Goal: Task Accomplishment & Management: Manage account settings

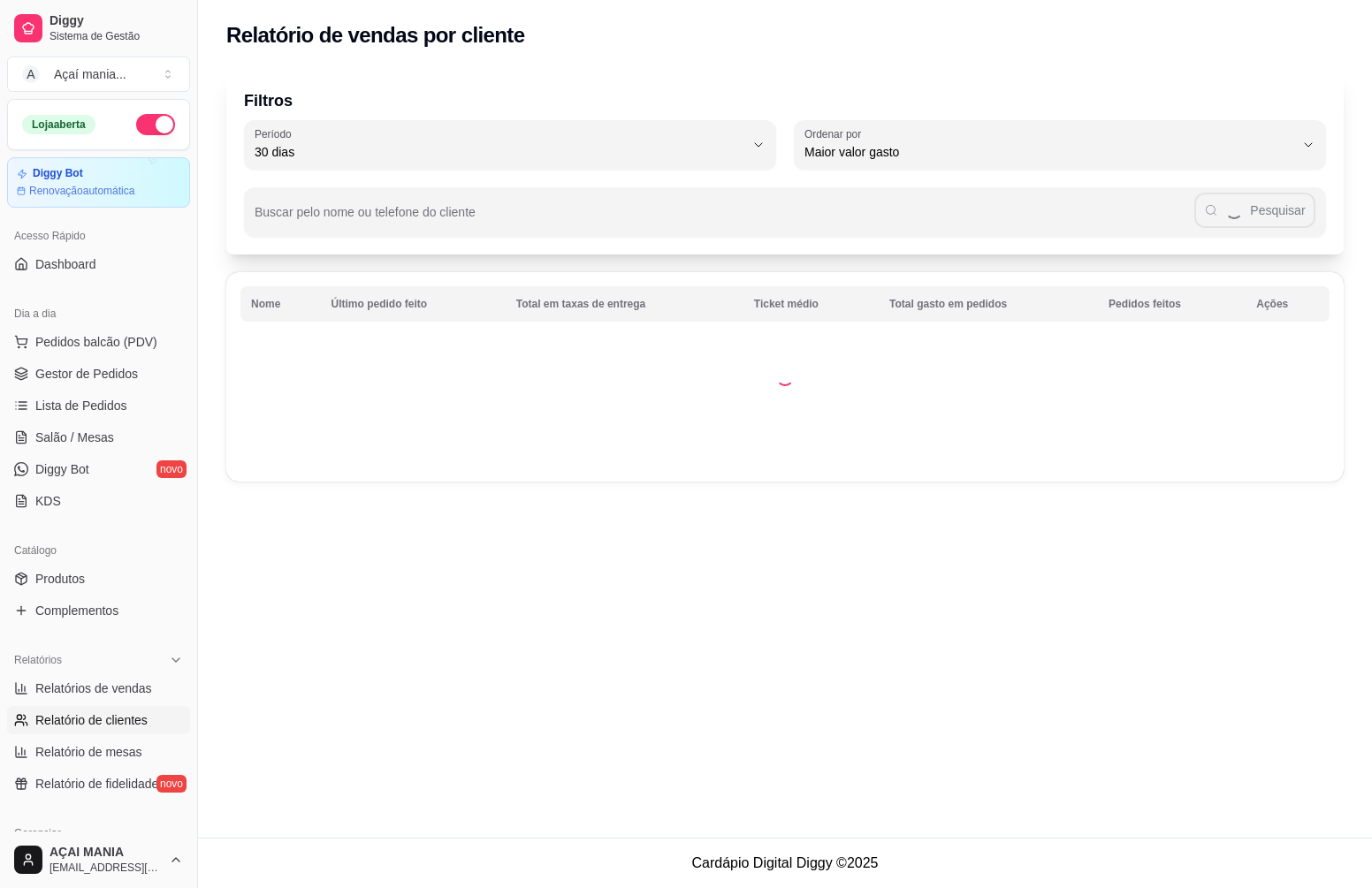
select select "30"
select select "HIGHEST_TOTAL_SPENT_WITH_ORDERS"
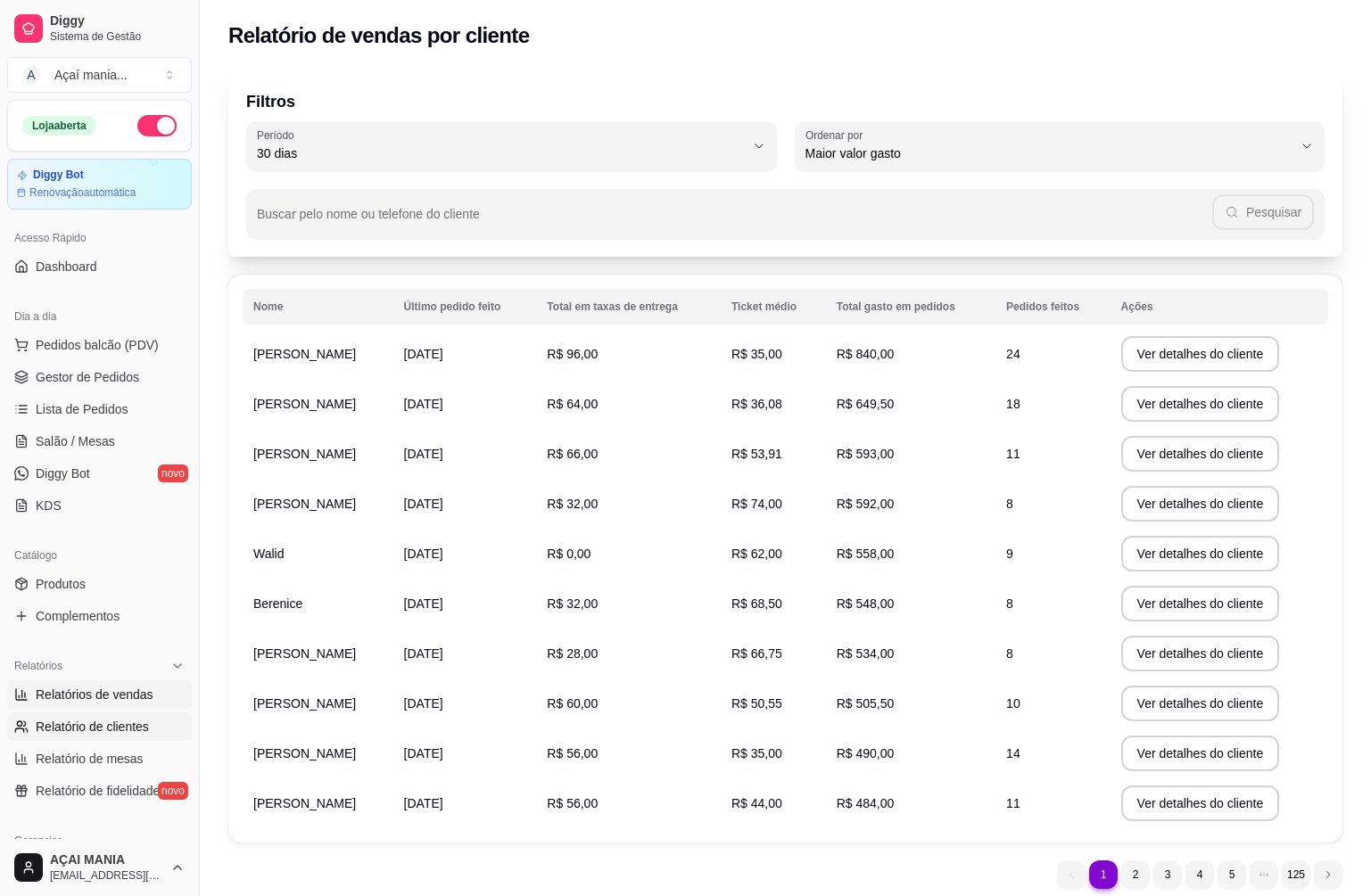
click at [108, 692] on span "Relatórios de vendas" at bounding box center [95, 695] width 118 height 17
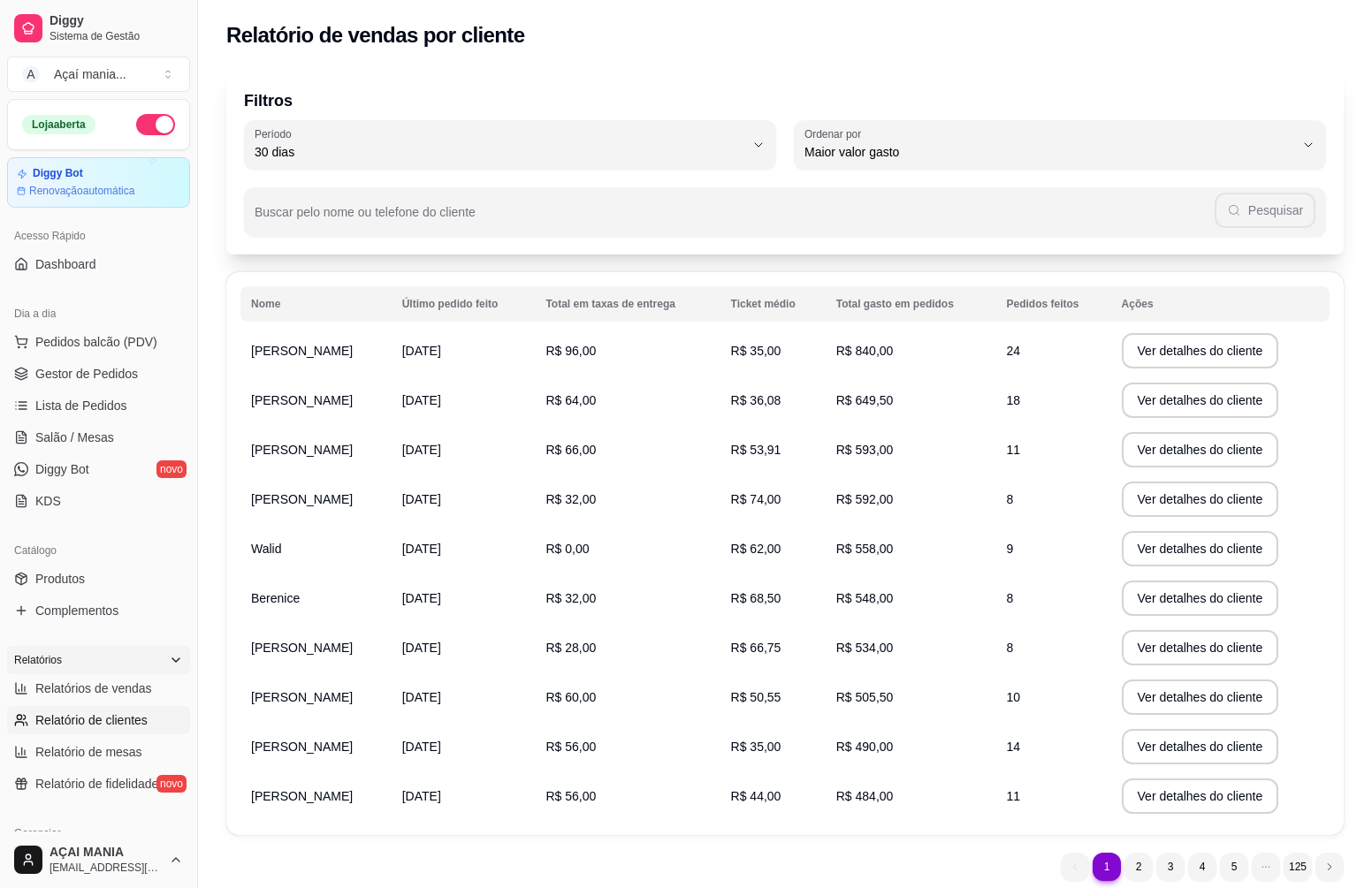
select select "ALL"
select select "0"
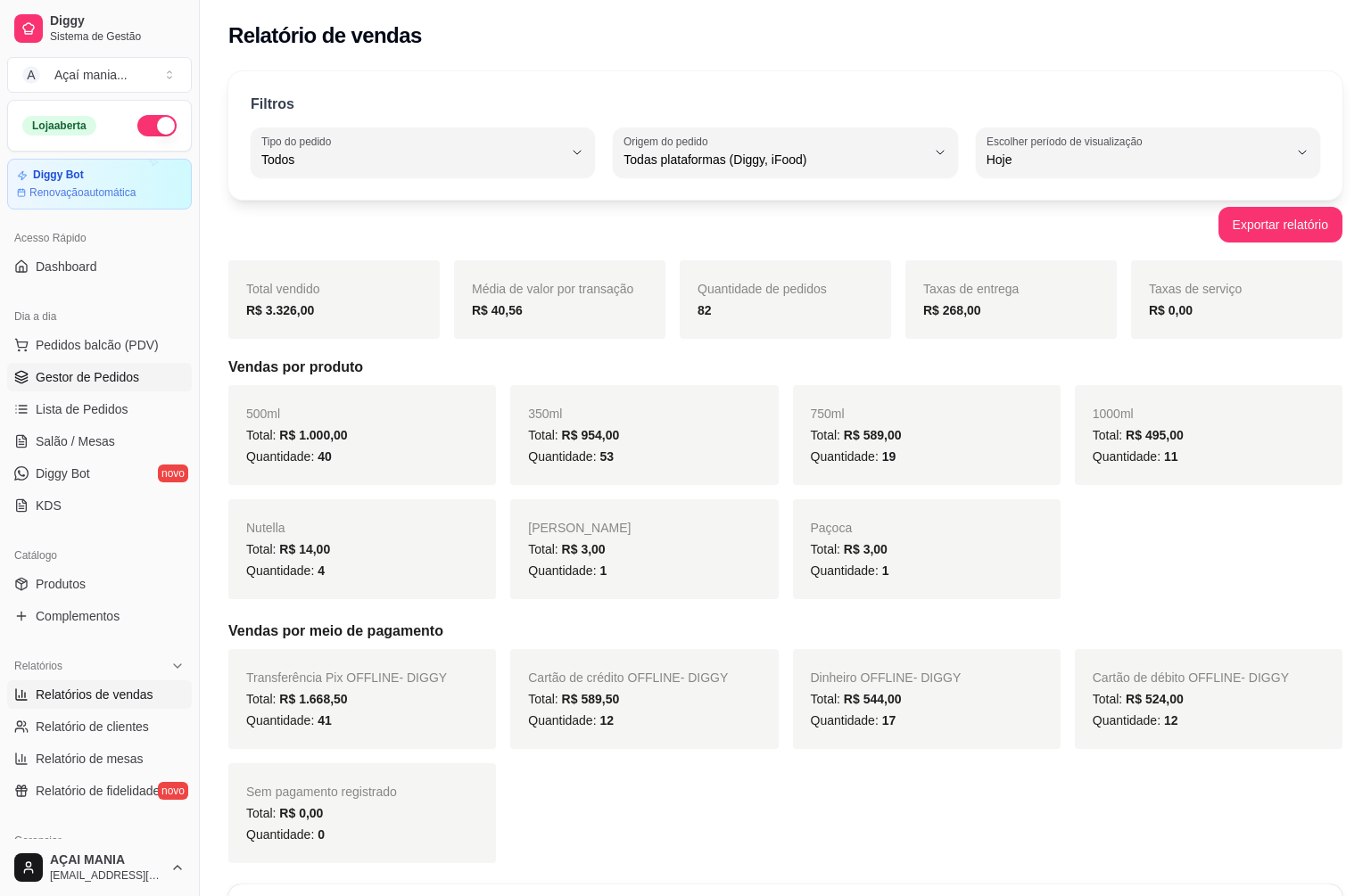
click at [107, 377] on span "Gestor de Pedidos" at bounding box center [87, 377] width 103 height 17
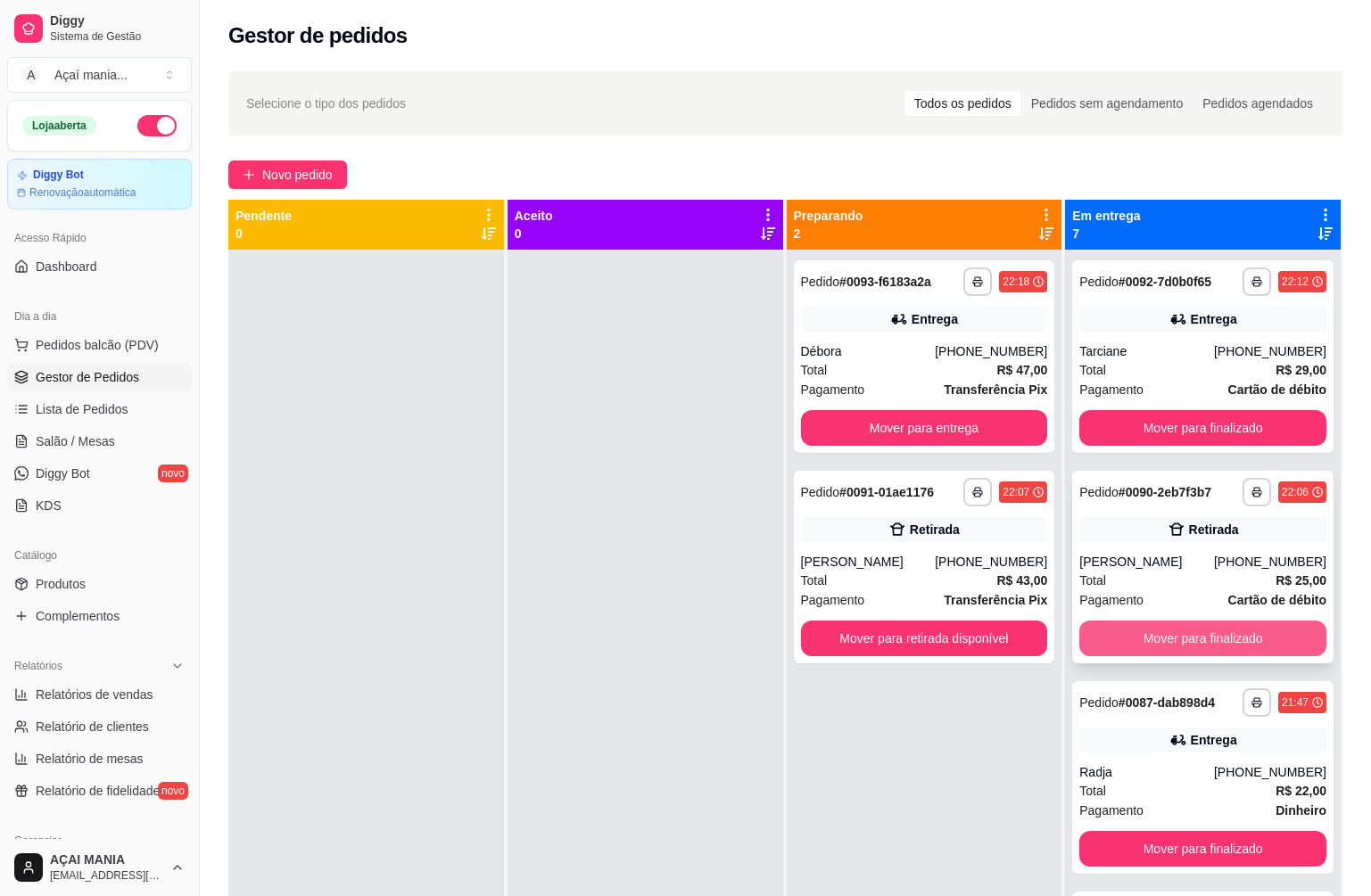
click at [1196, 633] on button "Mover para finalizado" at bounding box center [1204, 638] width 248 height 36
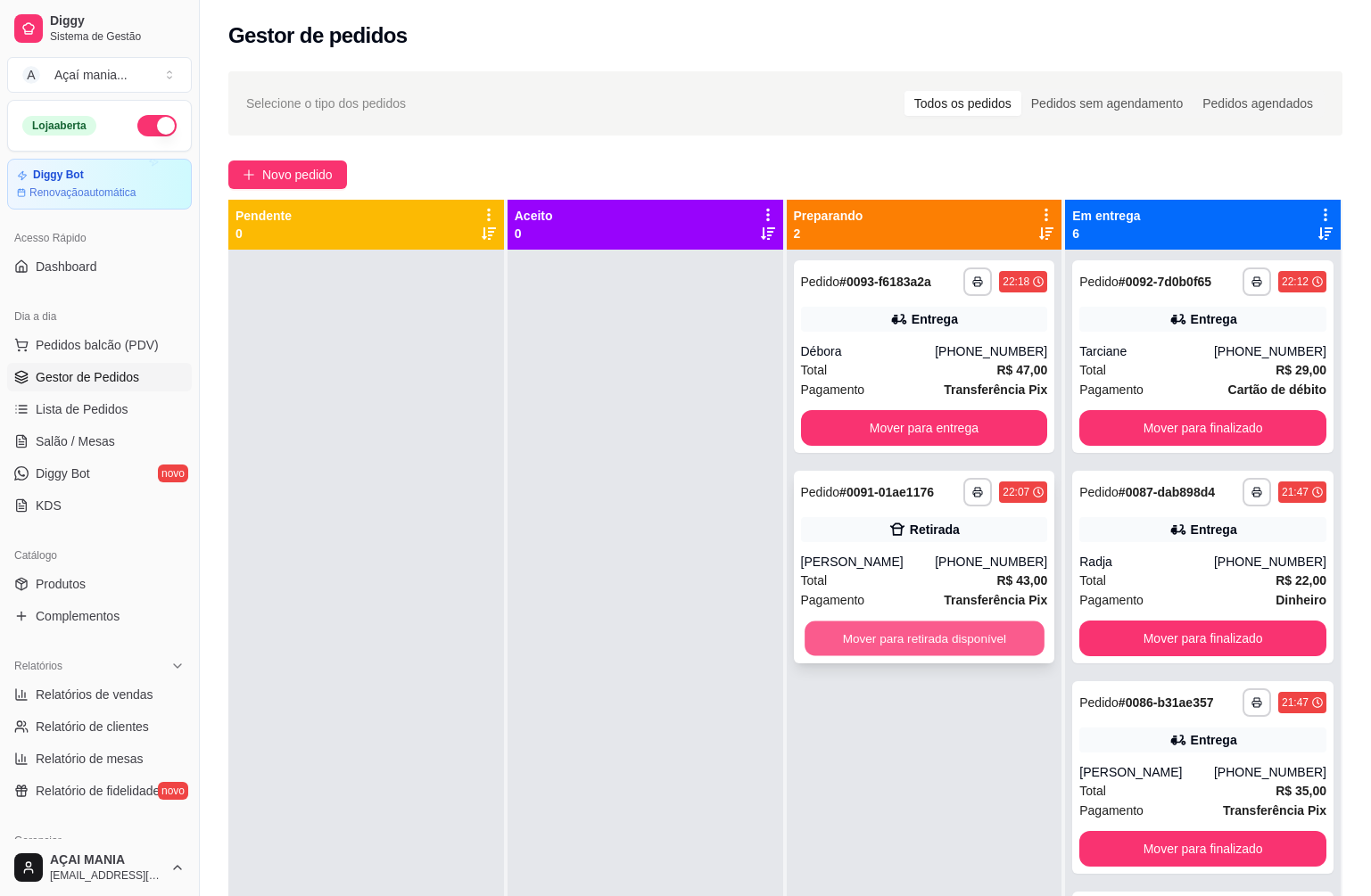
click at [906, 647] on button "Mover para retirada disponível" at bounding box center [923, 639] width 239 height 35
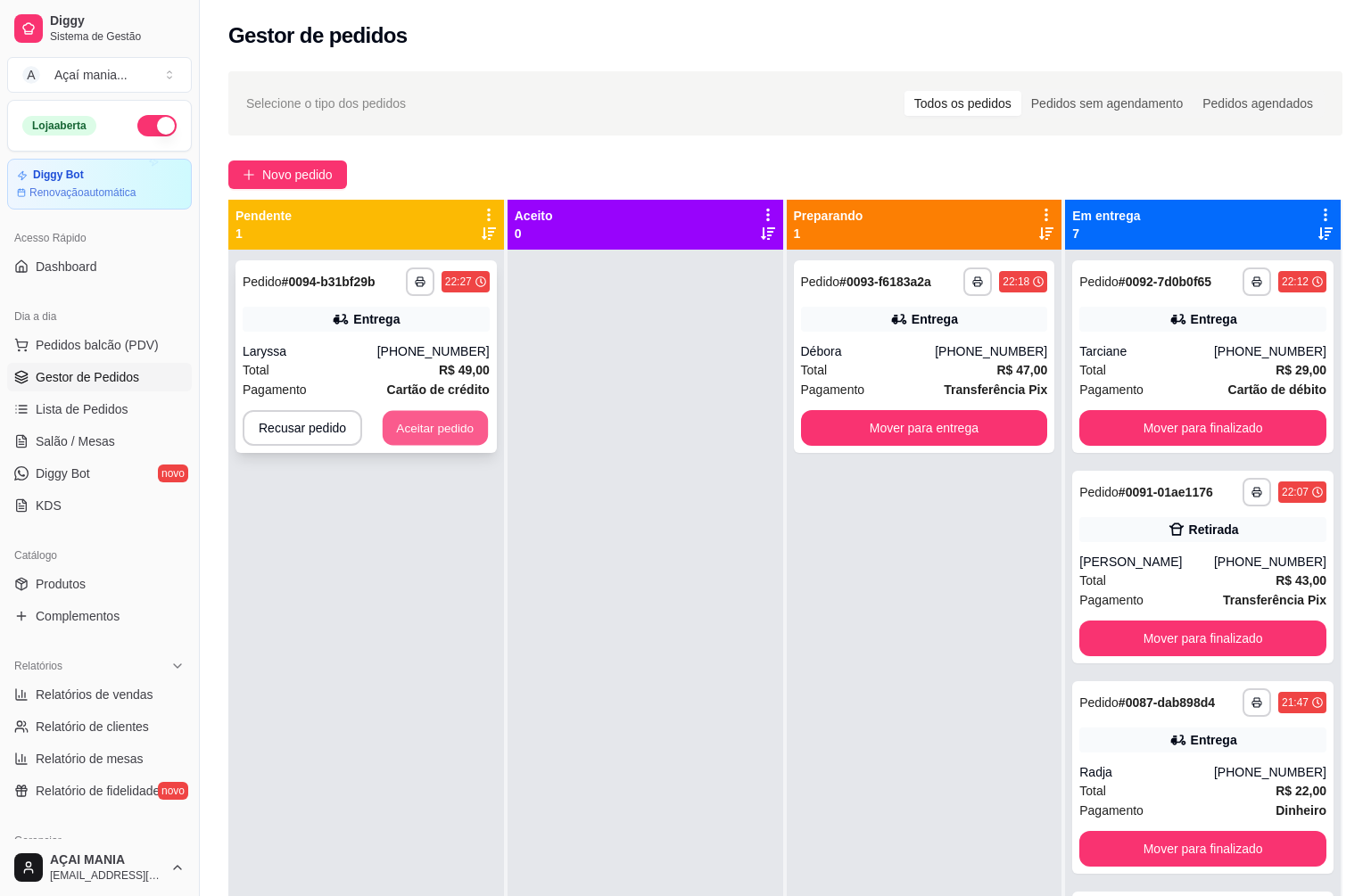
click at [450, 416] on button "Aceitar pedido" at bounding box center [435, 428] width 105 height 35
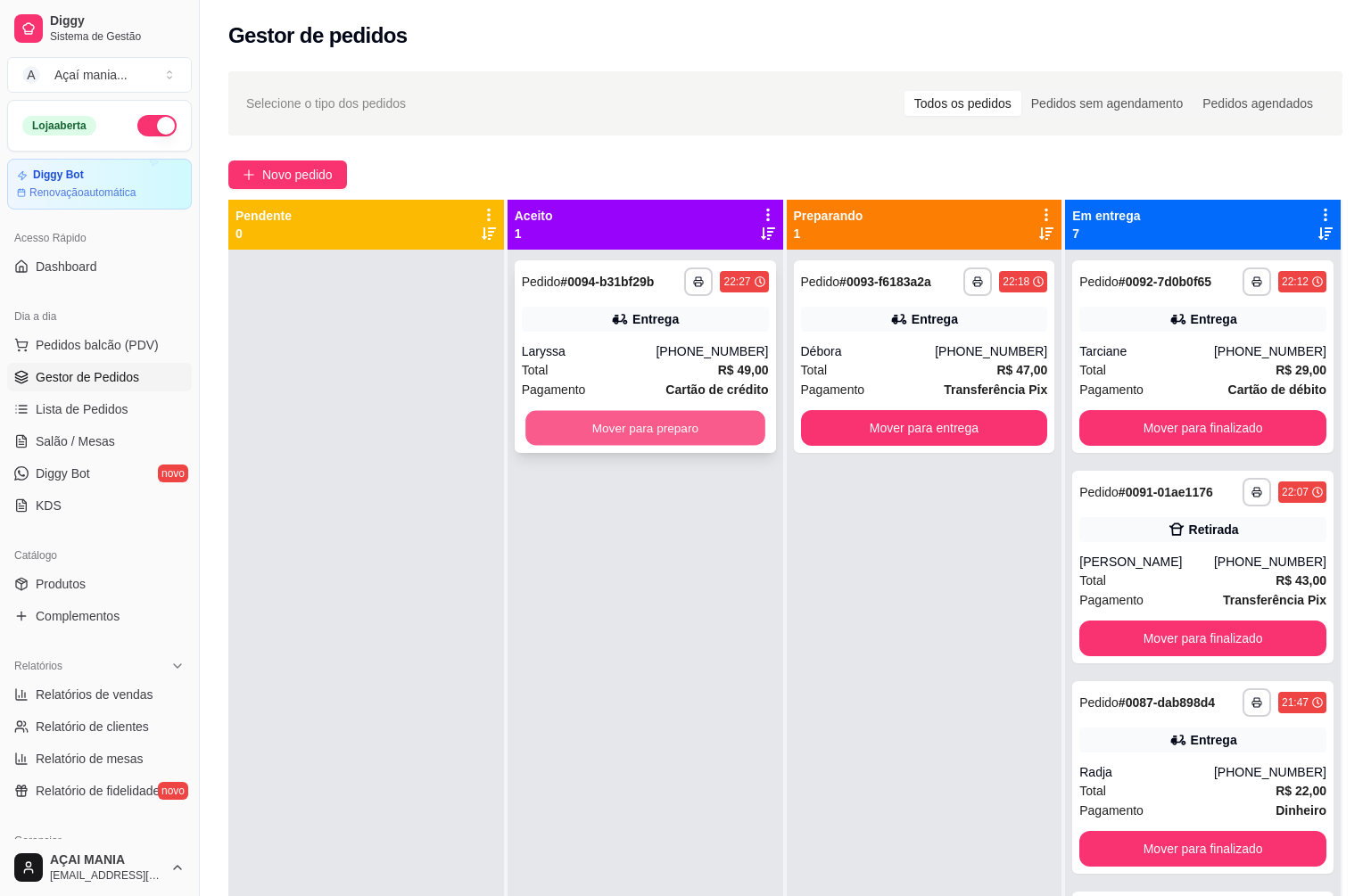
click at [715, 421] on button "Mover para preparo" at bounding box center [645, 428] width 239 height 35
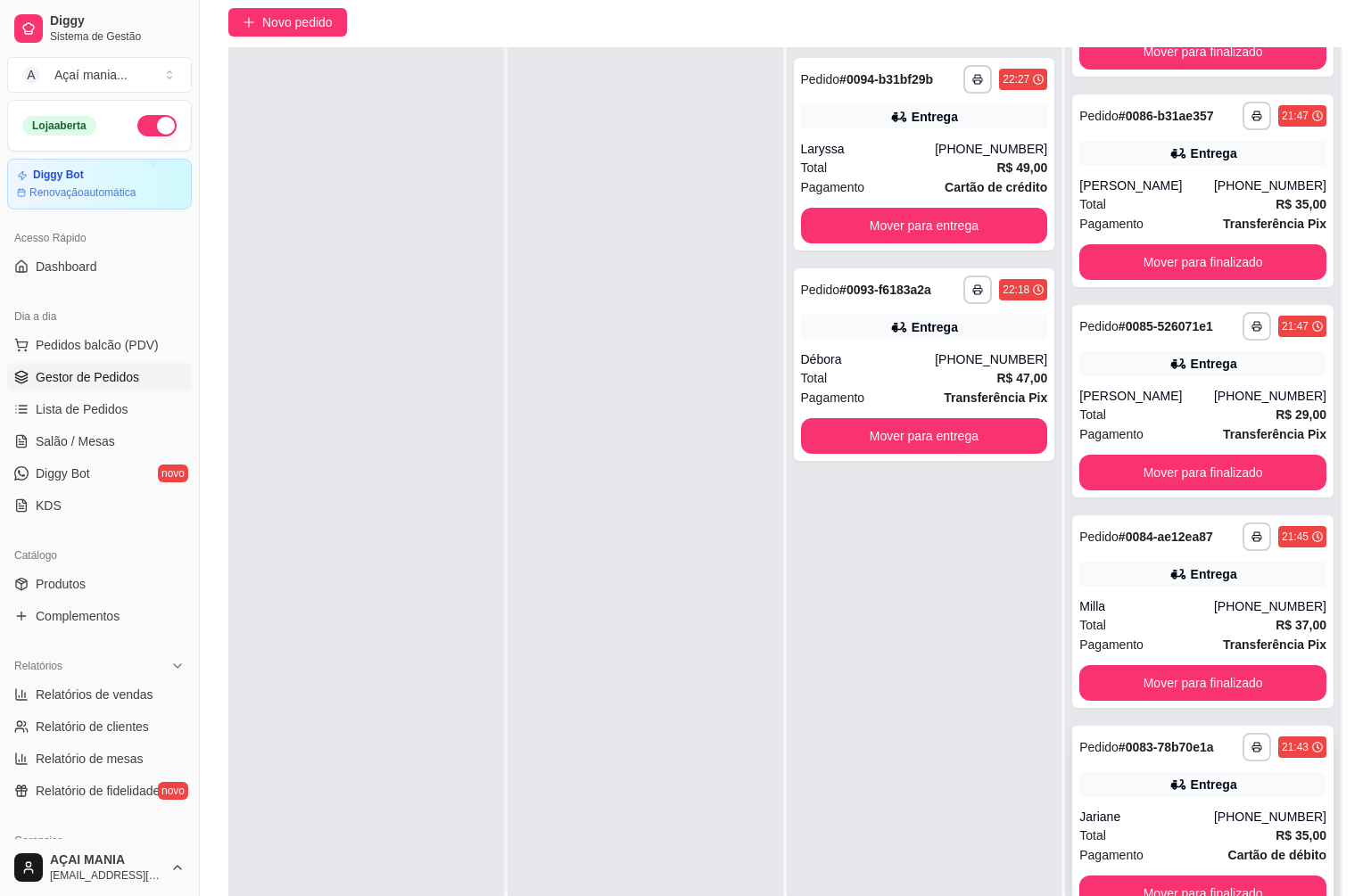
scroll to position [272, 0]
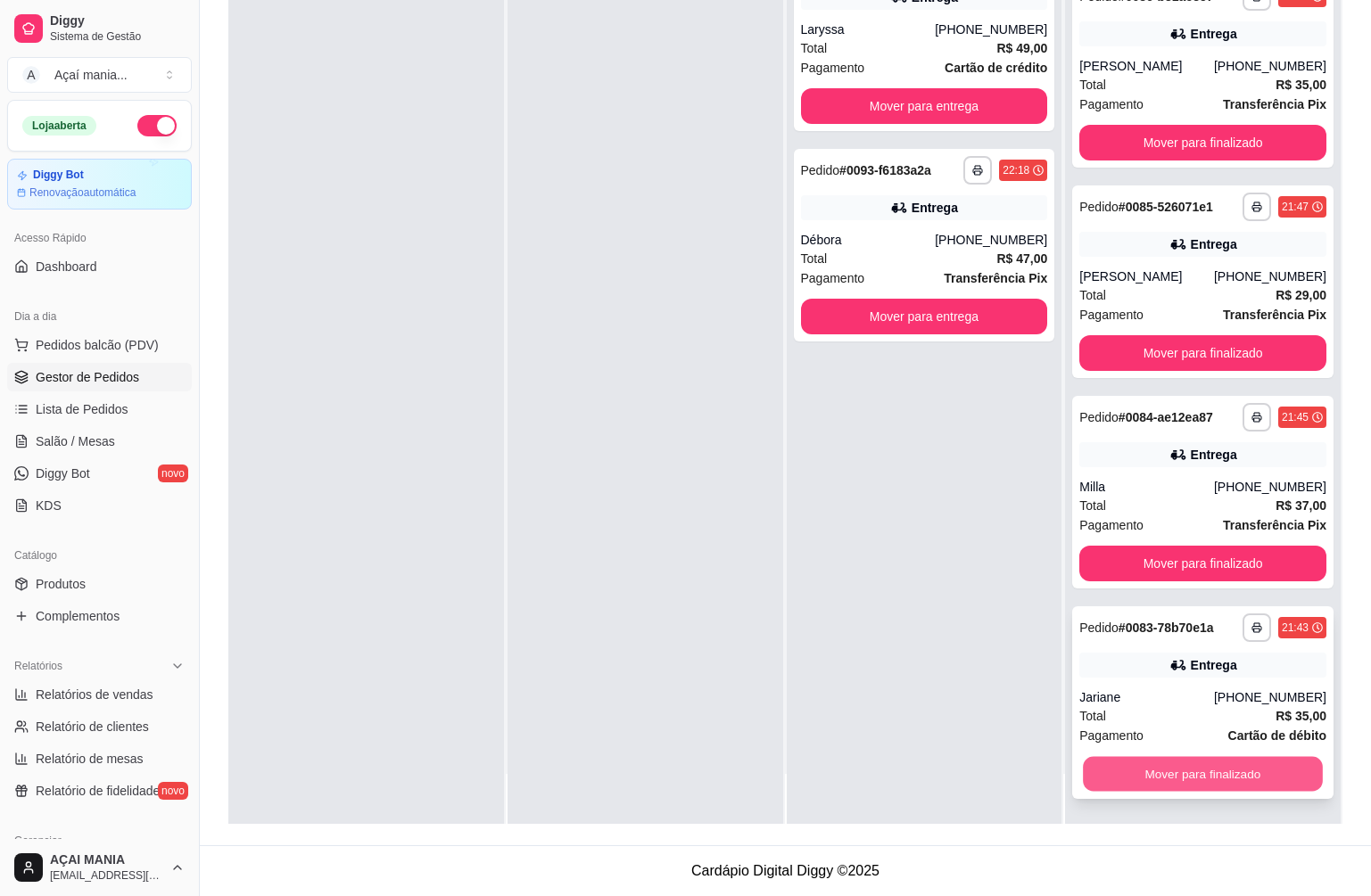
click at [1208, 768] on button "Mover para finalizado" at bounding box center [1202, 774] width 239 height 35
click at [1184, 759] on button "Mover para finalizado" at bounding box center [1204, 774] width 248 height 36
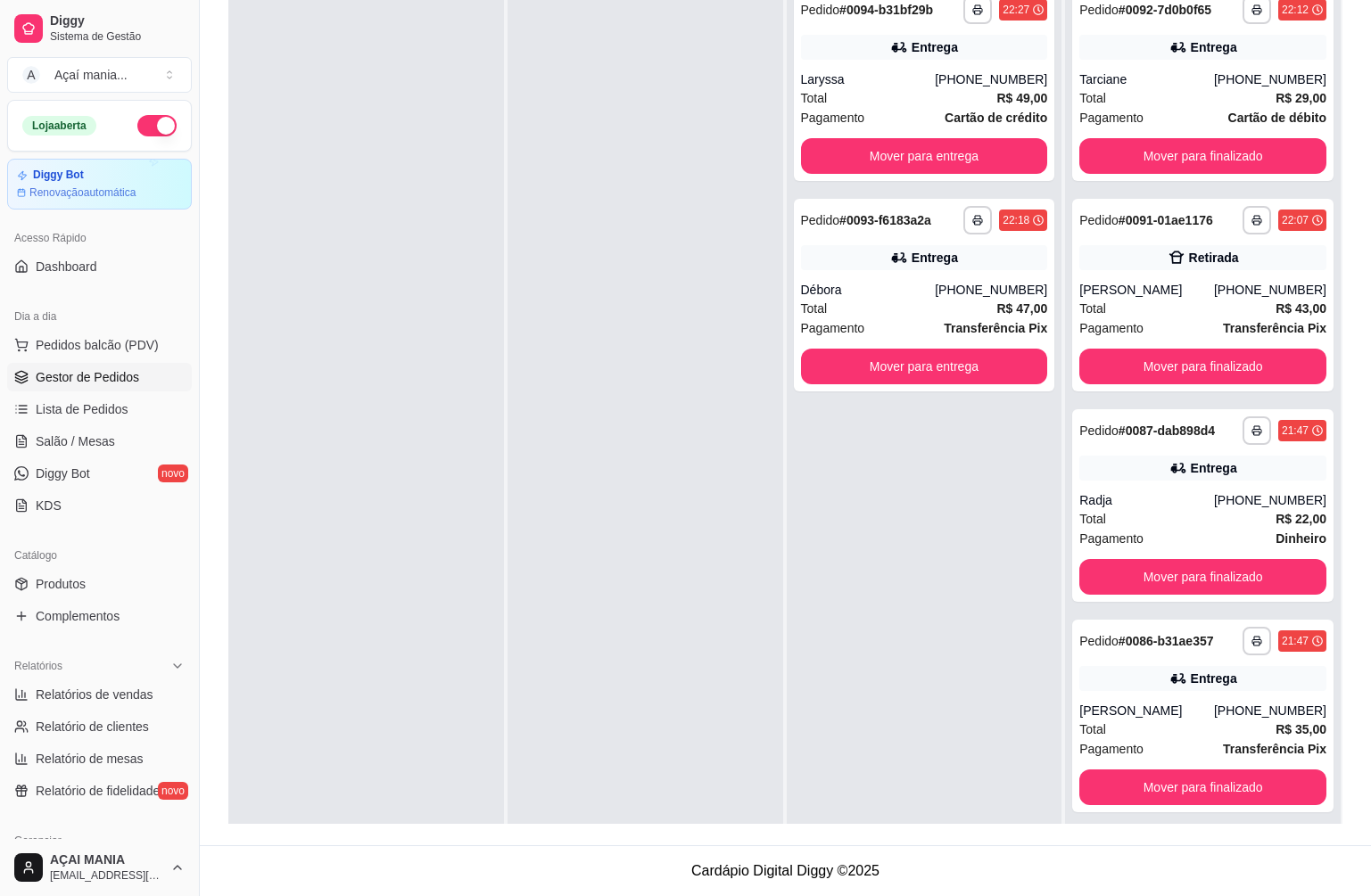
scroll to position [0, 0]
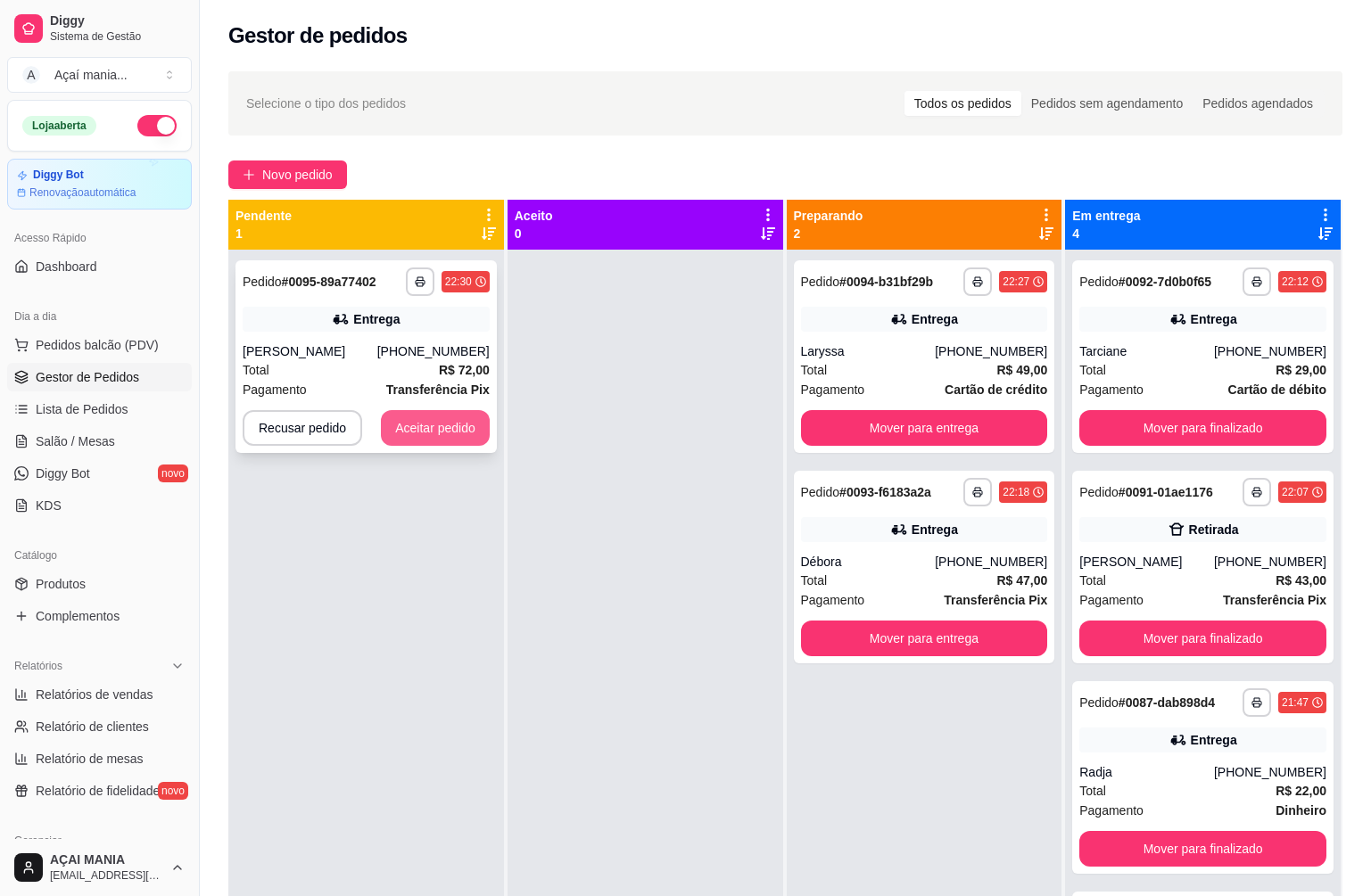
click at [425, 424] on button "Aceitar pedido" at bounding box center [435, 427] width 109 height 36
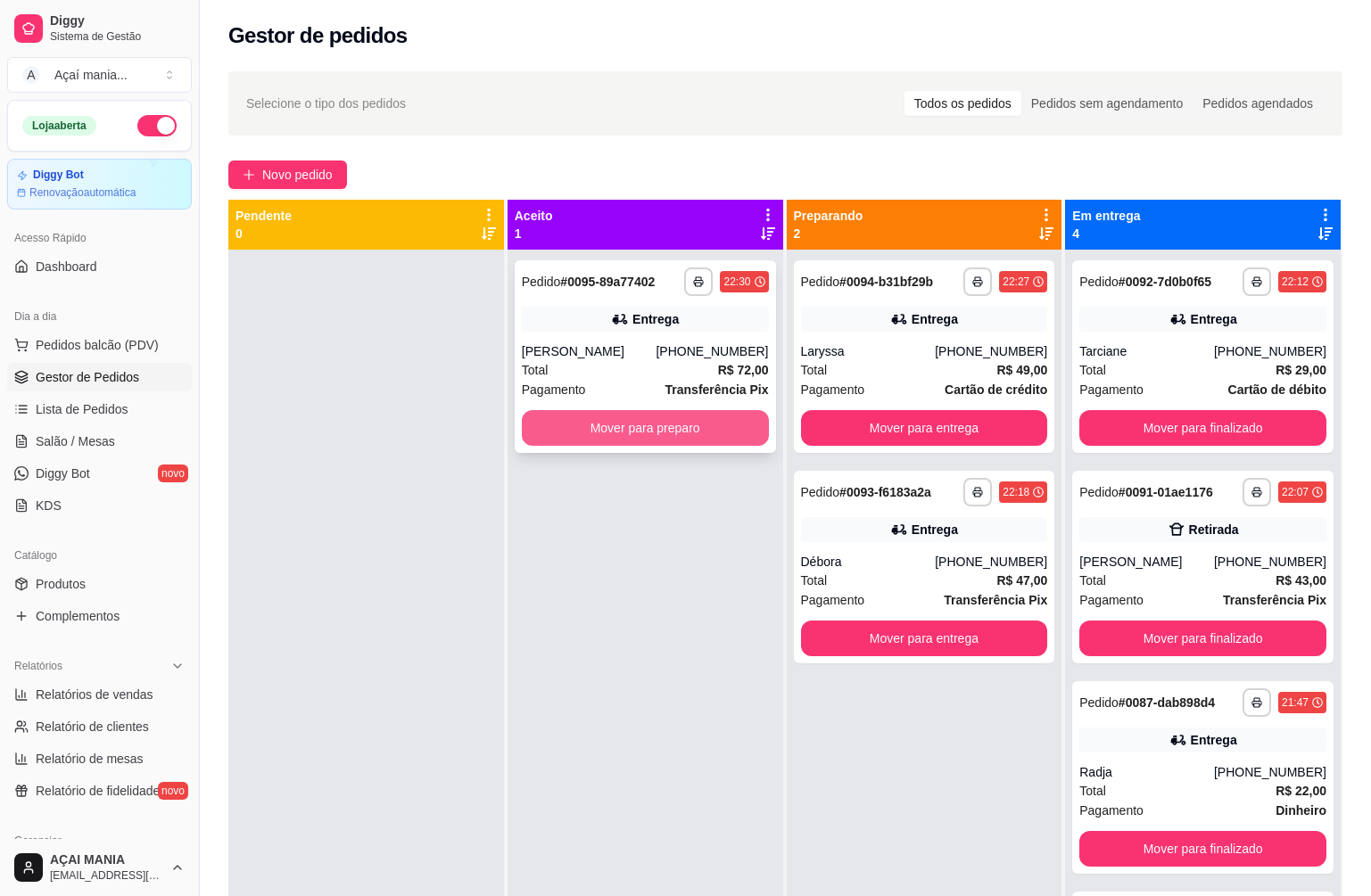
click at [587, 435] on button "Mover para preparo" at bounding box center [646, 427] width 248 height 36
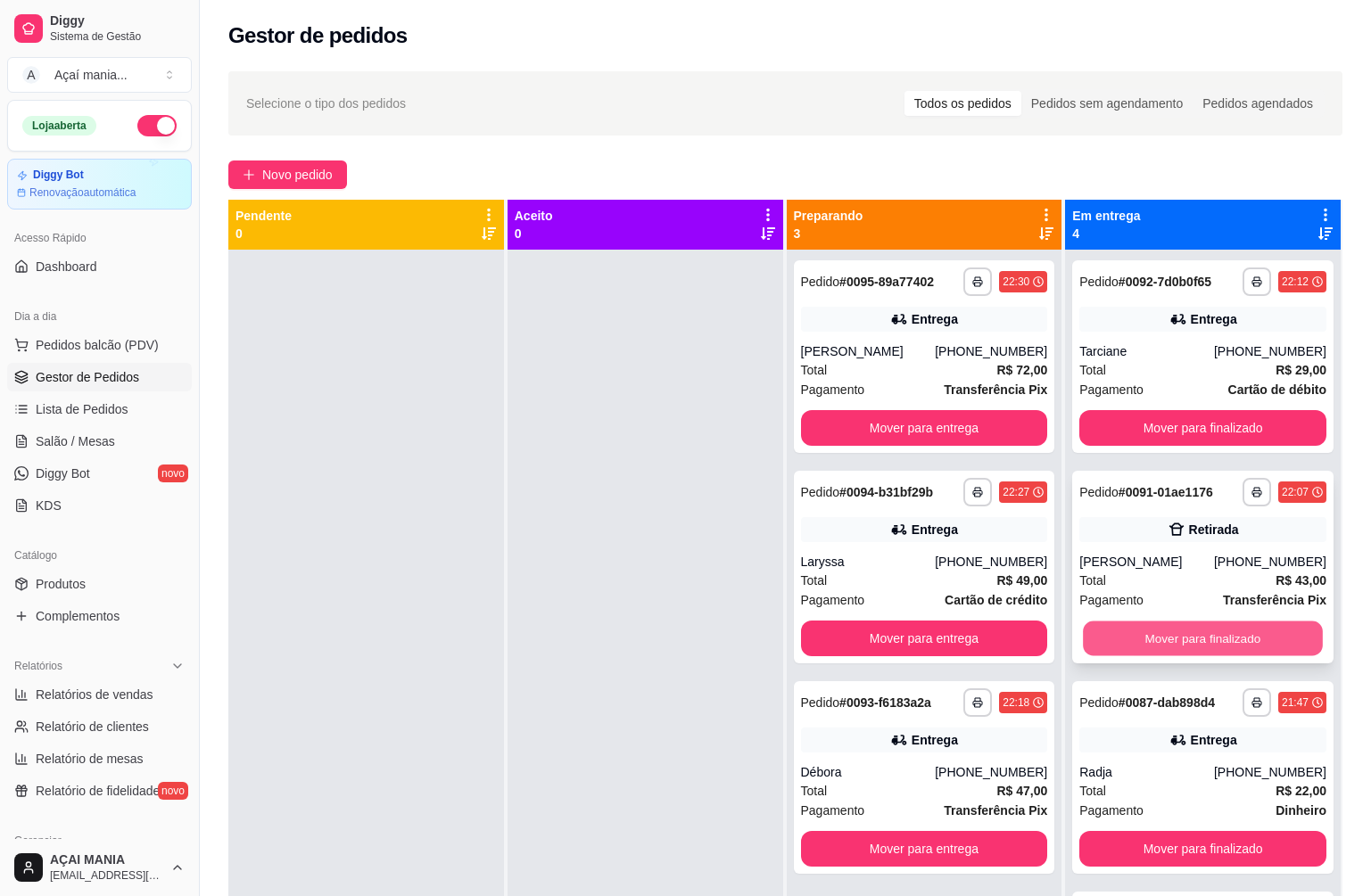
click at [1289, 629] on button "Mover para finalizado" at bounding box center [1202, 639] width 239 height 35
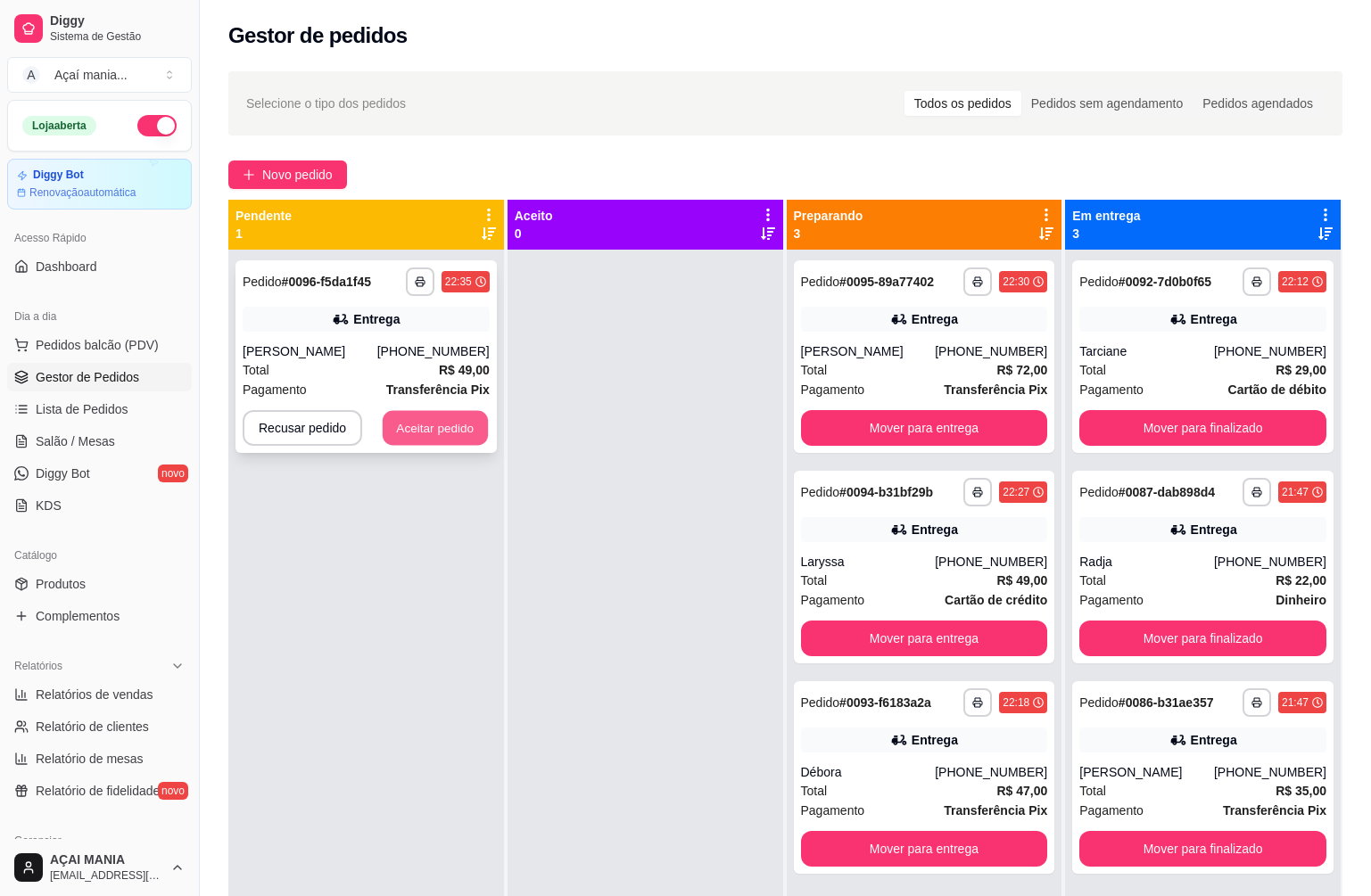
click at [452, 415] on button "Aceitar pedido" at bounding box center [435, 428] width 105 height 35
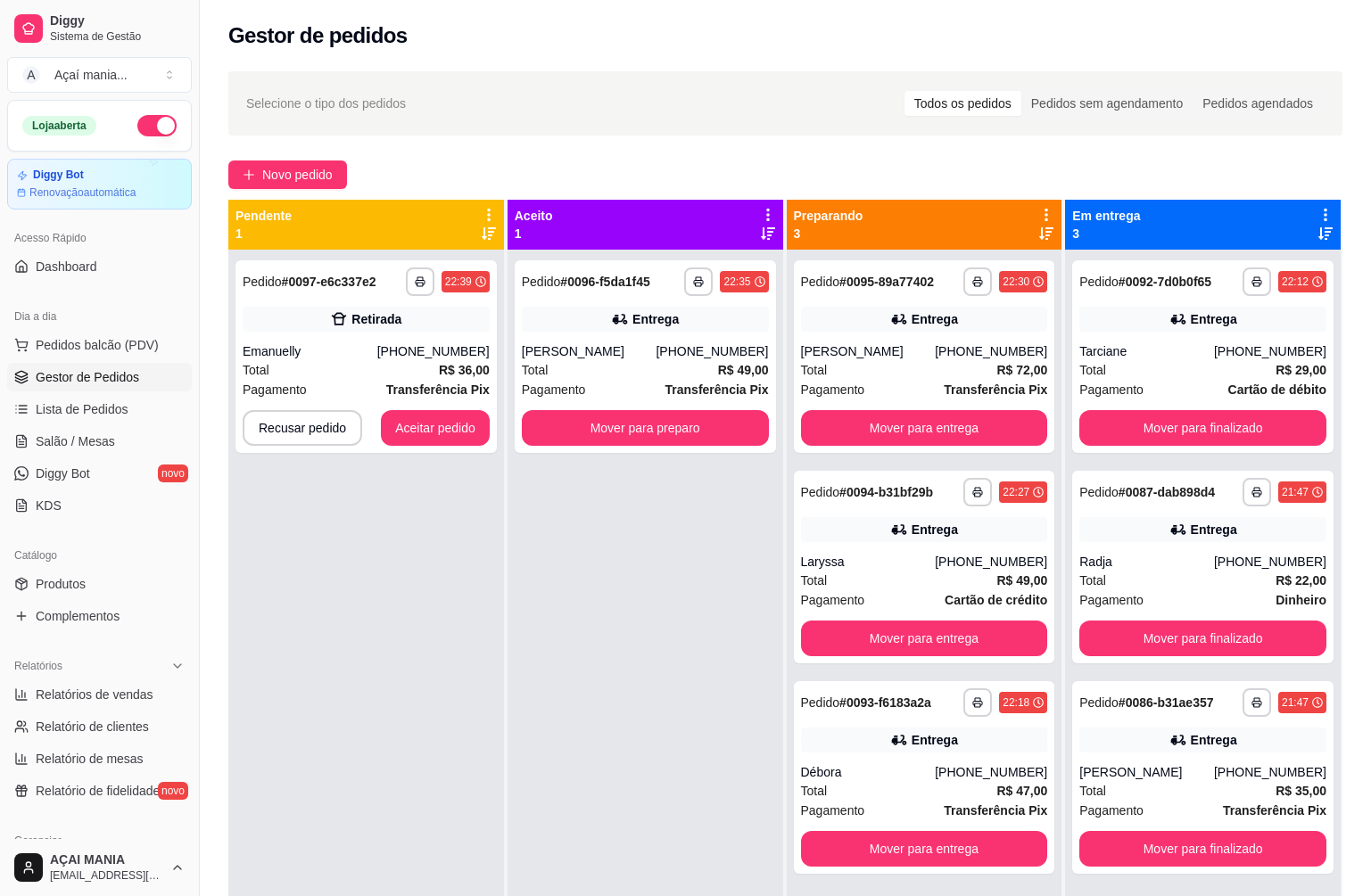
click at [394, 755] on div "**********" at bounding box center [365, 697] width 276 height 896
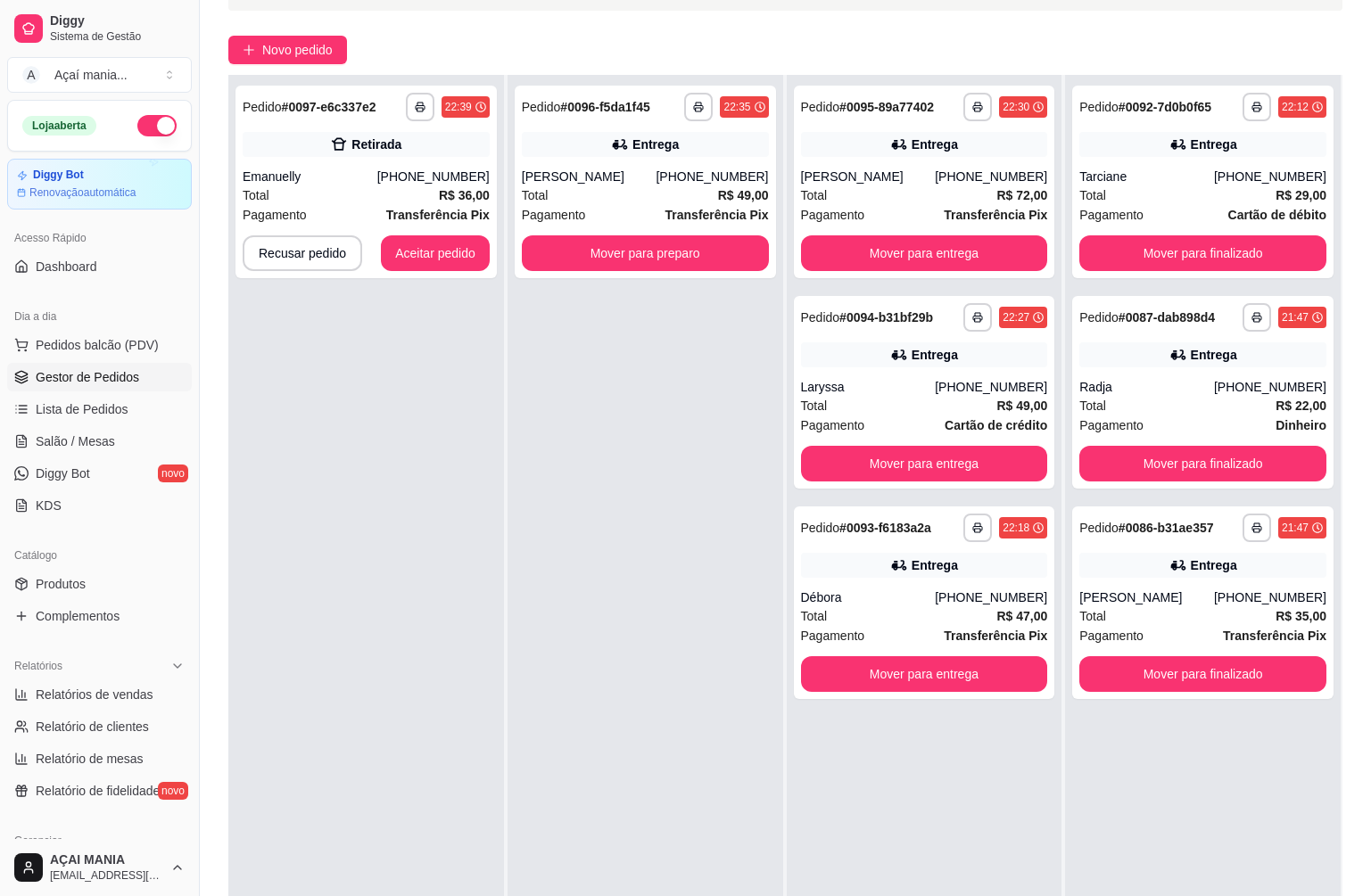
scroll to position [272, 0]
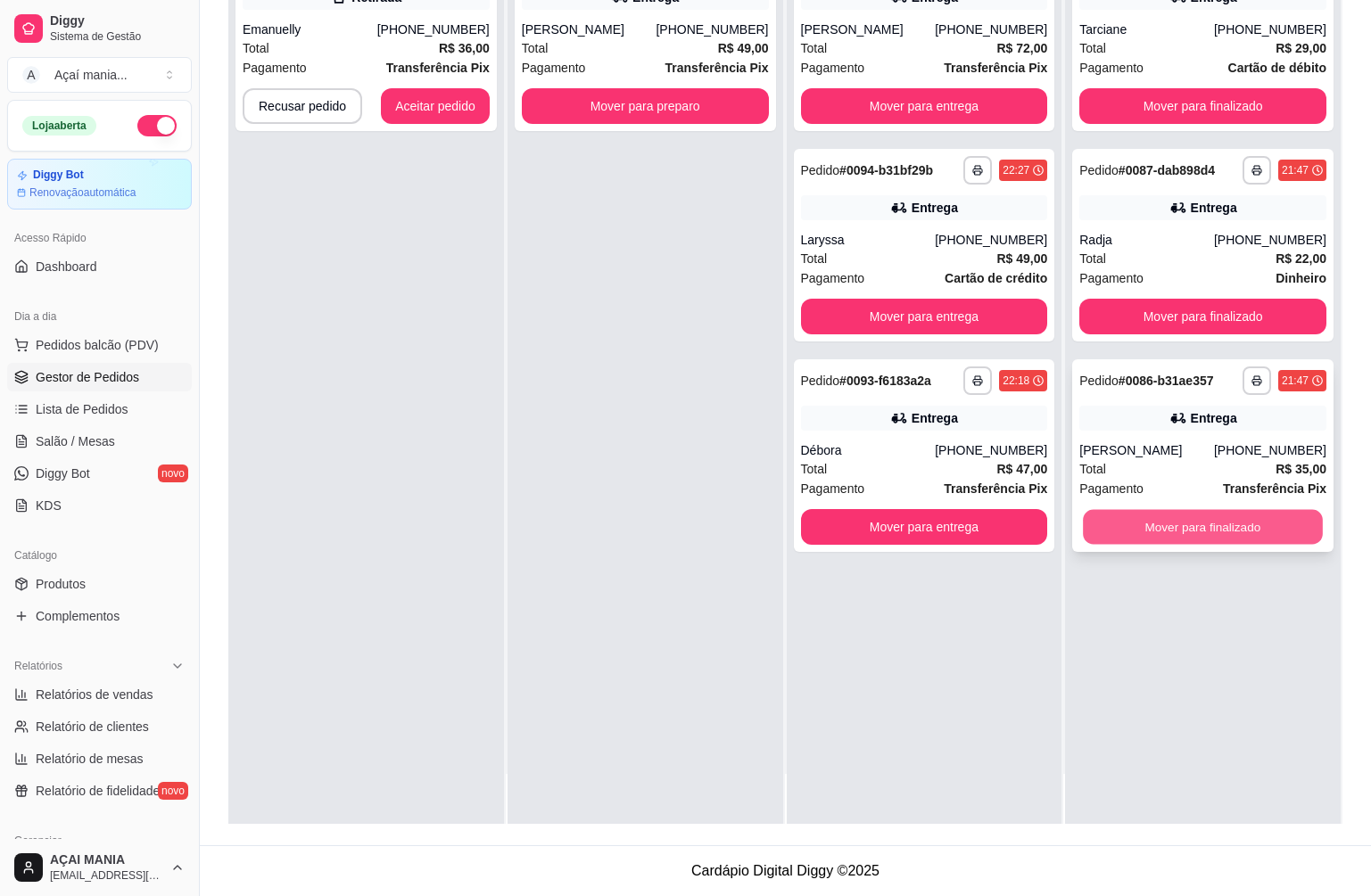
click at [1199, 530] on button "Mover para finalizado" at bounding box center [1202, 528] width 239 height 35
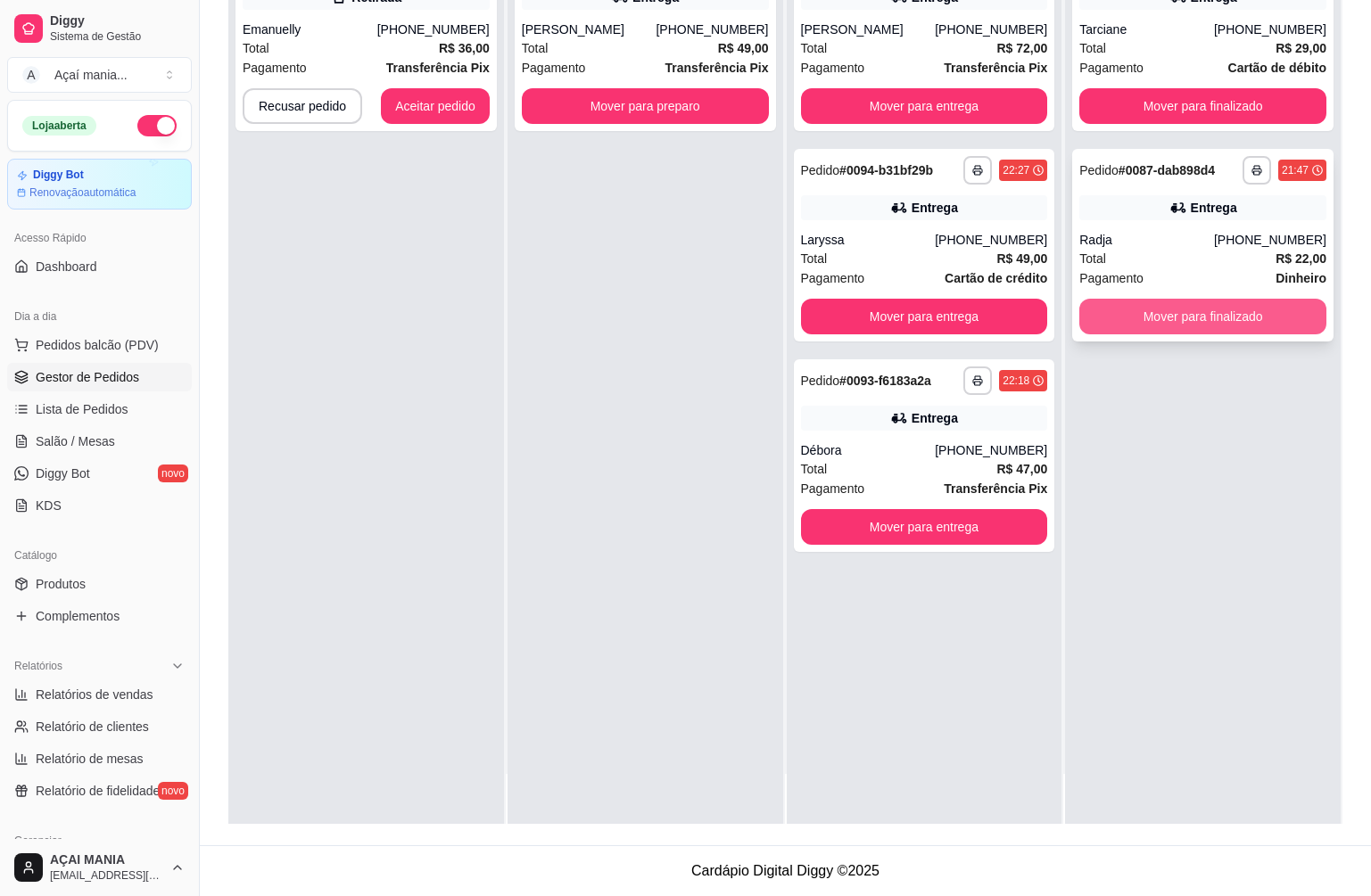
click at [1182, 306] on button "Mover para finalizado" at bounding box center [1204, 316] width 248 height 36
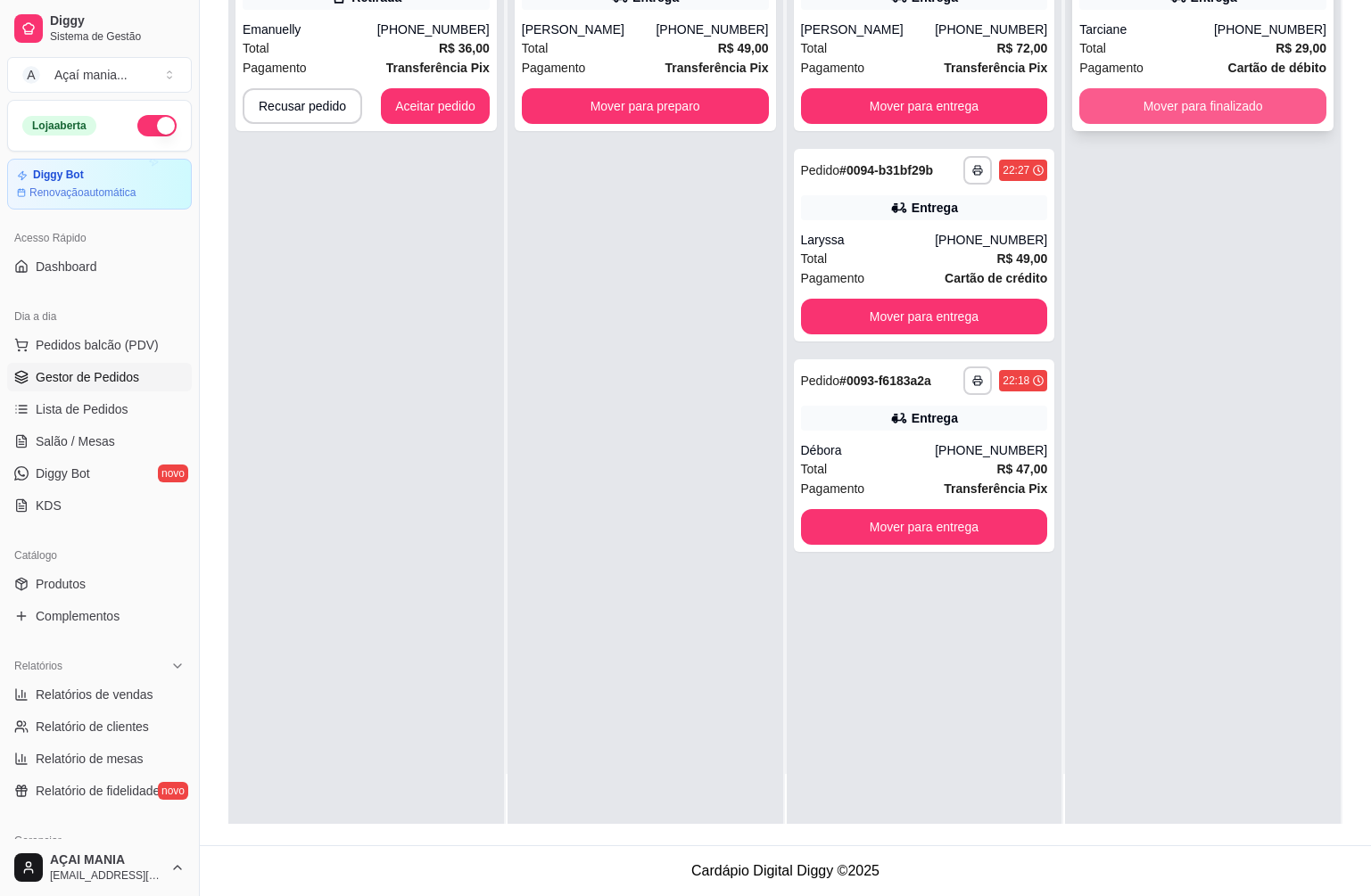
click at [1222, 99] on button "Mover para finalizado" at bounding box center [1204, 105] width 248 height 36
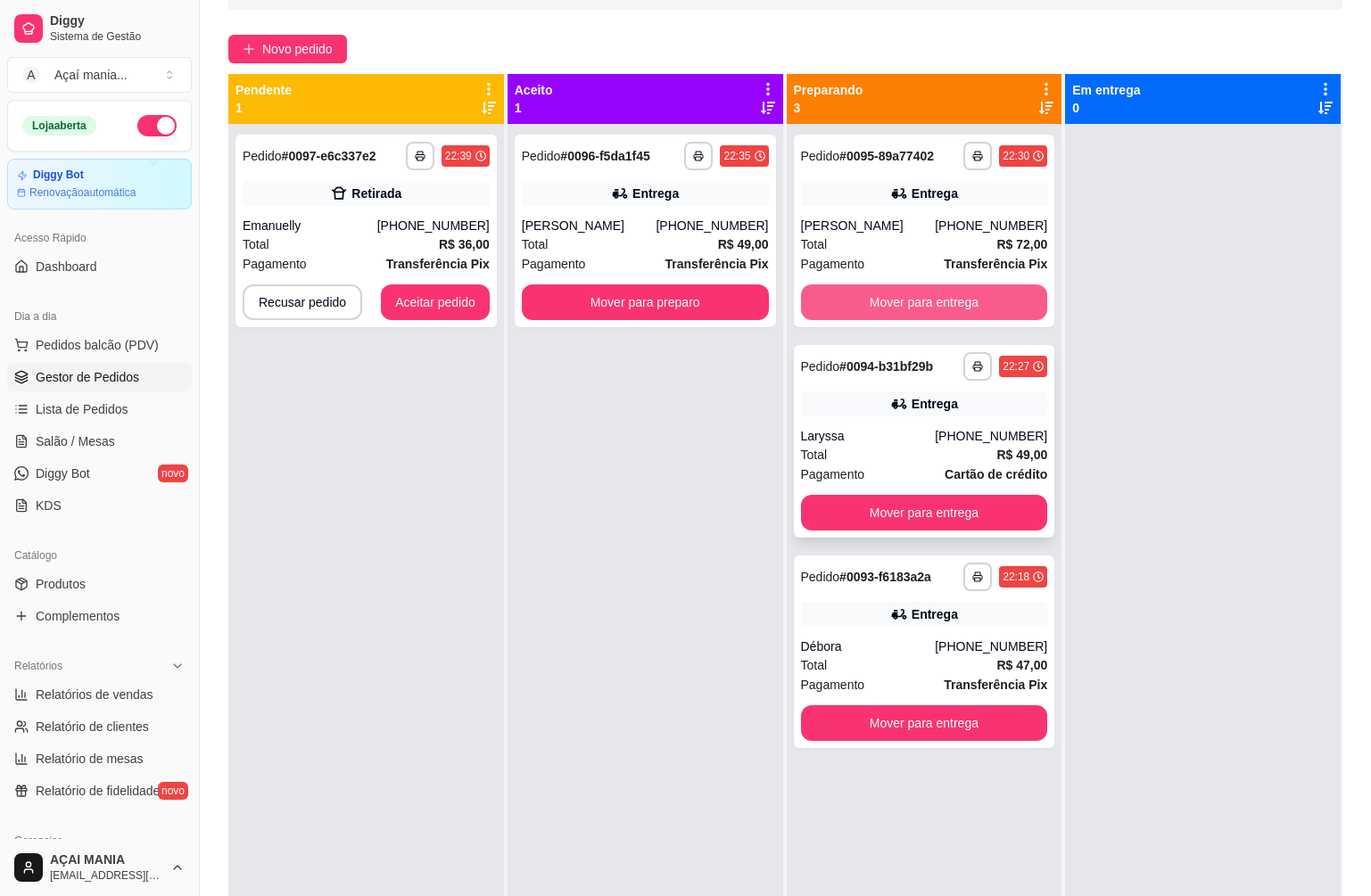
scroll to position [0, 0]
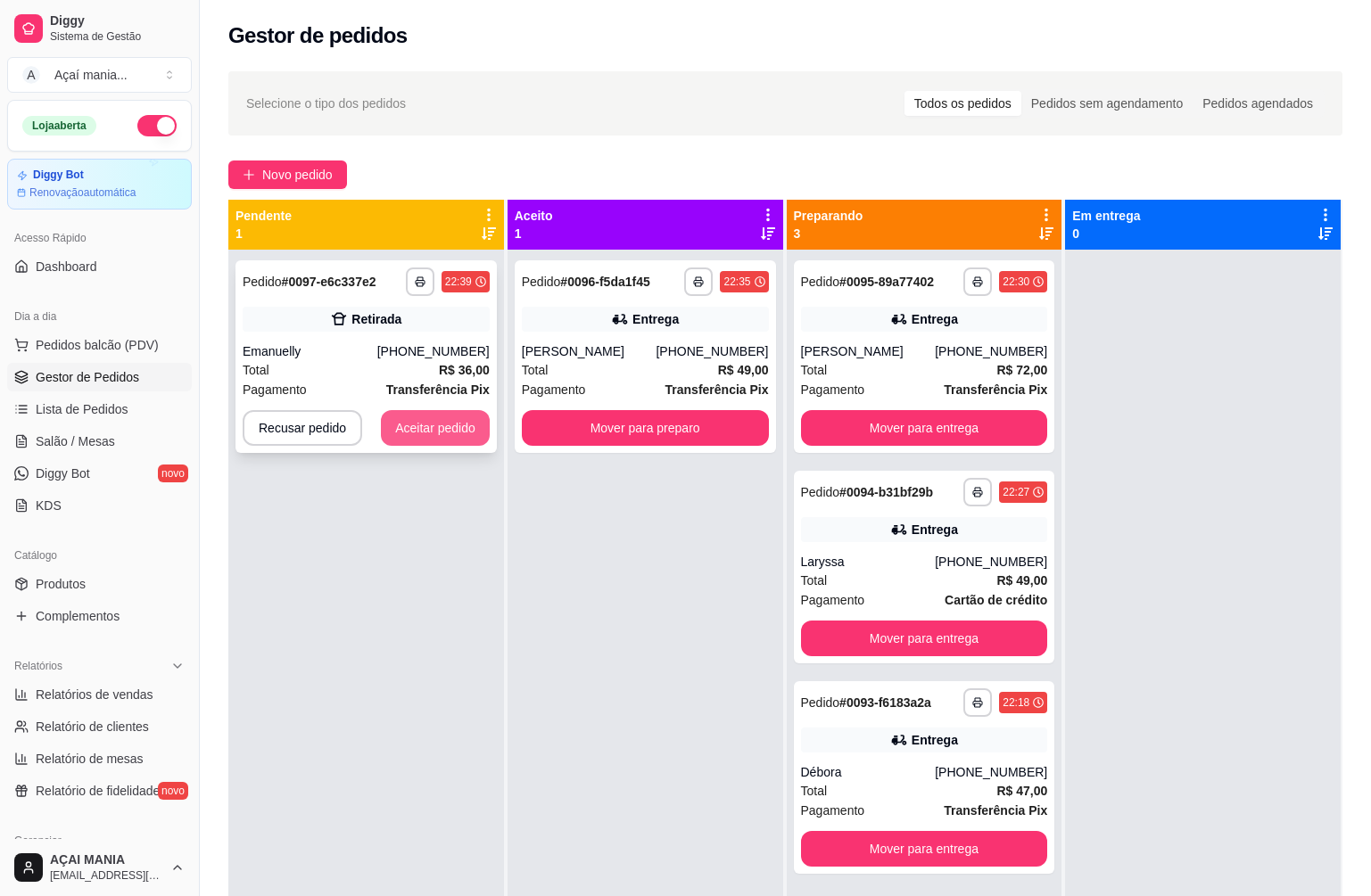
click at [457, 428] on button "Aceitar pedido" at bounding box center [435, 427] width 109 height 36
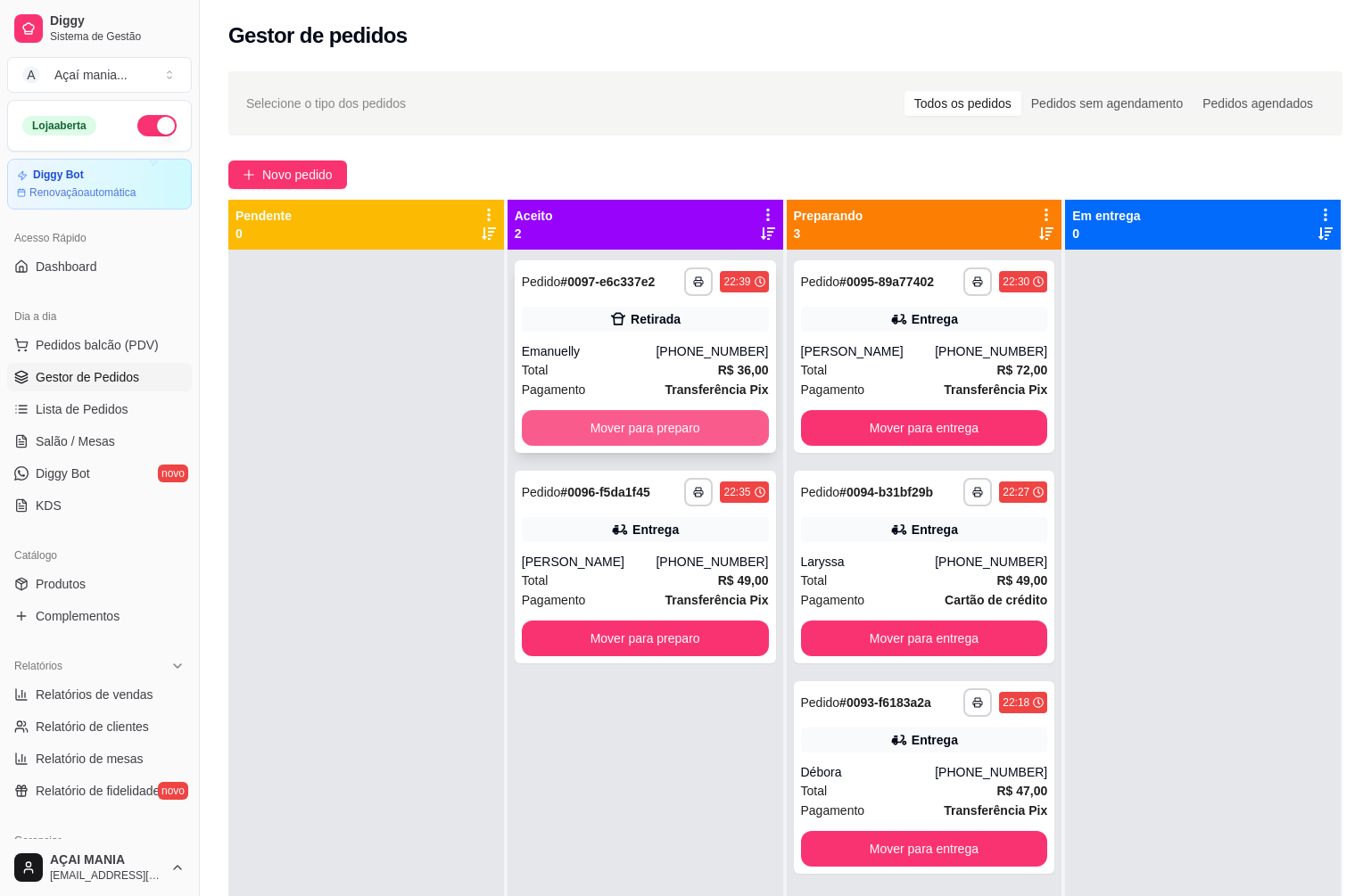
click at [644, 437] on button "Mover para preparo" at bounding box center [646, 427] width 248 height 36
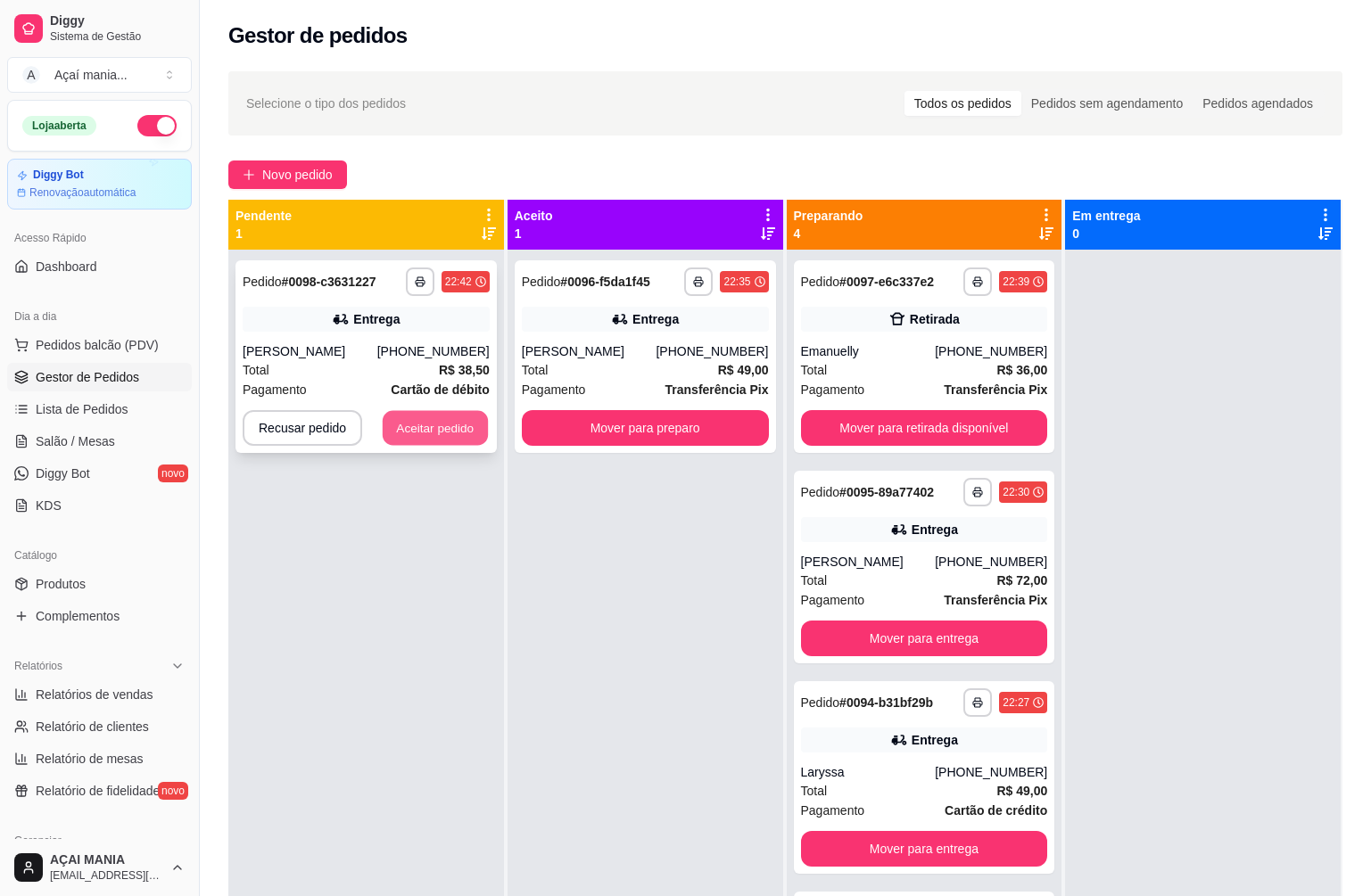
click at [427, 439] on button "Aceitar pedido" at bounding box center [435, 428] width 105 height 35
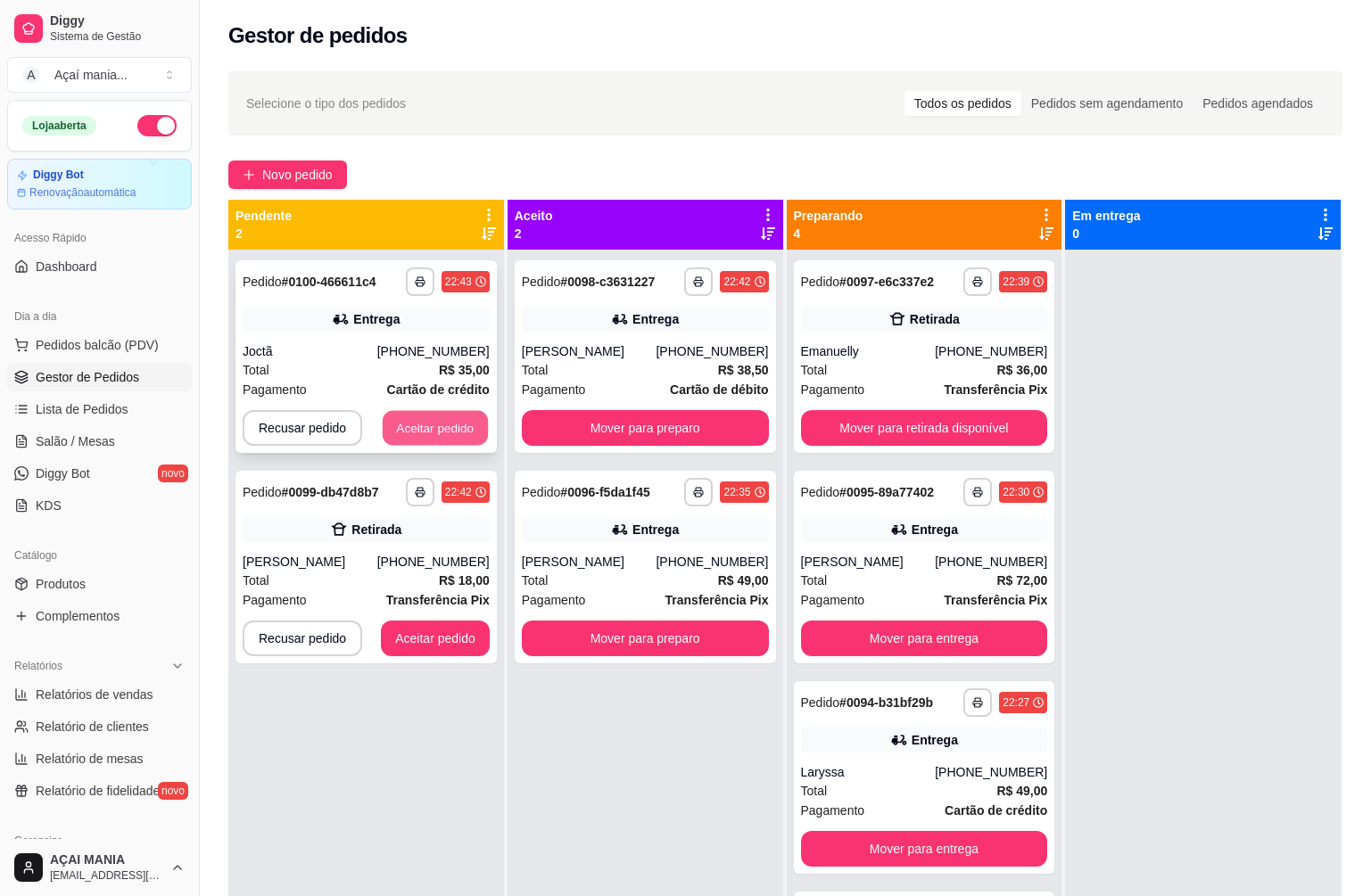
click at [449, 414] on button "Aceitar pedido" at bounding box center [435, 428] width 105 height 35
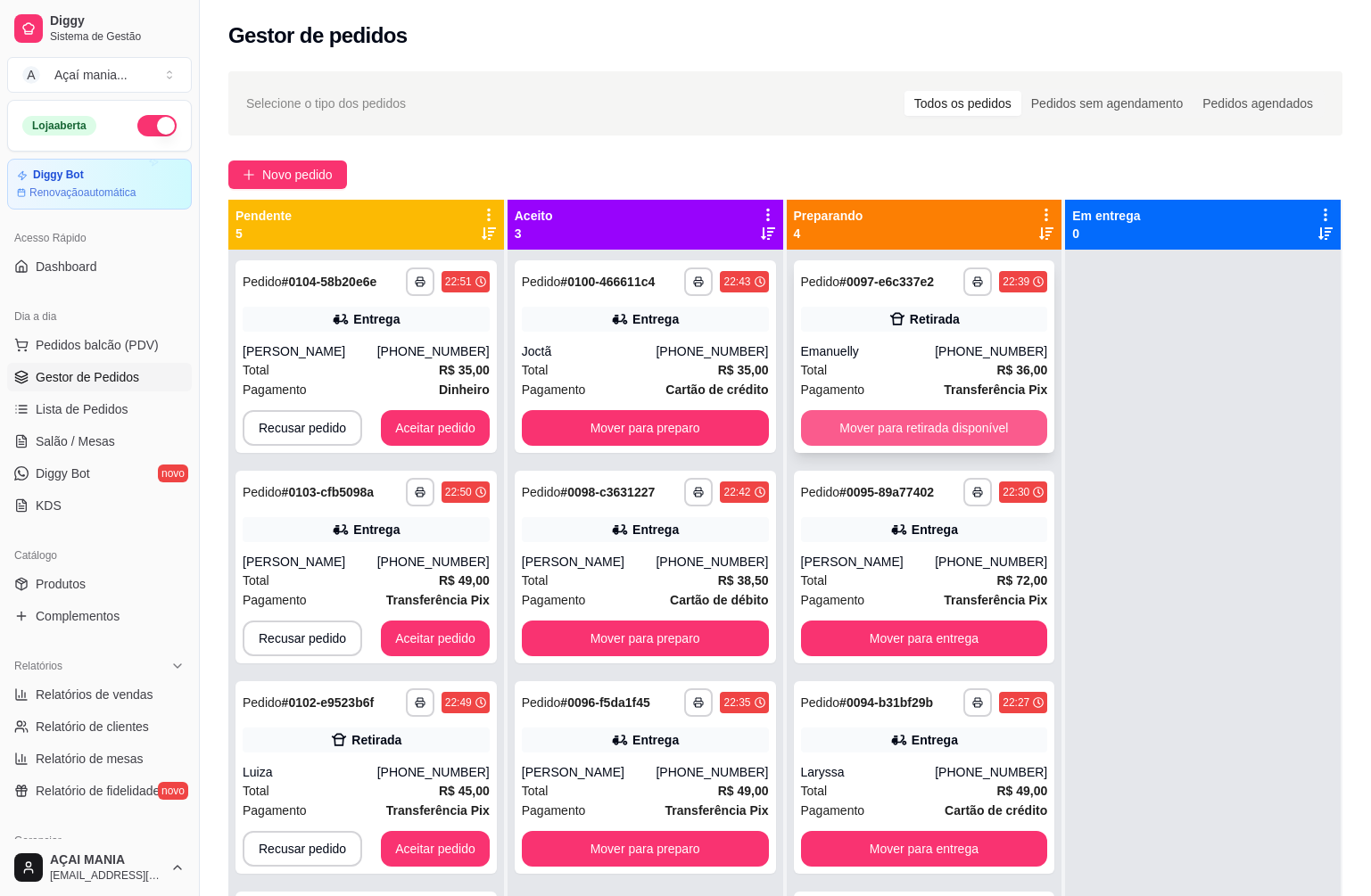
click at [935, 421] on button "Mover para retirada disponível" at bounding box center [925, 427] width 248 height 36
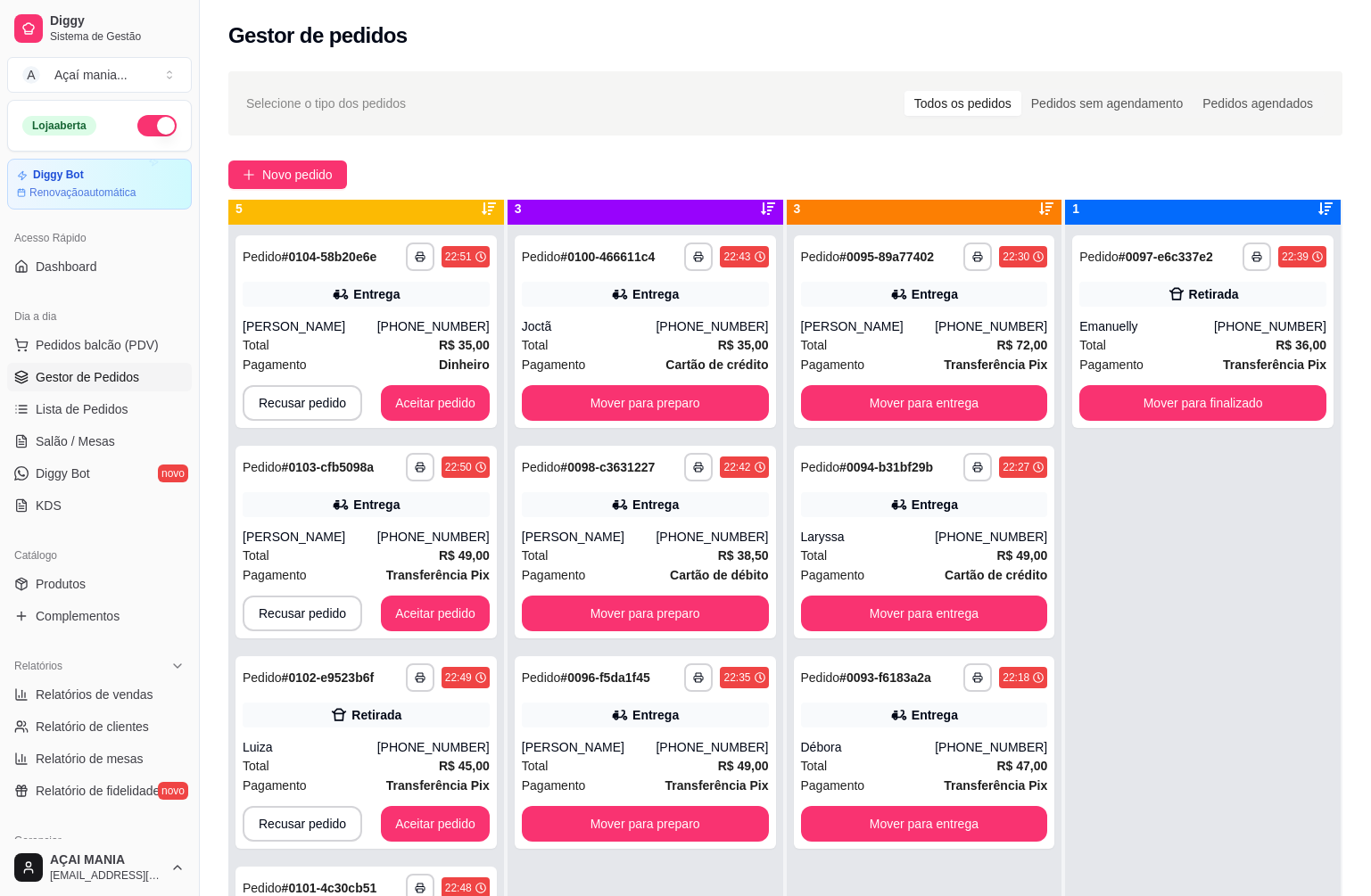
scroll to position [272, 0]
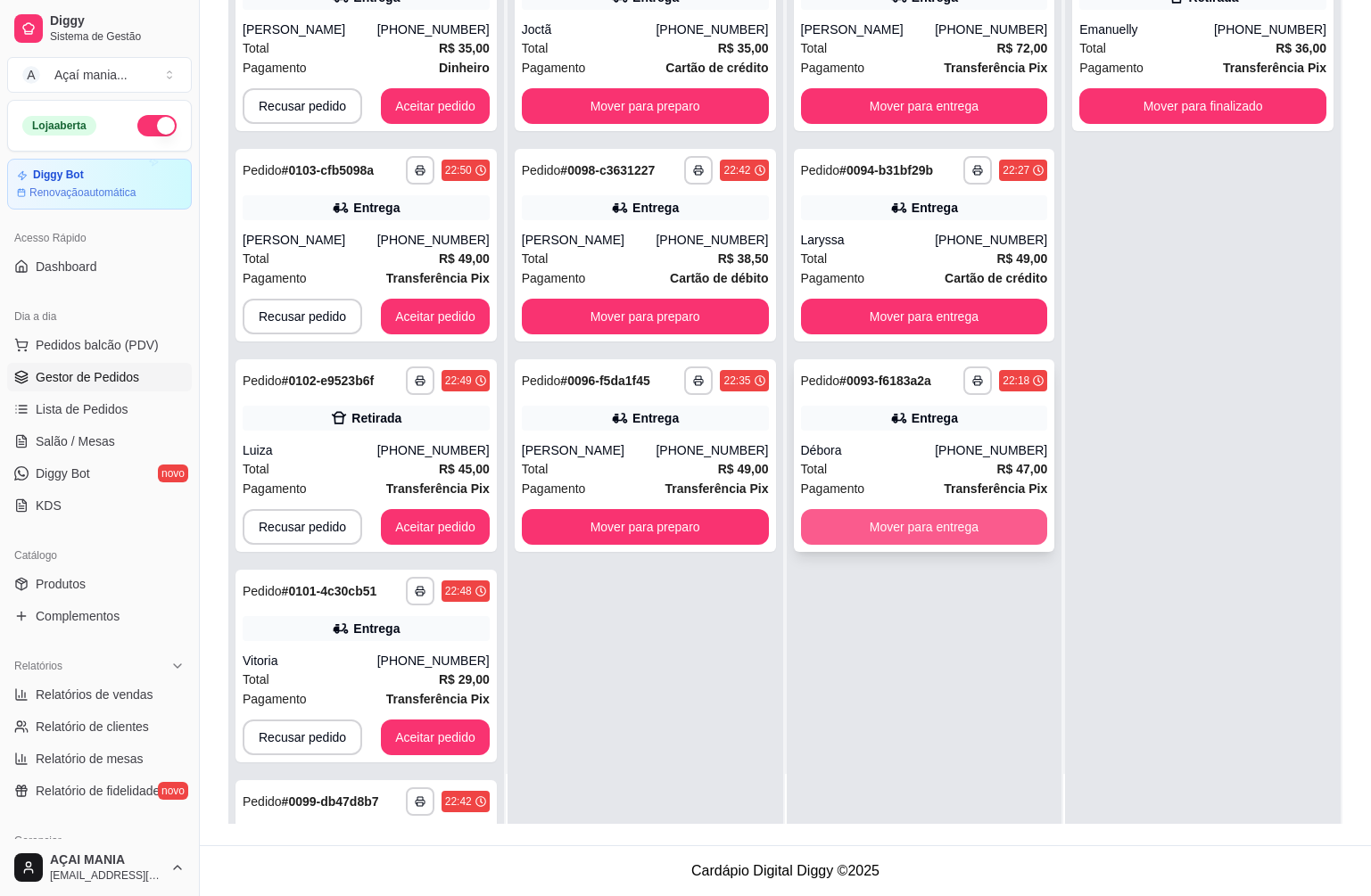
click at [898, 528] on button "Mover para entrega" at bounding box center [925, 527] width 248 height 36
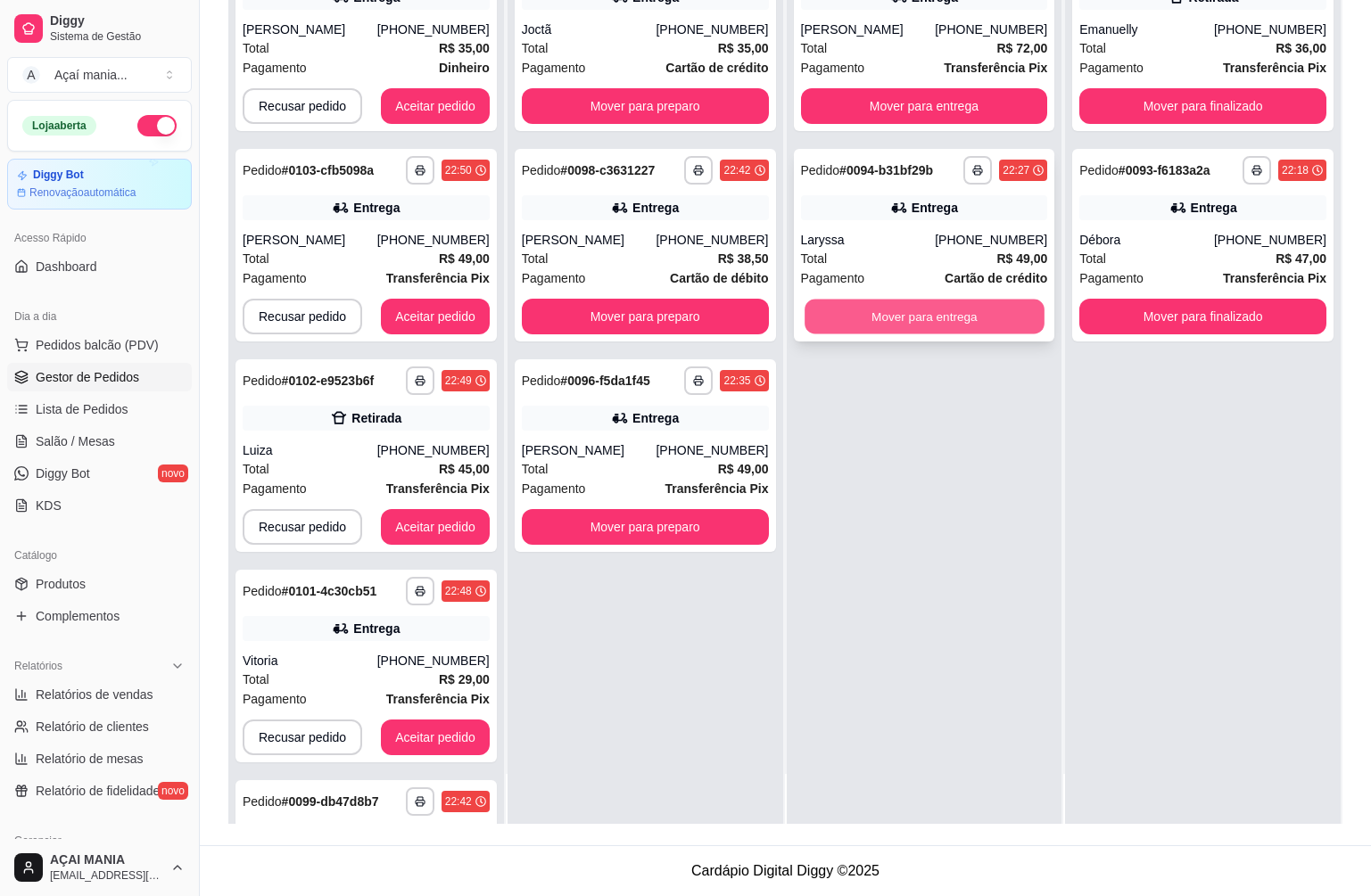
click at [890, 325] on button "Mover para entrega" at bounding box center [923, 317] width 239 height 35
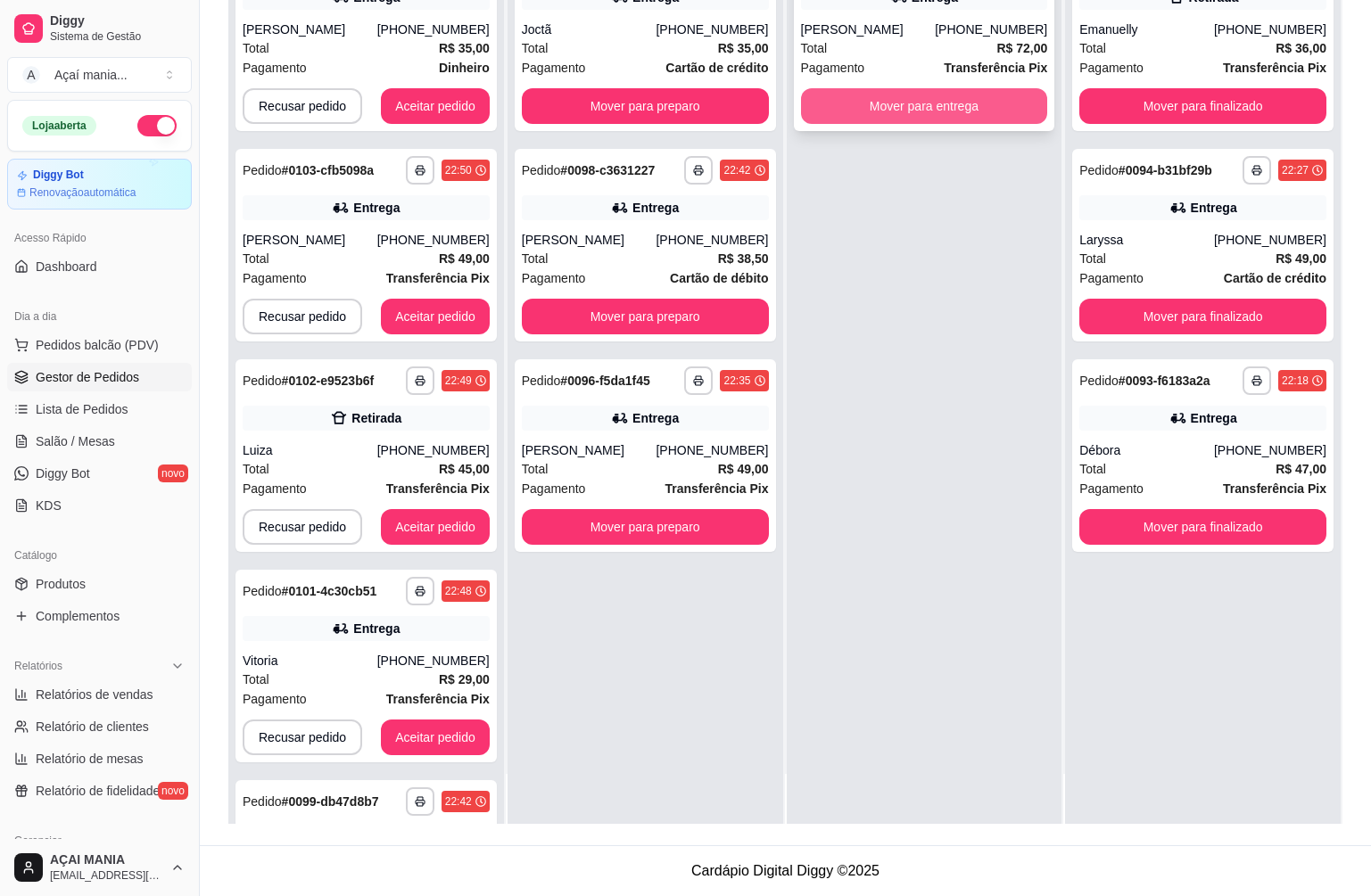
click at [871, 116] on button "Mover para entrega" at bounding box center [925, 105] width 248 height 36
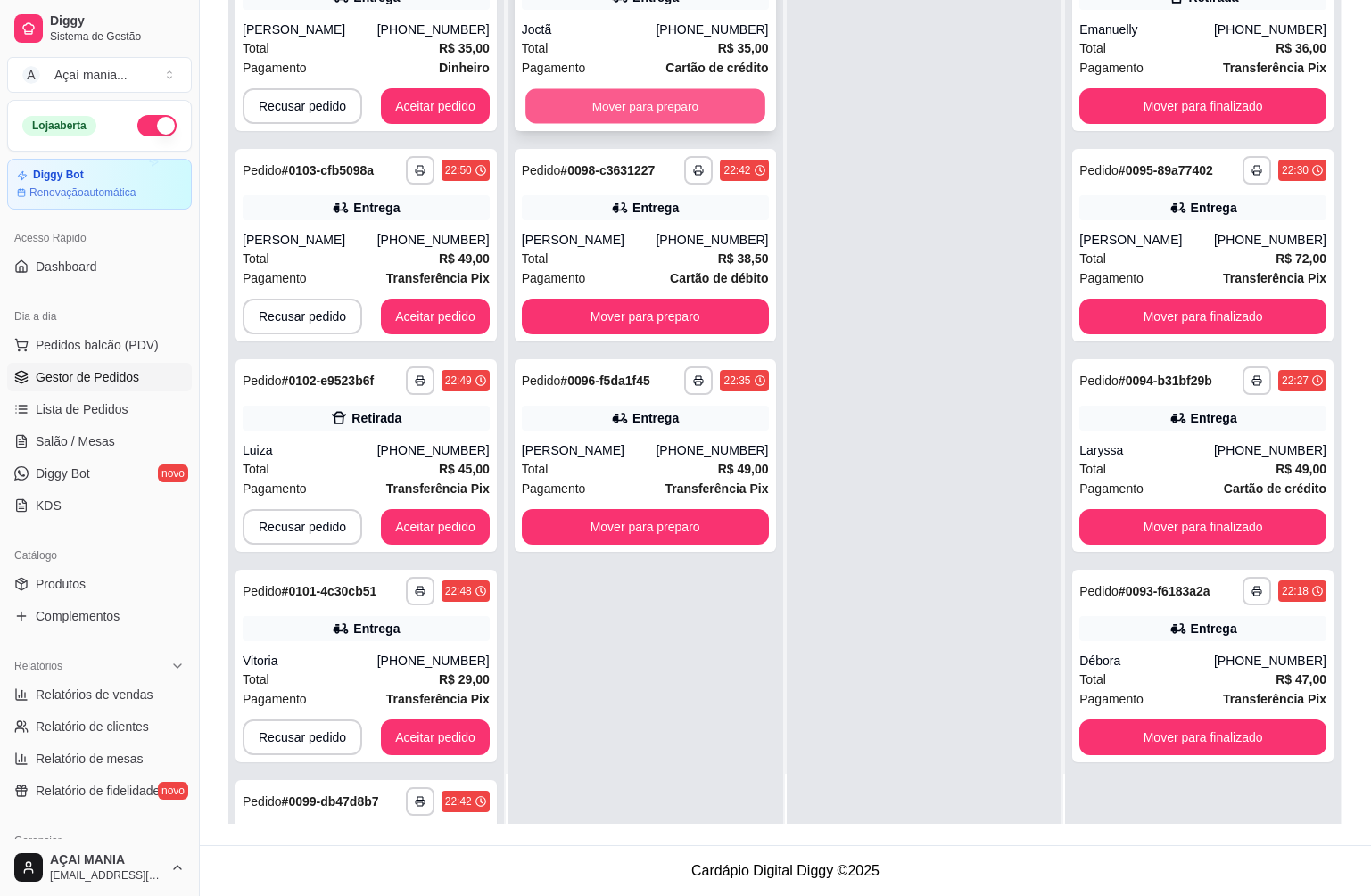
click at [725, 105] on button "Mover para preparo" at bounding box center [645, 106] width 239 height 35
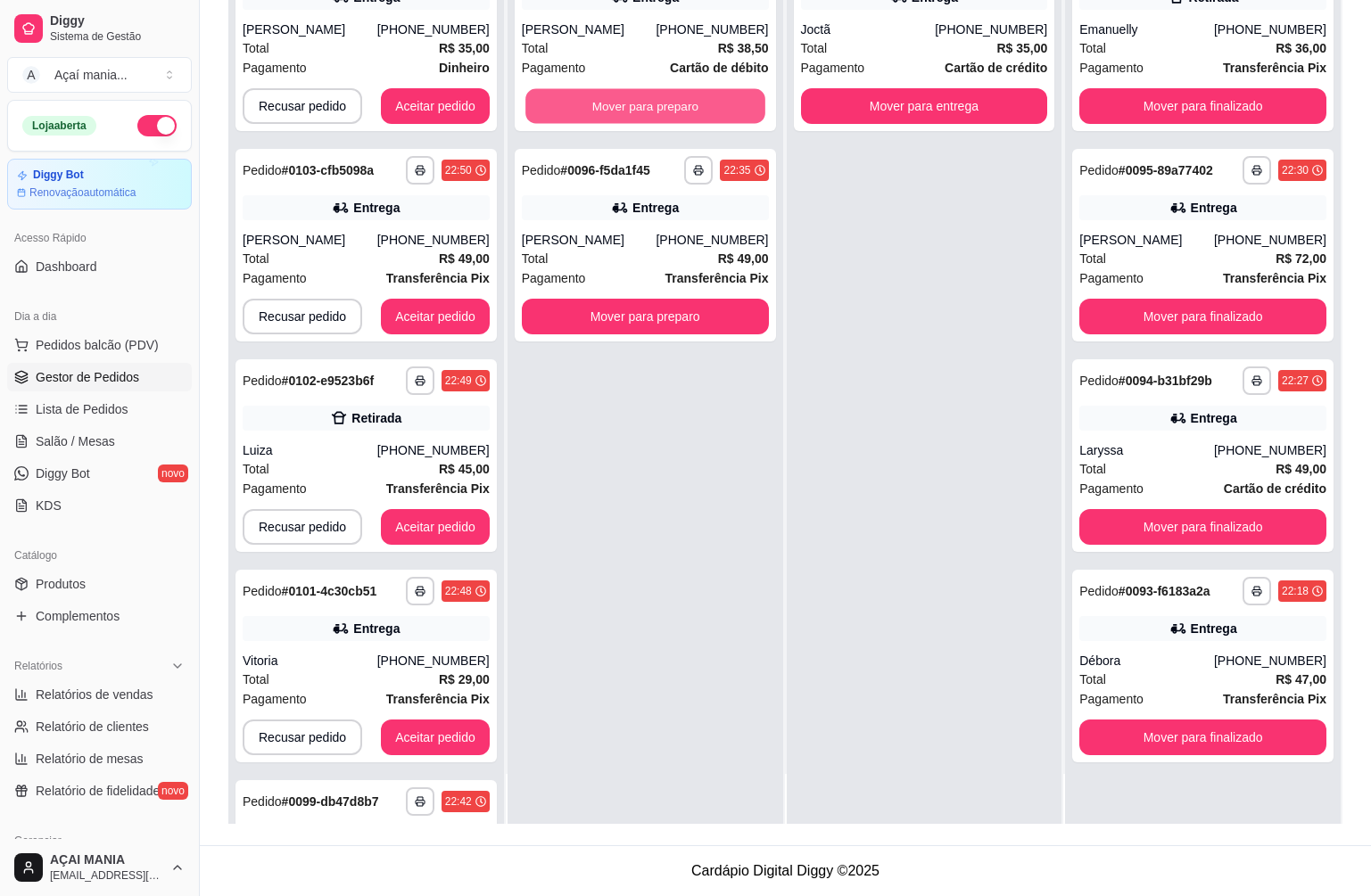
click at [718, 110] on button "Mover para preparo" at bounding box center [645, 106] width 239 height 35
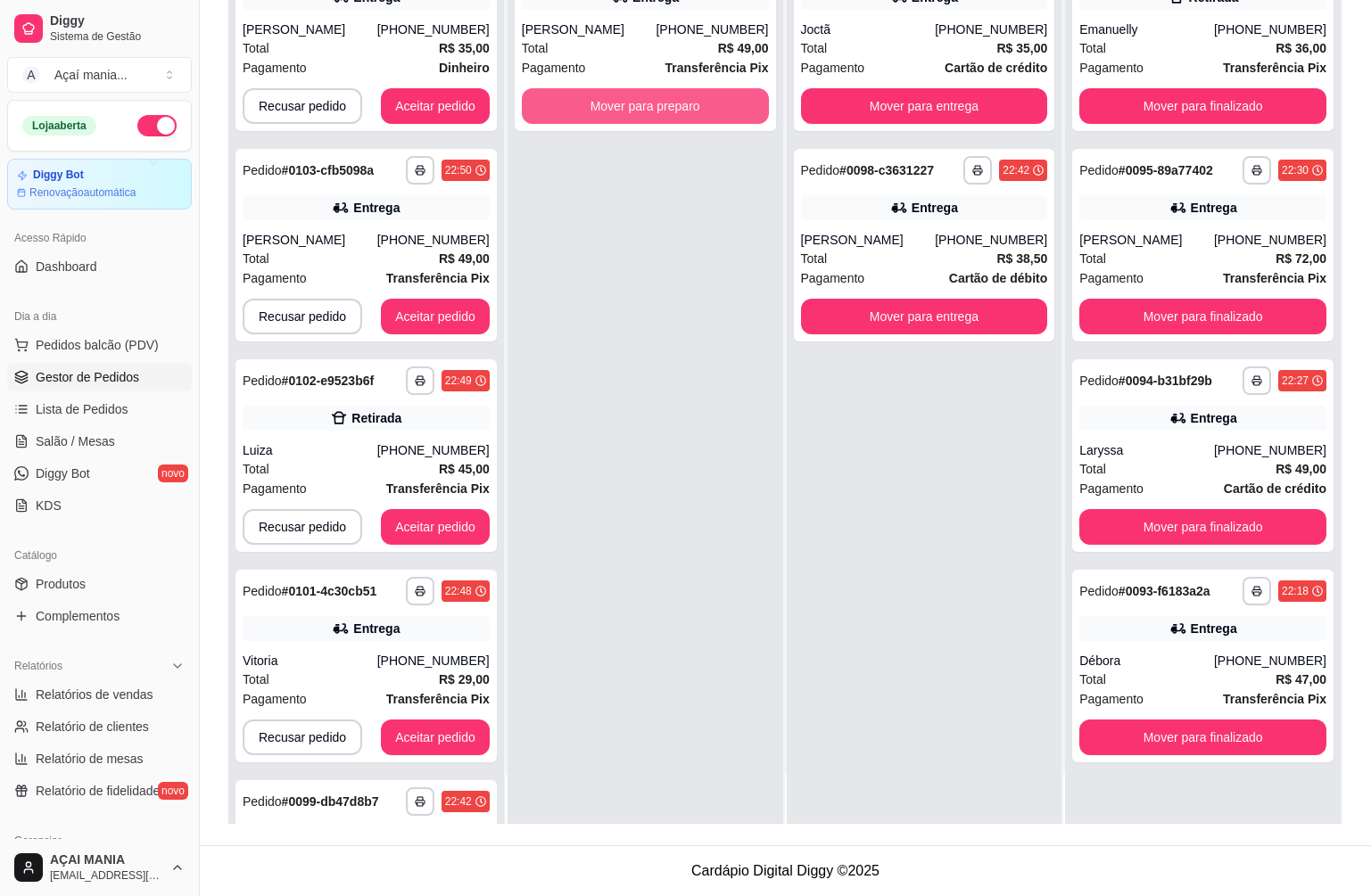
click at [715, 111] on button "Mover para preparo" at bounding box center [646, 105] width 248 height 36
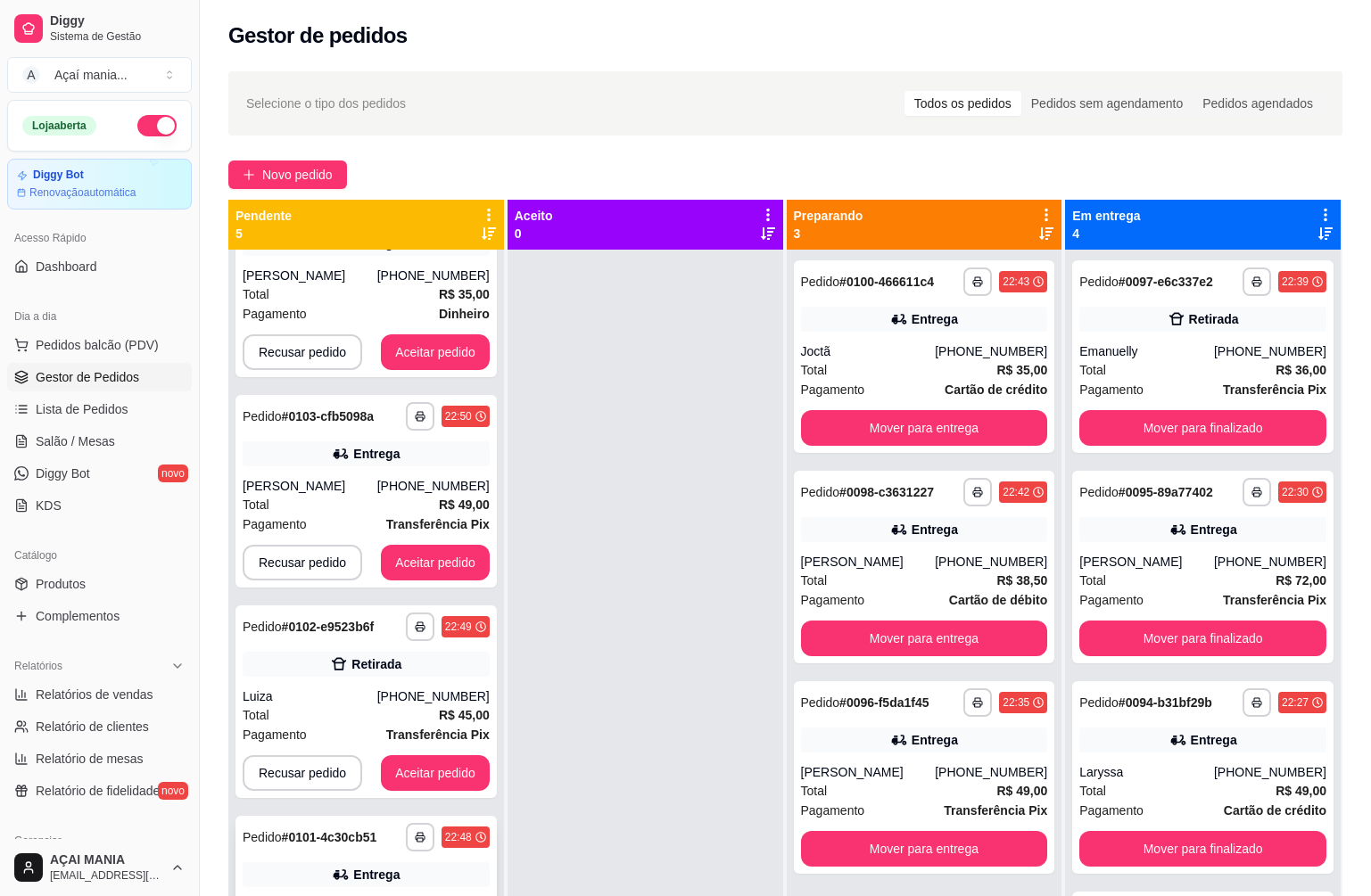
scroll to position [174, 0]
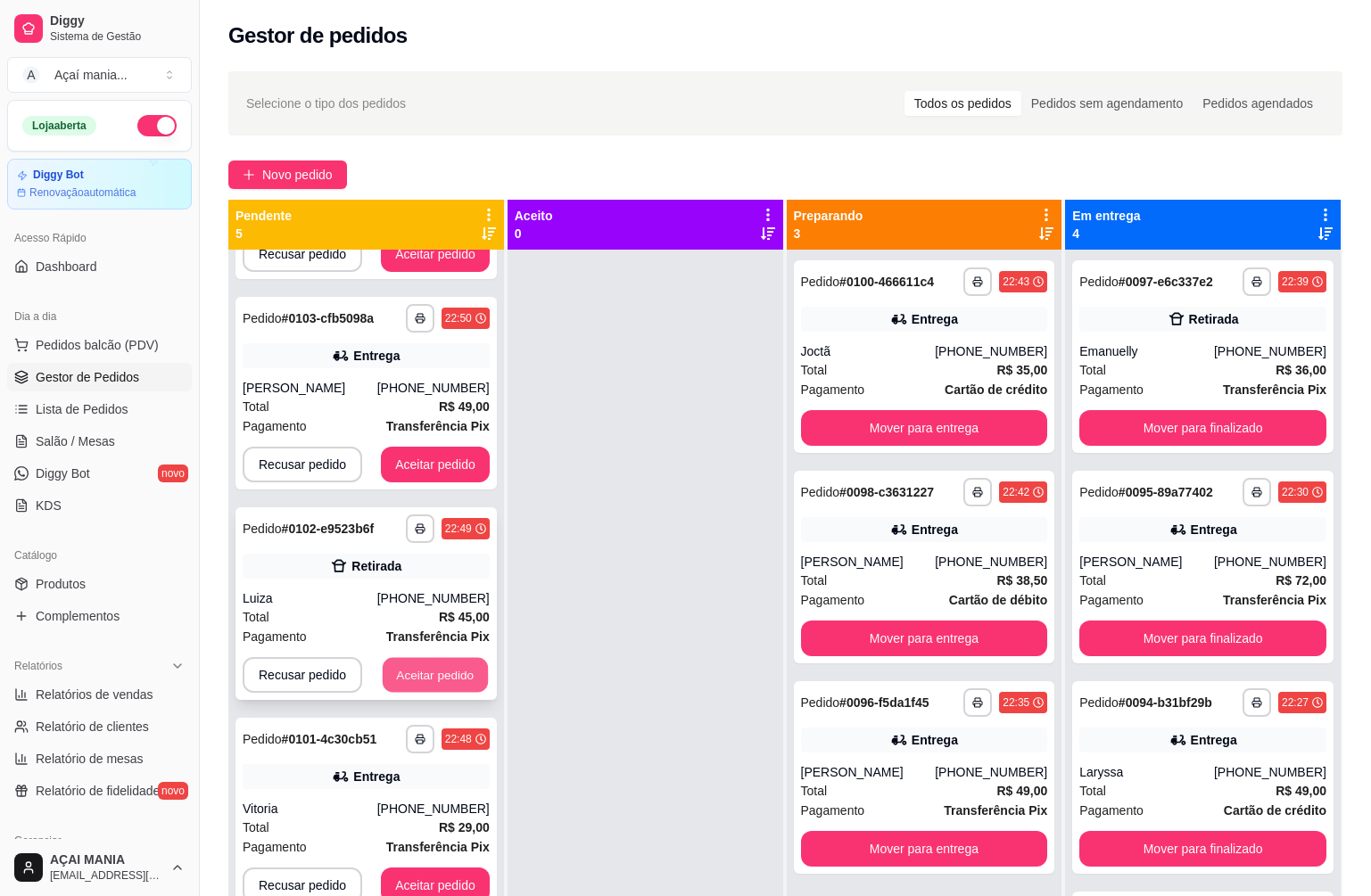
click at [397, 673] on button "Aceitar pedido" at bounding box center [435, 676] width 105 height 35
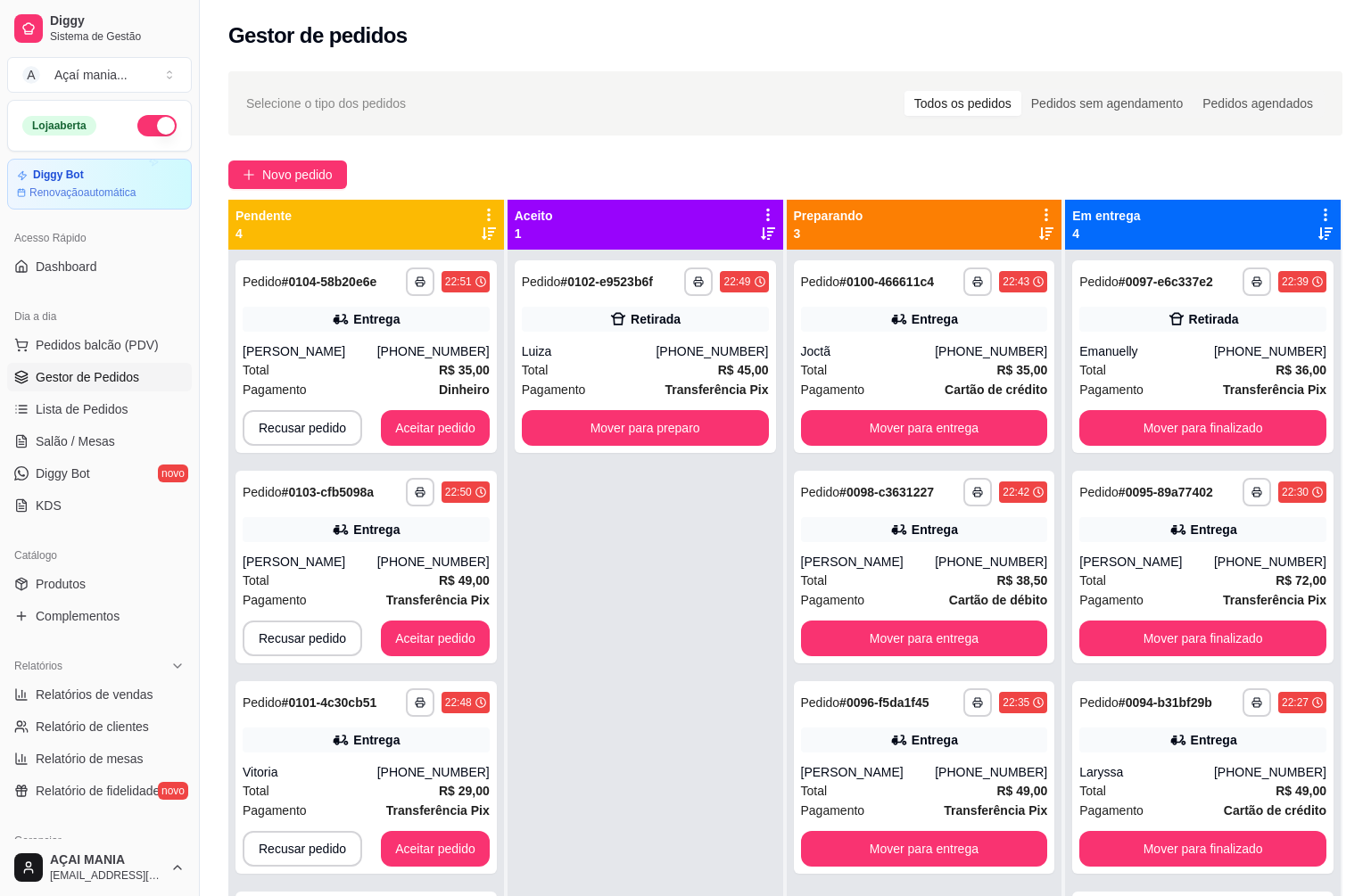
scroll to position [0, 0]
click at [655, 428] on button "Mover para preparo" at bounding box center [646, 427] width 248 height 36
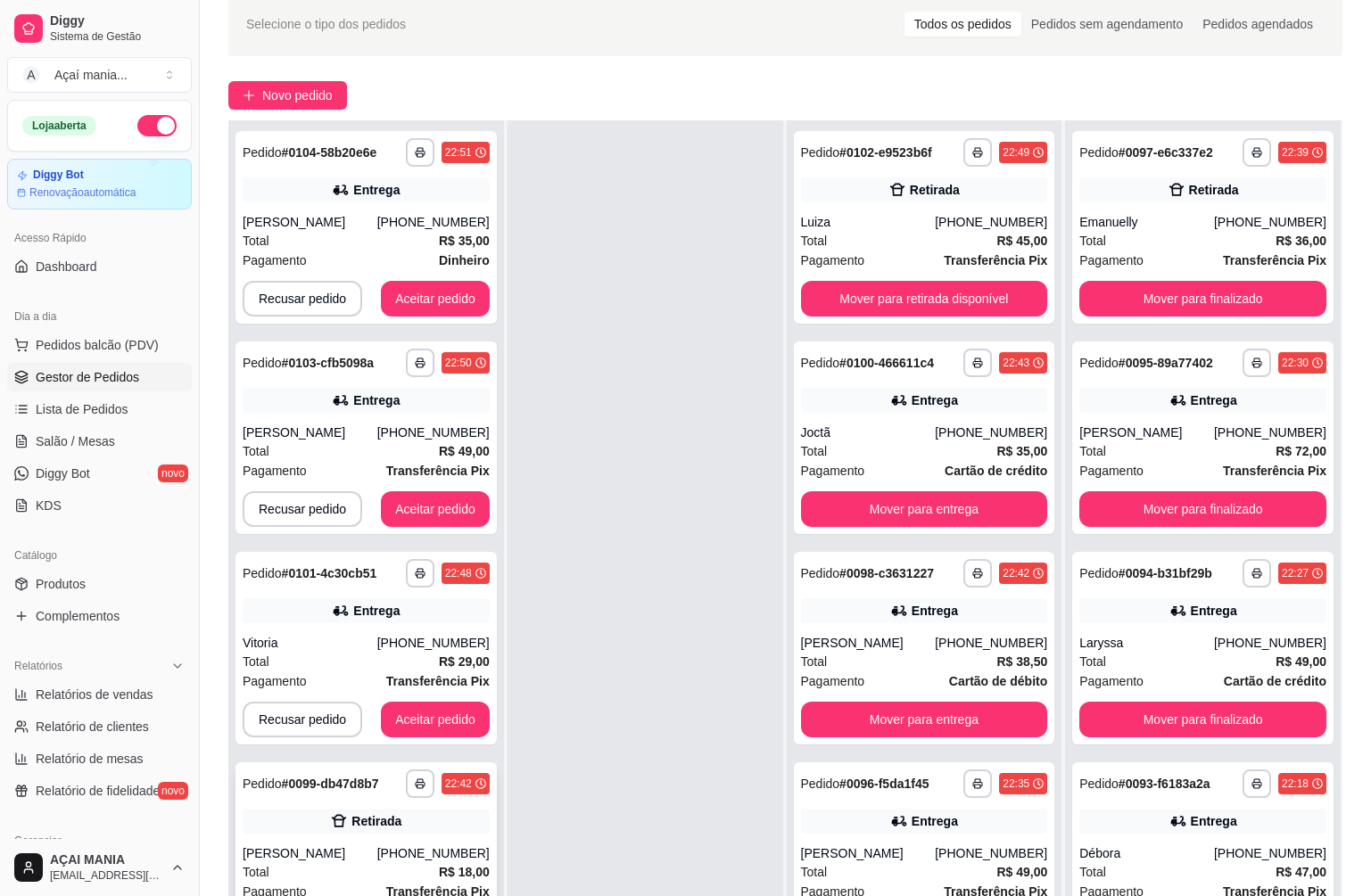
scroll to position [272, 0]
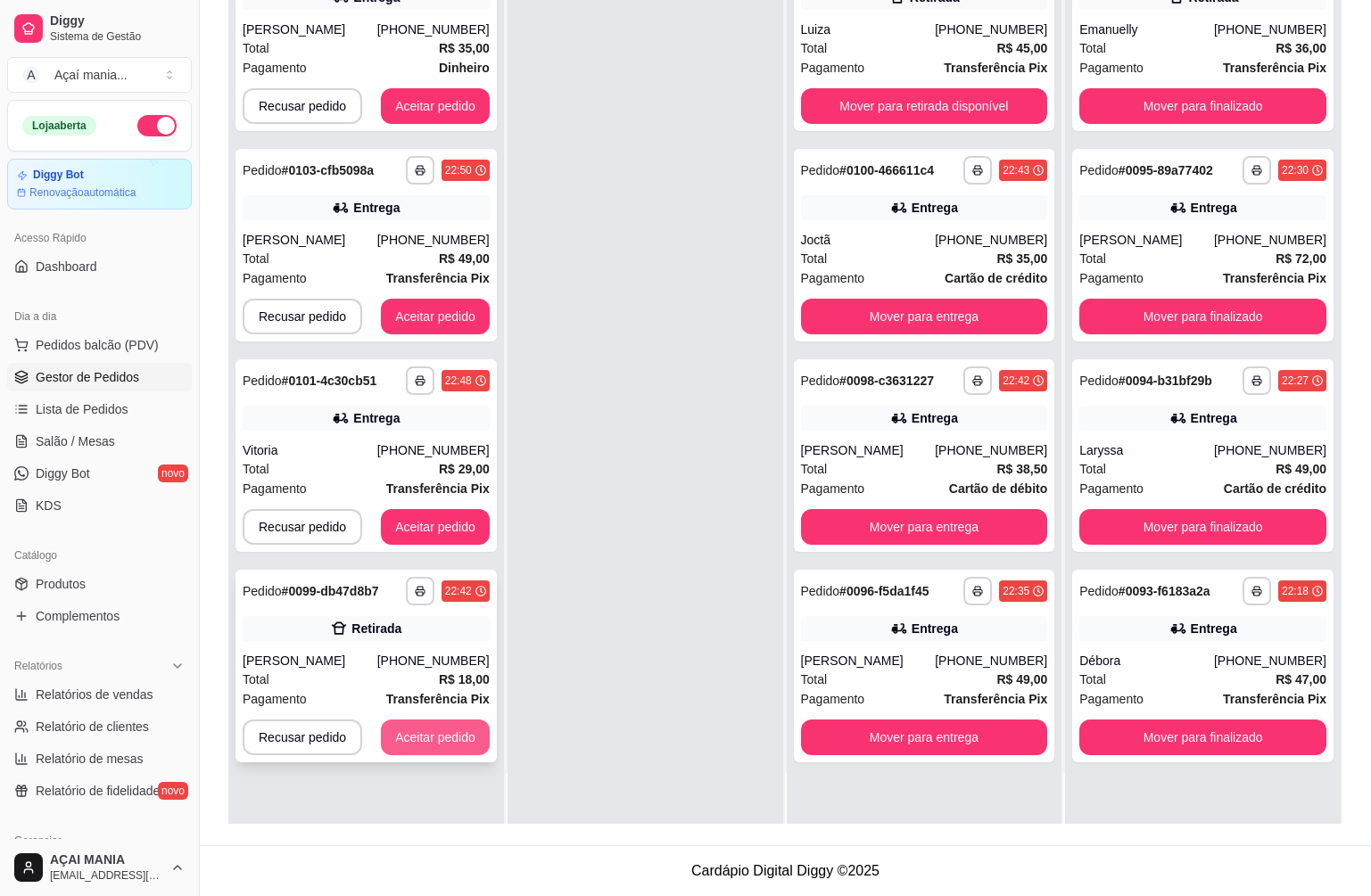
click at [441, 734] on button "Aceitar pedido" at bounding box center [435, 737] width 109 height 36
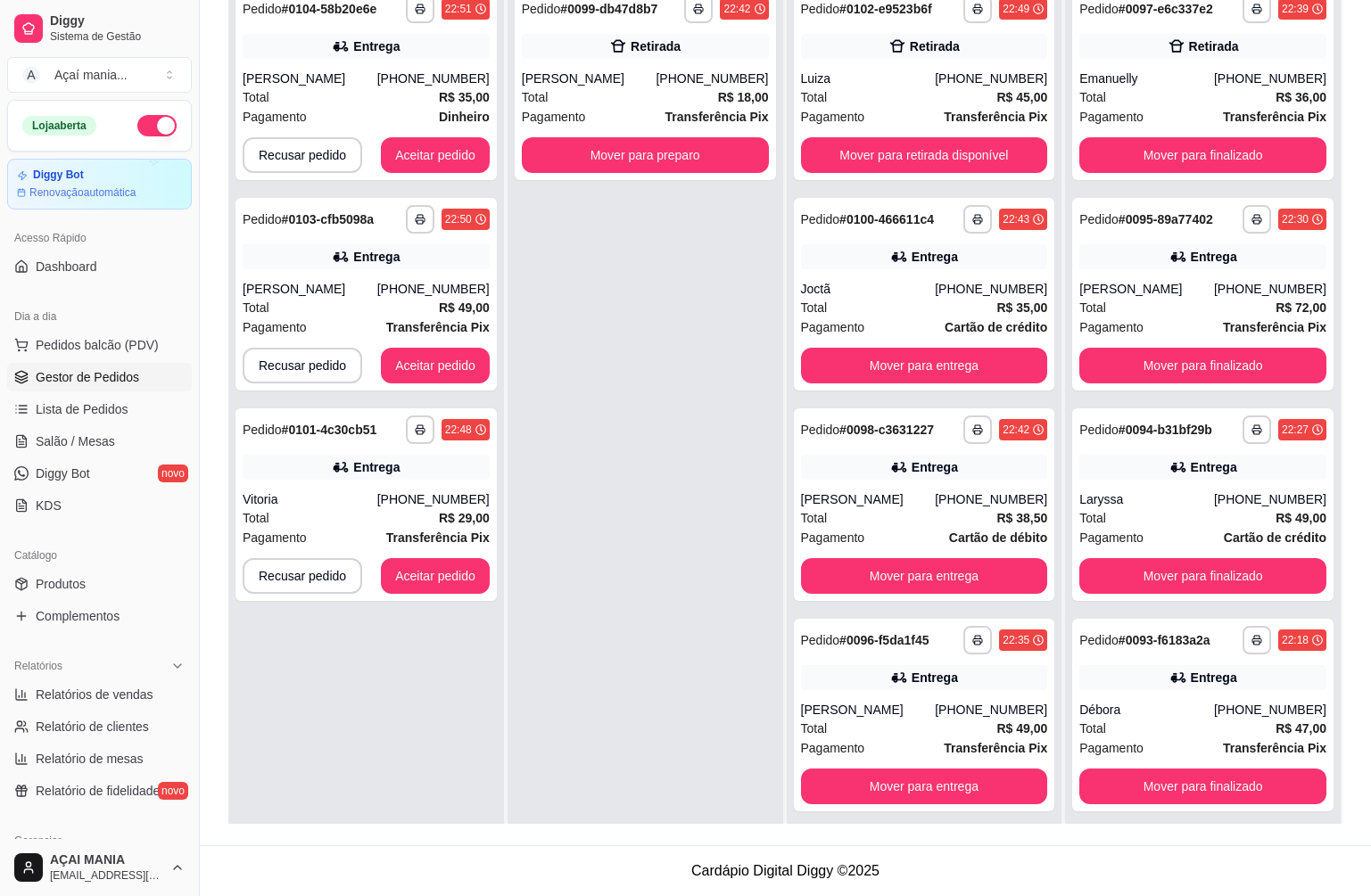
scroll to position [5, 0]
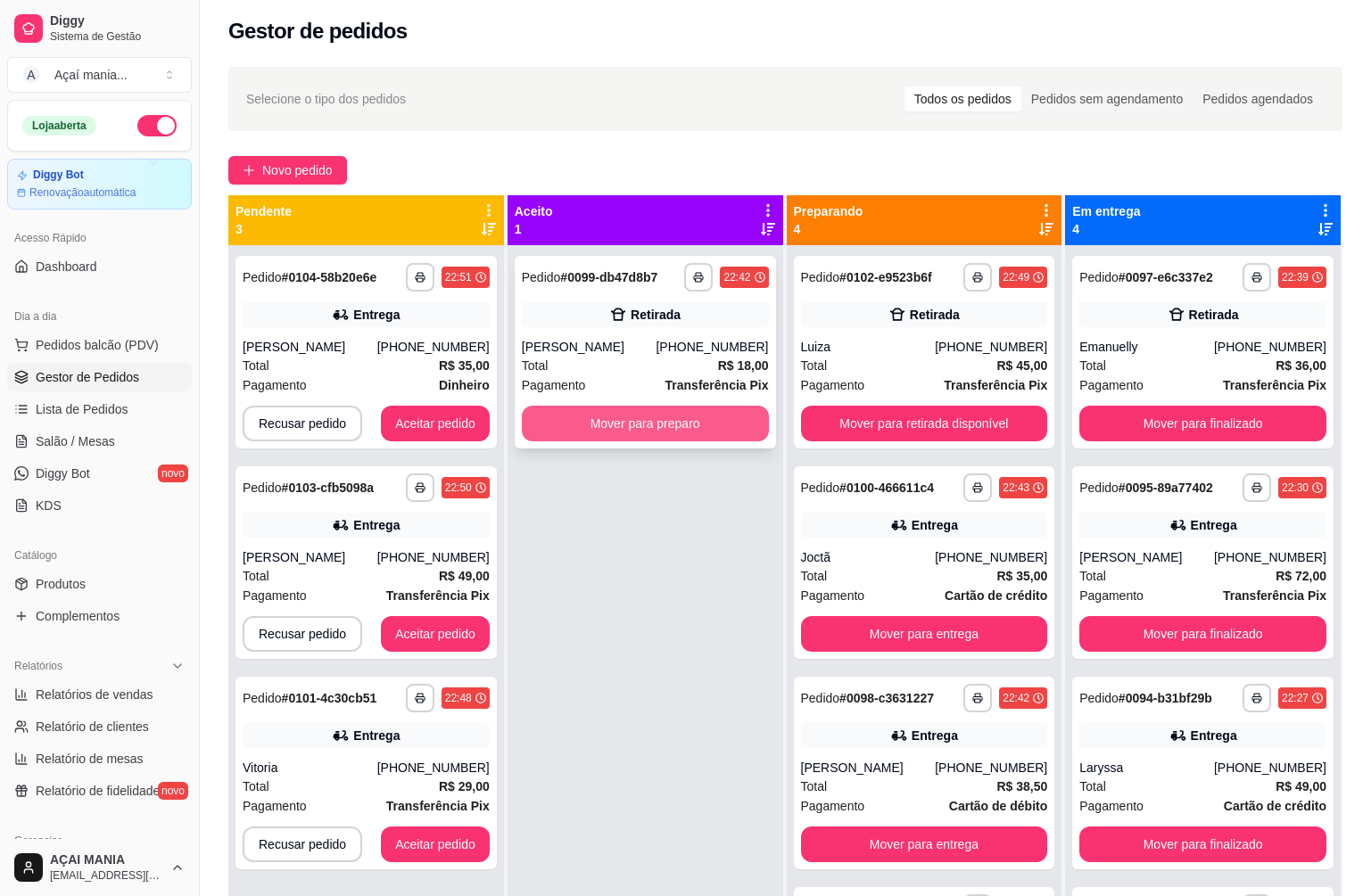
click at [683, 425] on button "Mover para preparo" at bounding box center [646, 423] width 248 height 36
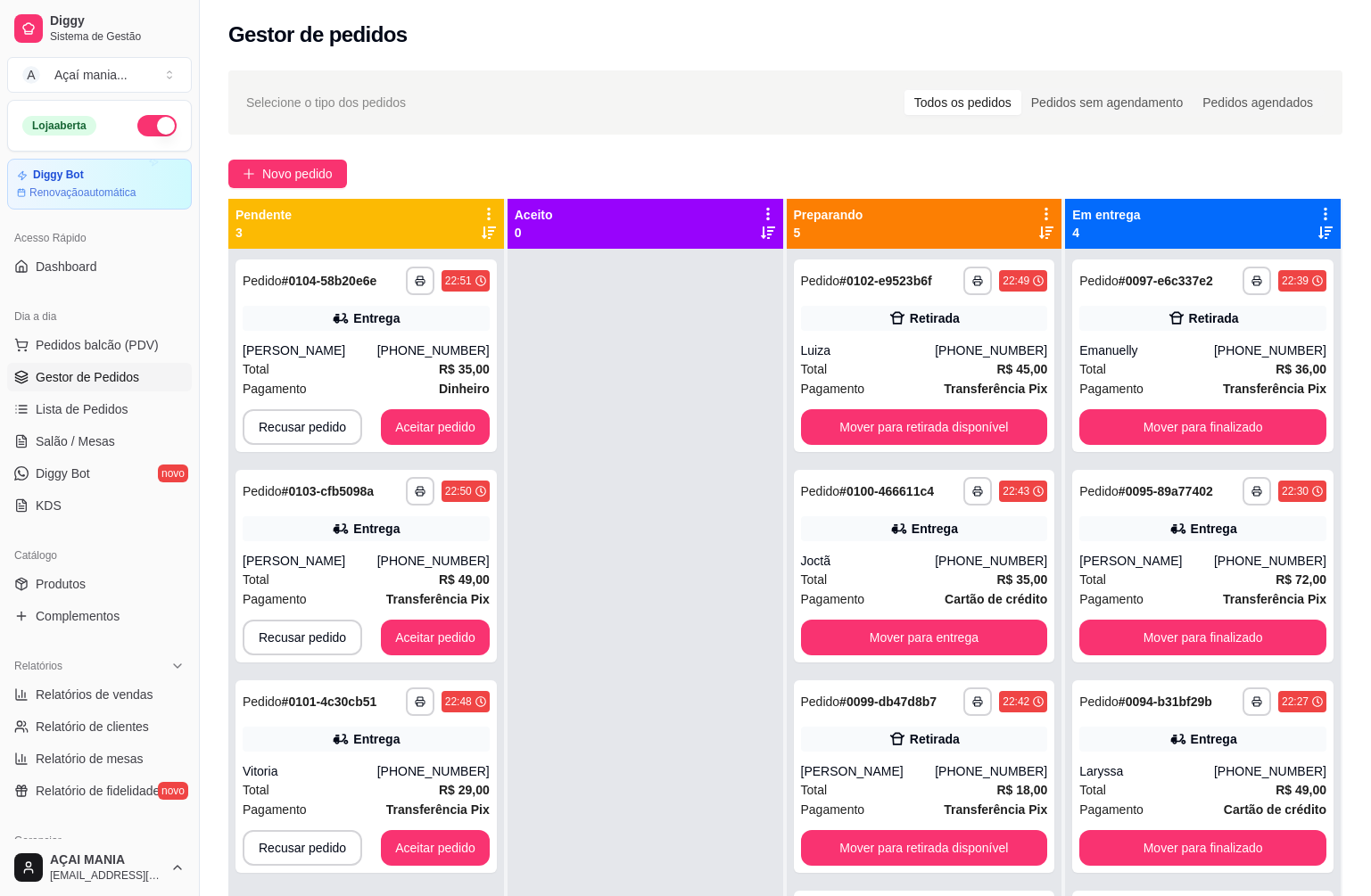
scroll to position [0, 0]
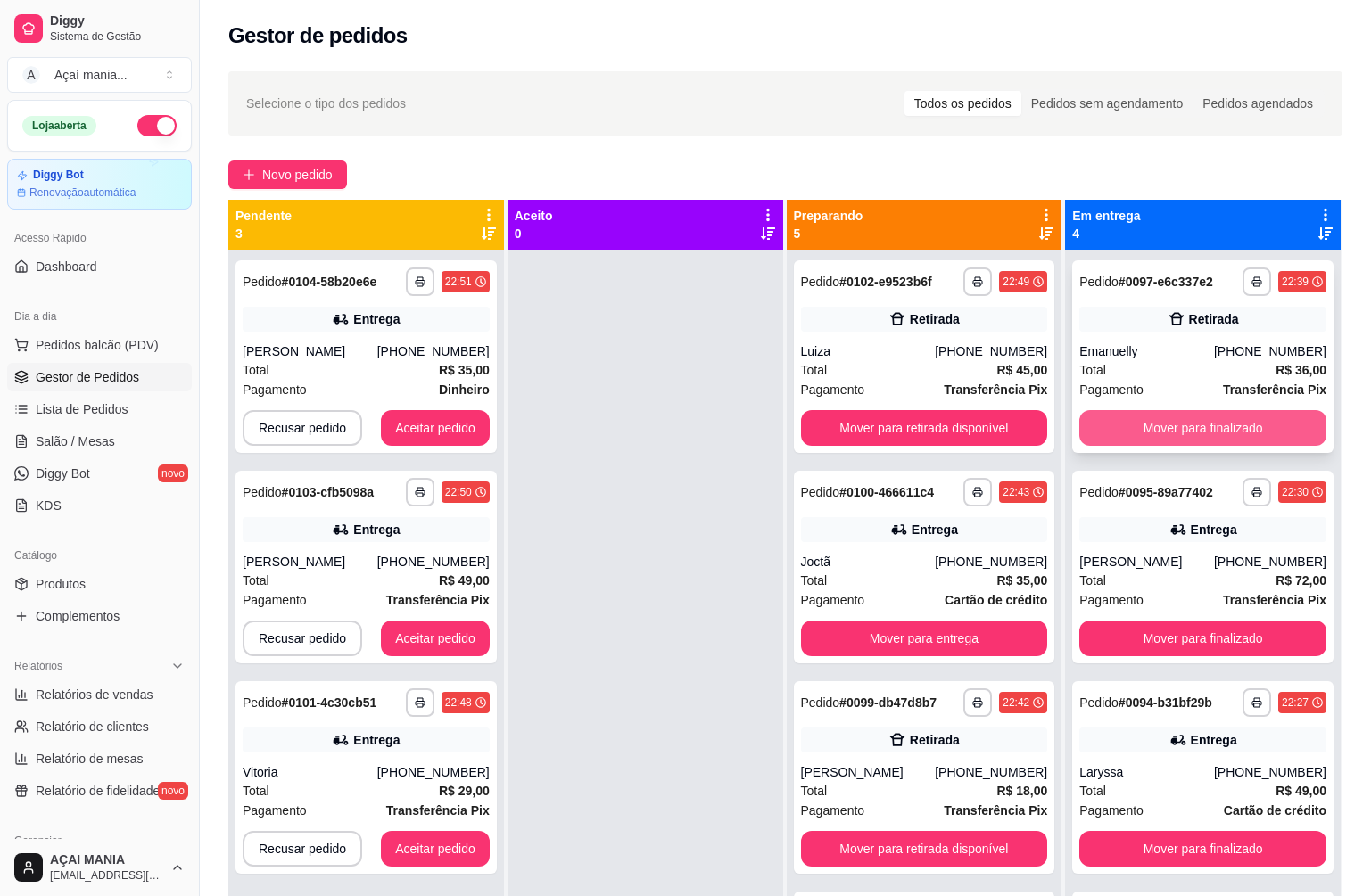
click at [1255, 424] on button "Mover para finalizado" at bounding box center [1204, 427] width 248 height 36
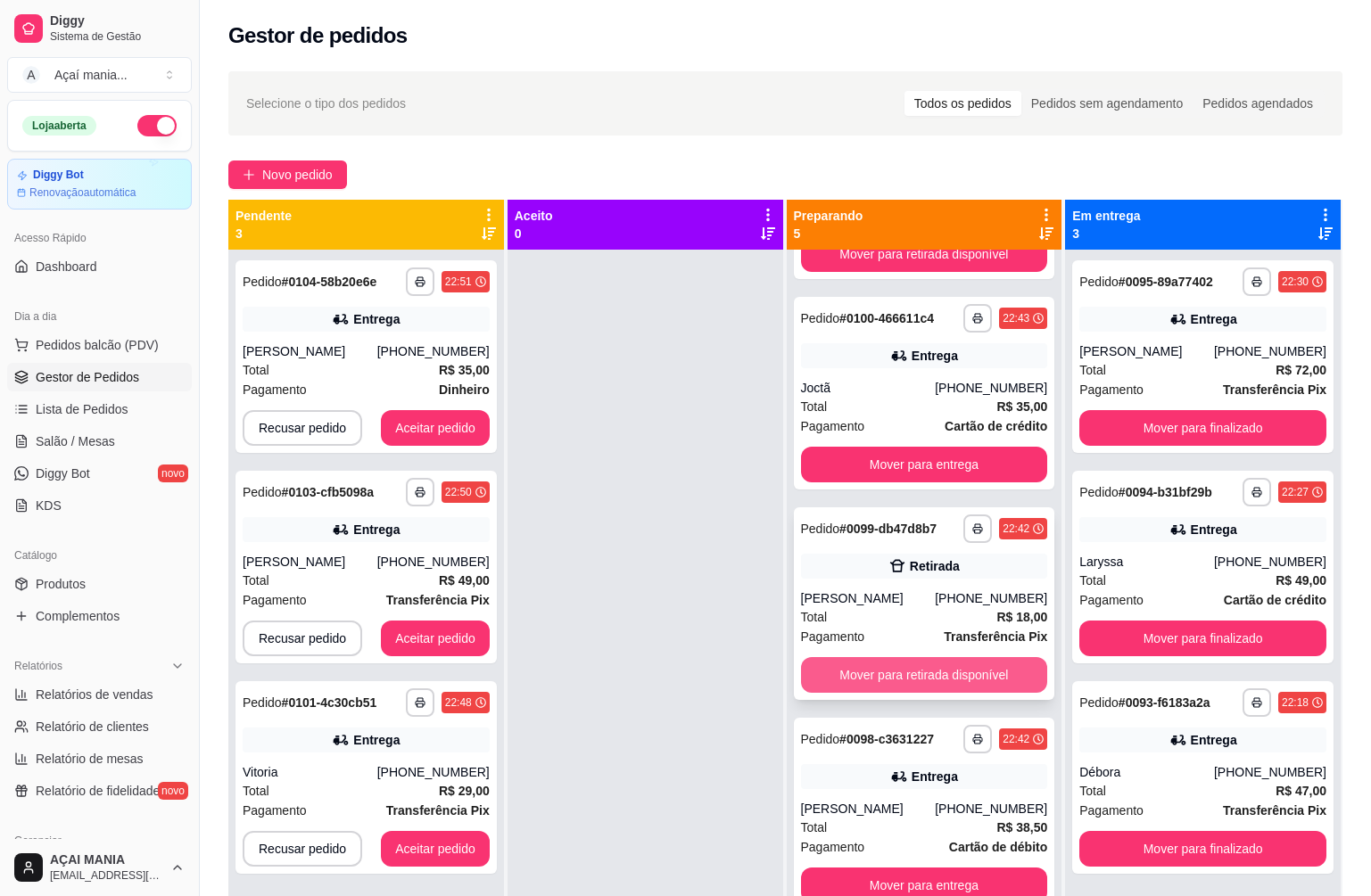
click at [995, 683] on button "Mover para retirada disponível" at bounding box center [925, 675] width 248 height 36
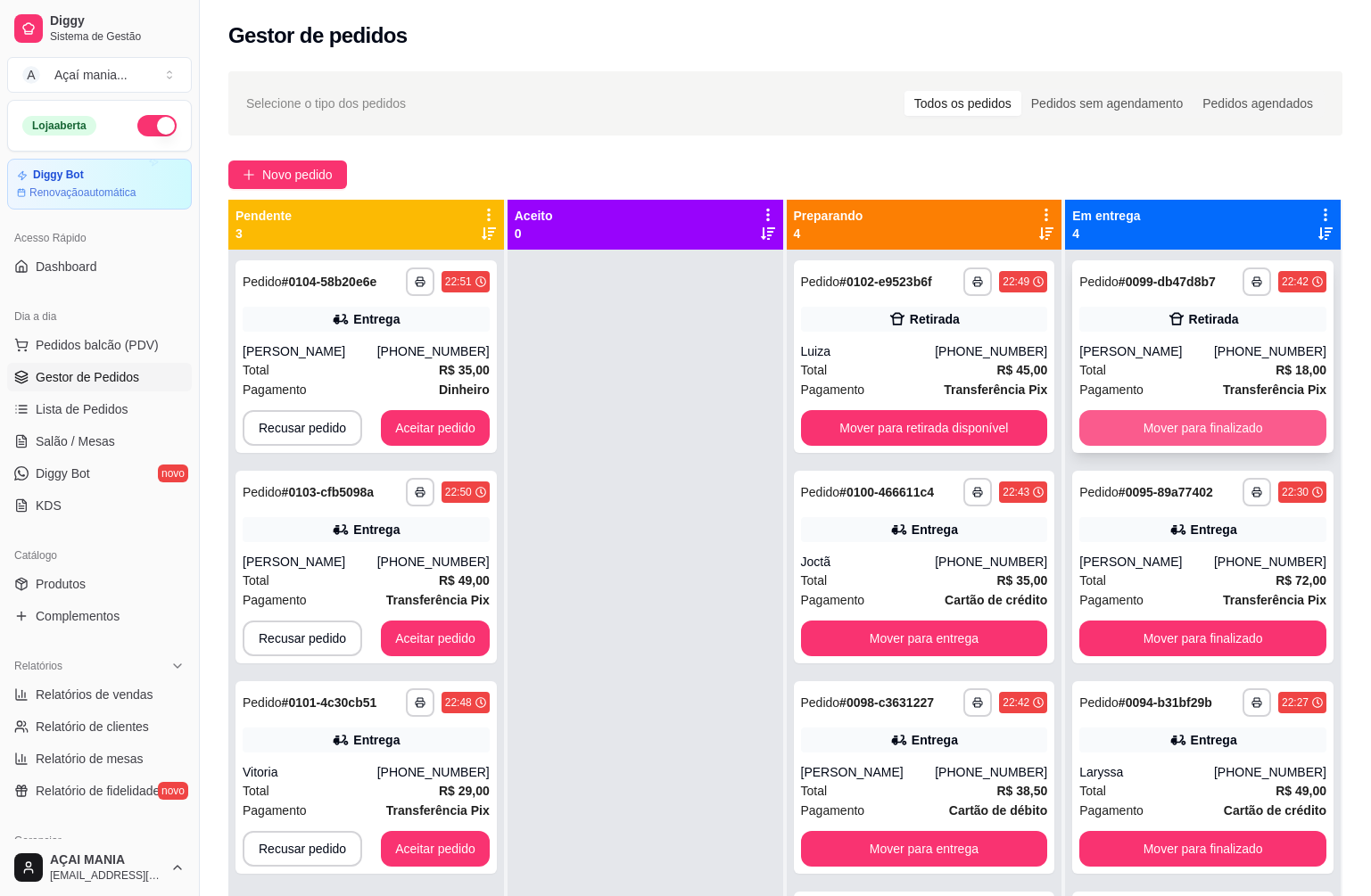
click at [1189, 423] on button "Mover para finalizado" at bounding box center [1204, 427] width 248 height 36
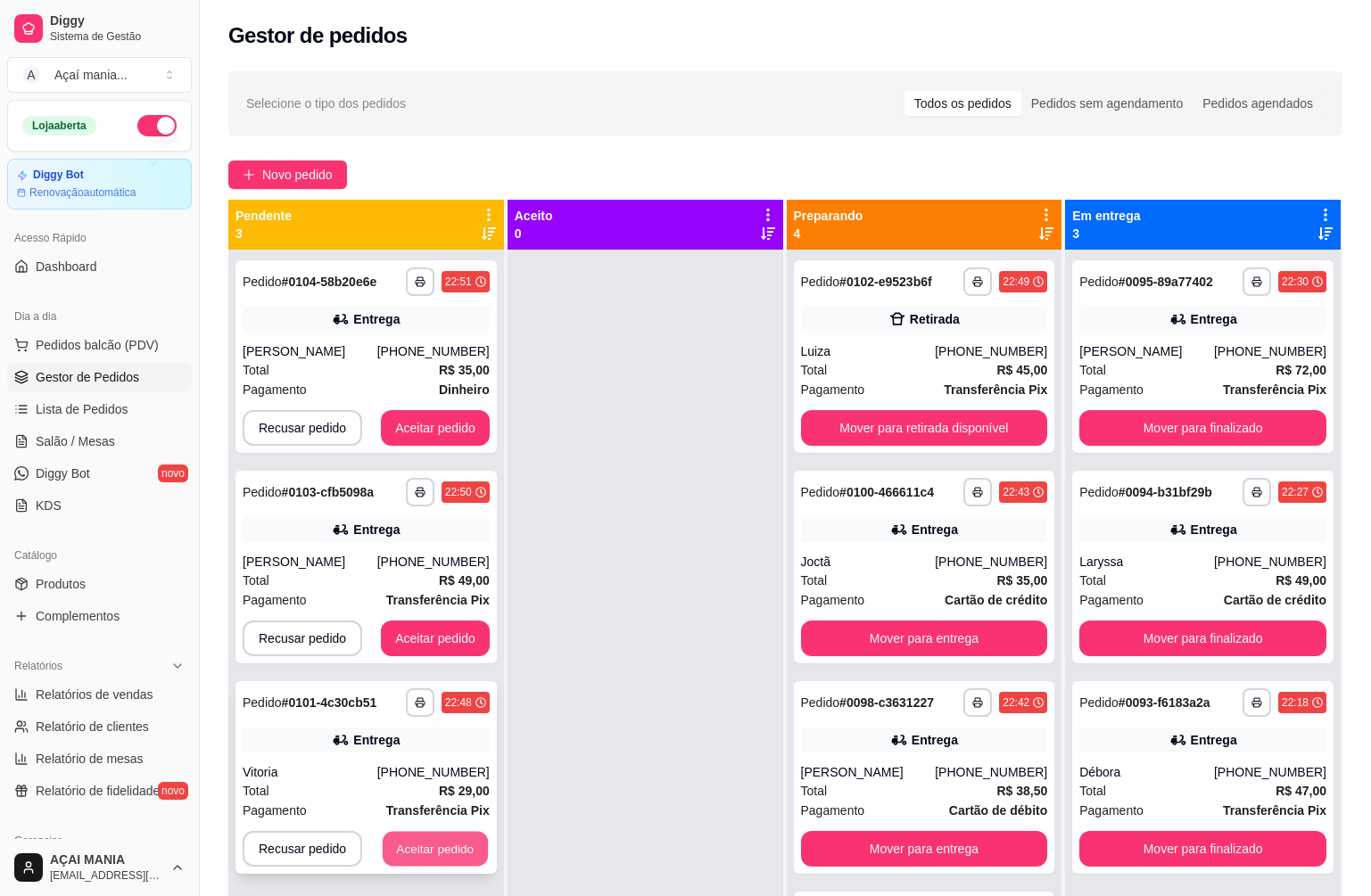
click at [462, 843] on button "Aceitar pedido" at bounding box center [435, 850] width 105 height 35
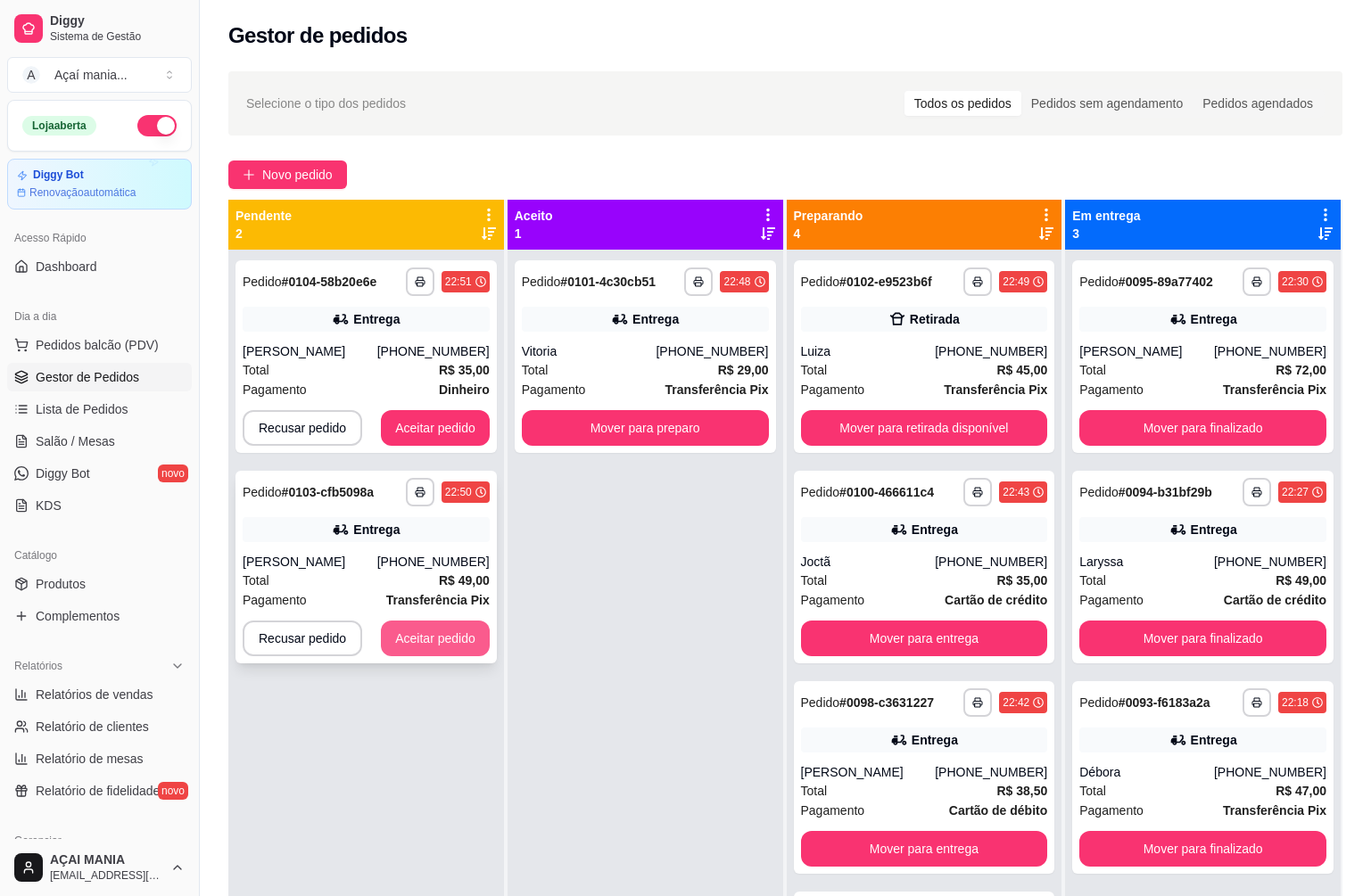
click at [424, 635] on button "Aceitar pedido" at bounding box center [435, 638] width 109 height 36
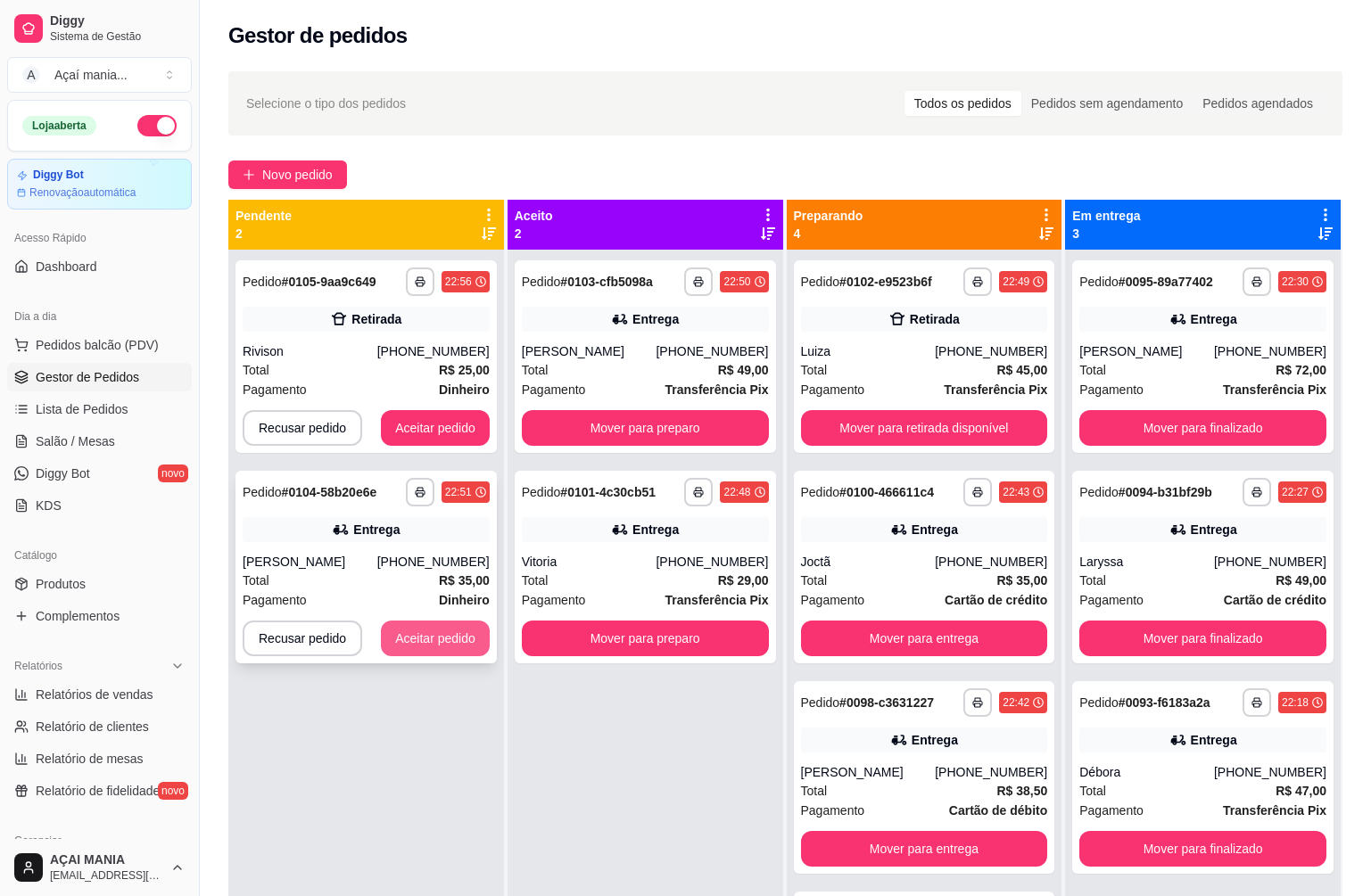
click at [451, 635] on button "Aceitar pedido" at bounding box center [435, 638] width 109 height 36
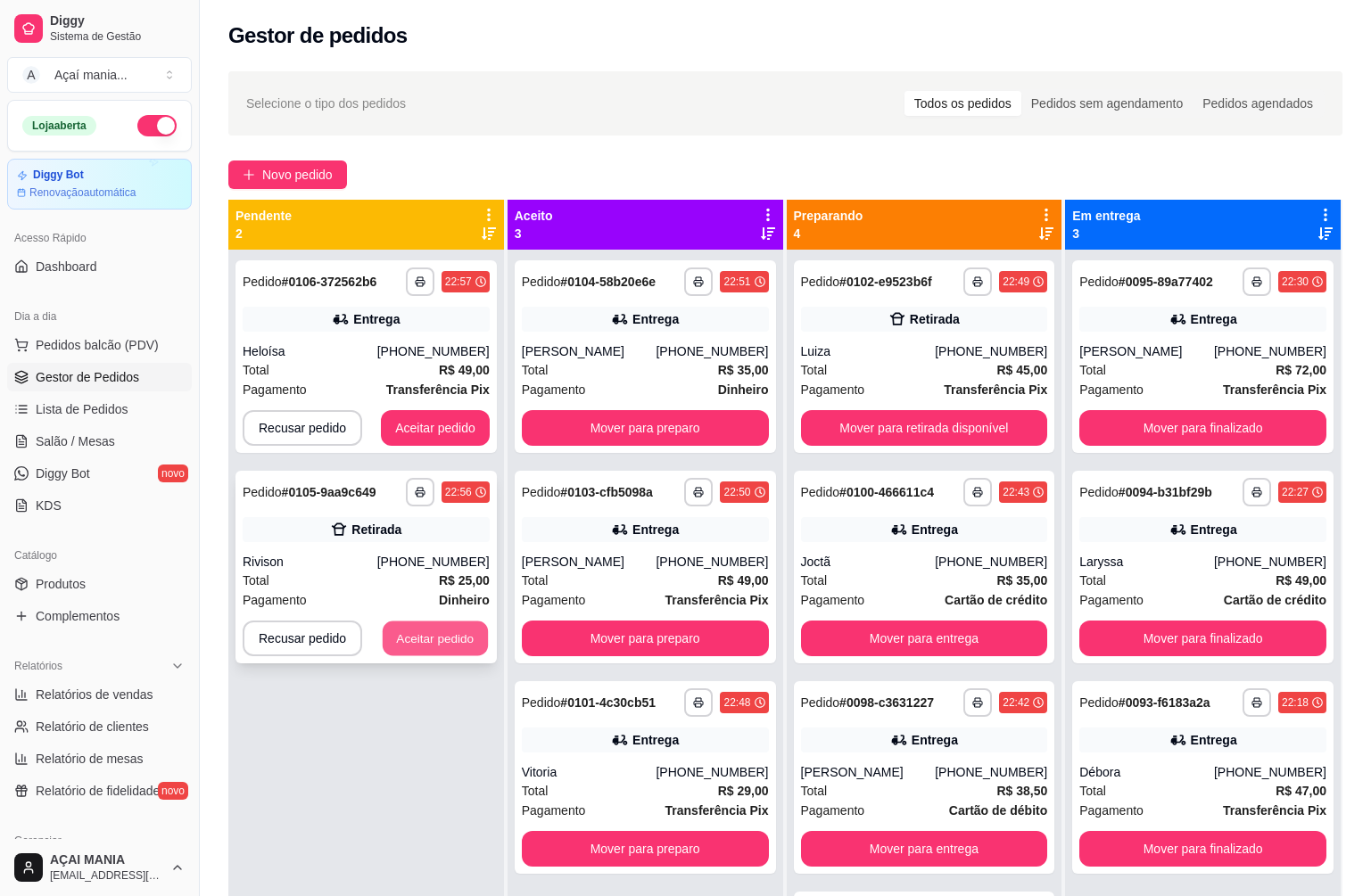
click at [475, 645] on button "Aceitar pedido" at bounding box center [435, 639] width 105 height 35
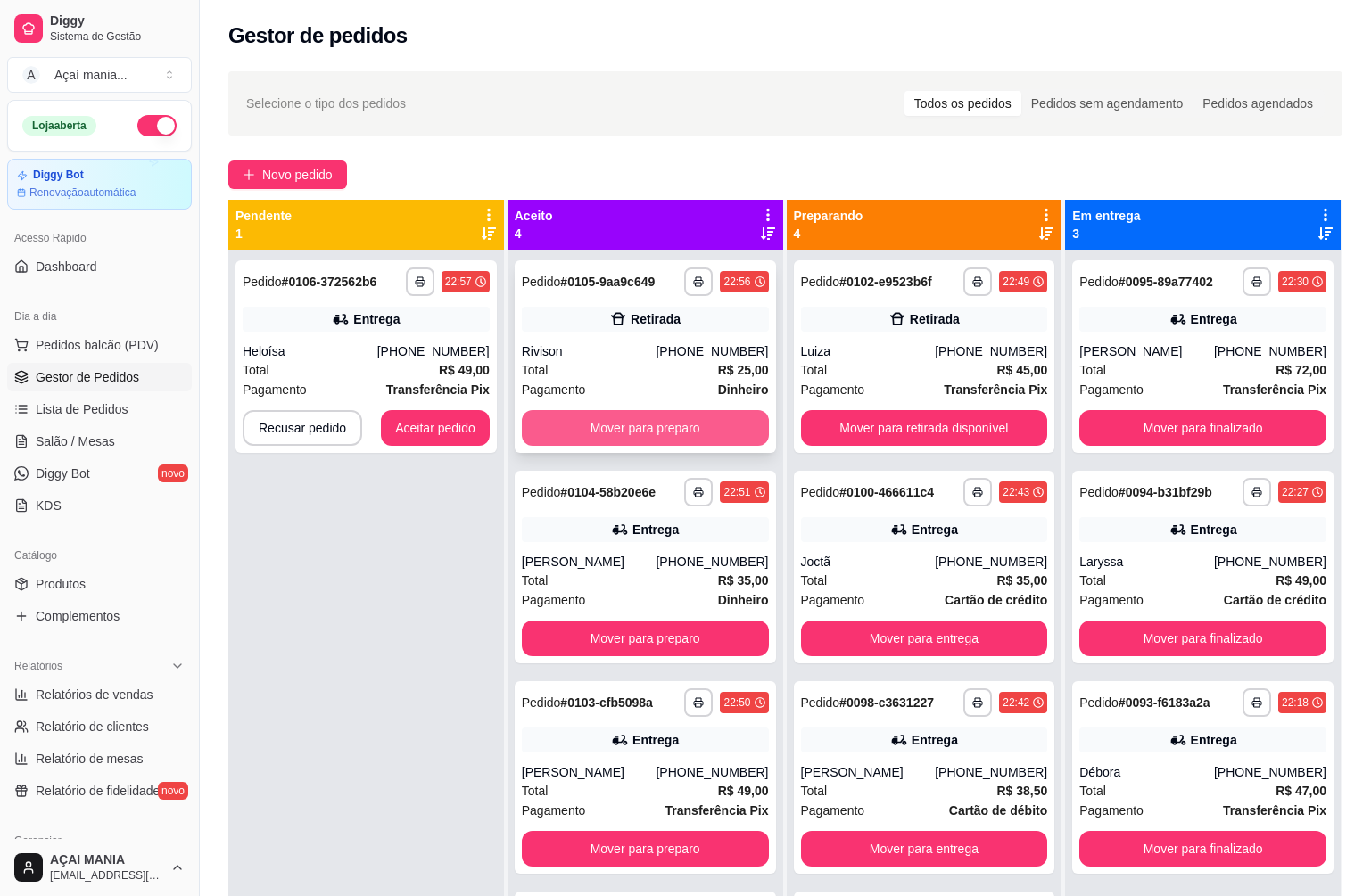
click at [610, 432] on button "Mover para preparo" at bounding box center [646, 427] width 248 height 36
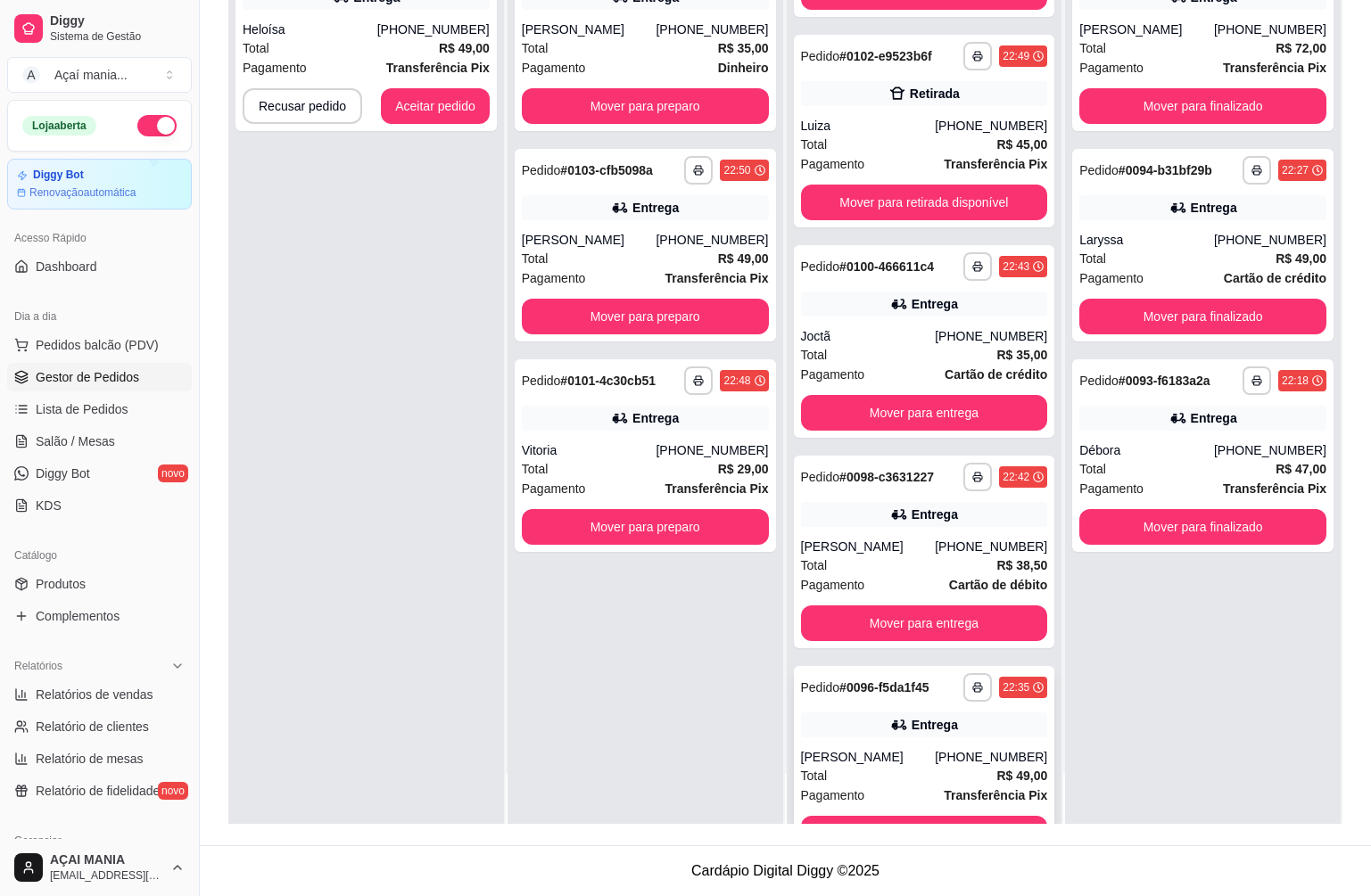
scroll to position [174, 0]
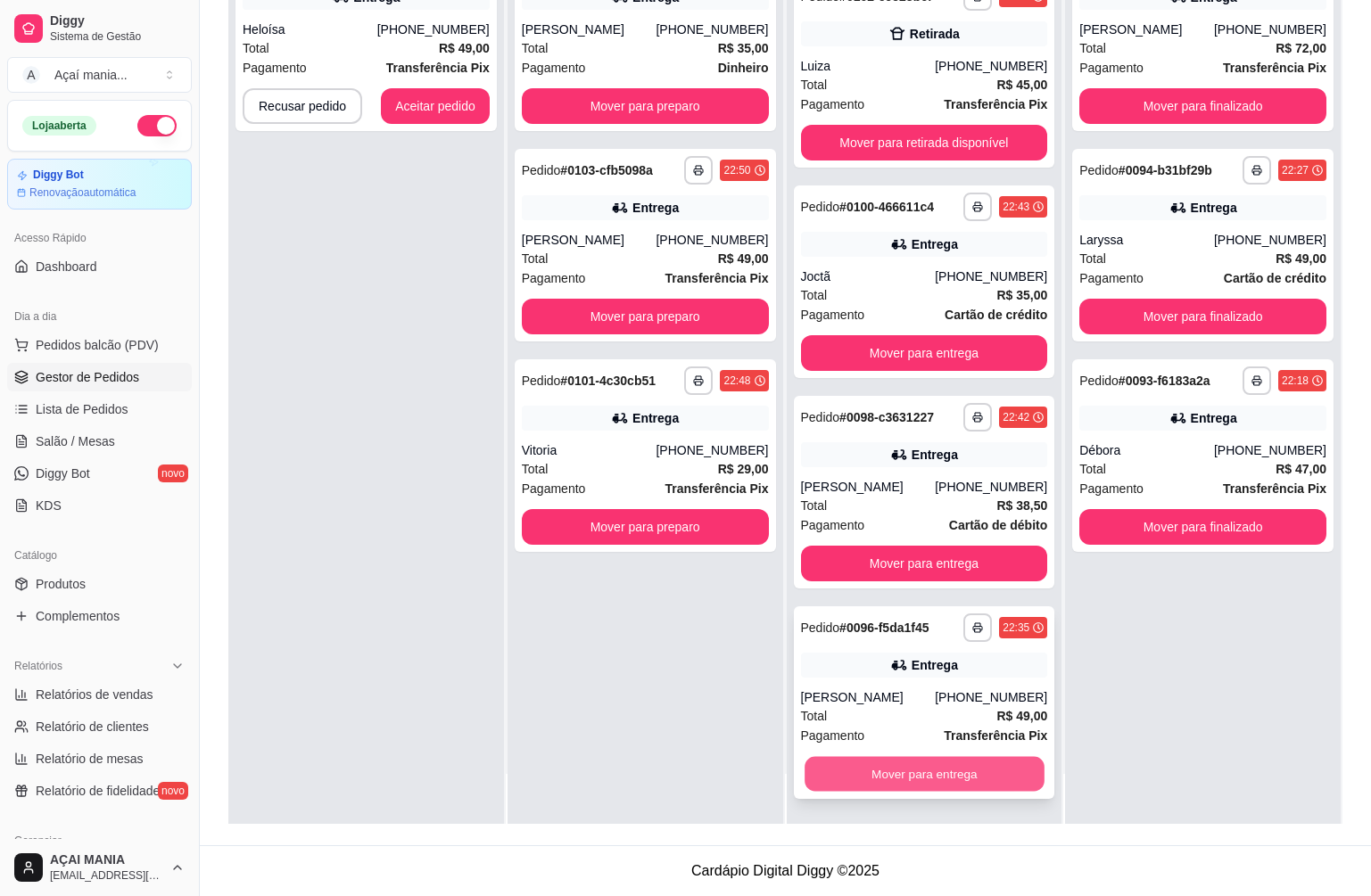
click at [915, 772] on button "Mover para entrega" at bounding box center [923, 774] width 239 height 35
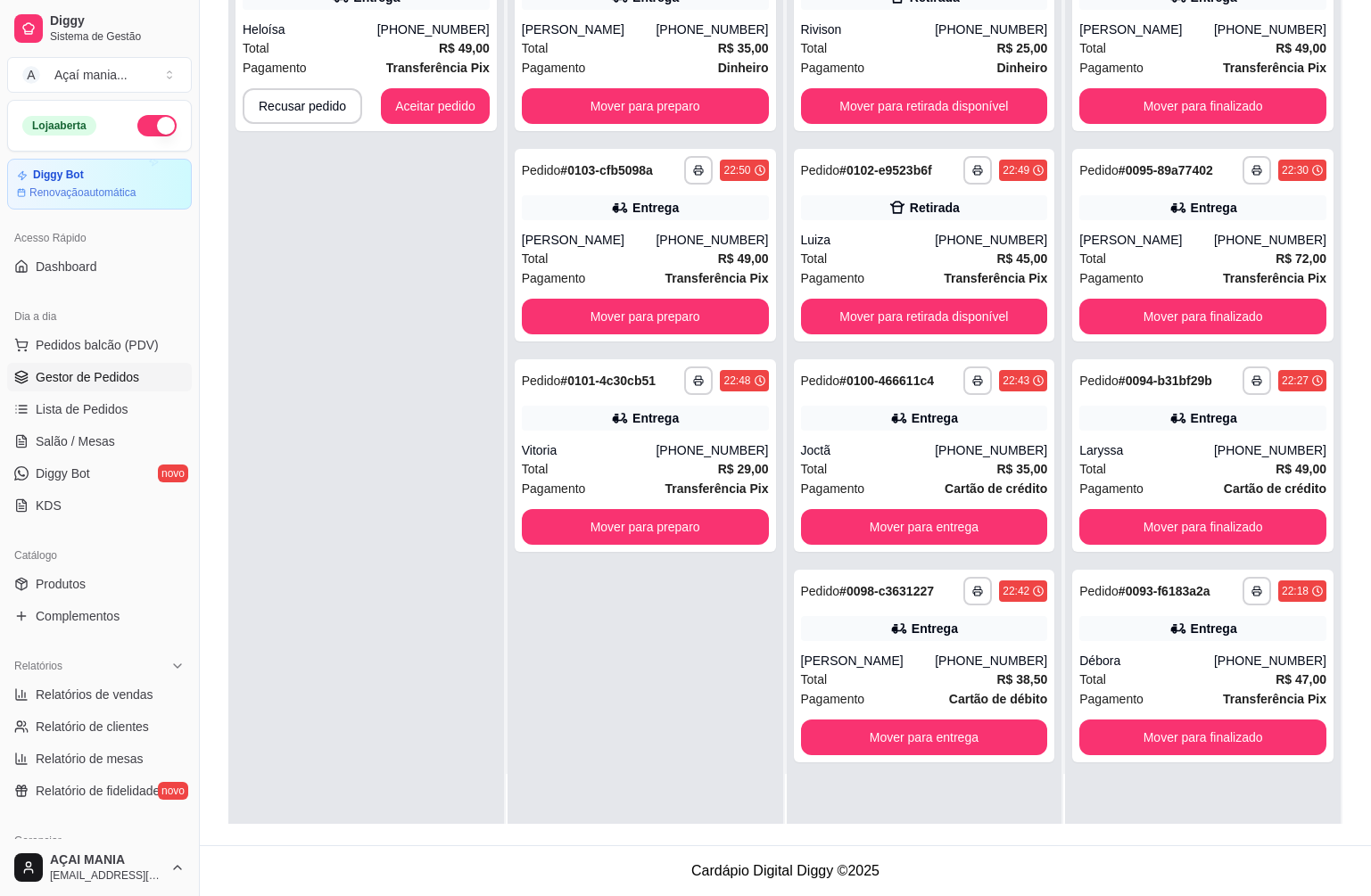
scroll to position [0, 0]
click at [909, 739] on button "Mover para entrega" at bounding box center [923, 738] width 239 height 35
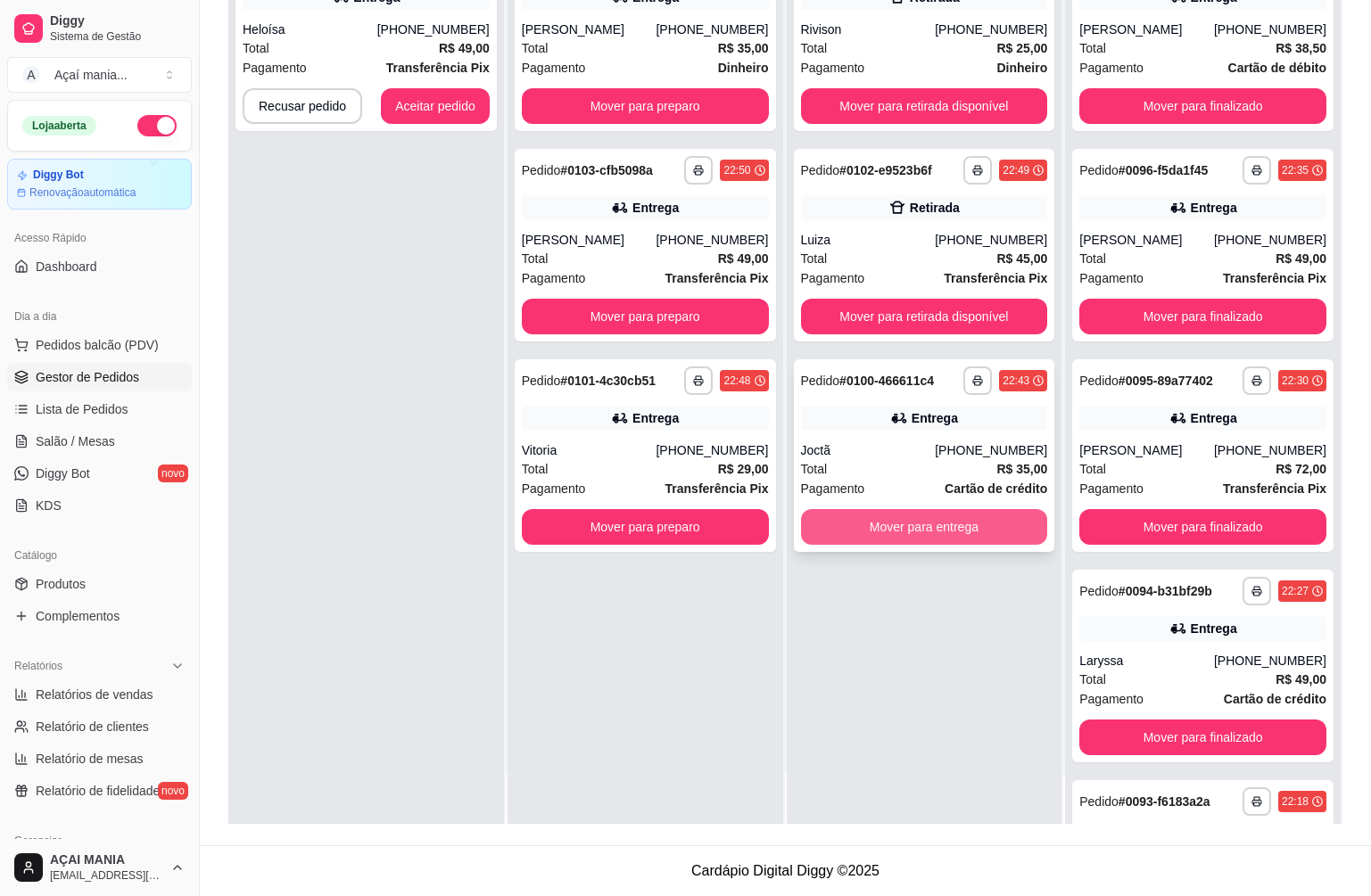
click at [851, 521] on button "Mover para entrega" at bounding box center [925, 527] width 248 height 36
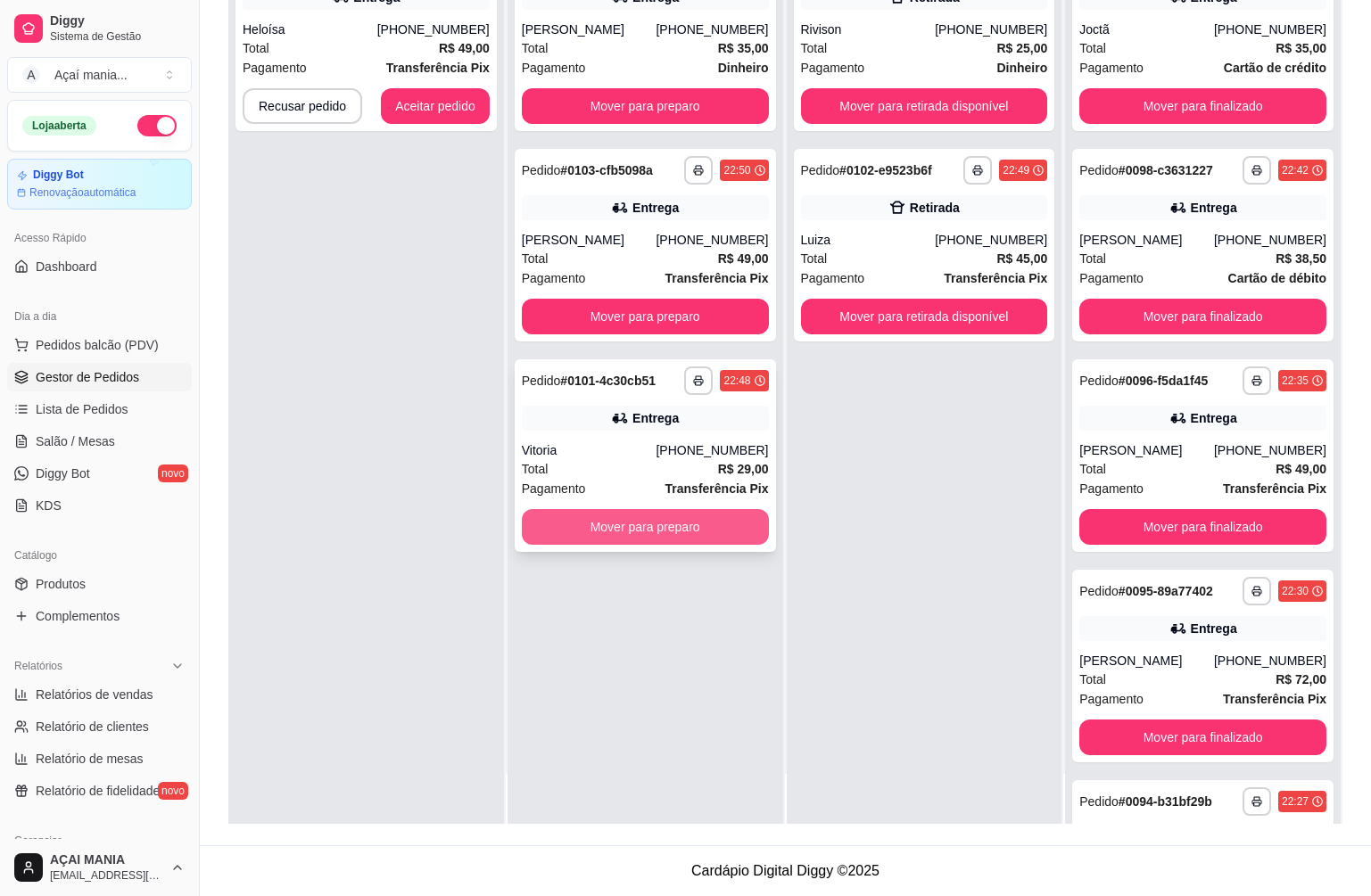
click at [683, 518] on button "Mover para preparo" at bounding box center [646, 527] width 248 height 36
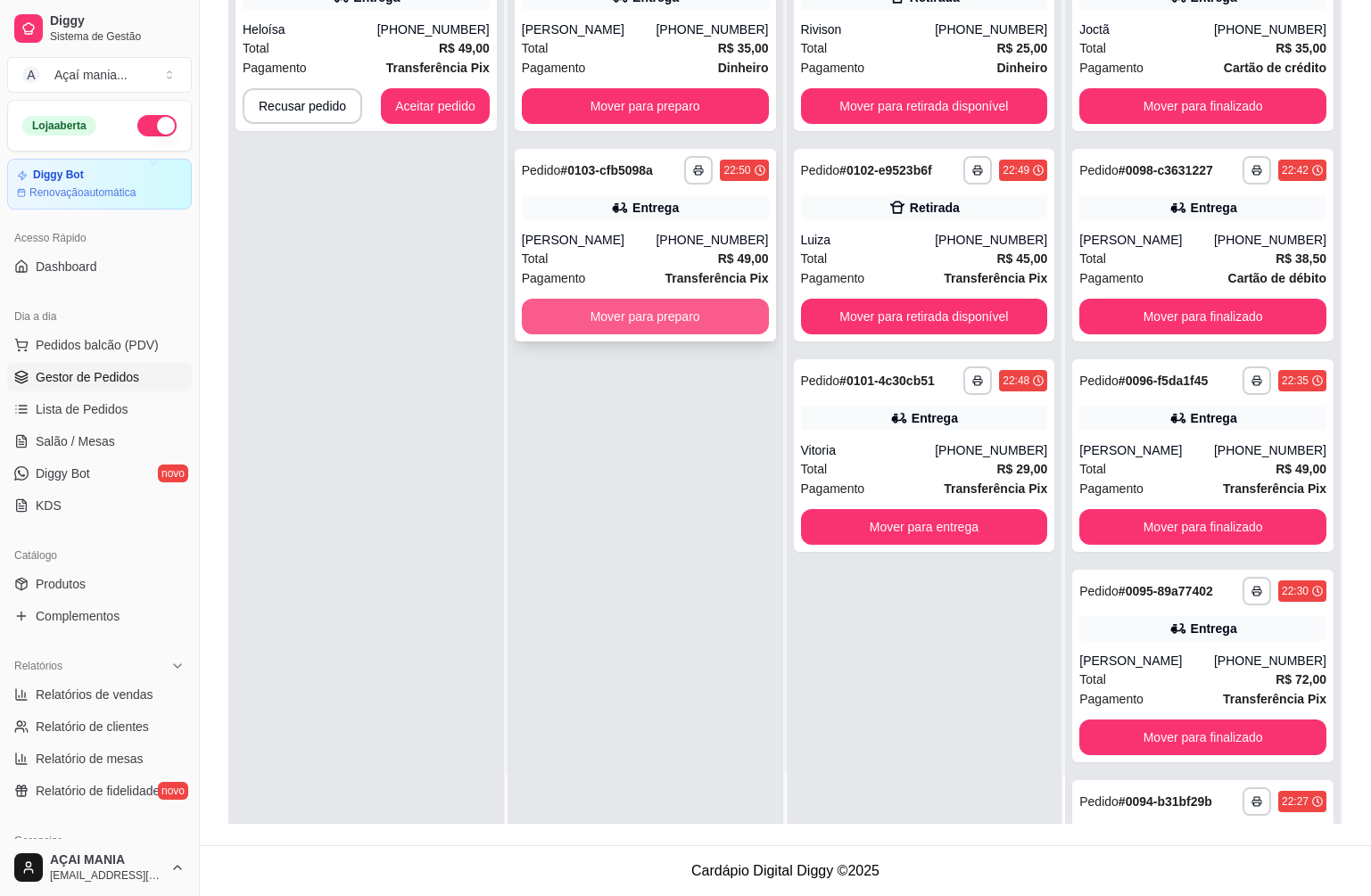
click at [652, 314] on button "Mover para preparo" at bounding box center [646, 316] width 248 height 36
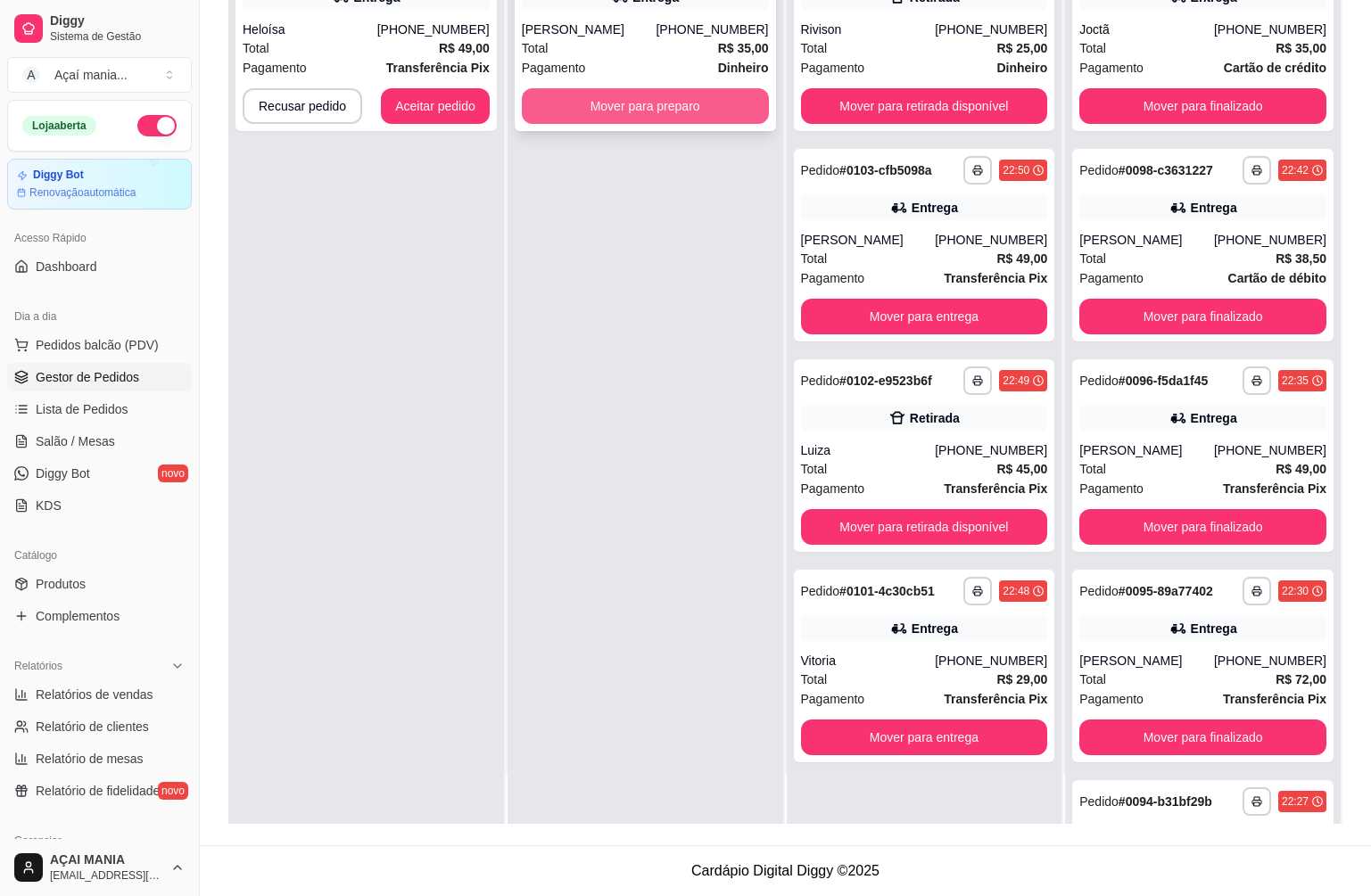
click at [644, 94] on button "Mover para preparo" at bounding box center [646, 105] width 248 height 36
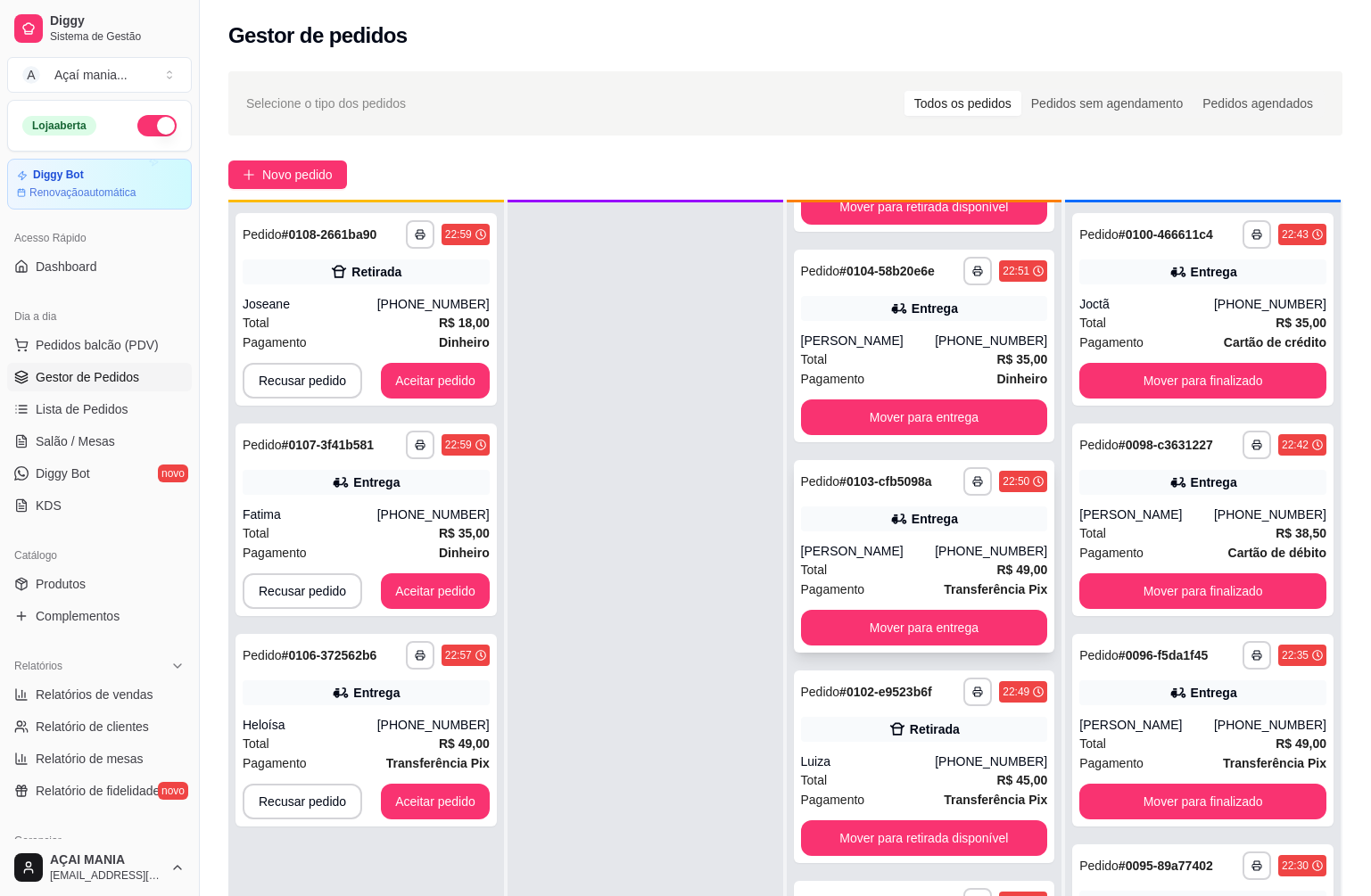
scroll to position [50, 0]
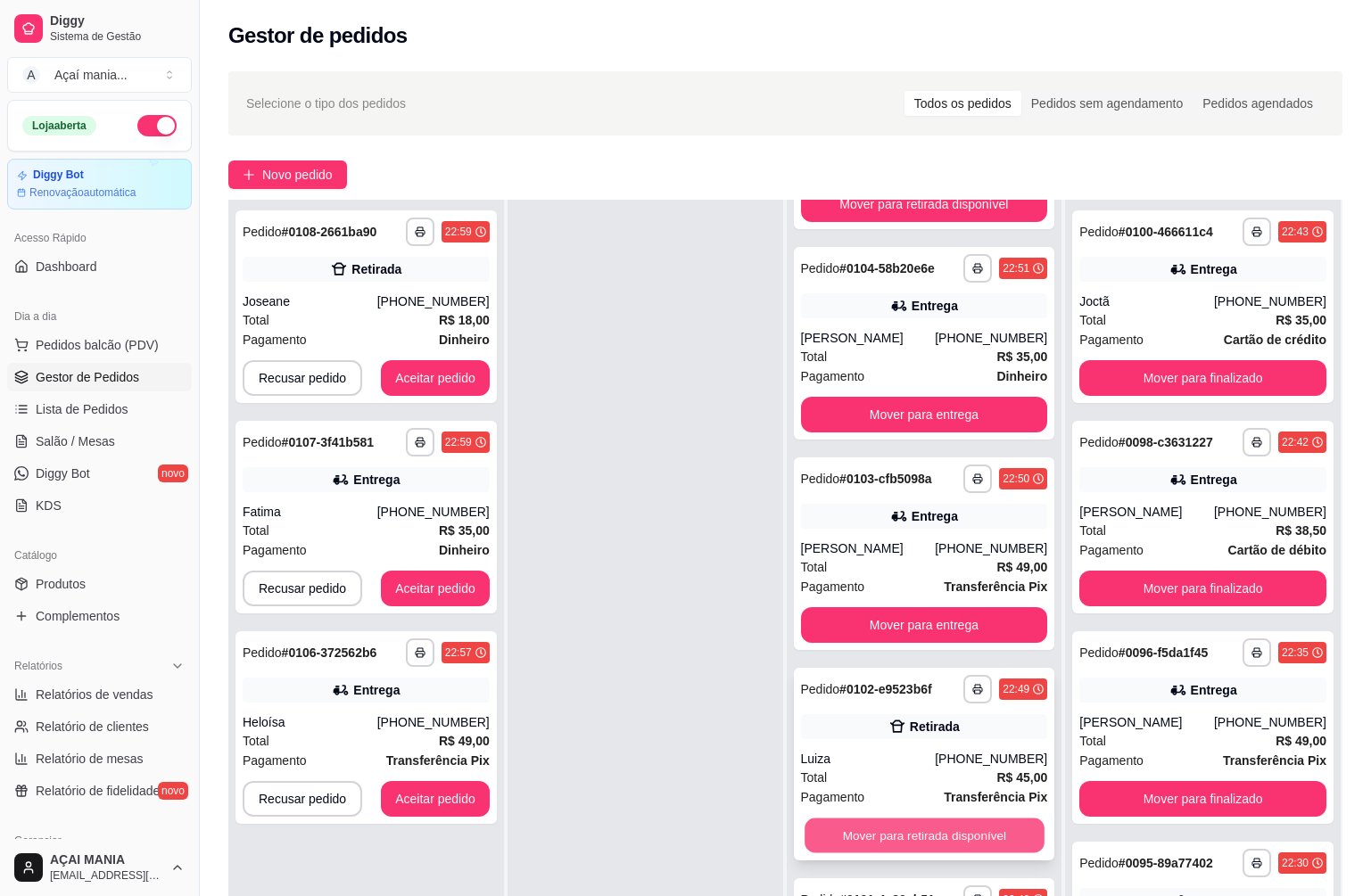
click at [857, 823] on button "Mover para retirada disponível" at bounding box center [923, 836] width 239 height 35
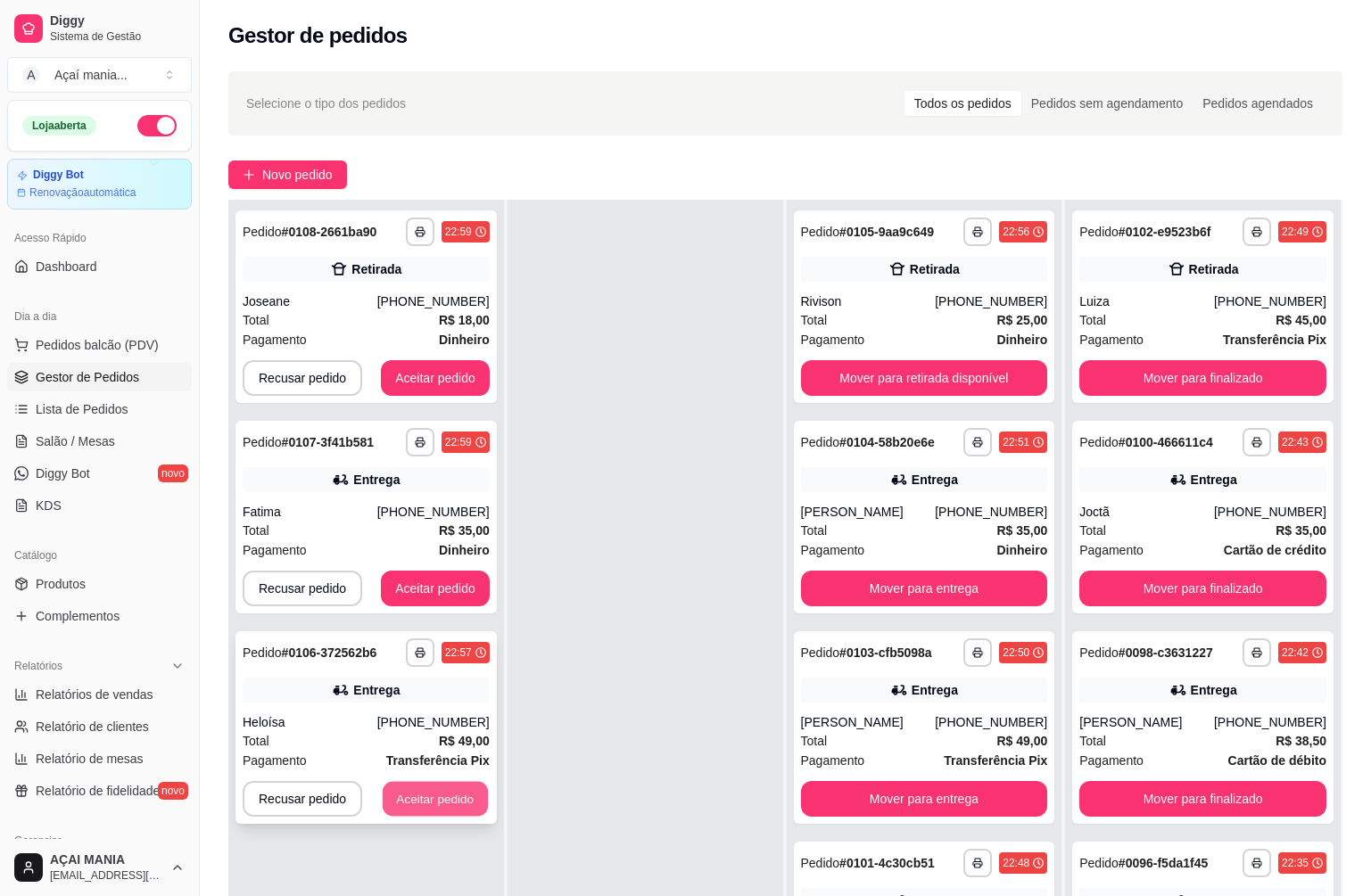
click at [426, 780] on div "**********" at bounding box center [366, 727] width 261 height 192
click at [407, 806] on button "Aceitar pedido" at bounding box center [435, 799] width 105 height 35
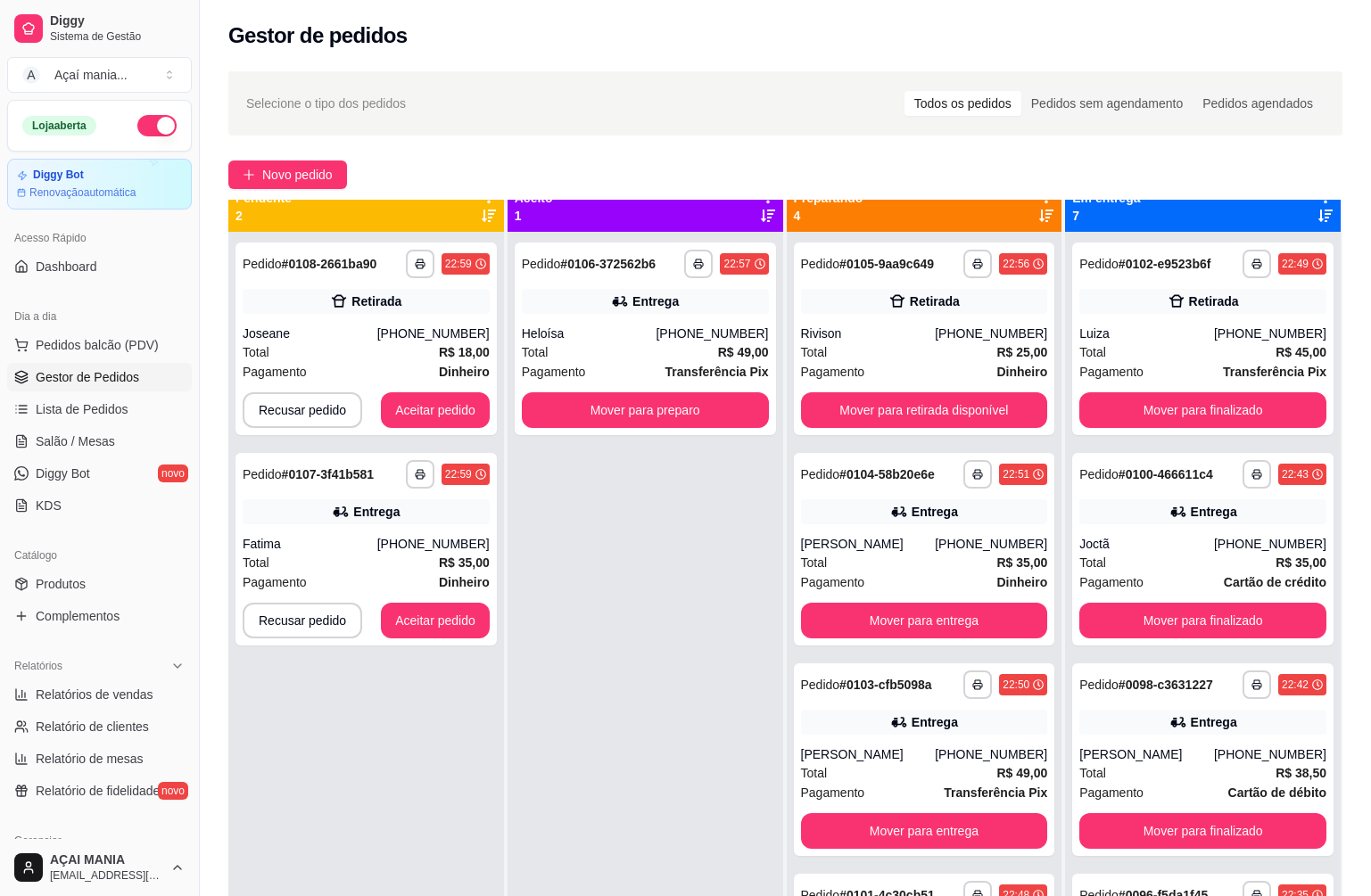
scroll to position [0, 0]
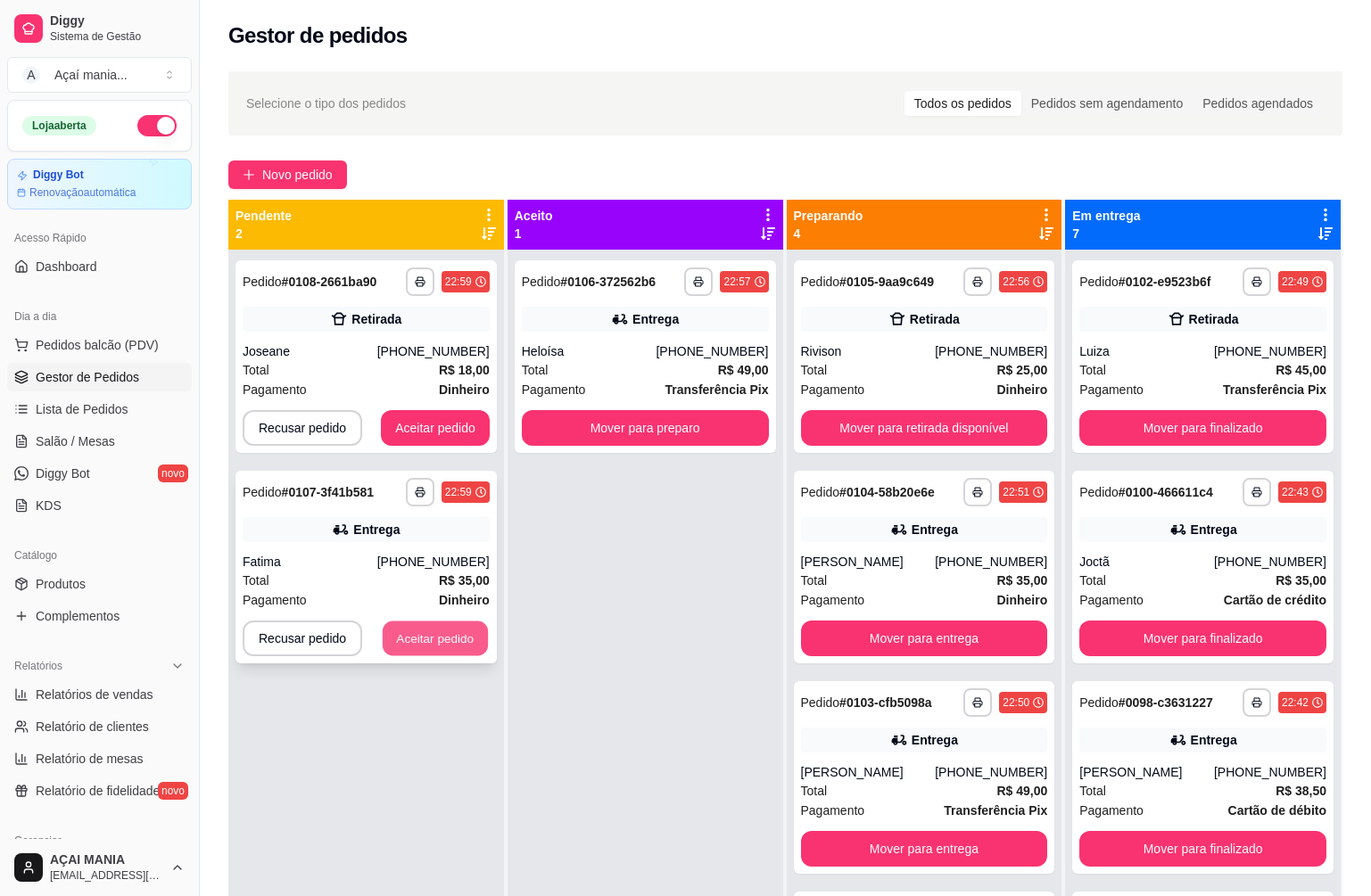
click at [445, 629] on button "Aceitar pedido" at bounding box center [435, 639] width 105 height 35
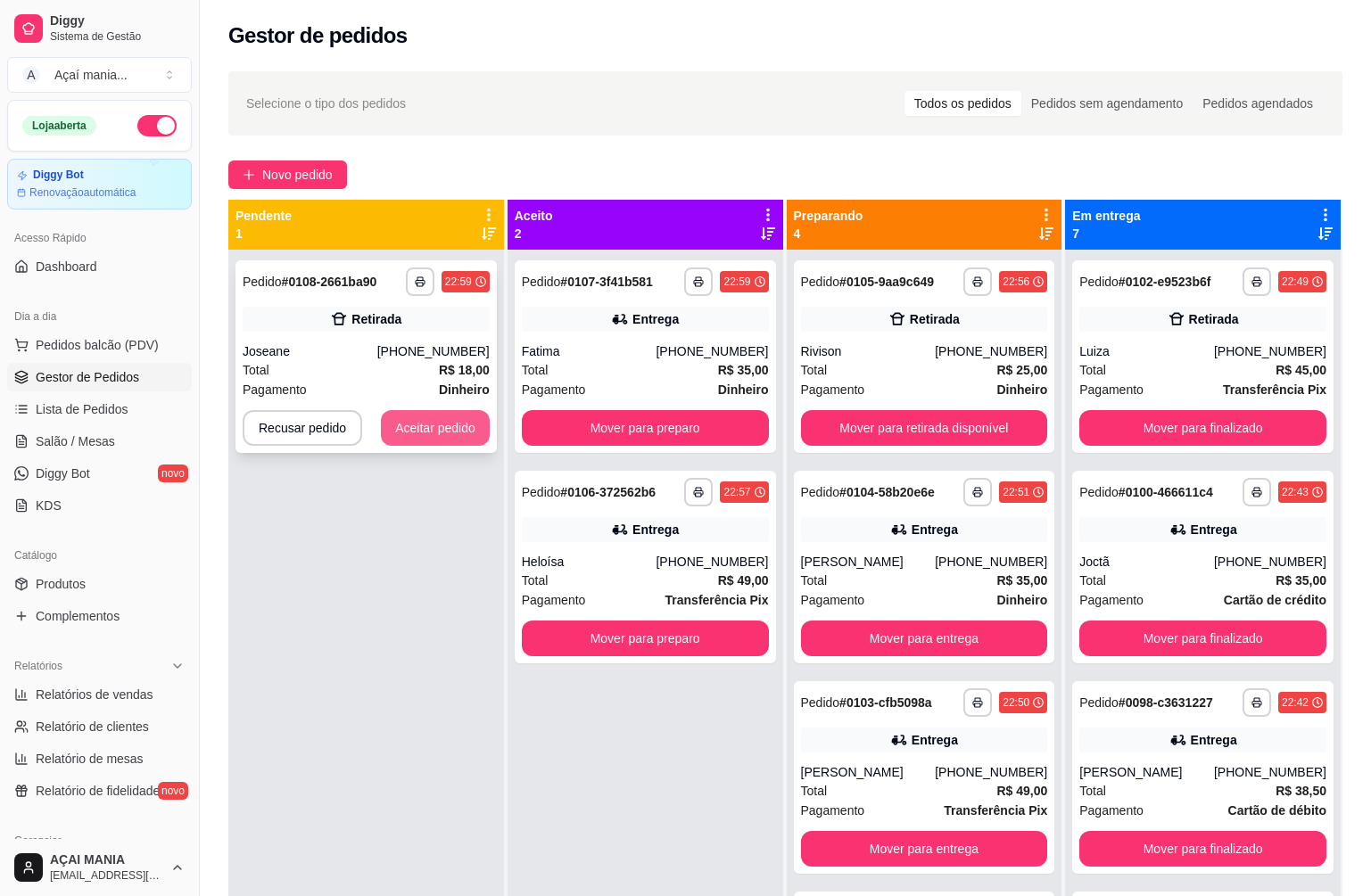
click at [462, 415] on button "Aceitar pedido" at bounding box center [435, 427] width 109 height 36
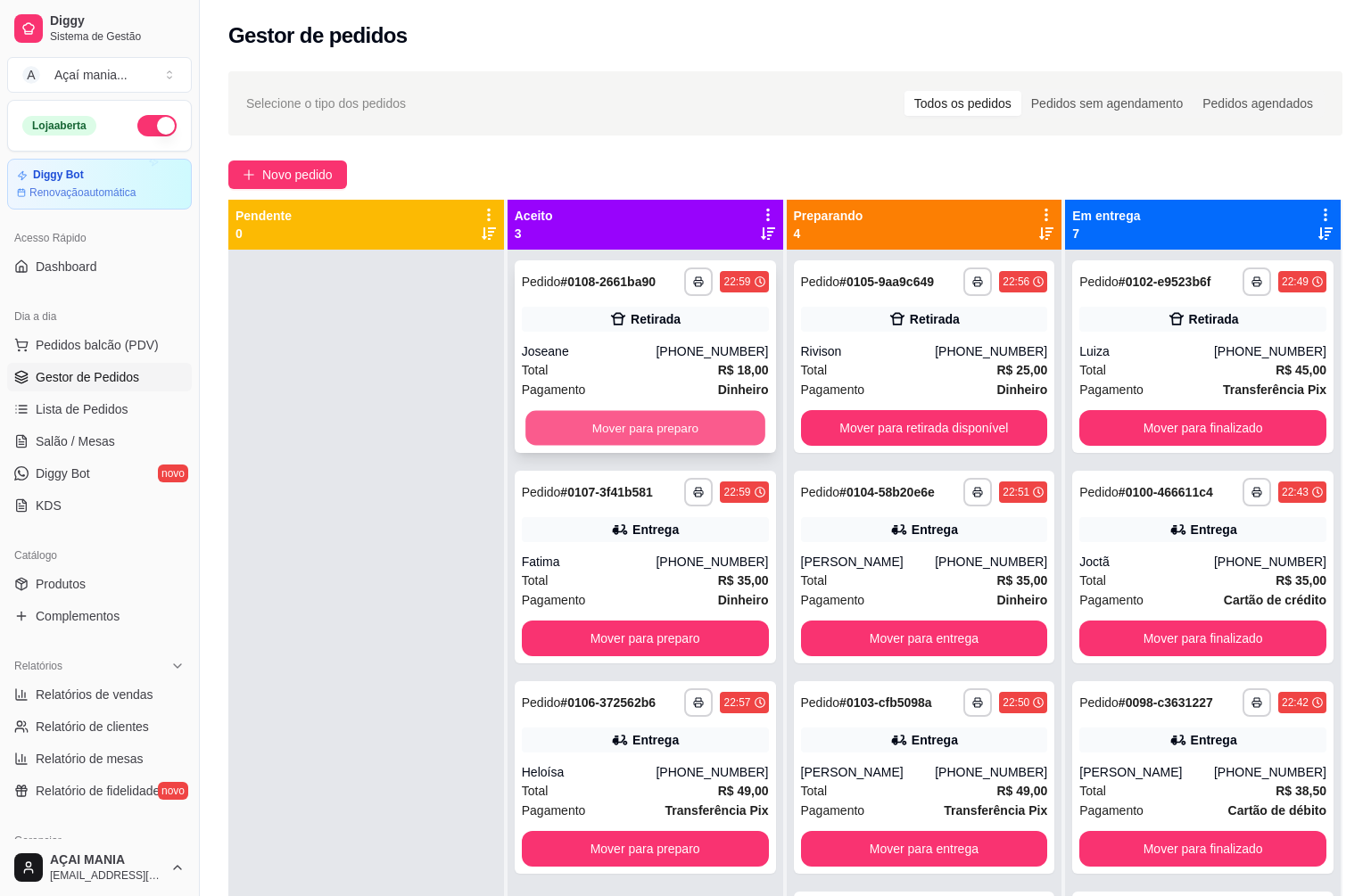
click at [591, 422] on button "Mover para preparo" at bounding box center [645, 428] width 239 height 35
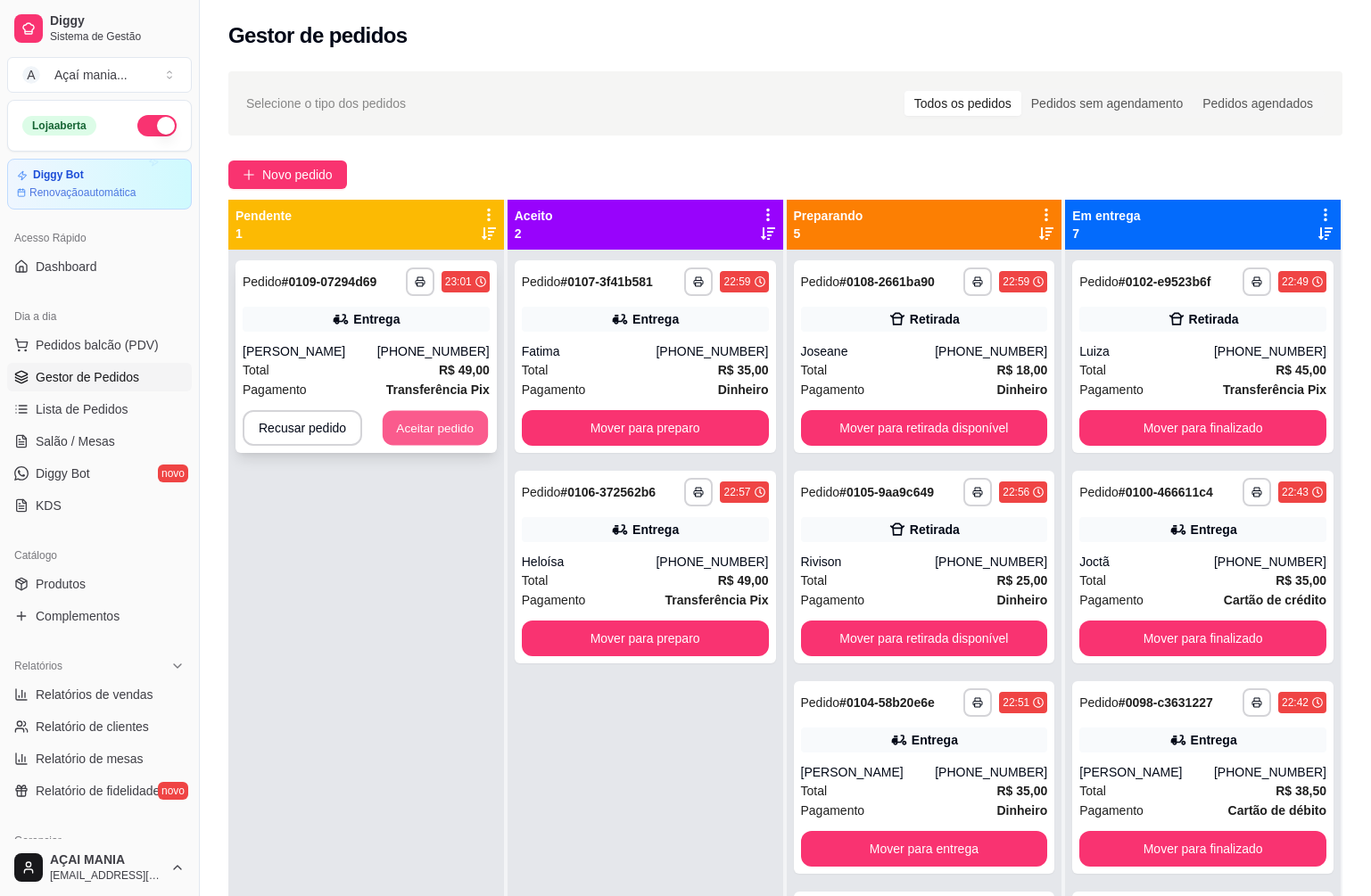
click at [428, 427] on button "Aceitar pedido" at bounding box center [435, 428] width 105 height 35
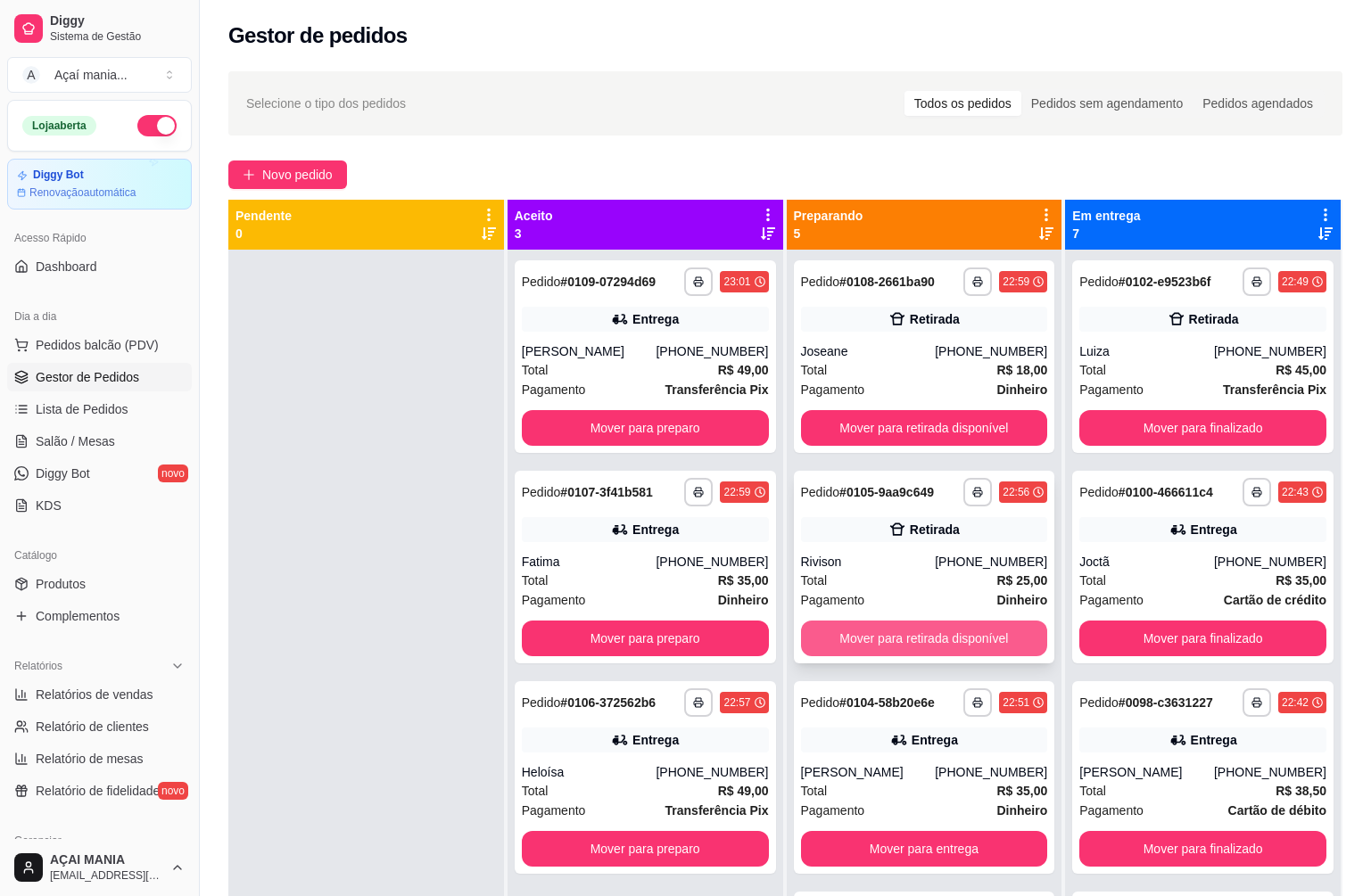
click at [977, 639] on button "Mover para retirada disponível" at bounding box center [925, 638] width 248 height 36
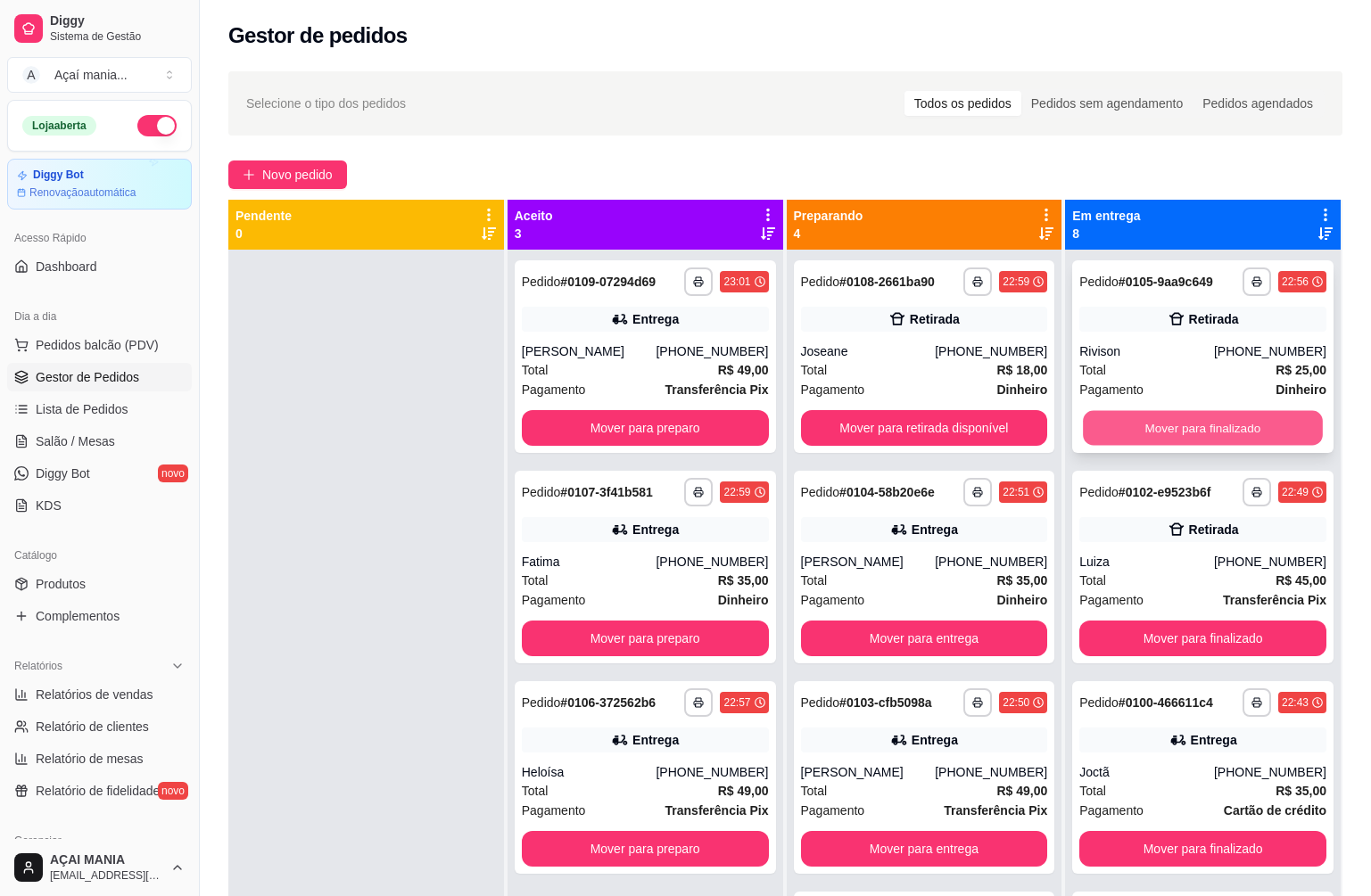
click at [1133, 431] on button "Mover para finalizado" at bounding box center [1202, 428] width 239 height 35
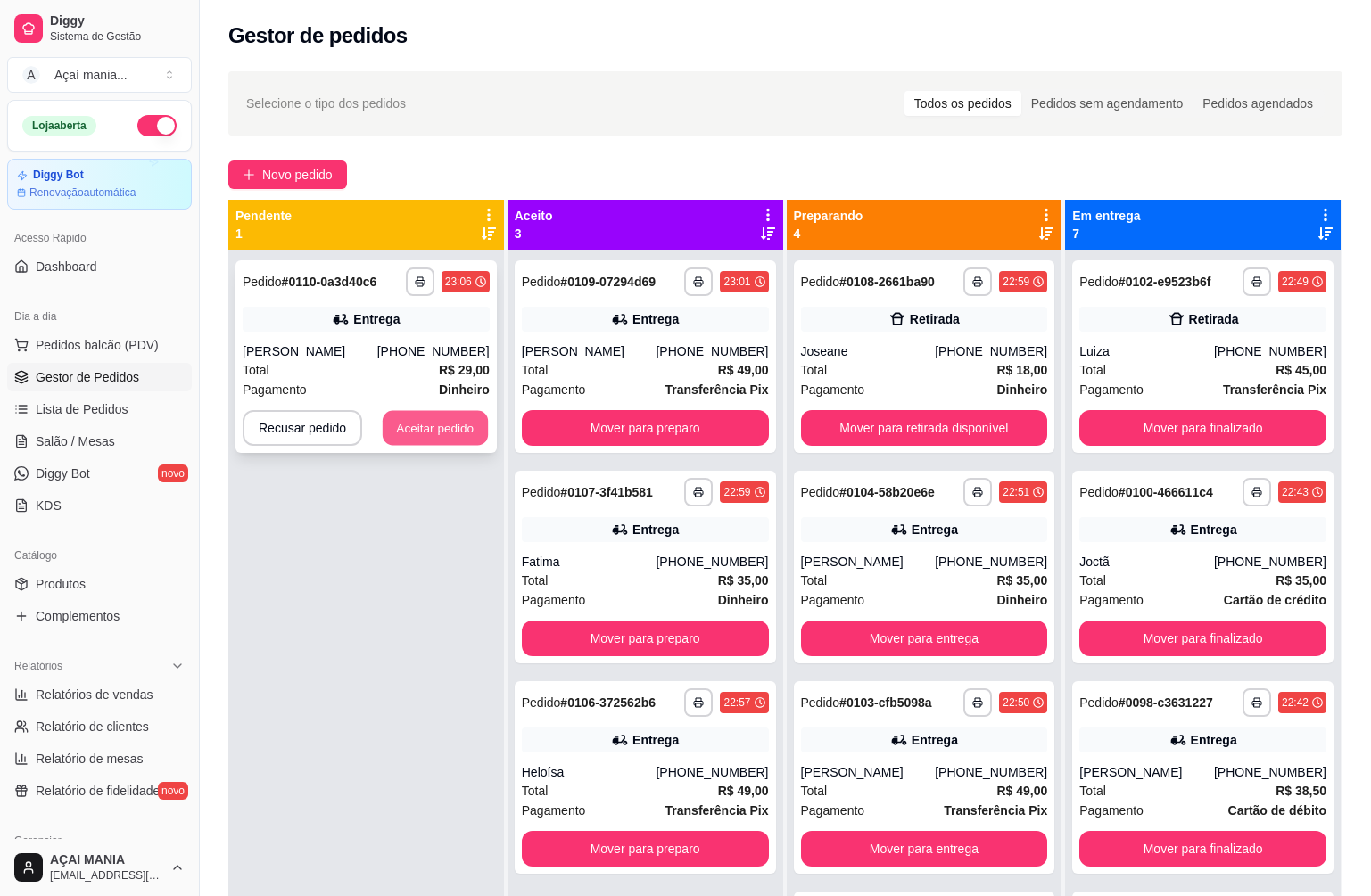
click at [468, 433] on button "Aceitar pedido" at bounding box center [435, 428] width 105 height 35
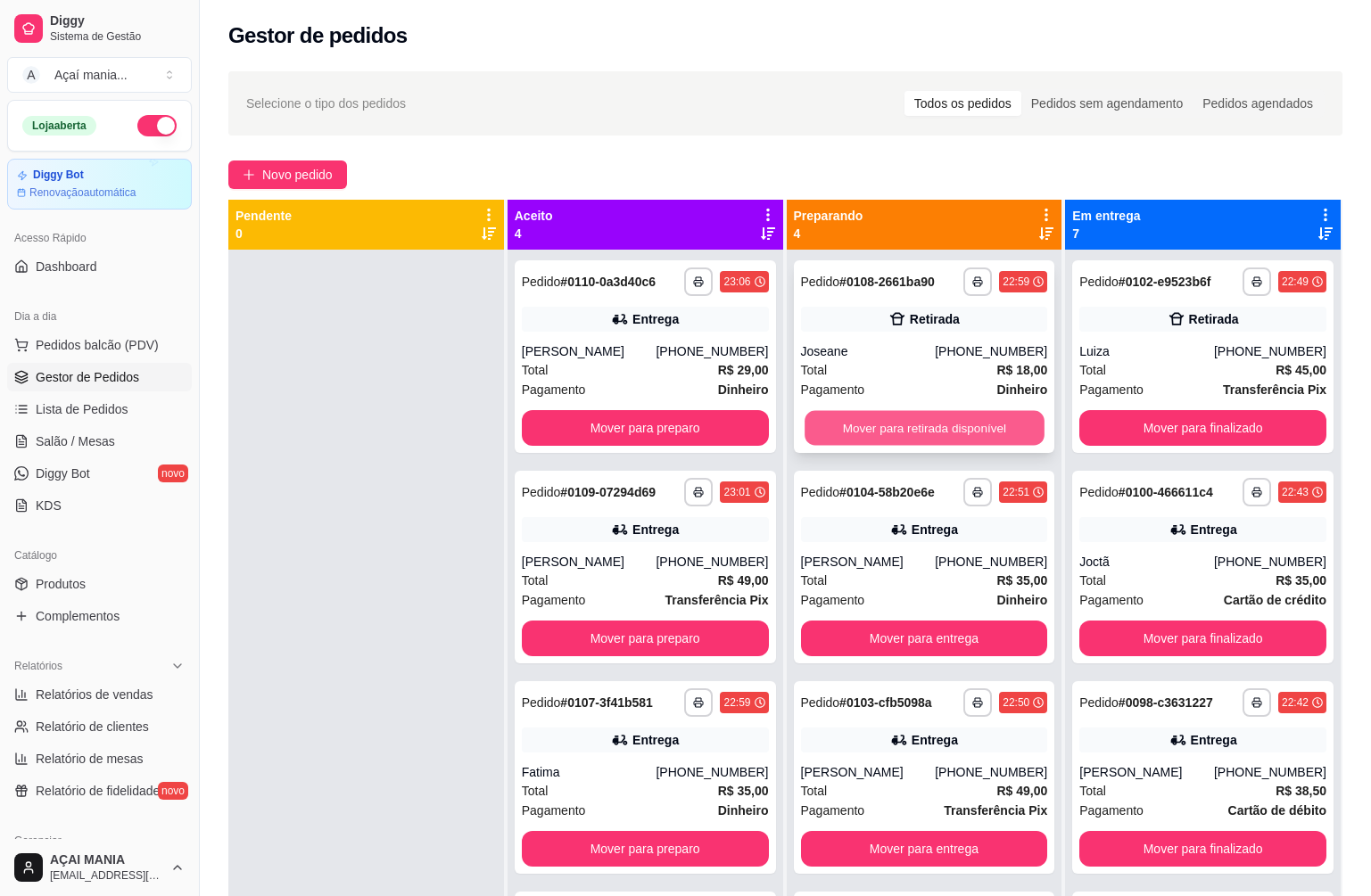
click at [837, 428] on button "Mover para retirada disponível" at bounding box center [923, 428] width 239 height 35
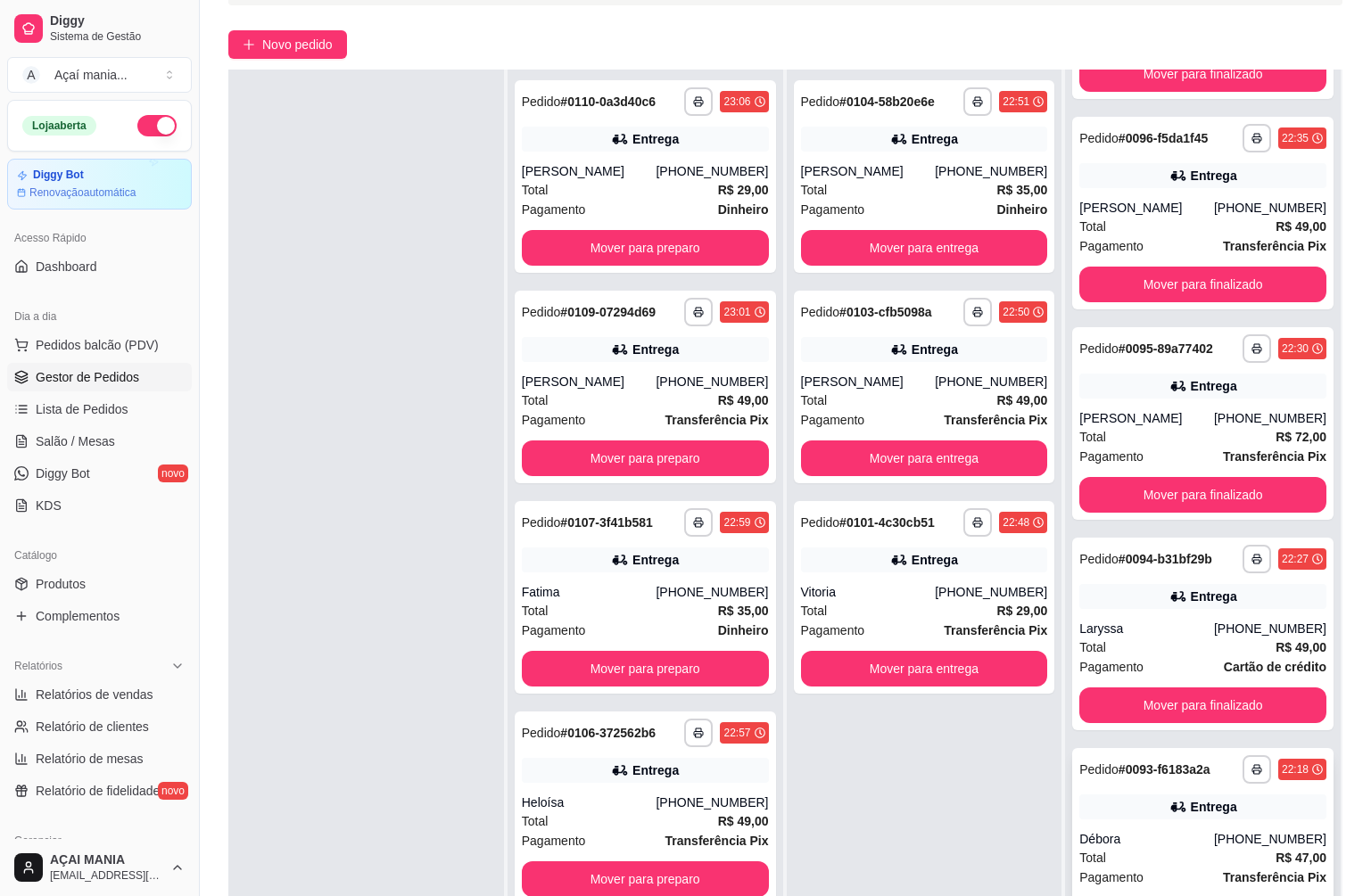
scroll to position [272, 0]
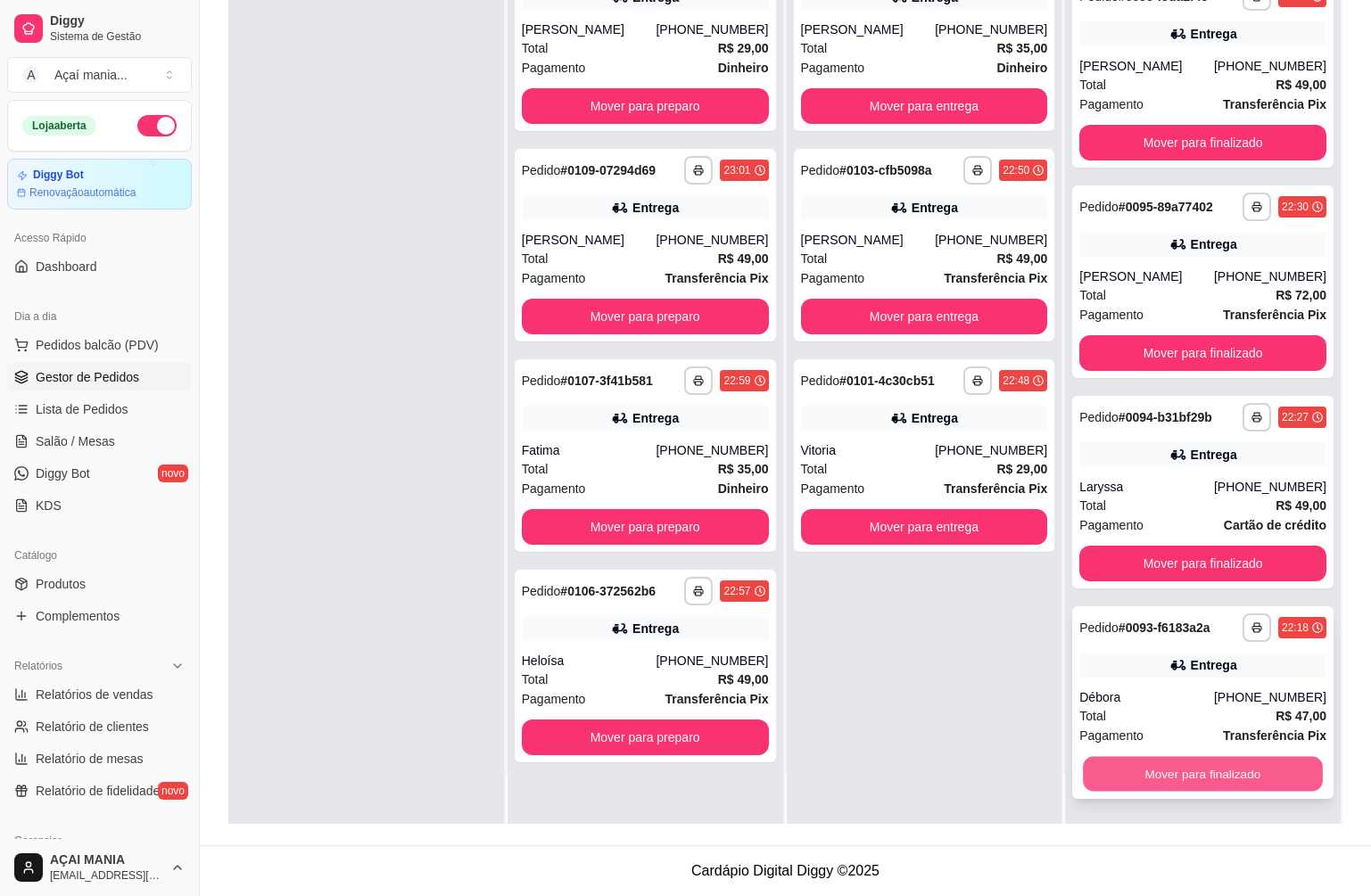
click at [1176, 761] on button "Mover para finalizado" at bounding box center [1202, 774] width 239 height 35
click at [1163, 770] on button "Mover para finalizado" at bounding box center [1204, 774] width 248 height 36
click at [1164, 767] on button "Mover para finalizado" at bounding box center [1202, 774] width 239 height 35
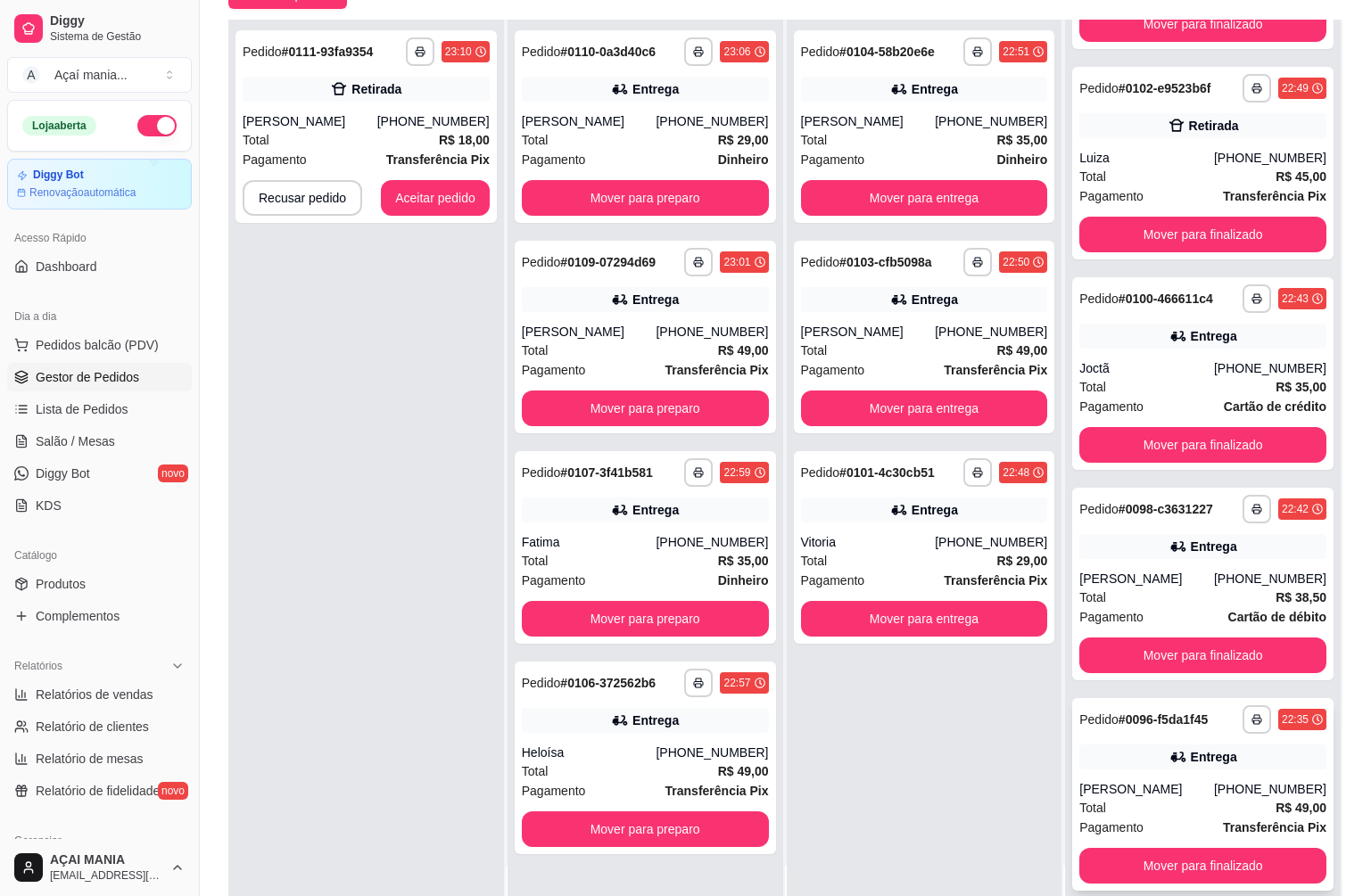
scroll to position [272, 0]
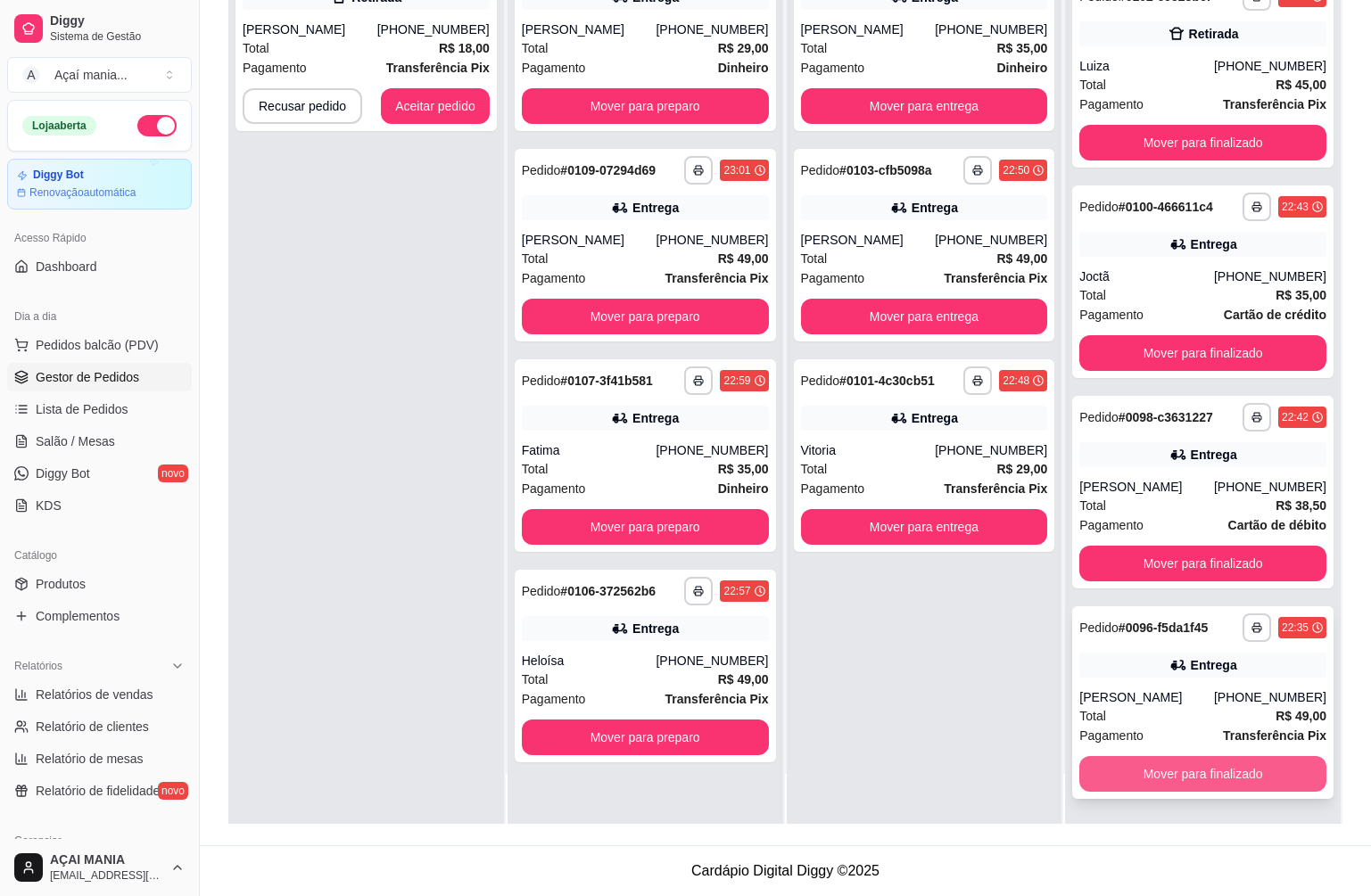
click at [1211, 781] on button "Mover para finalizado" at bounding box center [1204, 774] width 248 height 36
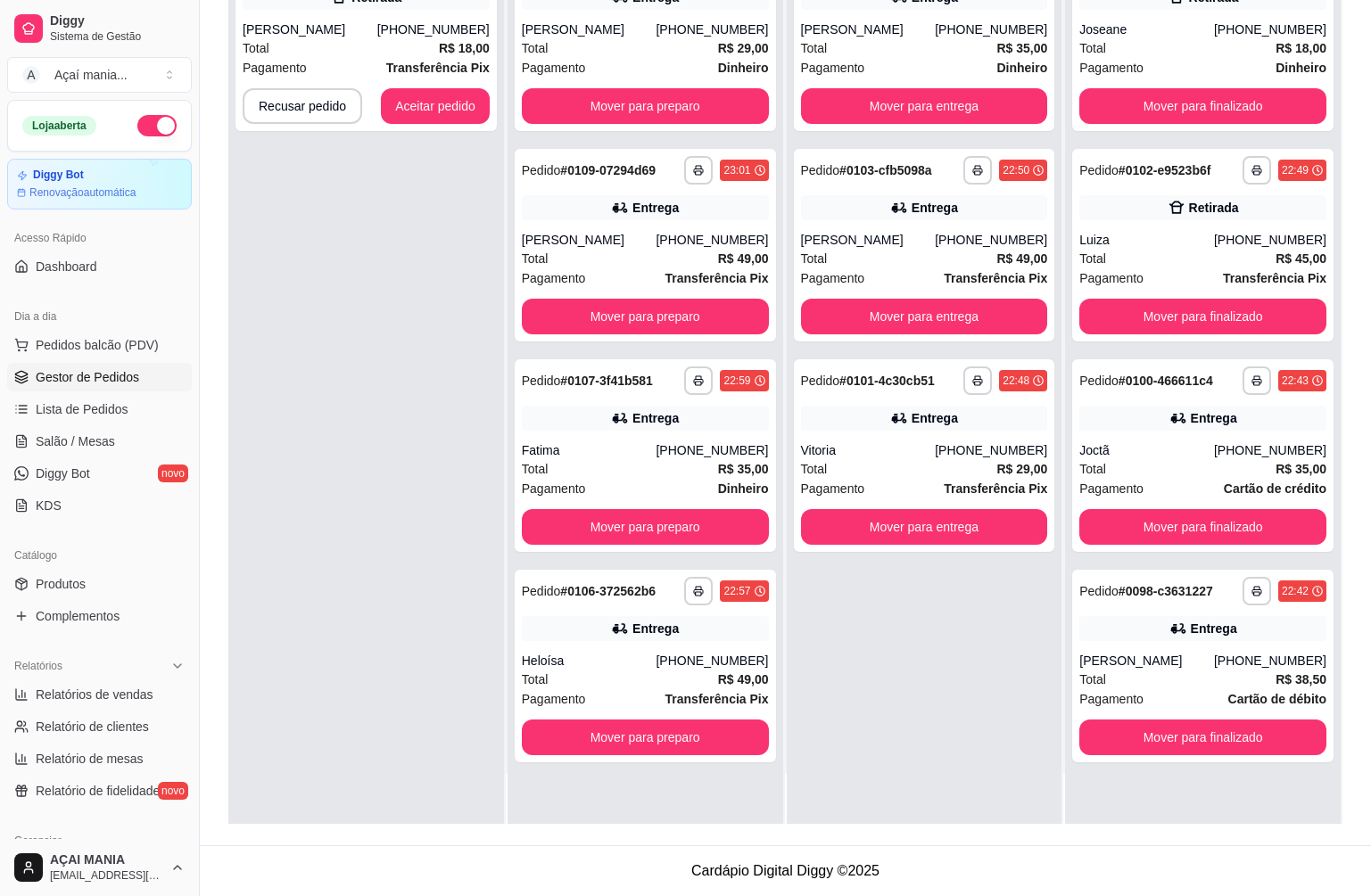
scroll to position [0, 0]
click at [1184, 737] on button "Mover para finalizado" at bounding box center [1204, 737] width 248 height 36
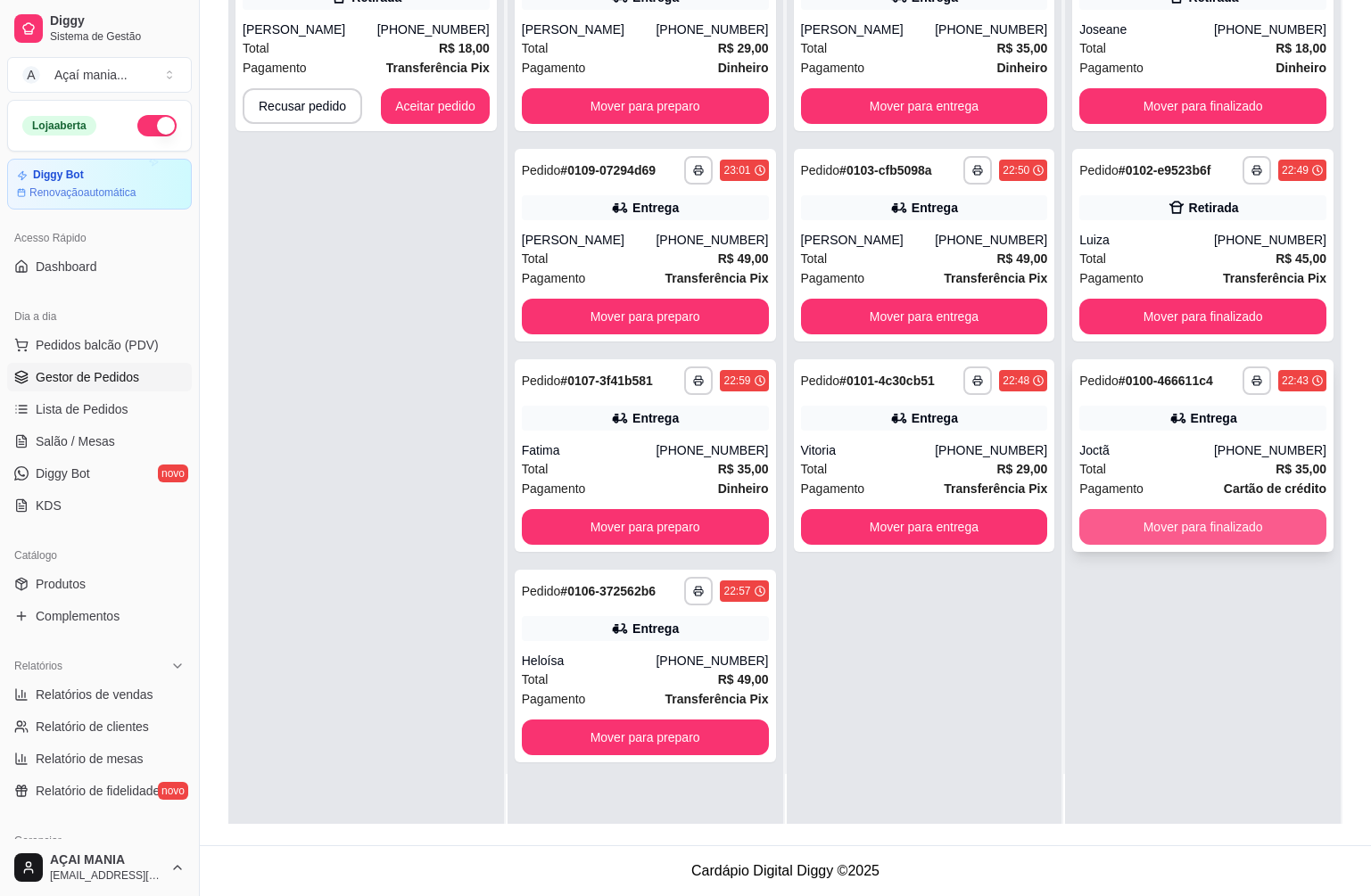
click at [1227, 527] on button "Mover para finalizado" at bounding box center [1204, 527] width 248 height 36
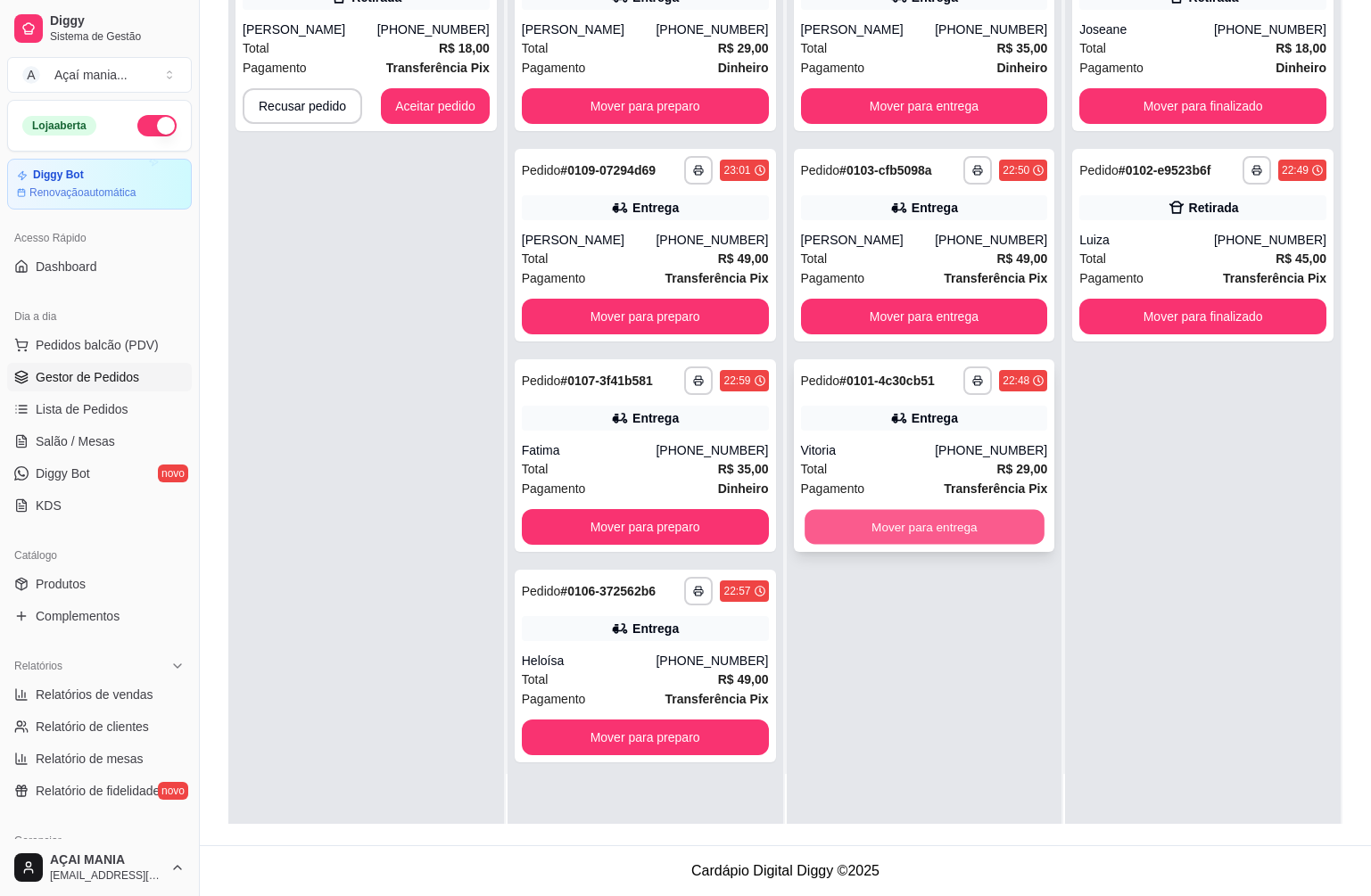
click at [957, 538] on button "Mover para entrega" at bounding box center [923, 528] width 239 height 35
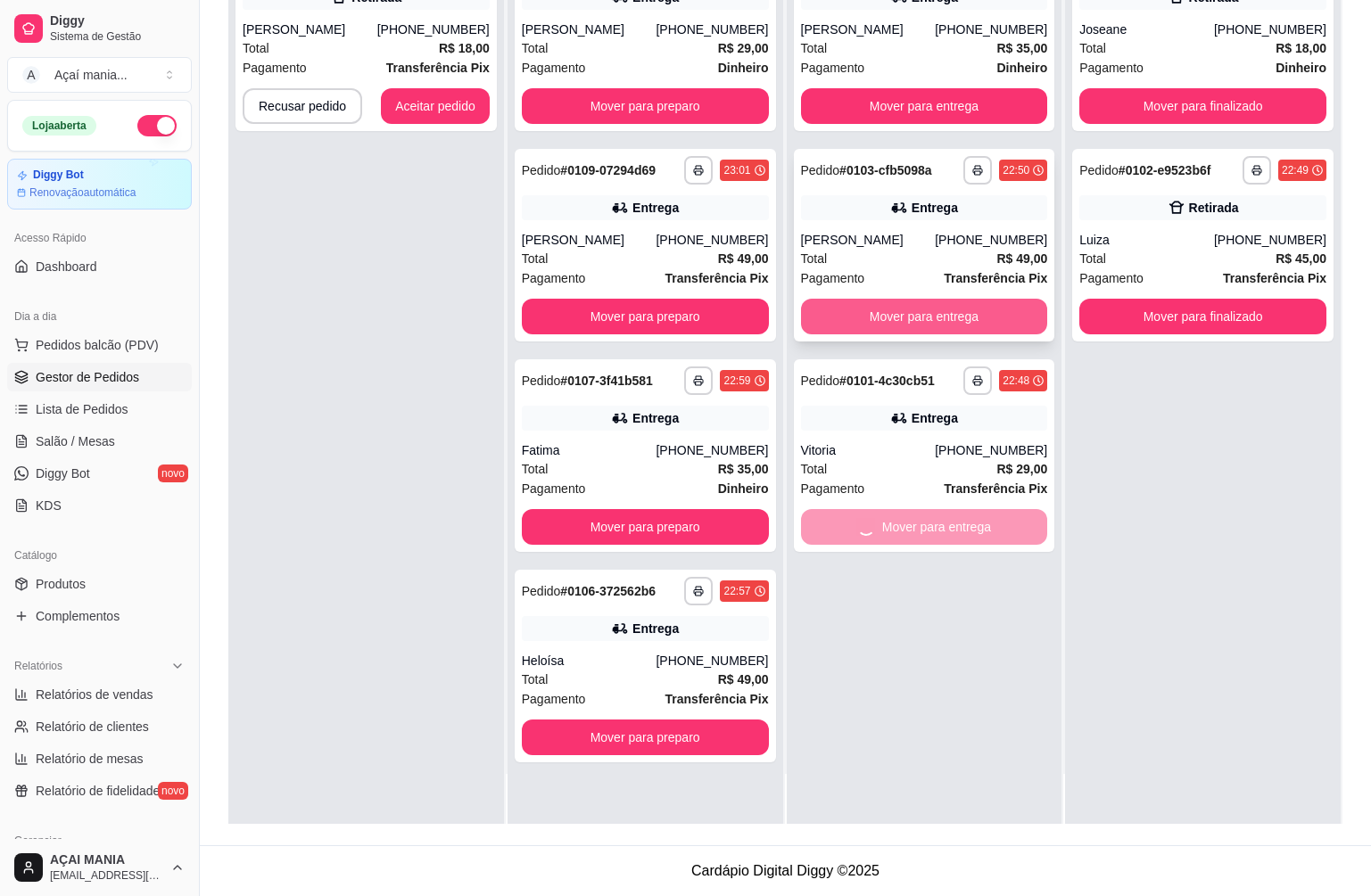
click at [945, 329] on button "Mover para entrega" at bounding box center [925, 316] width 248 height 36
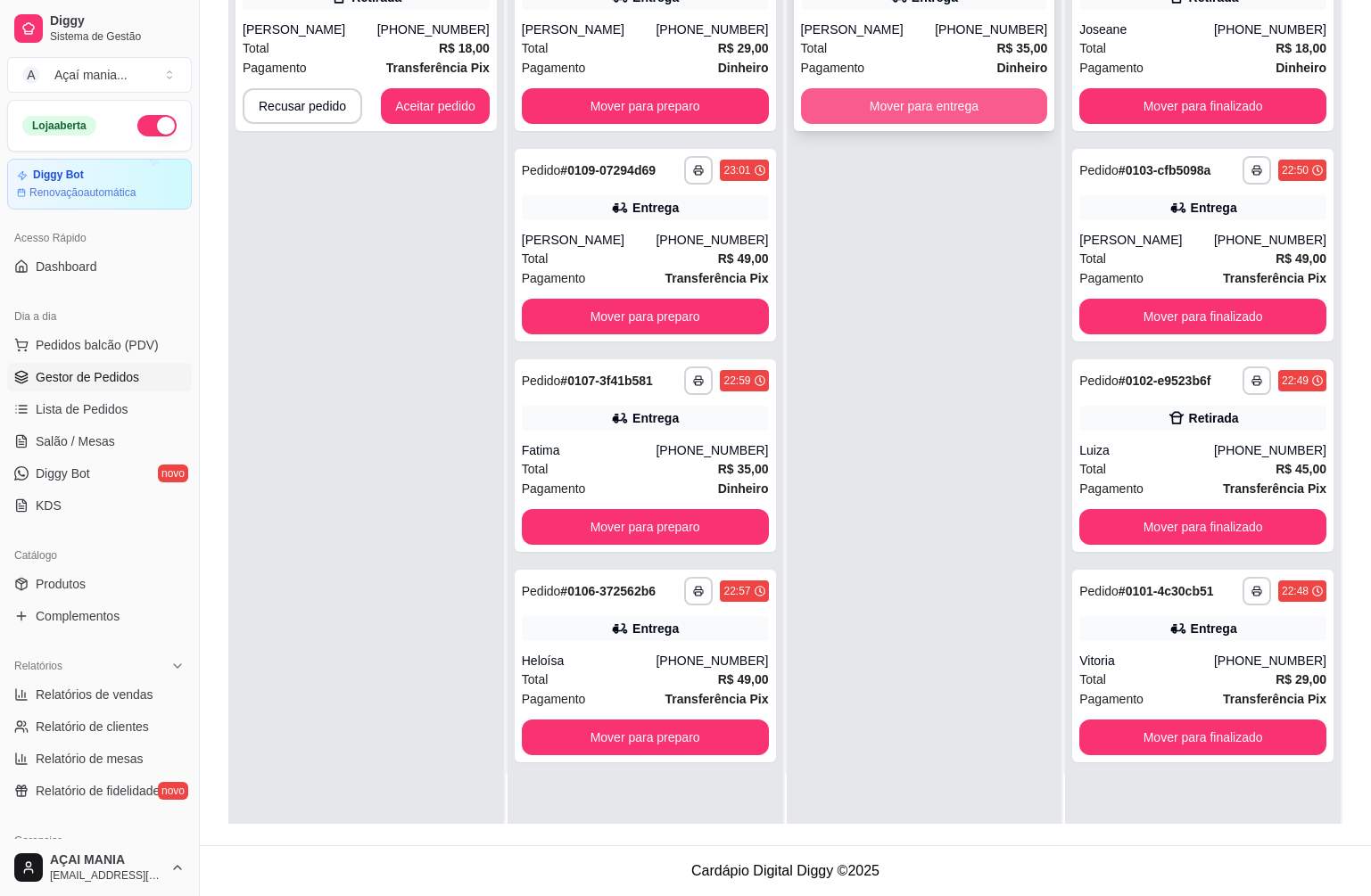
click at [897, 104] on button "Mover para entrega" at bounding box center [925, 105] width 248 height 36
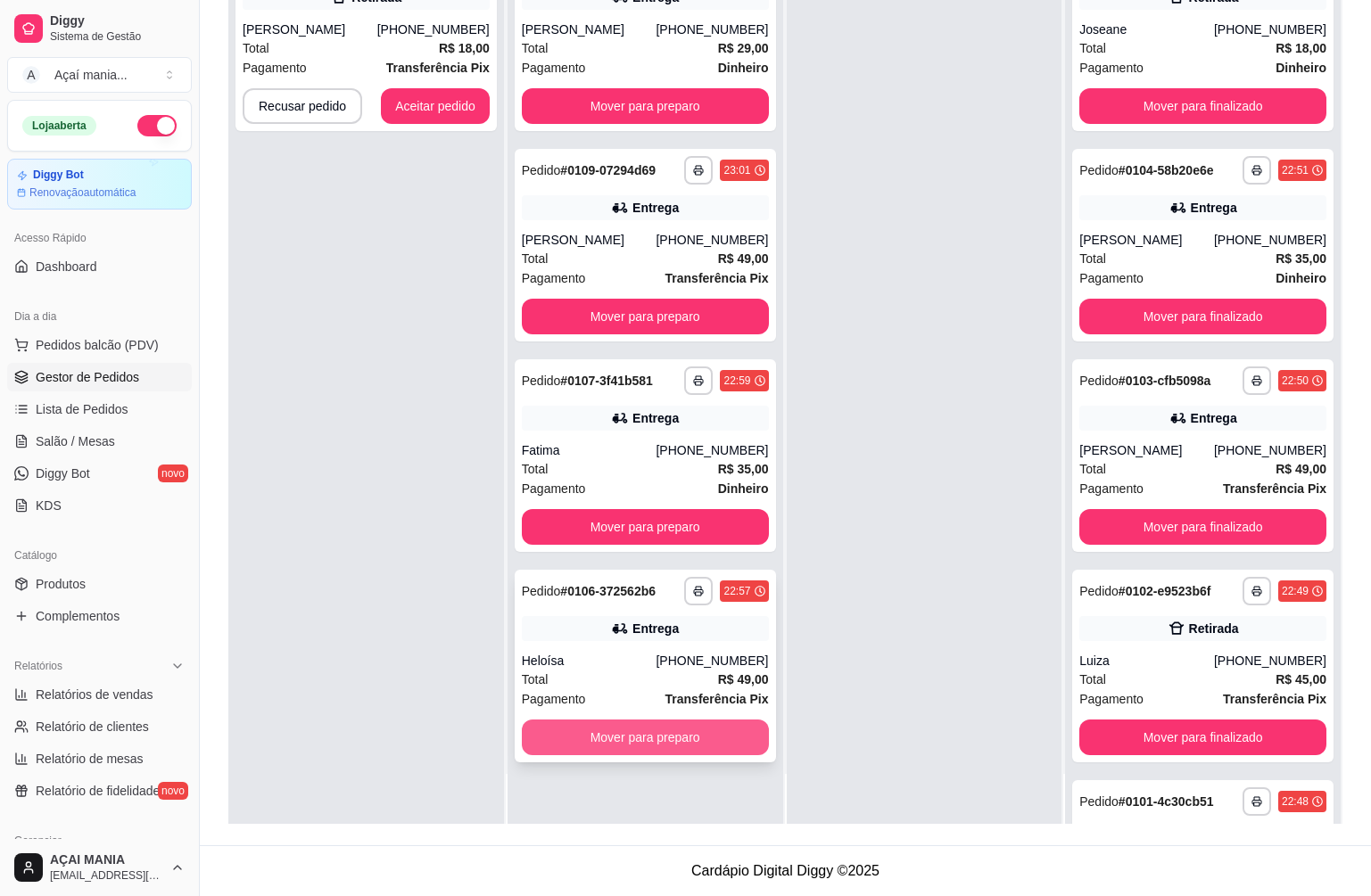
click at [580, 747] on button "Mover para preparo" at bounding box center [646, 737] width 248 height 36
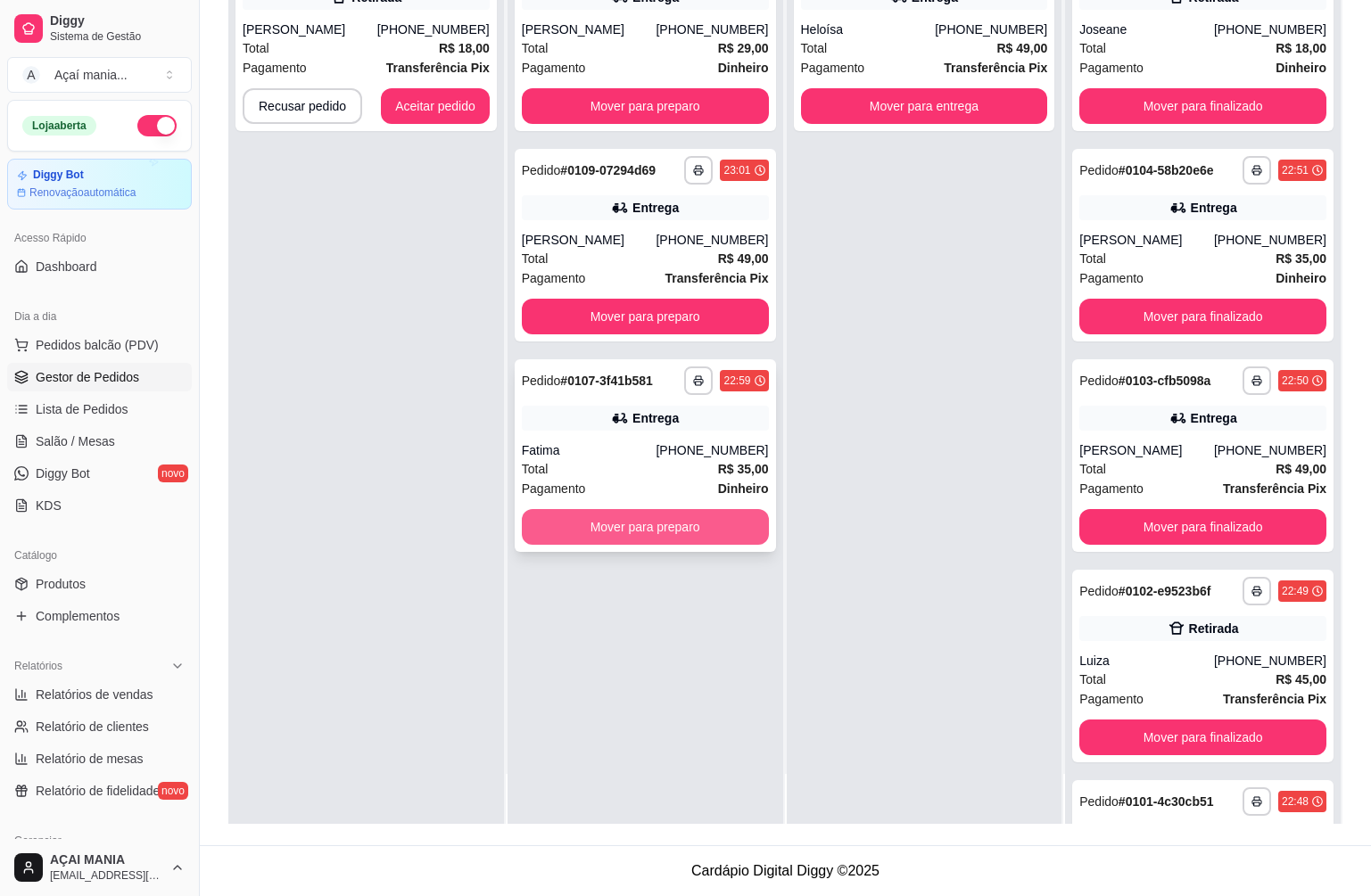
click at [622, 513] on button "Mover para preparo" at bounding box center [646, 527] width 248 height 36
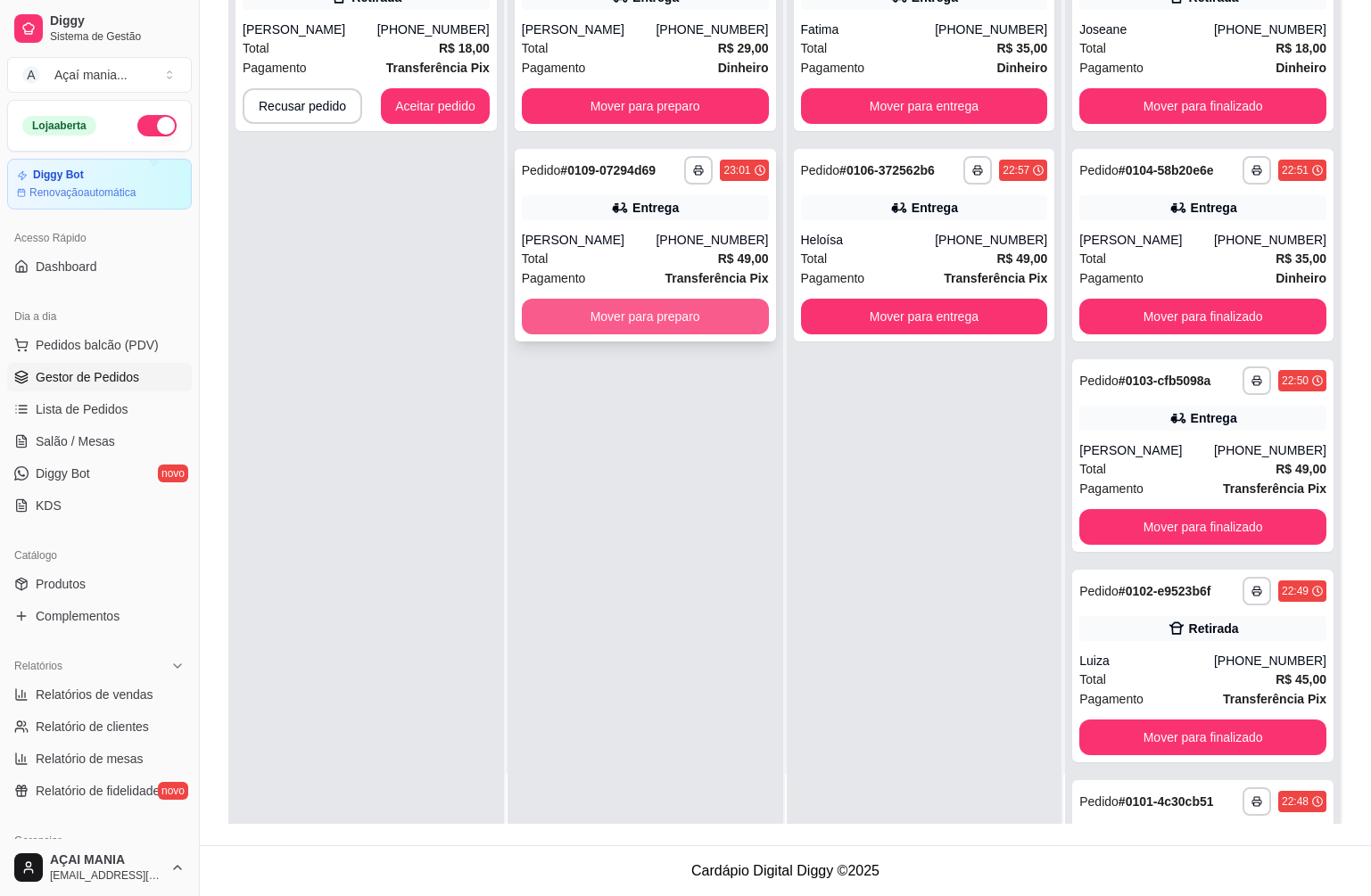
click at [605, 320] on button "Mover para preparo" at bounding box center [646, 316] width 248 height 36
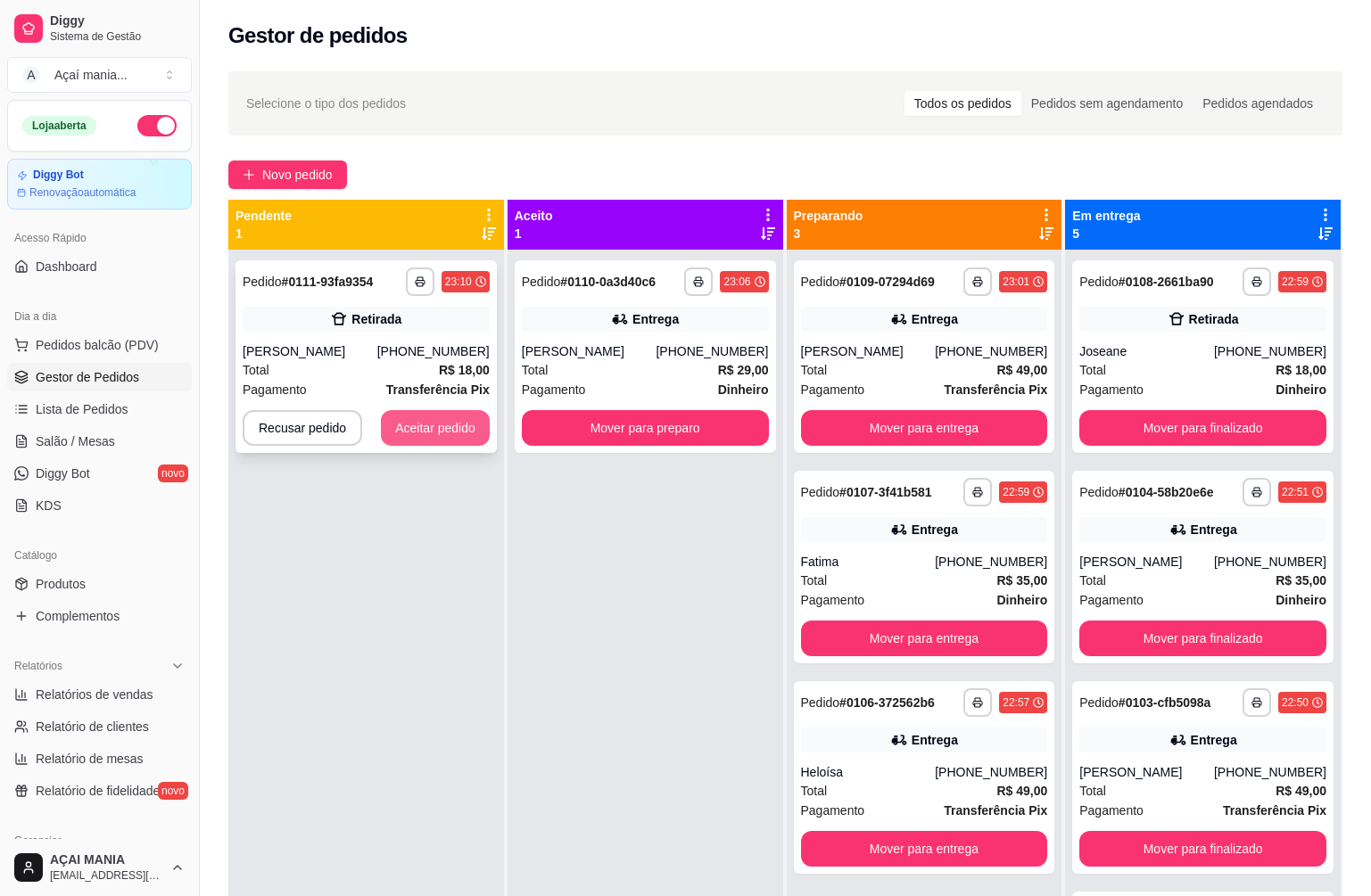
click at [447, 423] on button "Aceitar pedido" at bounding box center [435, 427] width 109 height 36
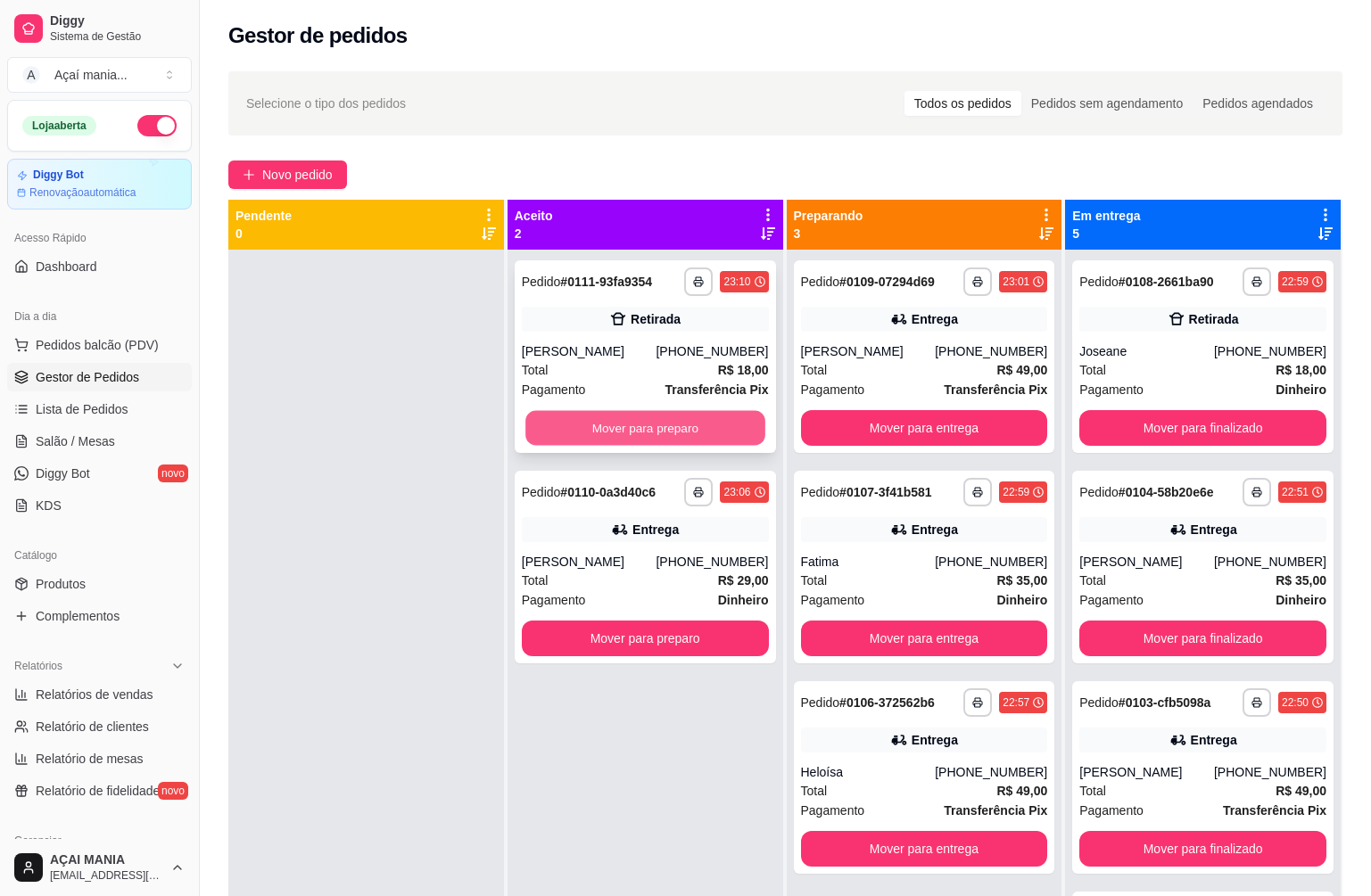
click at [599, 439] on button "Mover para preparo" at bounding box center [645, 428] width 239 height 35
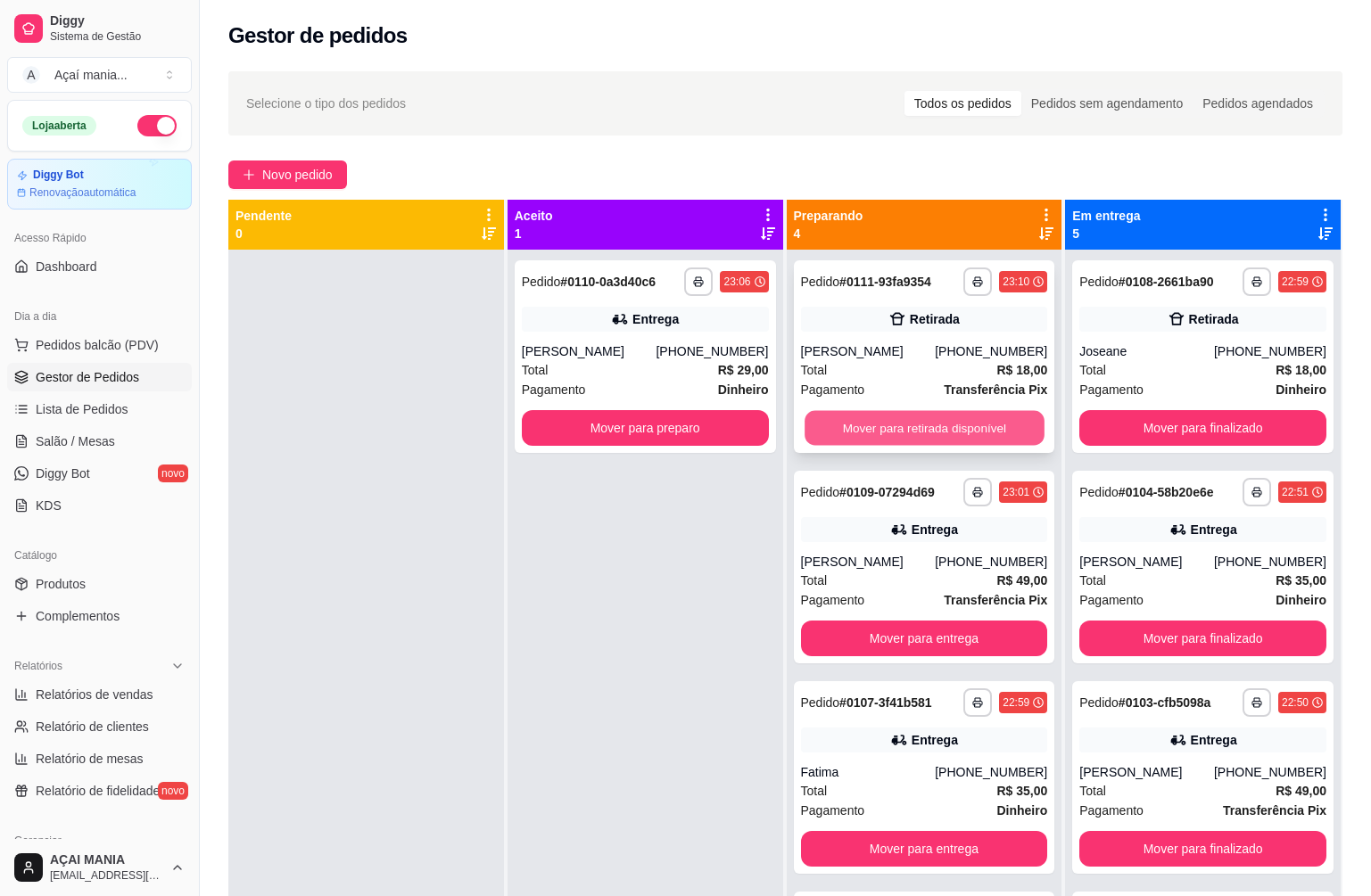
click at [983, 442] on button "Mover para retirada disponível" at bounding box center [923, 428] width 239 height 35
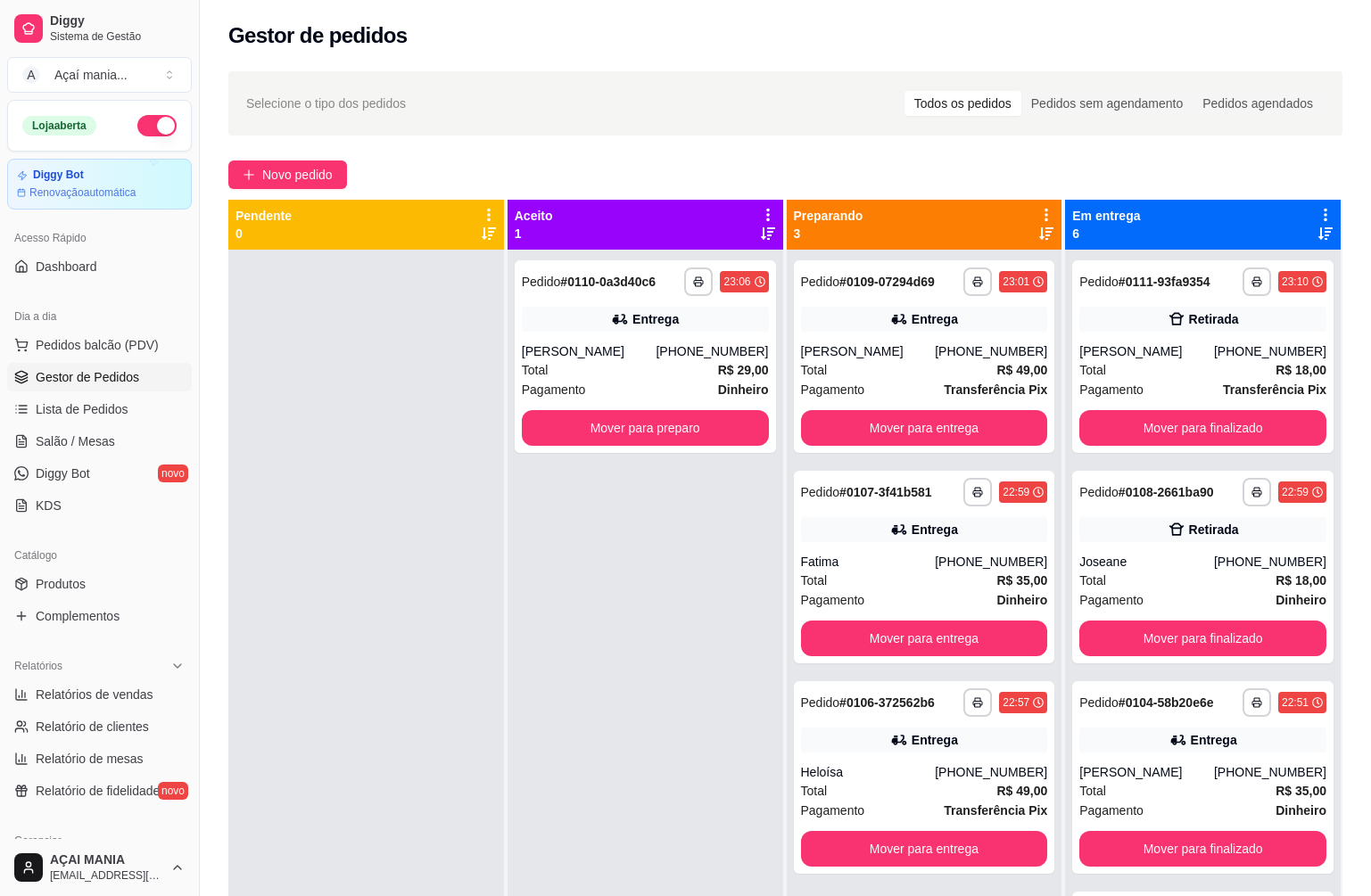
click at [389, 337] on div at bounding box center [365, 697] width 276 height 896
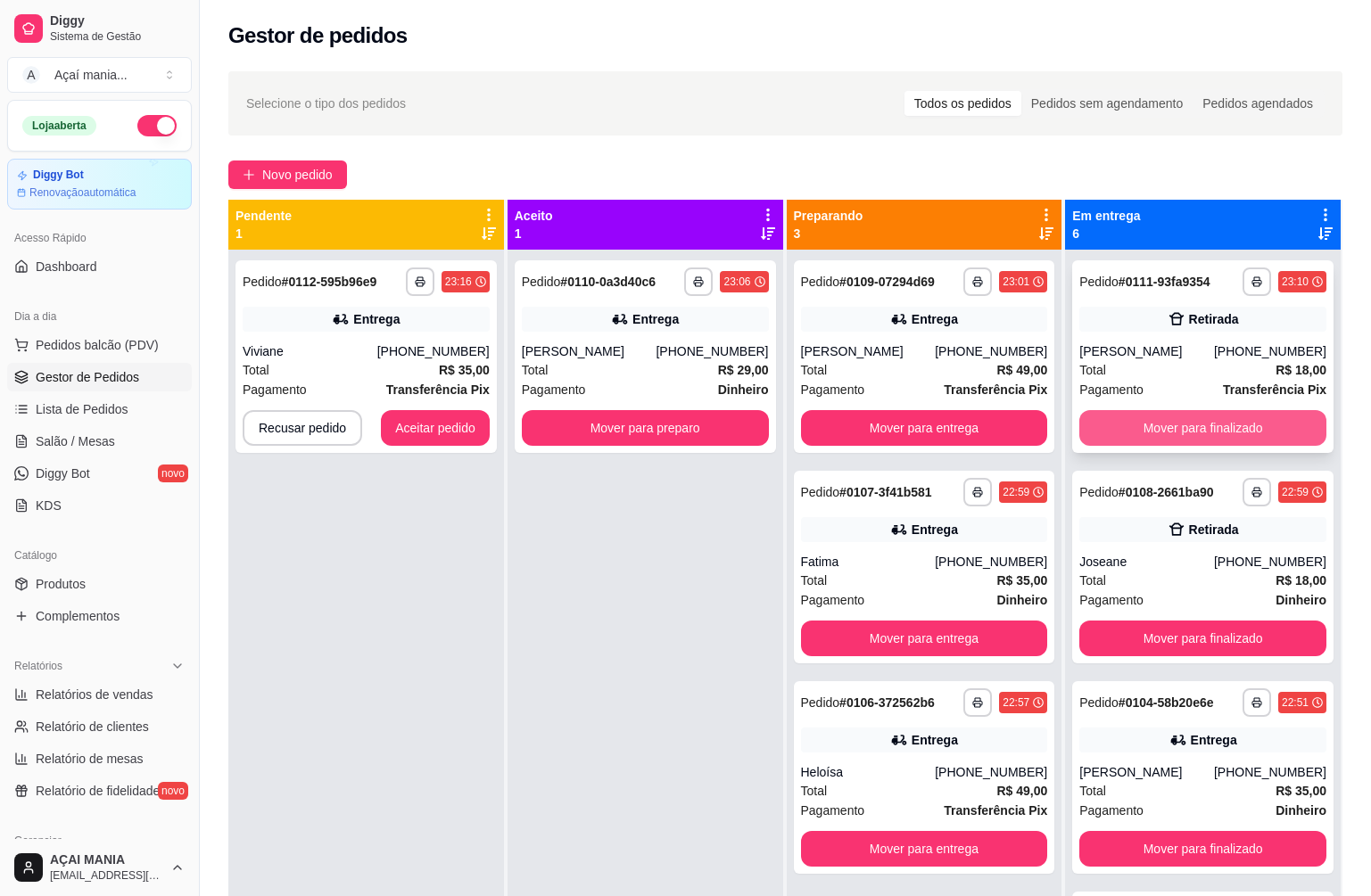
click at [1158, 423] on button "Mover para finalizado" at bounding box center [1204, 427] width 248 height 36
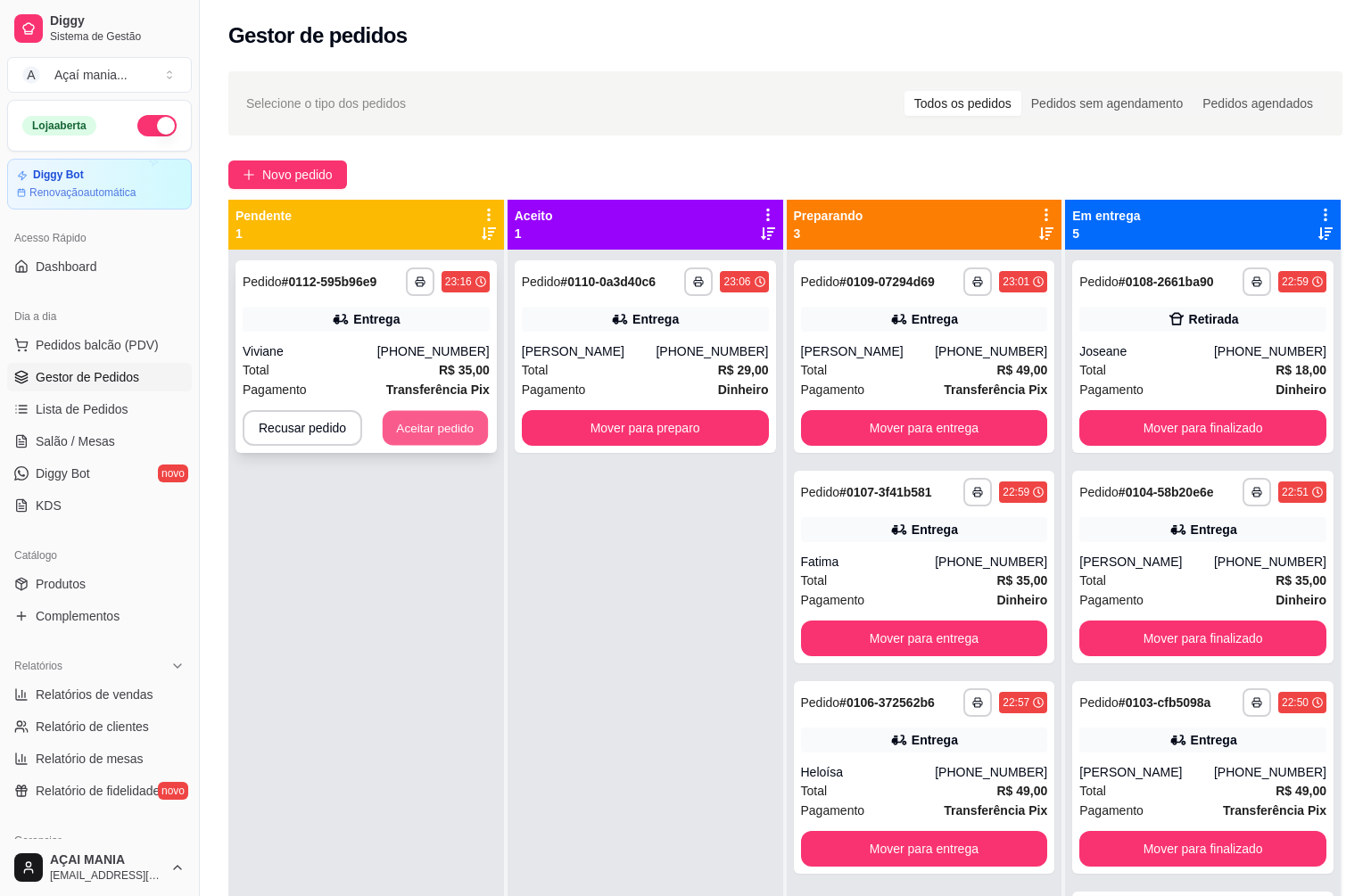
click at [415, 433] on button "Aceitar pedido" at bounding box center [435, 428] width 105 height 35
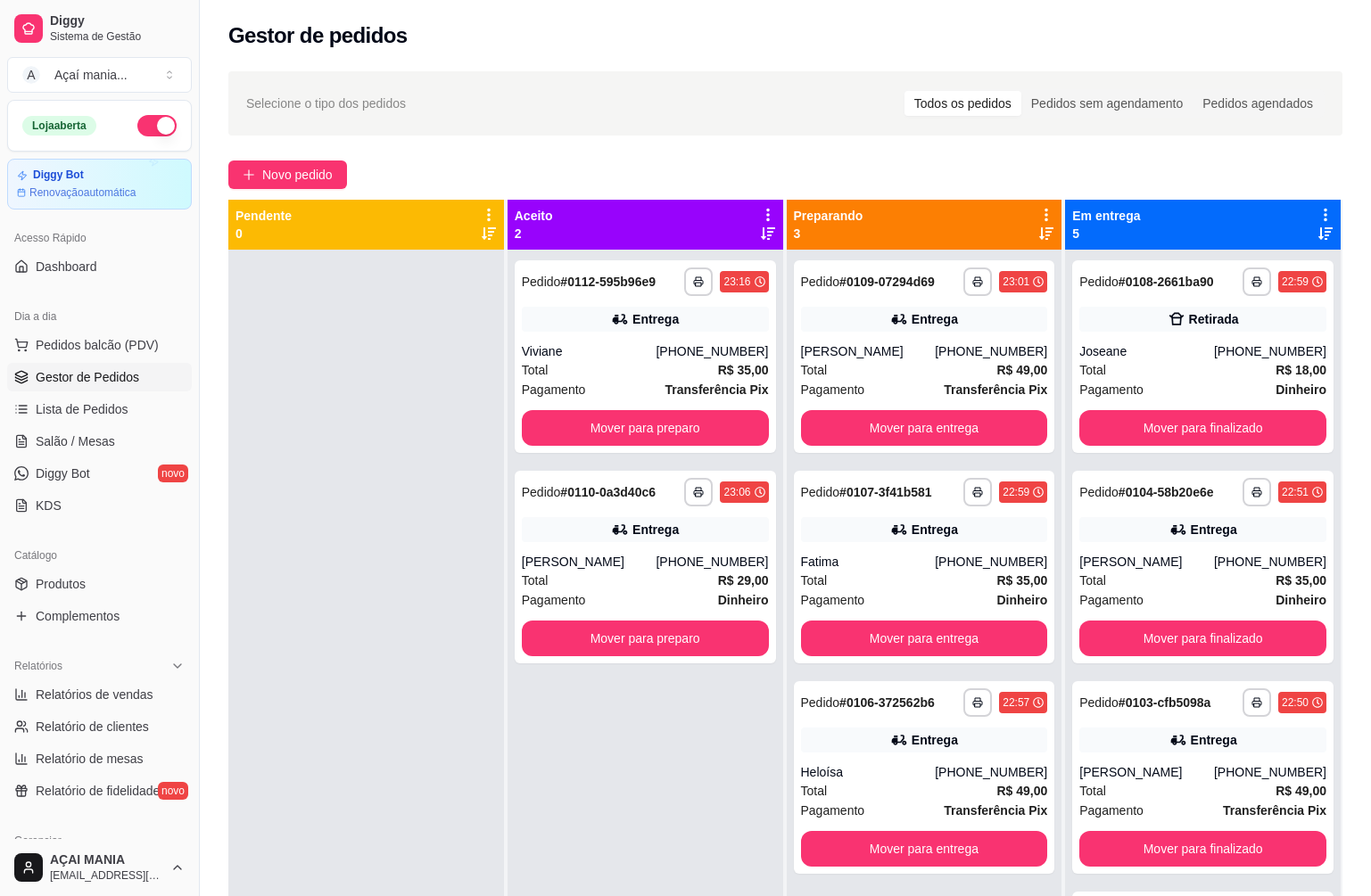
click at [377, 492] on div at bounding box center [365, 697] width 276 height 896
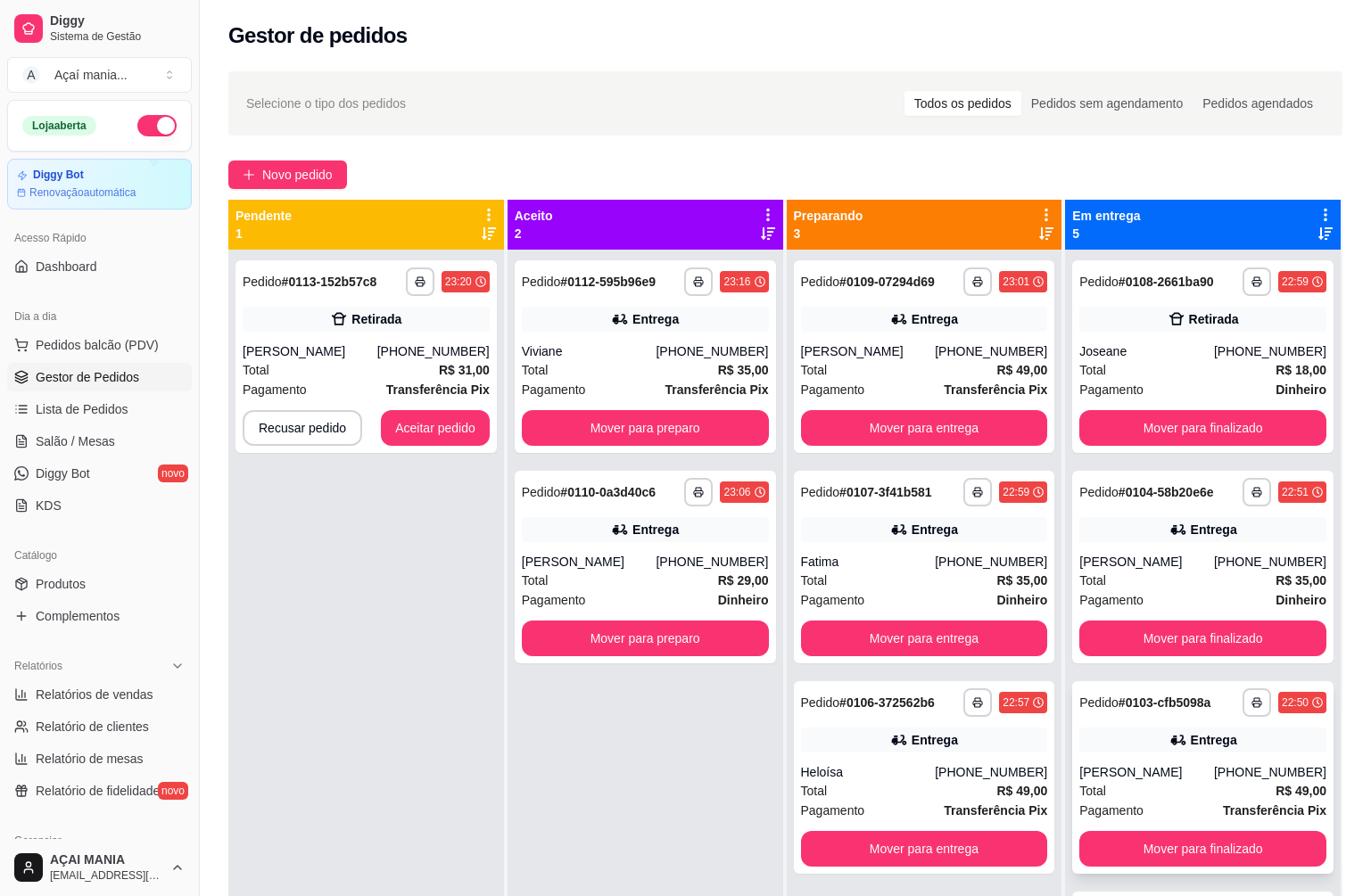
scroll to position [50, 0]
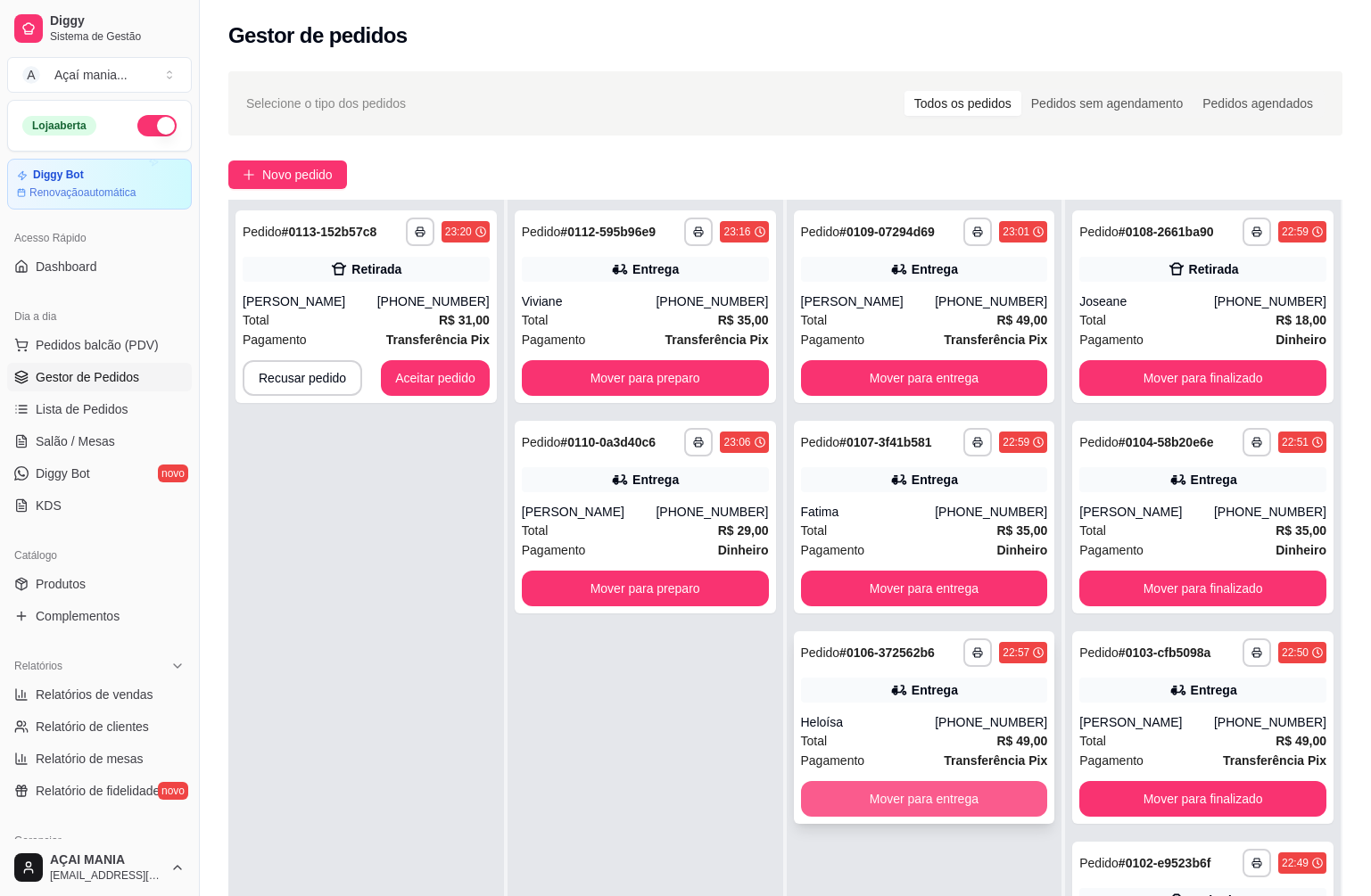
click at [1012, 797] on button "Mover para entrega" at bounding box center [925, 798] width 248 height 36
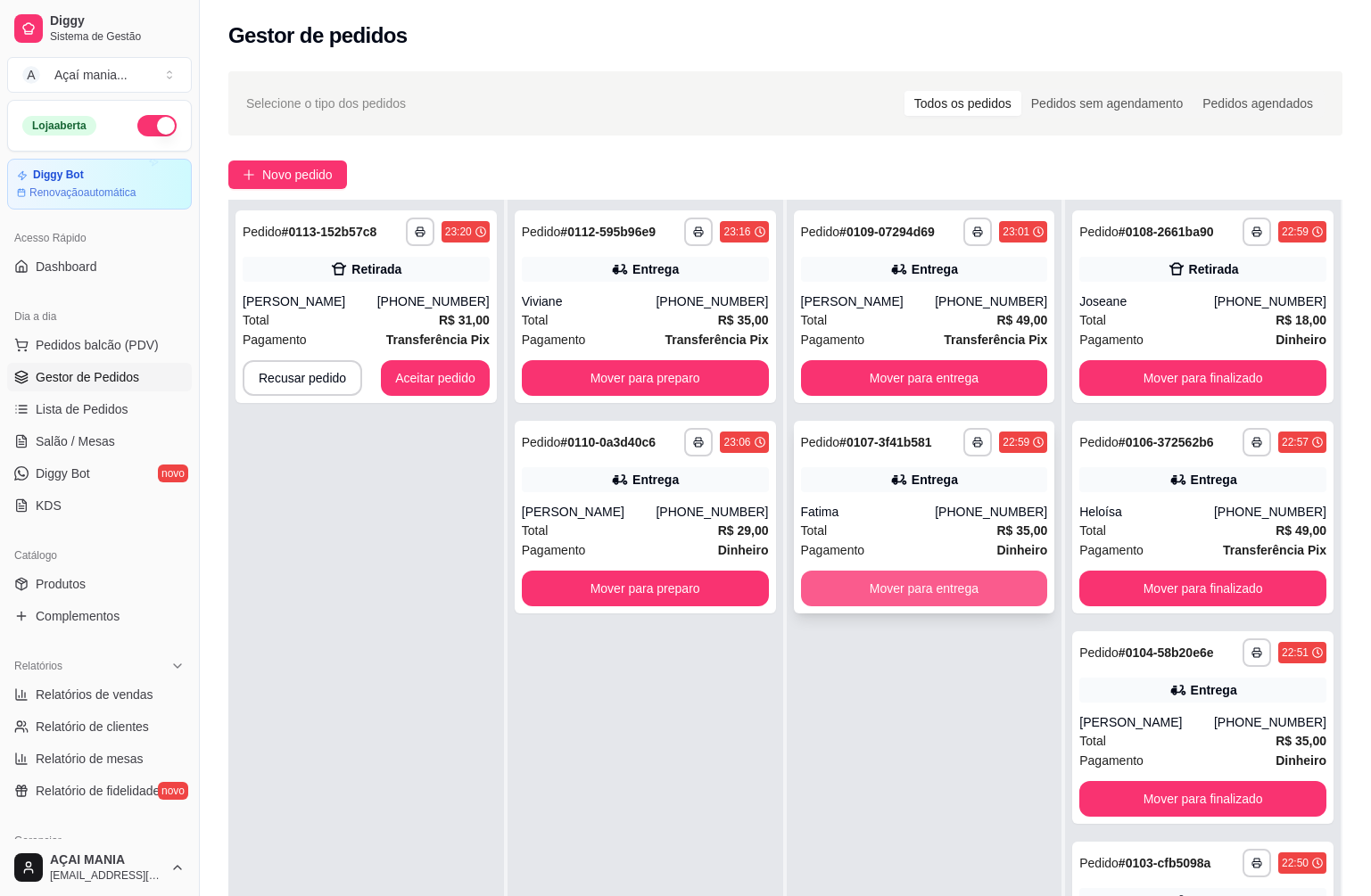
click at [905, 593] on button "Mover para entrega" at bounding box center [925, 589] width 248 height 36
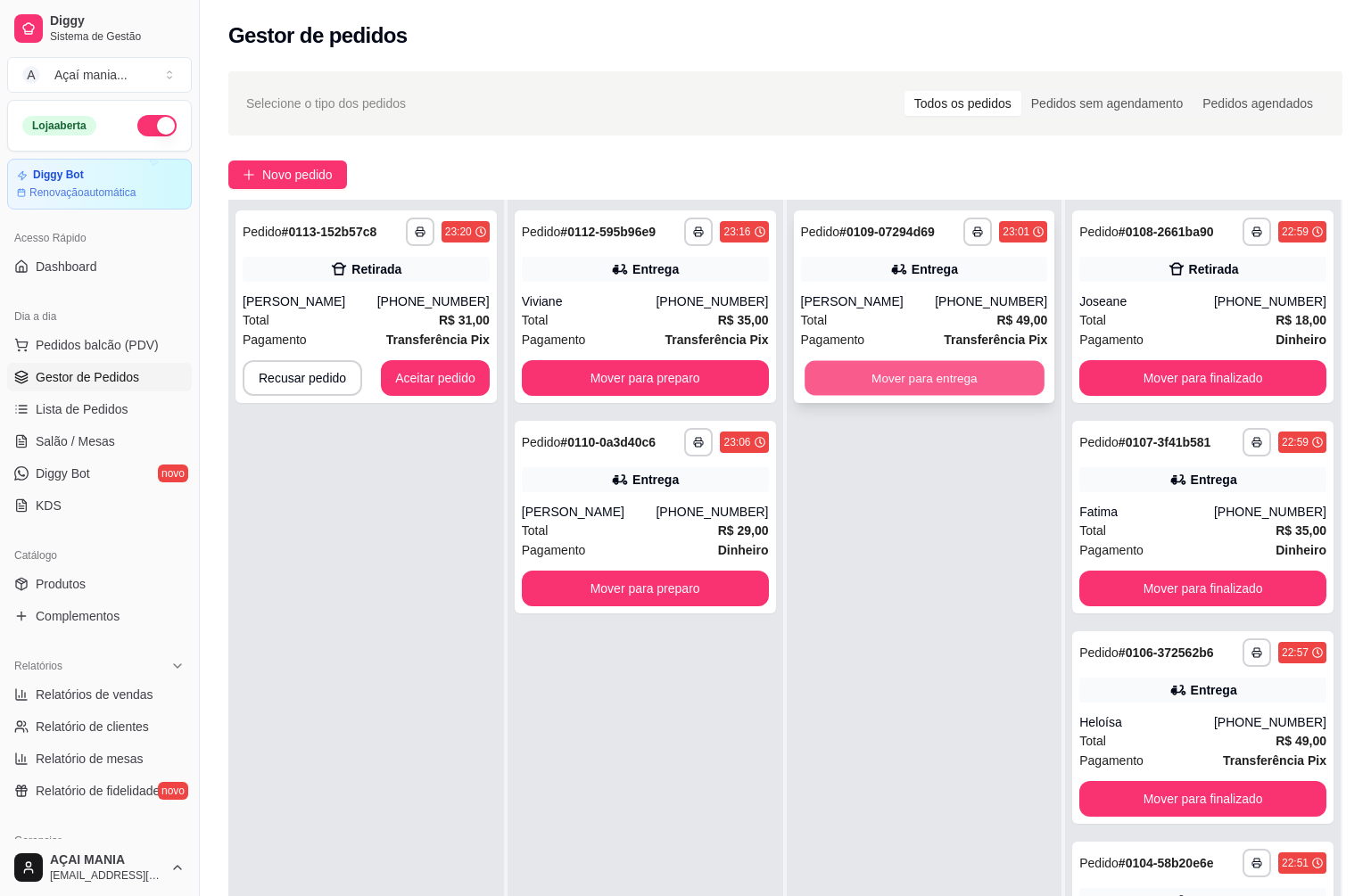
click at [868, 390] on button "Mover para entrega" at bounding box center [923, 379] width 239 height 35
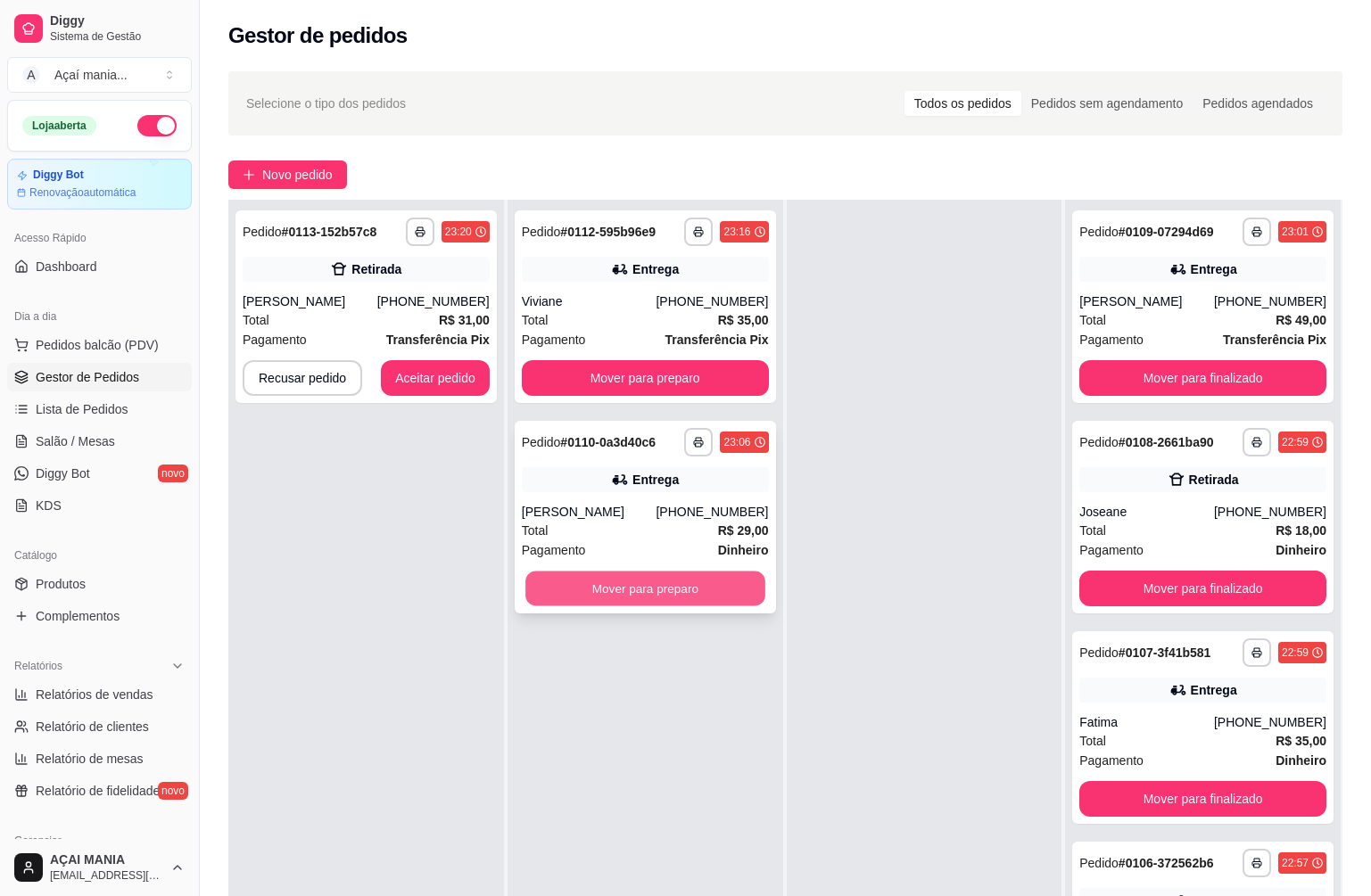
click at [720, 581] on button "Mover para preparo" at bounding box center [645, 589] width 239 height 35
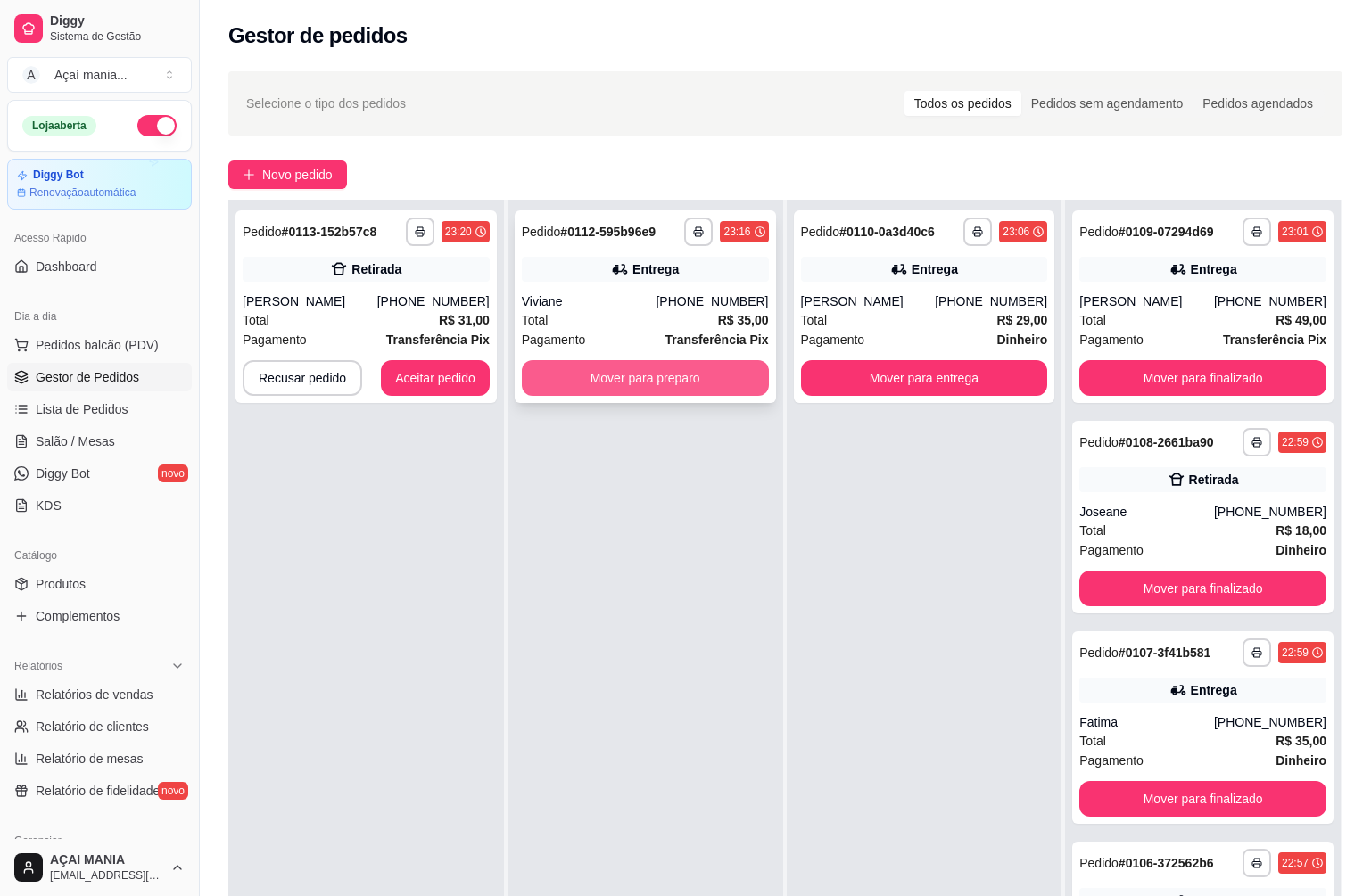
click at [730, 380] on button "Mover para preparo" at bounding box center [646, 378] width 248 height 36
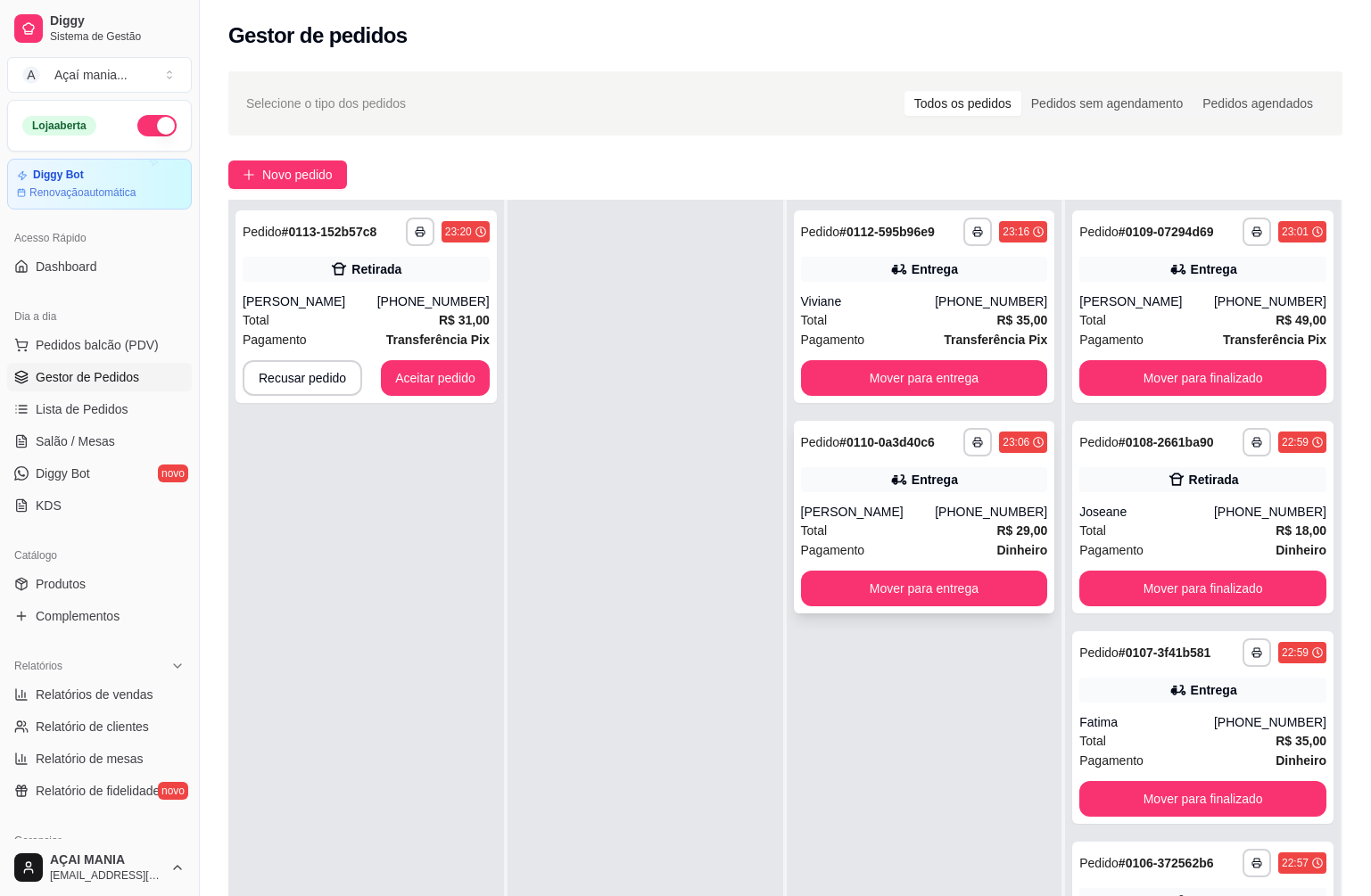
scroll to position [0, 0]
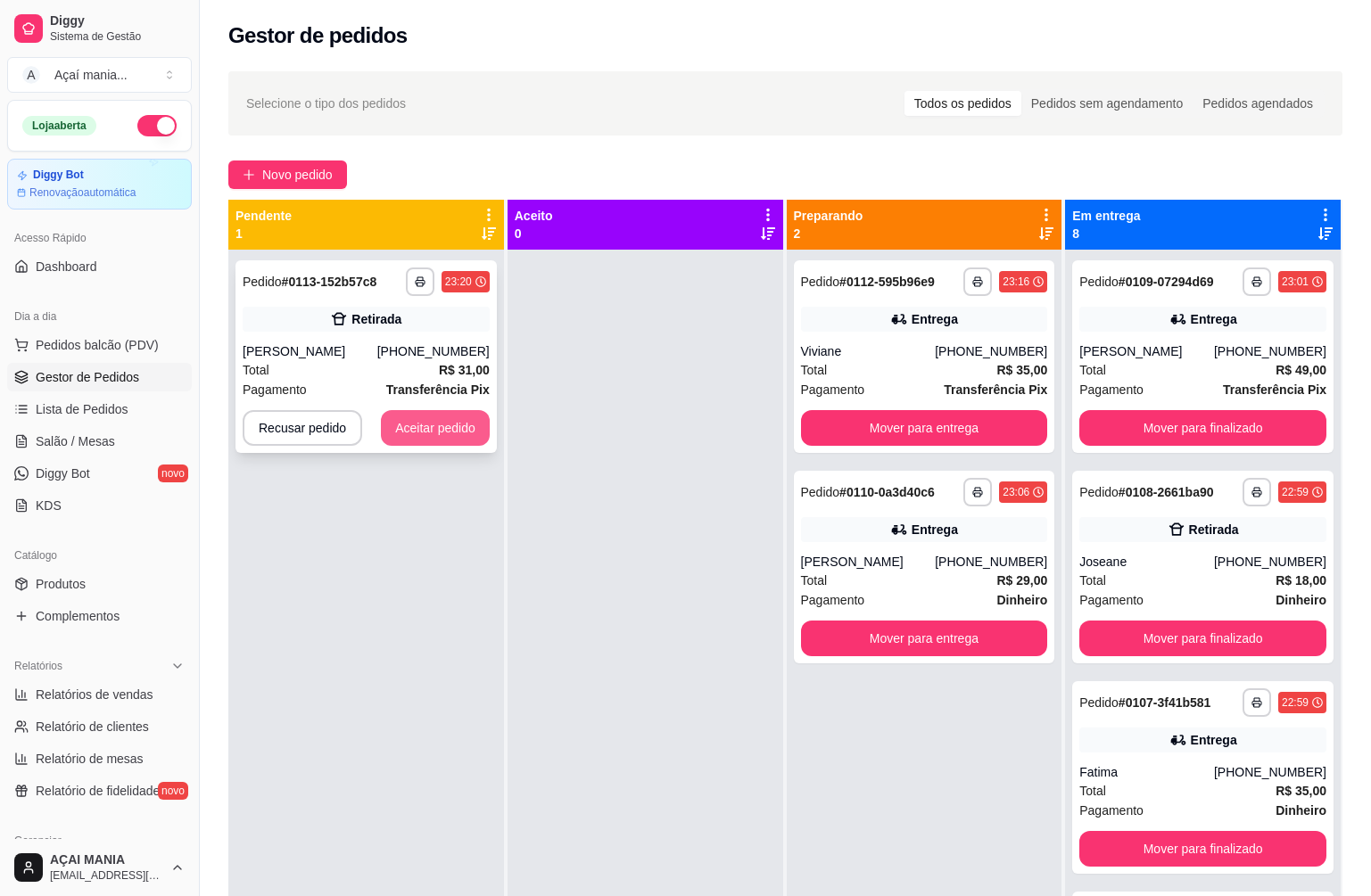
click at [434, 427] on button "Aceitar pedido" at bounding box center [435, 427] width 109 height 36
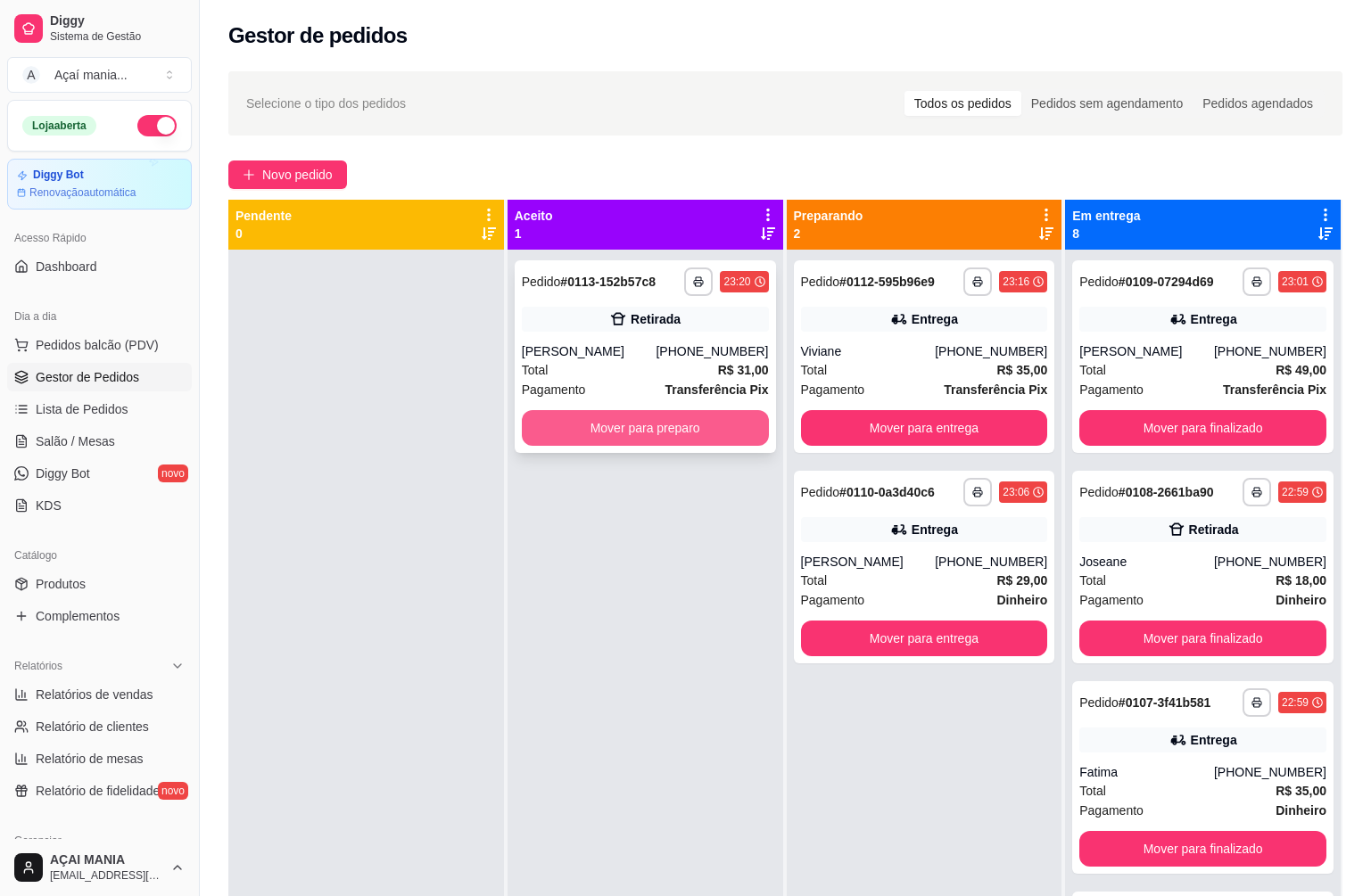
click at [641, 420] on button "Mover para preparo" at bounding box center [646, 427] width 248 height 36
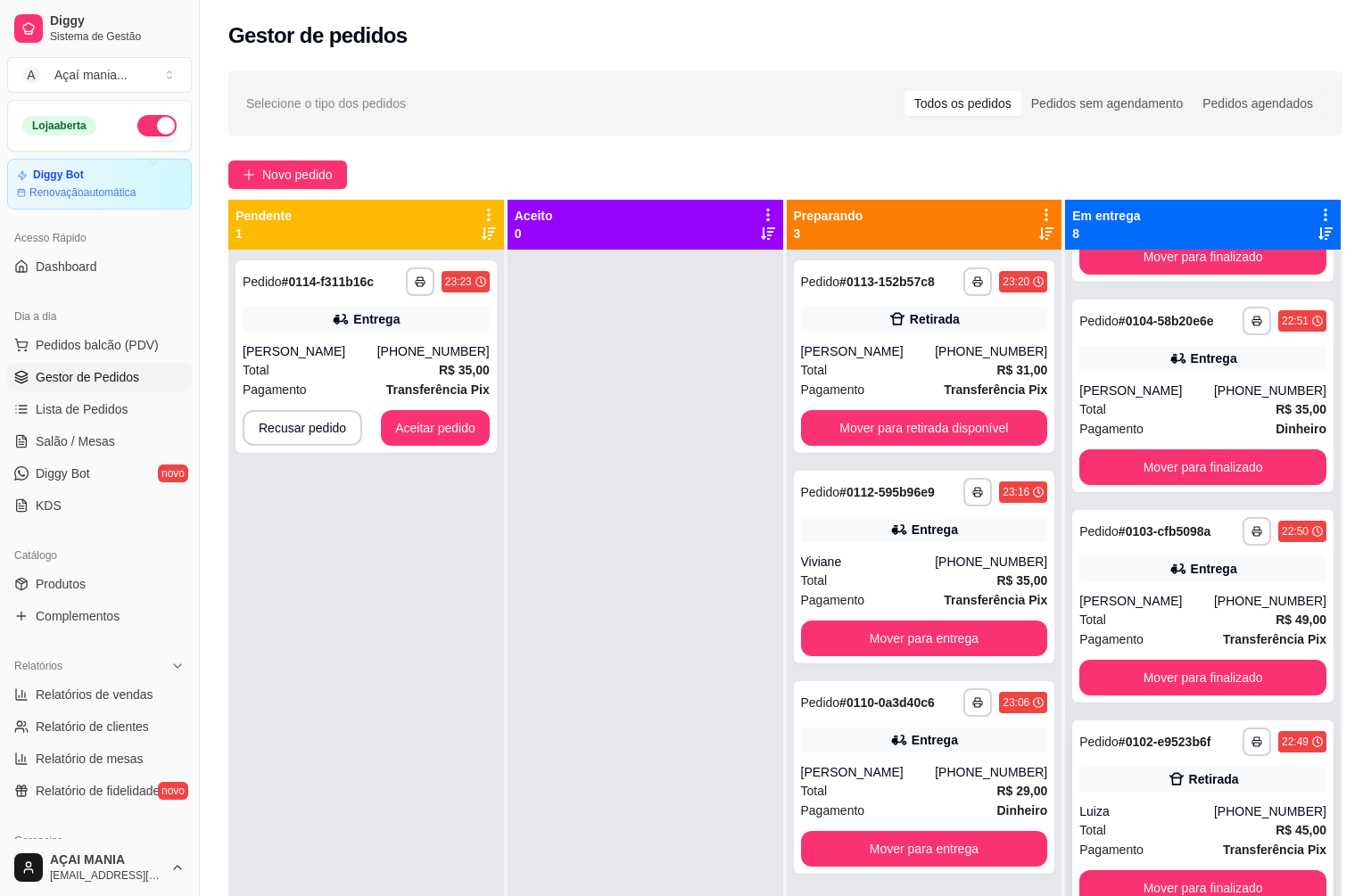
scroll to position [805, 0]
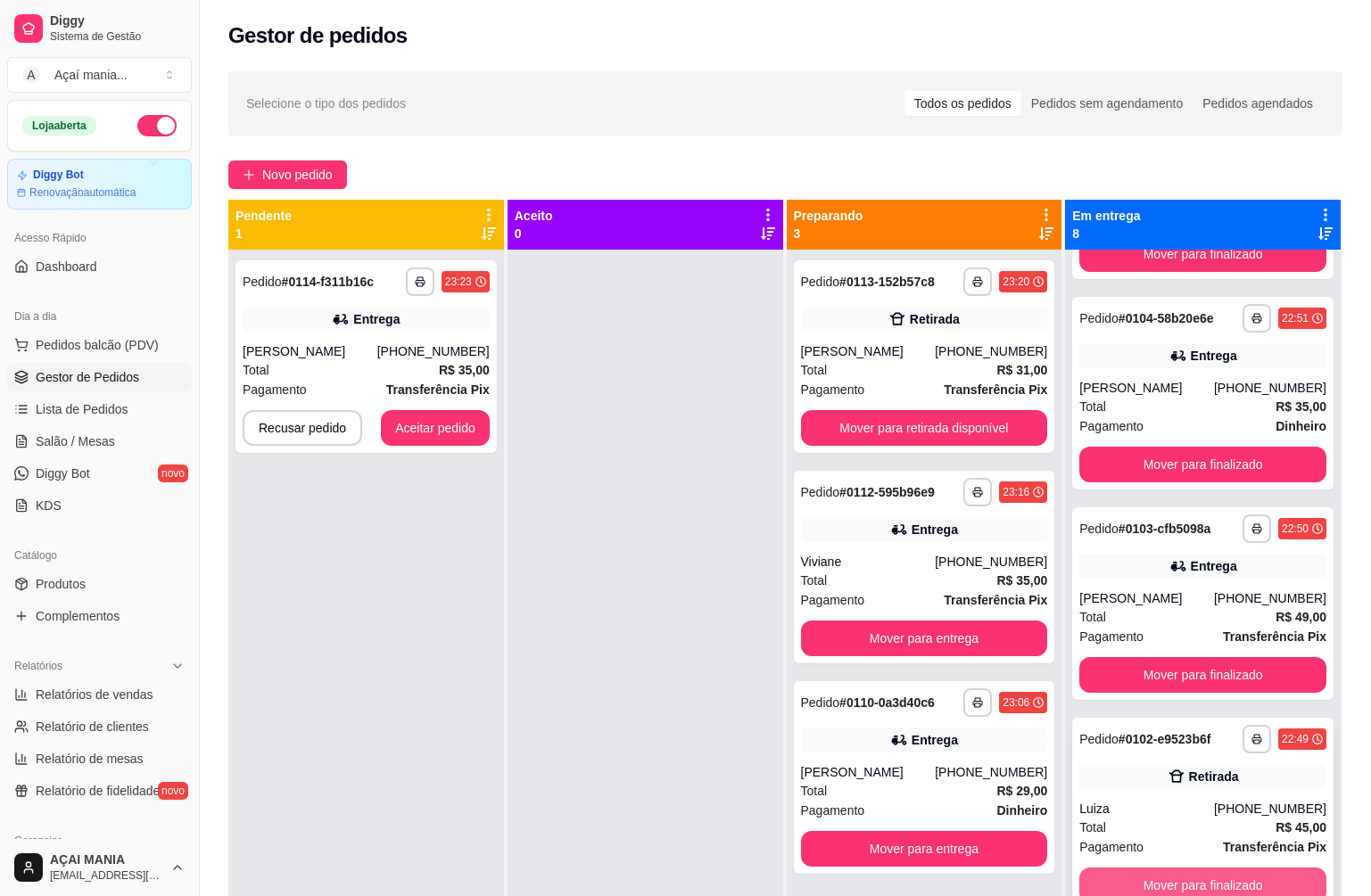
click at [1194, 882] on button "Mover para finalizado" at bounding box center [1204, 885] width 248 height 36
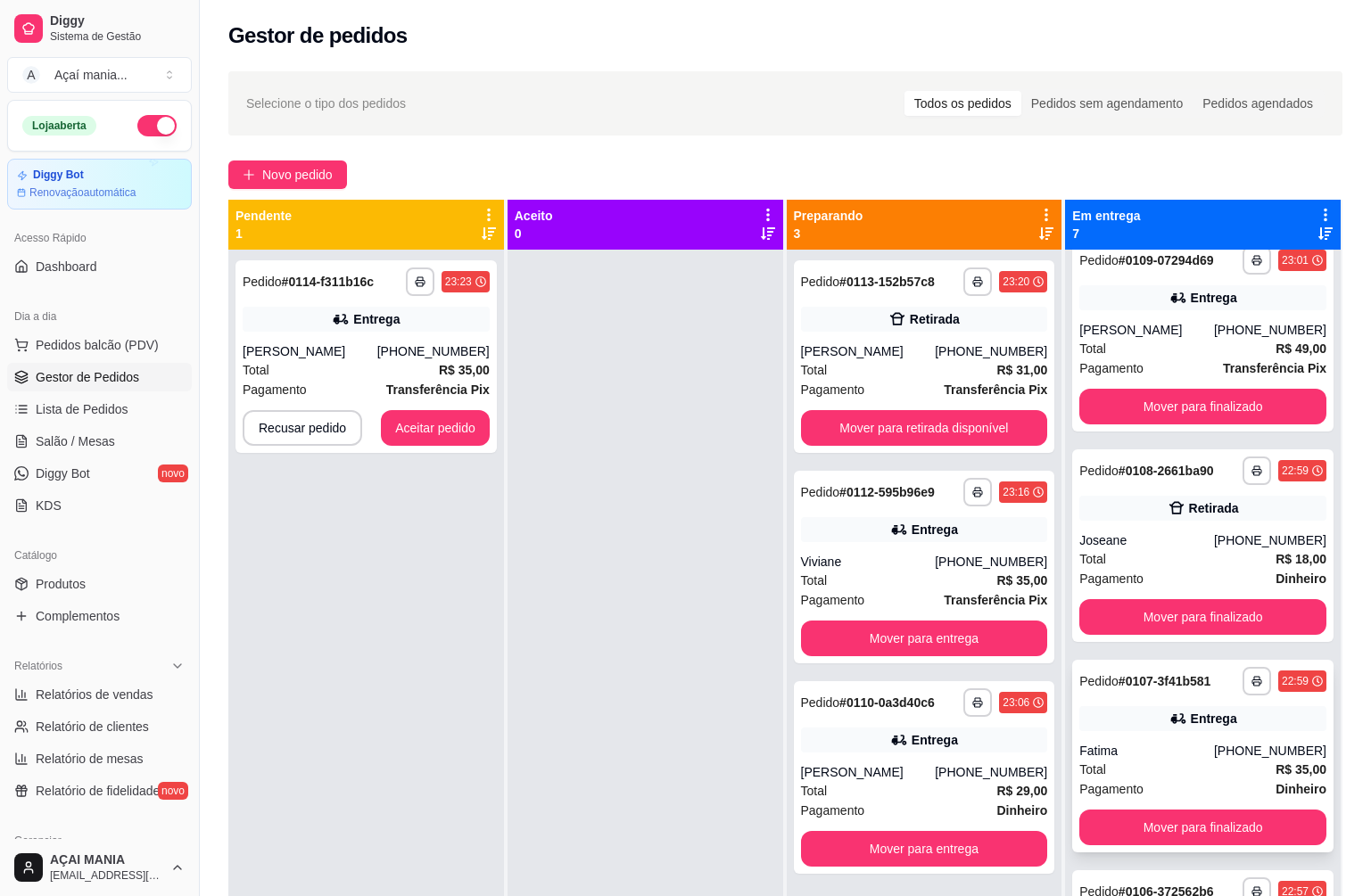
scroll to position [0, 0]
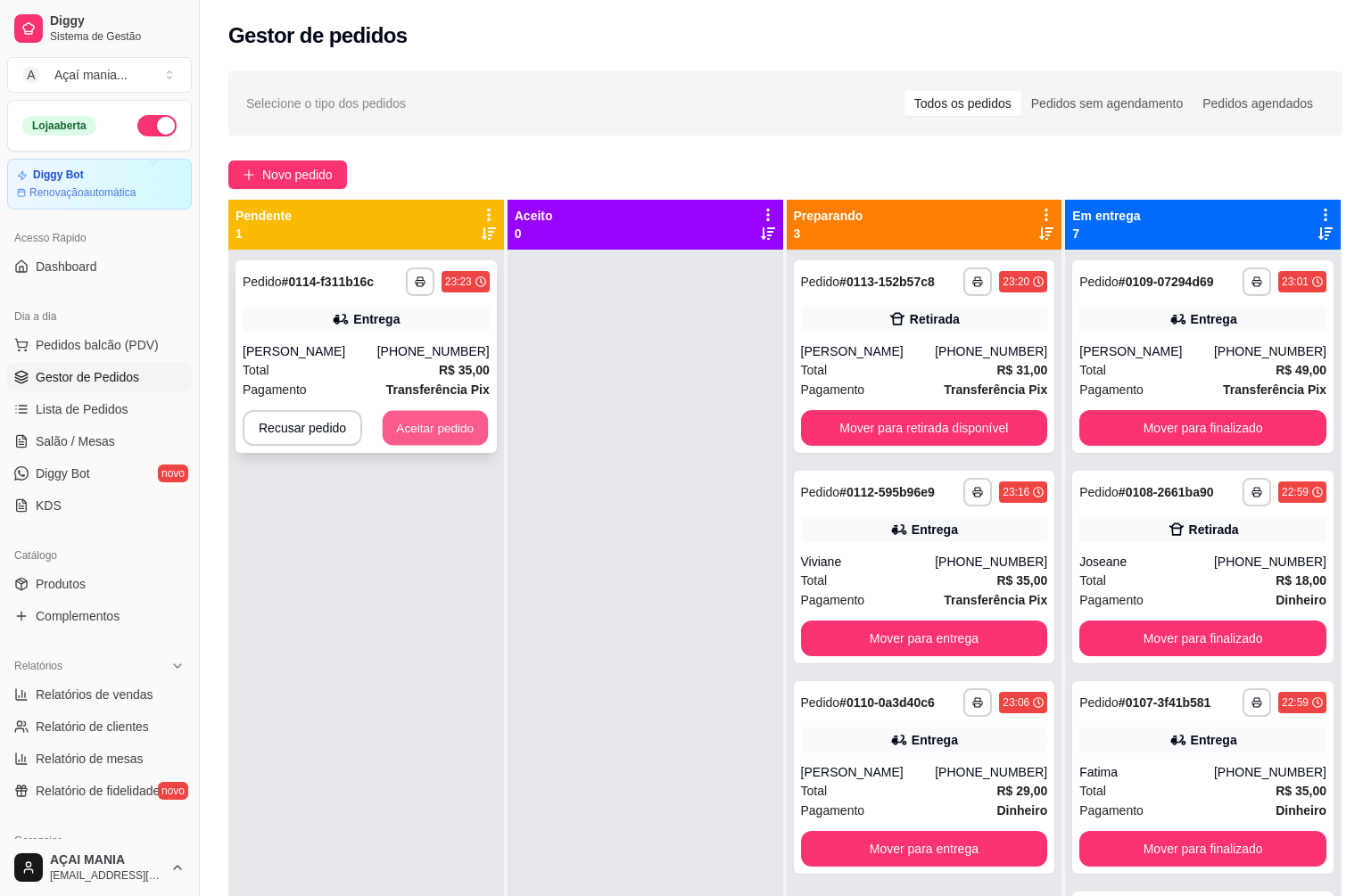
click at [435, 423] on button "Aceitar pedido" at bounding box center [435, 428] width 105 height 35
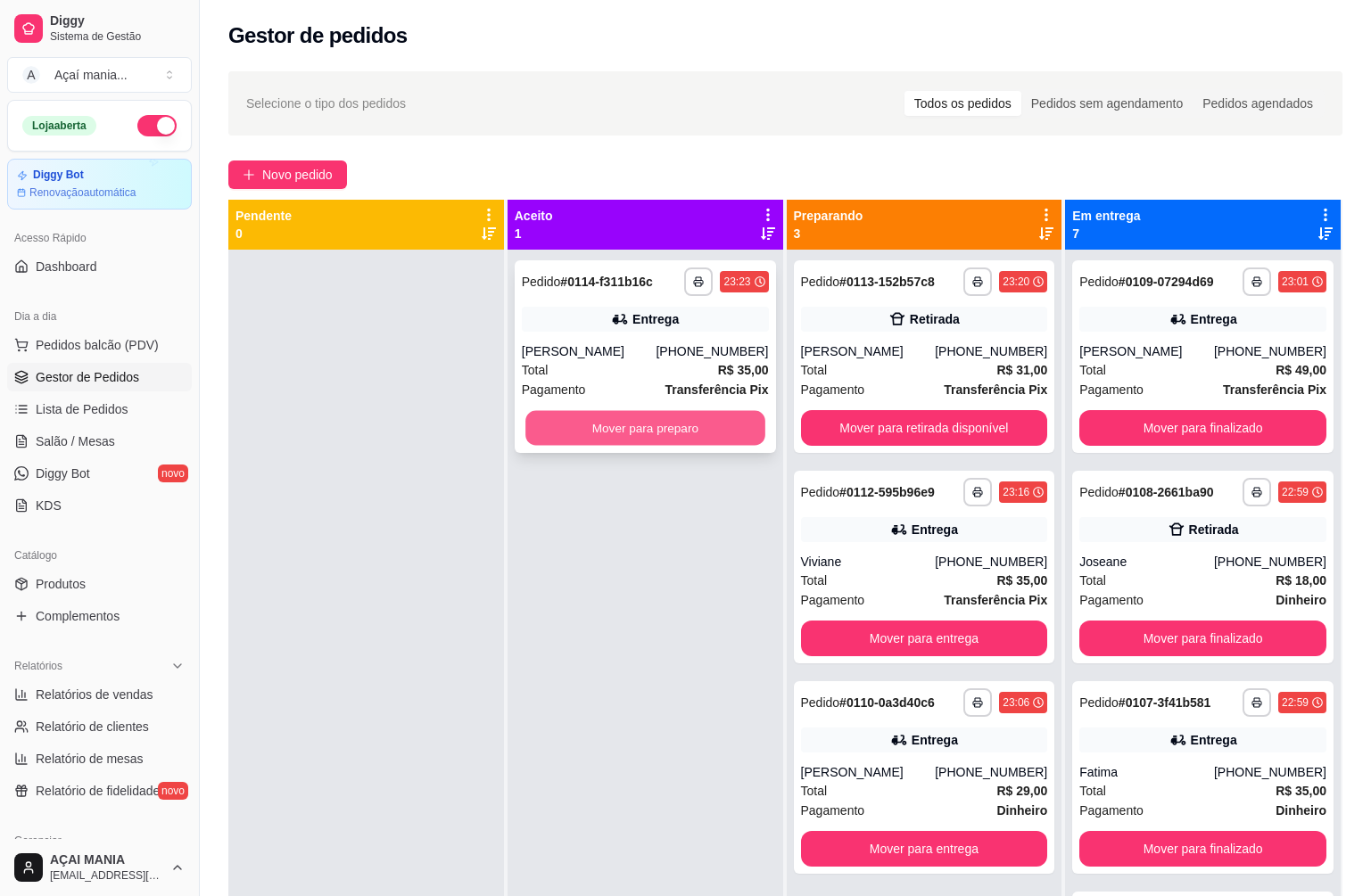
click at [569, 429] on button "Mover para preparo" at bounding box center [645, 428] width 239 height 35
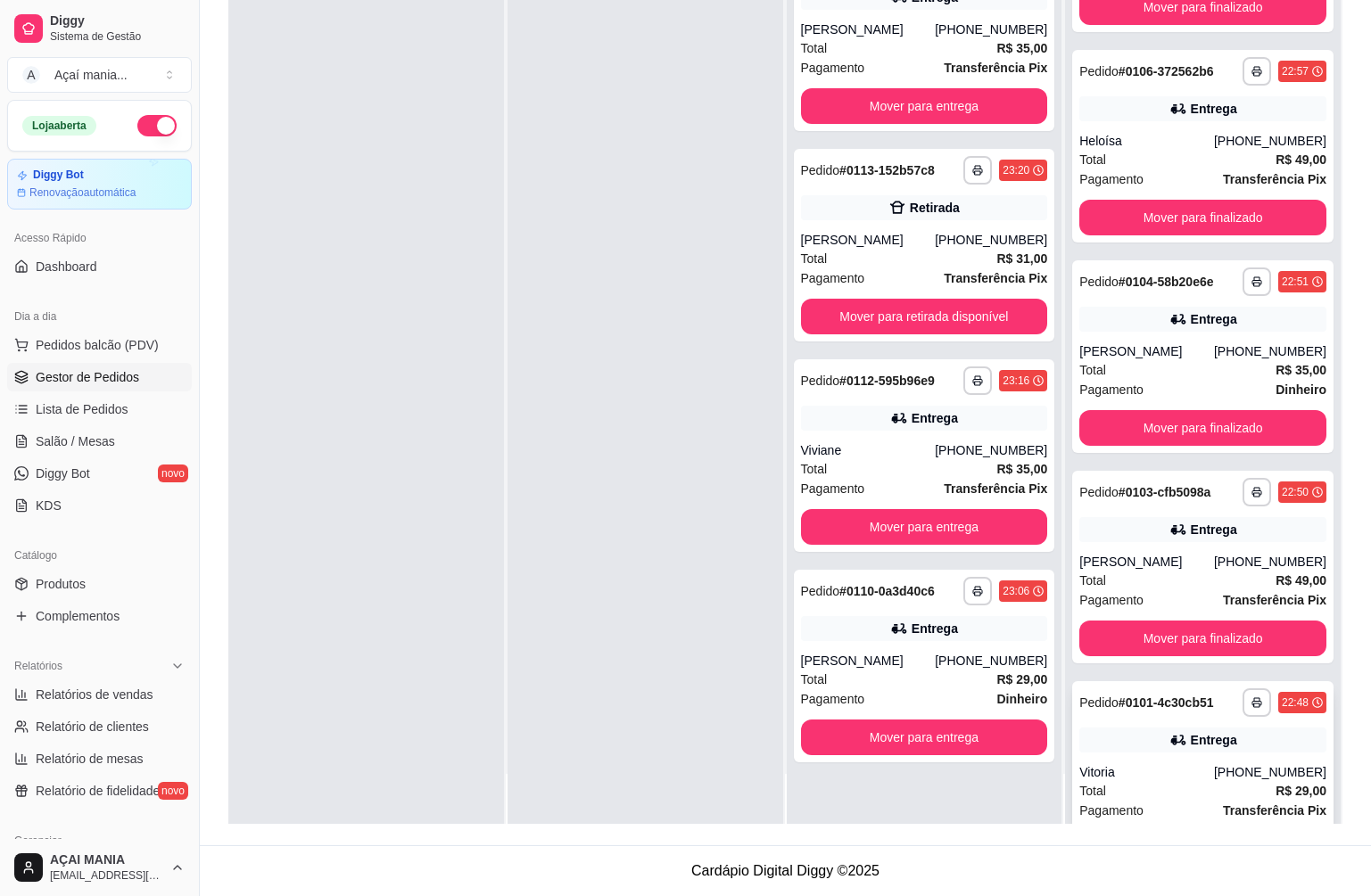
scroll to position [594, 0]
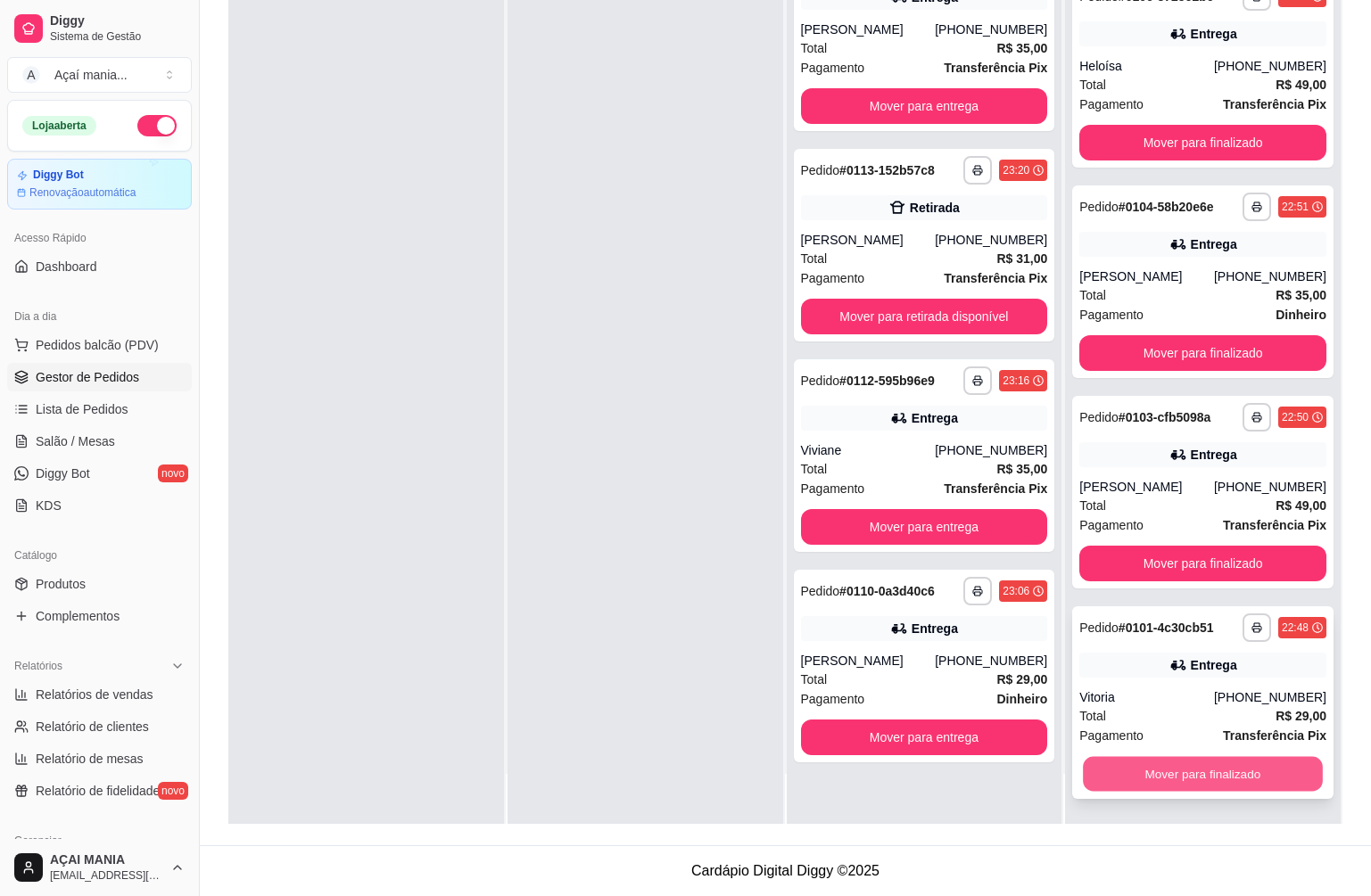
click at [1154, 770] on button "Mover para finalizado" at bounding box center [1202, 774] width 239 height 35
click at [1153, 771] on button "Mover para finalizado" at bounding box center [1202, 774] width 239 height 35
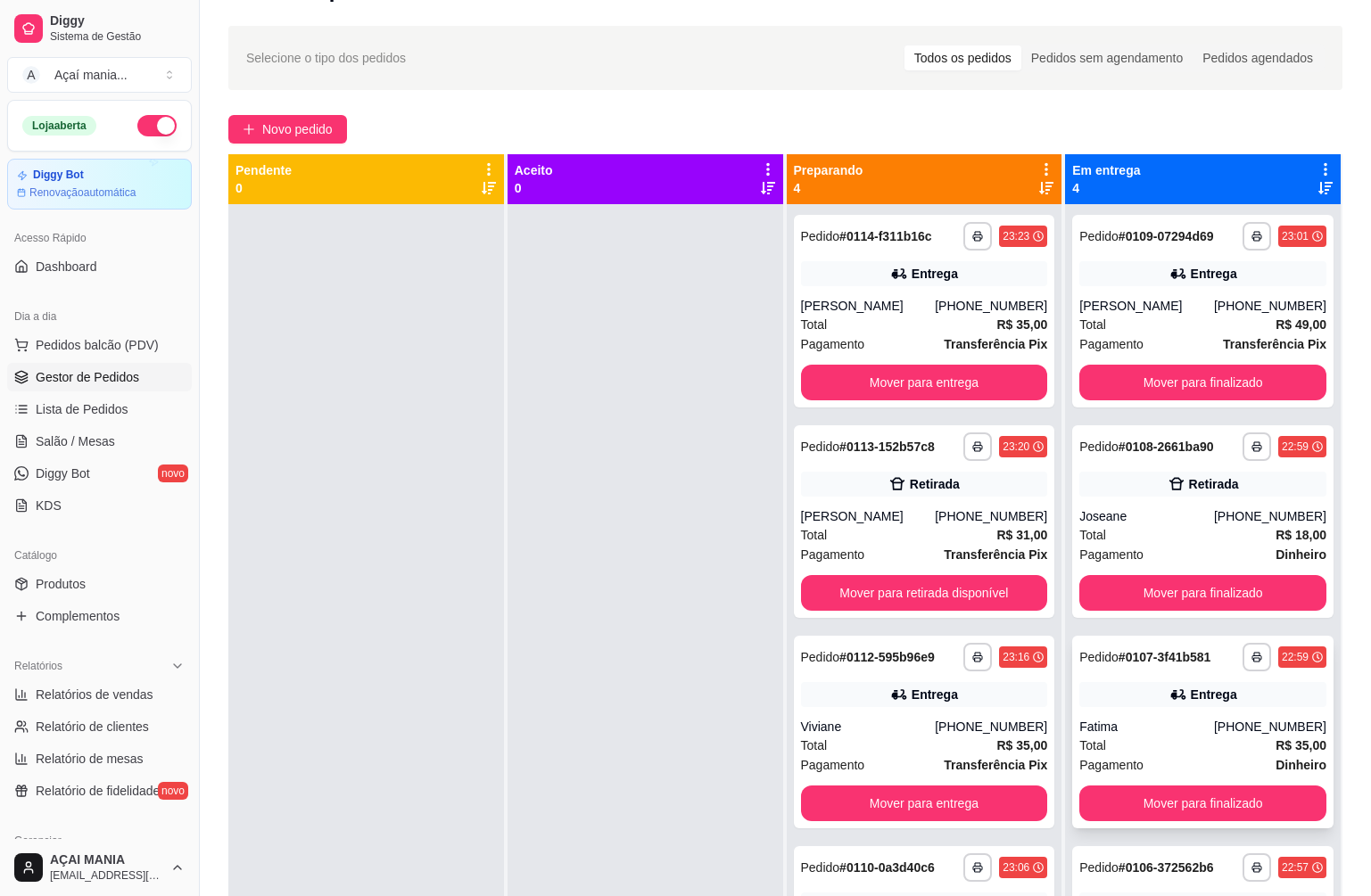
scroll to position [0, 0]
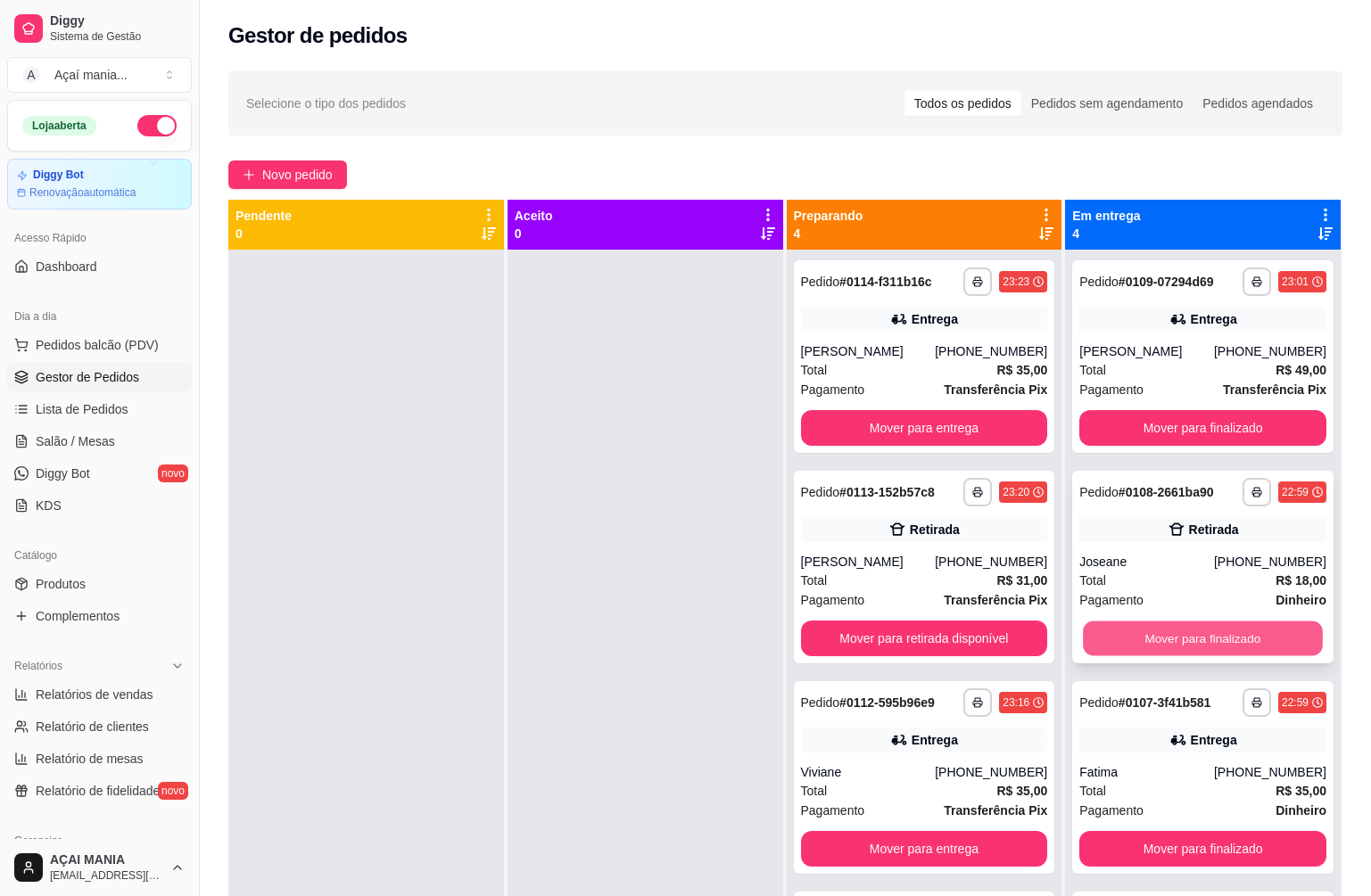
click at [1124, 628] on button "Mover para finalizado" at bounding box center [1202, 639] width 239 height 35
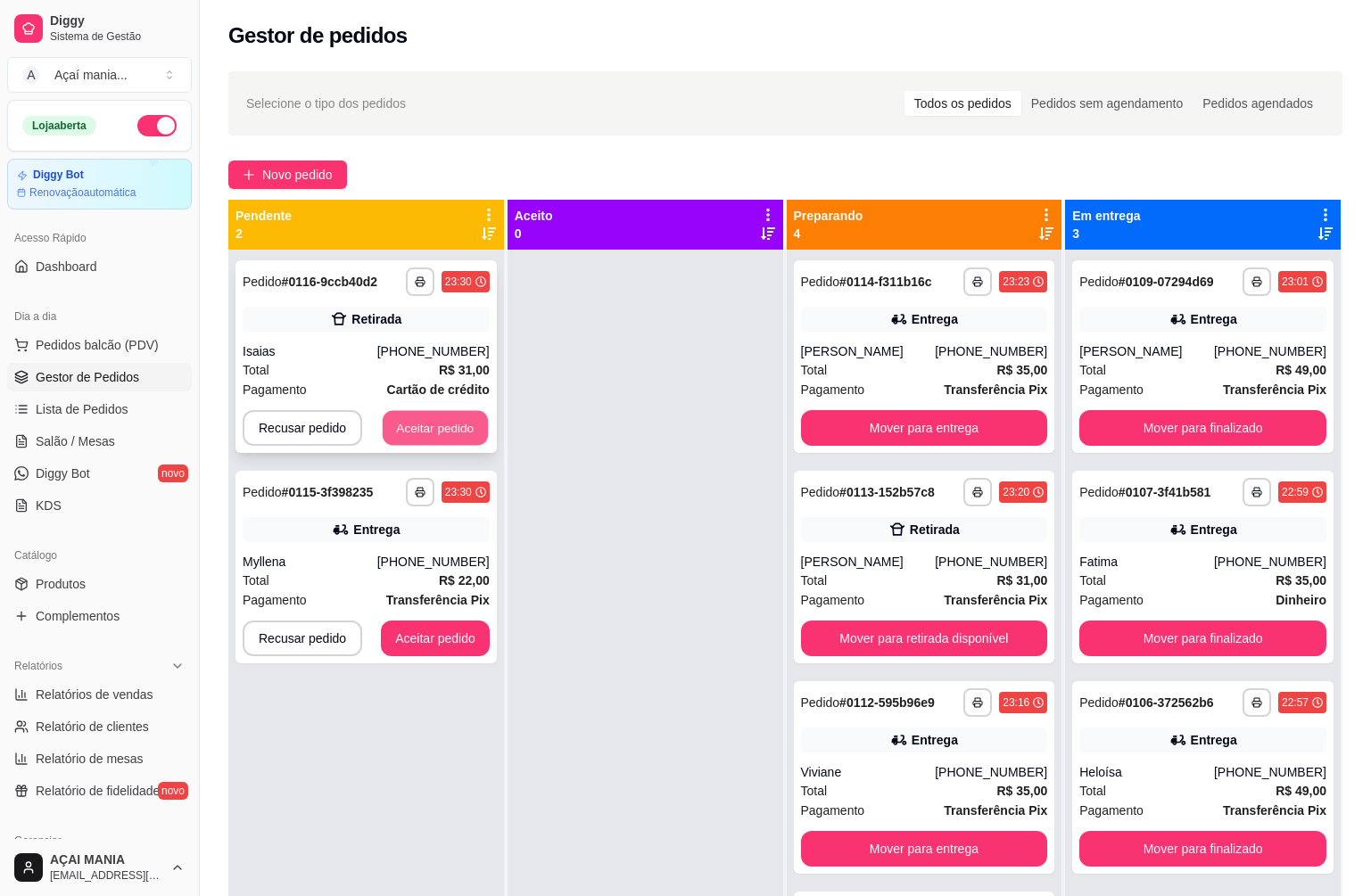
click at [422, 430] on button "Aceitar pedido" at bounding box center [435, 428] width 105 height 35
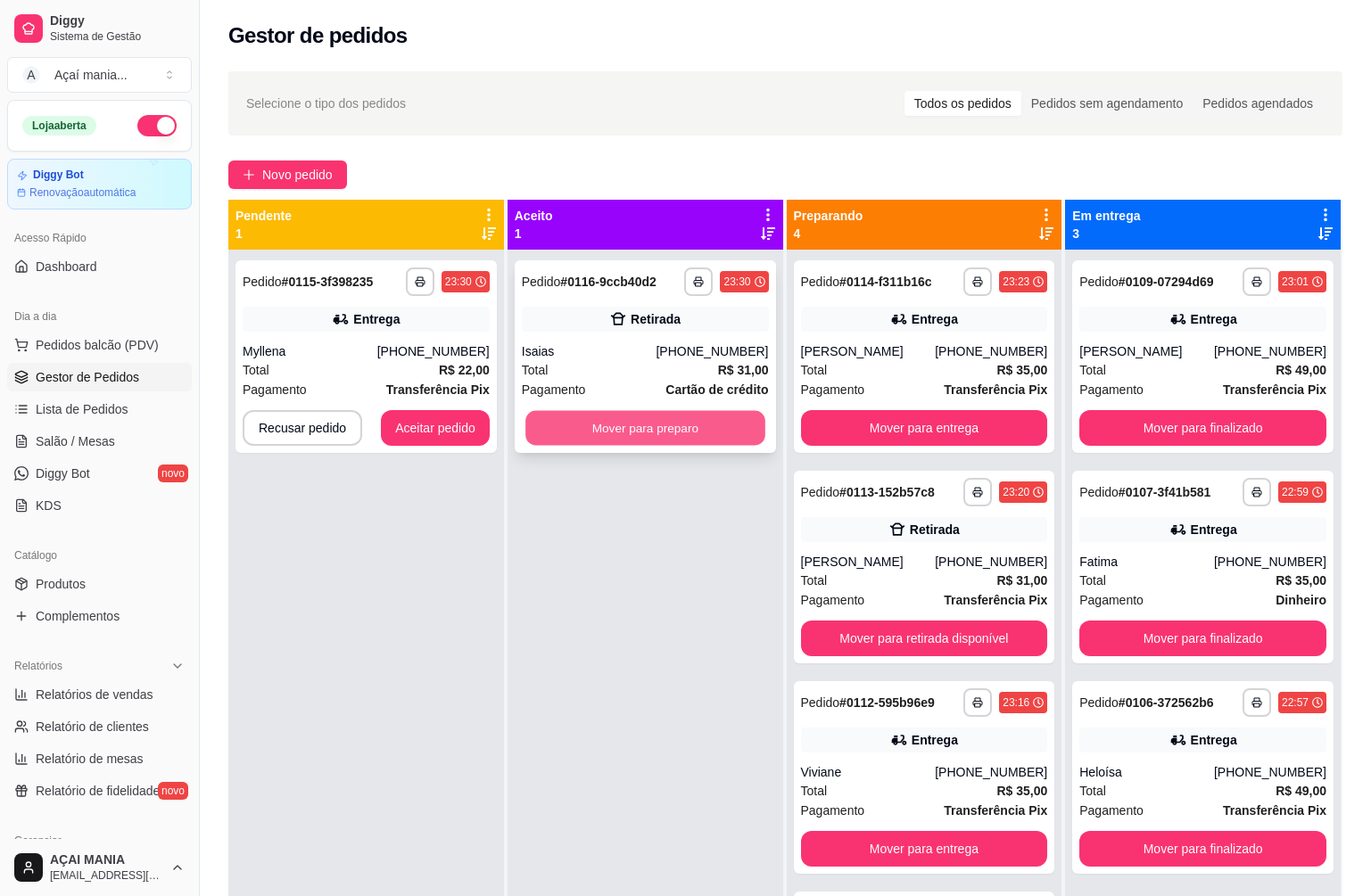
click at [578, 428] on button "Mover para preparo" at bounding box center [645, 428] width 239 height 35
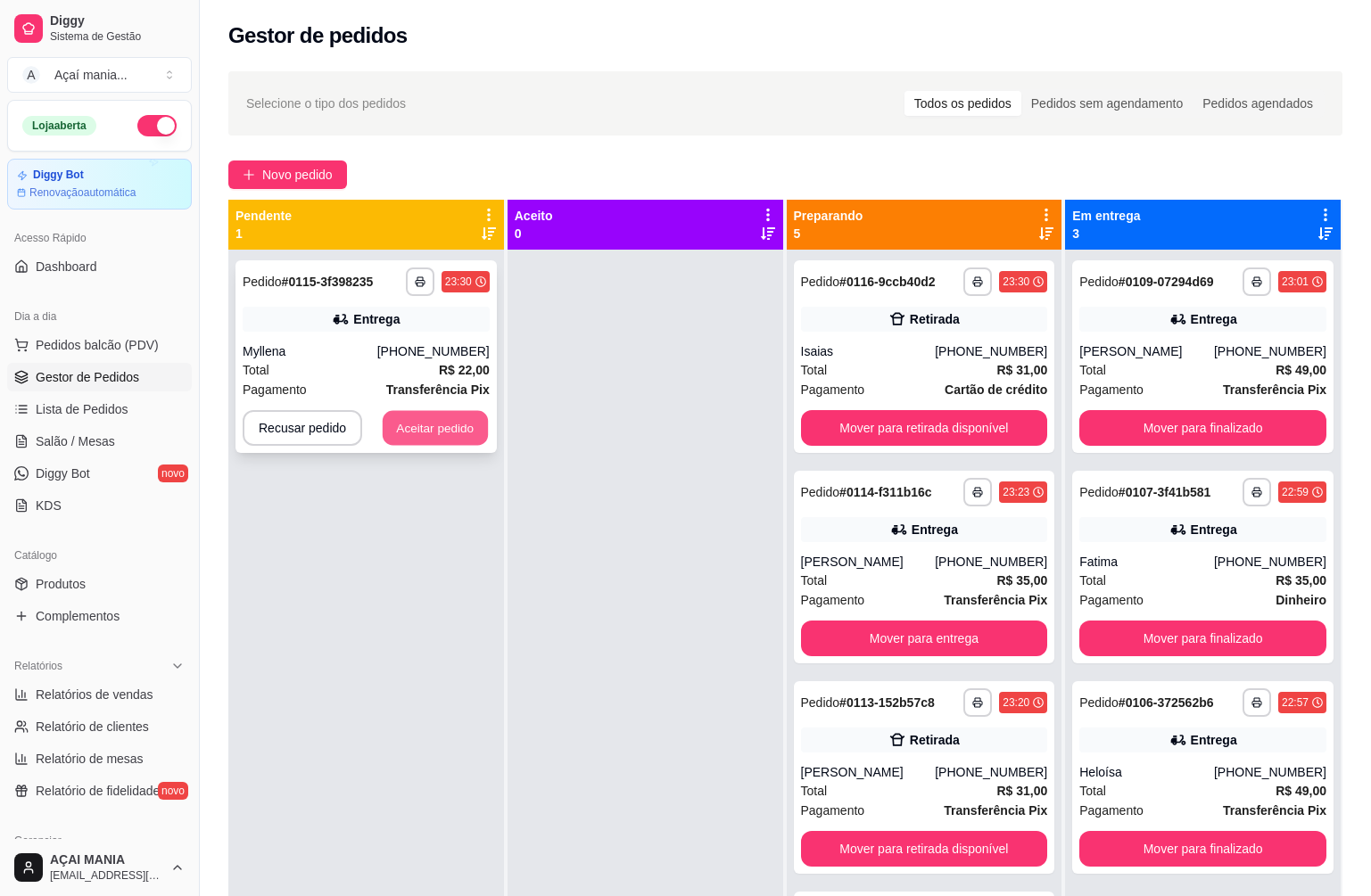
click at [432, 430] on button "Aceitar pedido" at bounding box center [435, 428] width 105 height 35
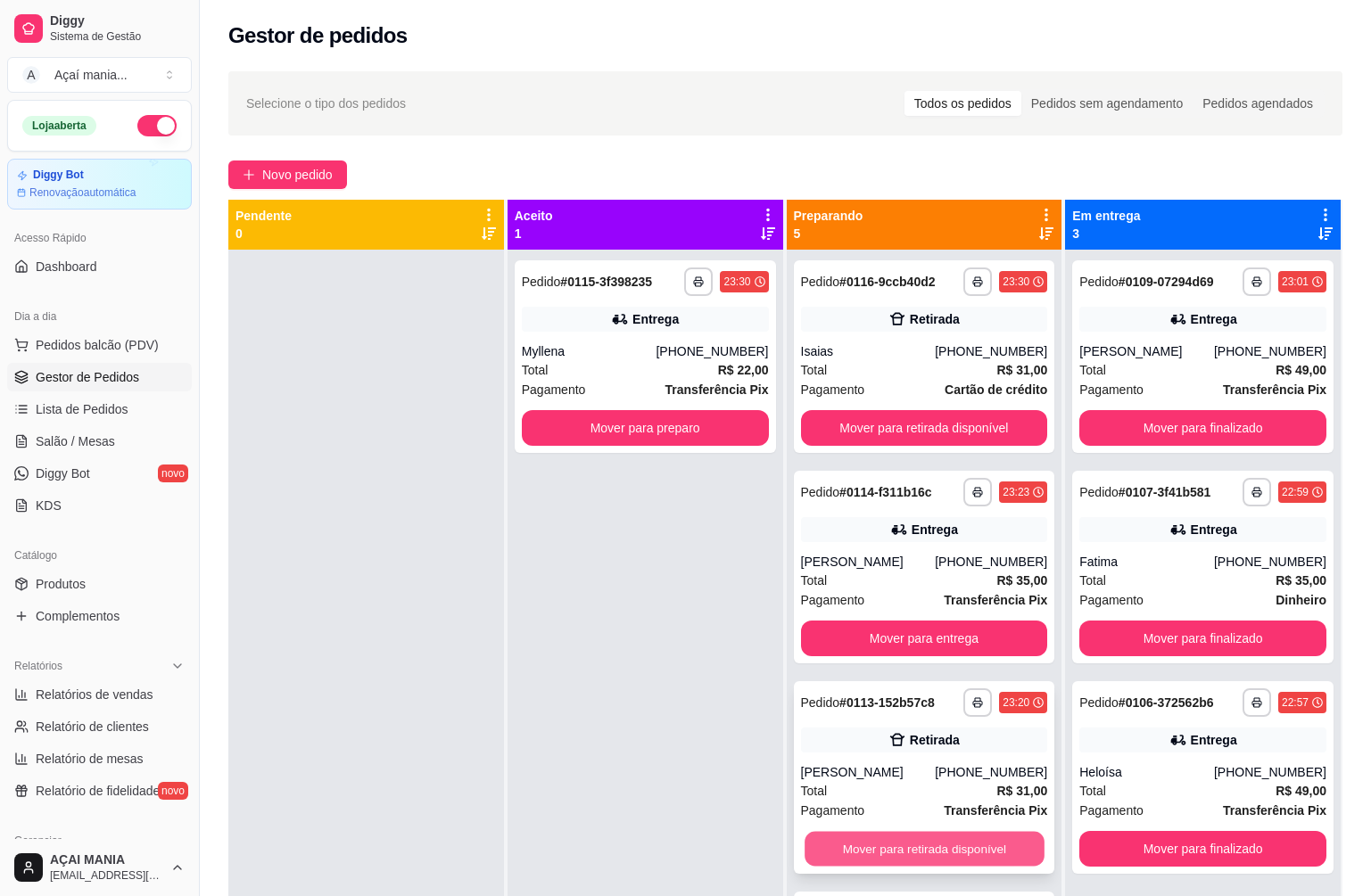
click at [833, 851] on button "Mover para retirada disponível" at bounding box center [923, 850] width 239 height 35
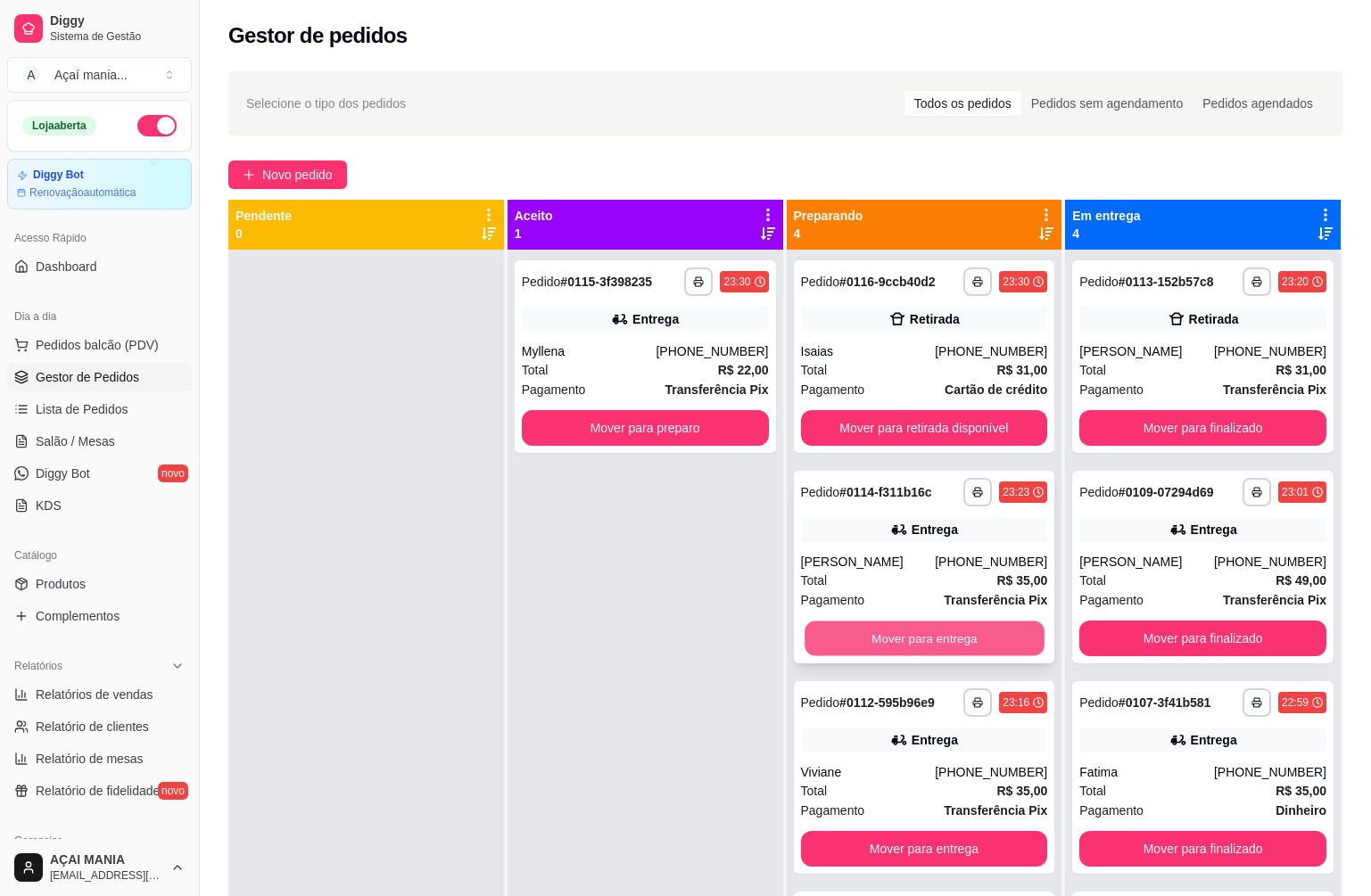
click at [944, 645] on button "Mover para entrega" at bounding box center [923, 639] width 239 height 35
click at [944, 644] on button "Mover para entrega" at bounding box center [925, 638] width 248 height 36
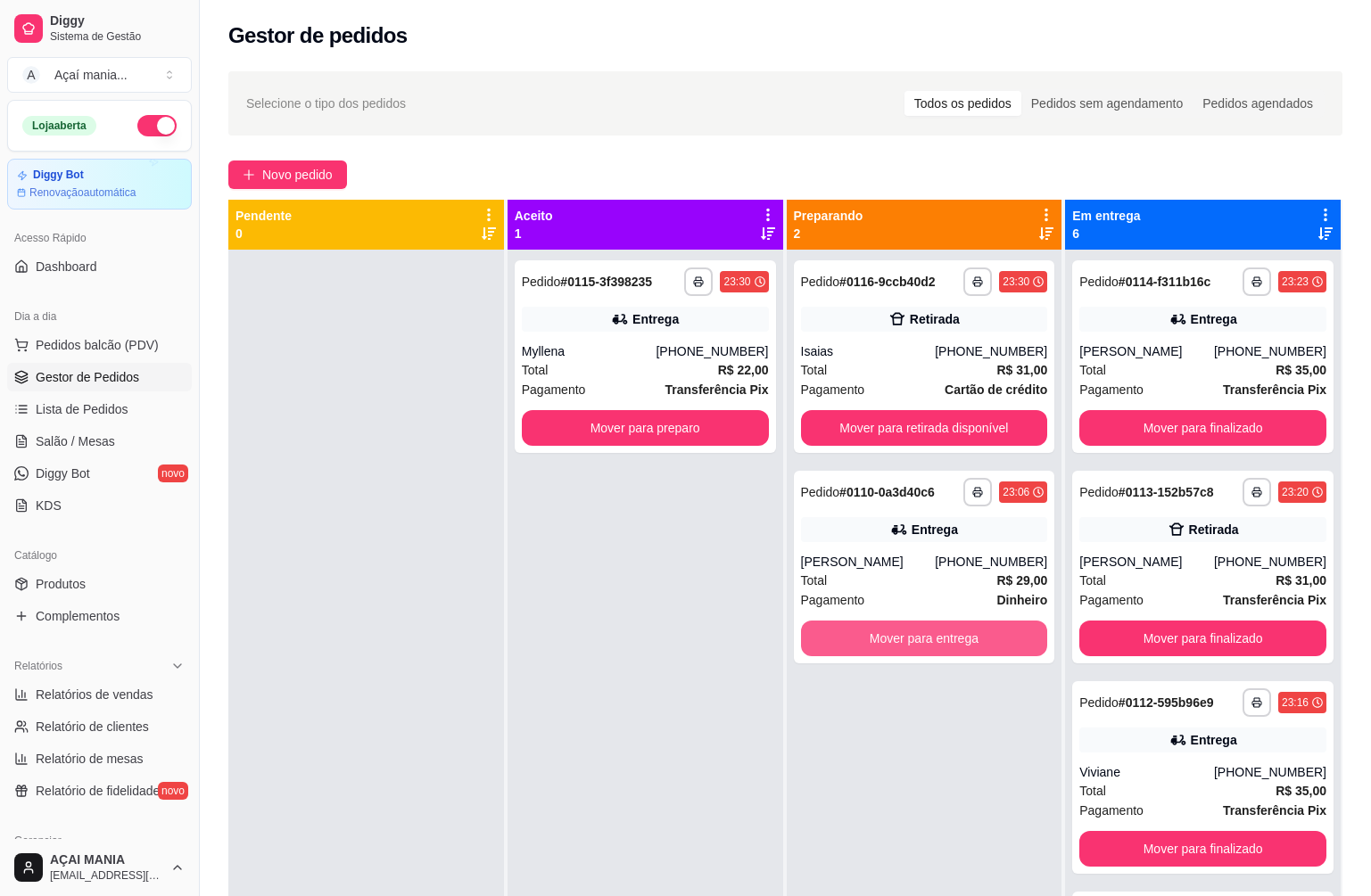
click at [944, 644] on button "Mover para entrega" at bounding box center [925, 638] width 248 height 36
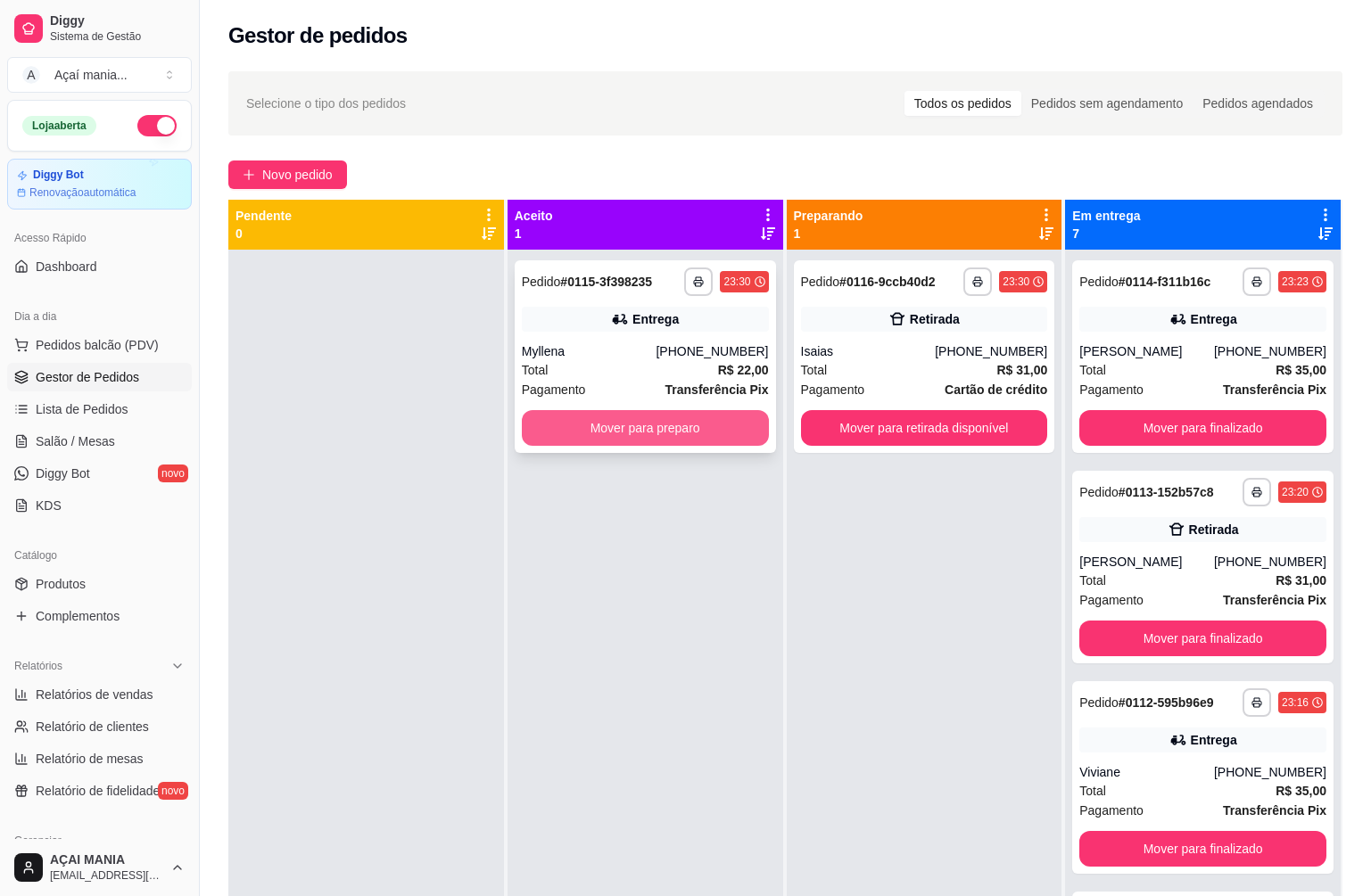
click at [740, 430] on button "Mover para preparo" at bounding box center [646, 427] width 248 height 36
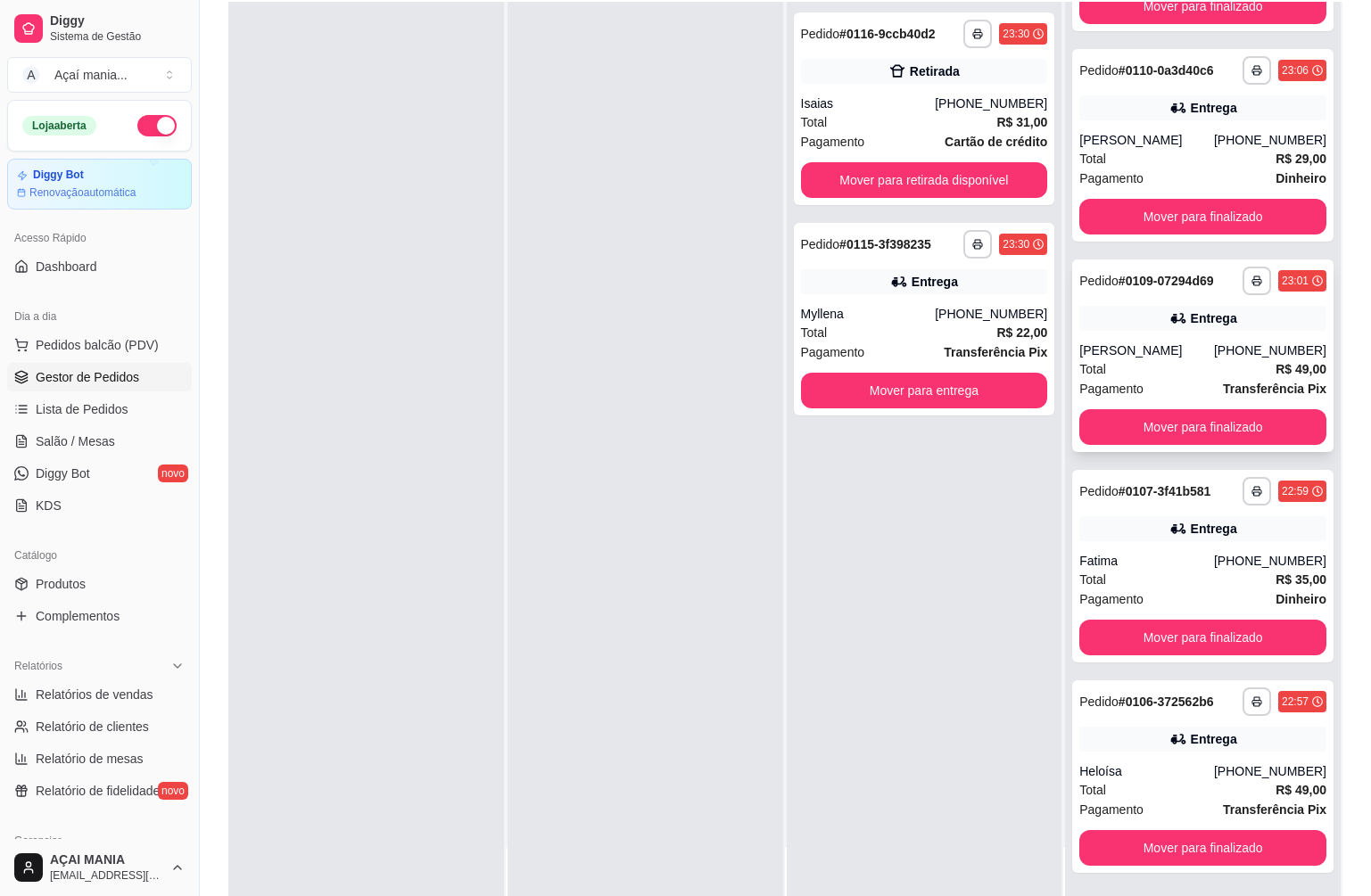
scroll to position [272, 0]
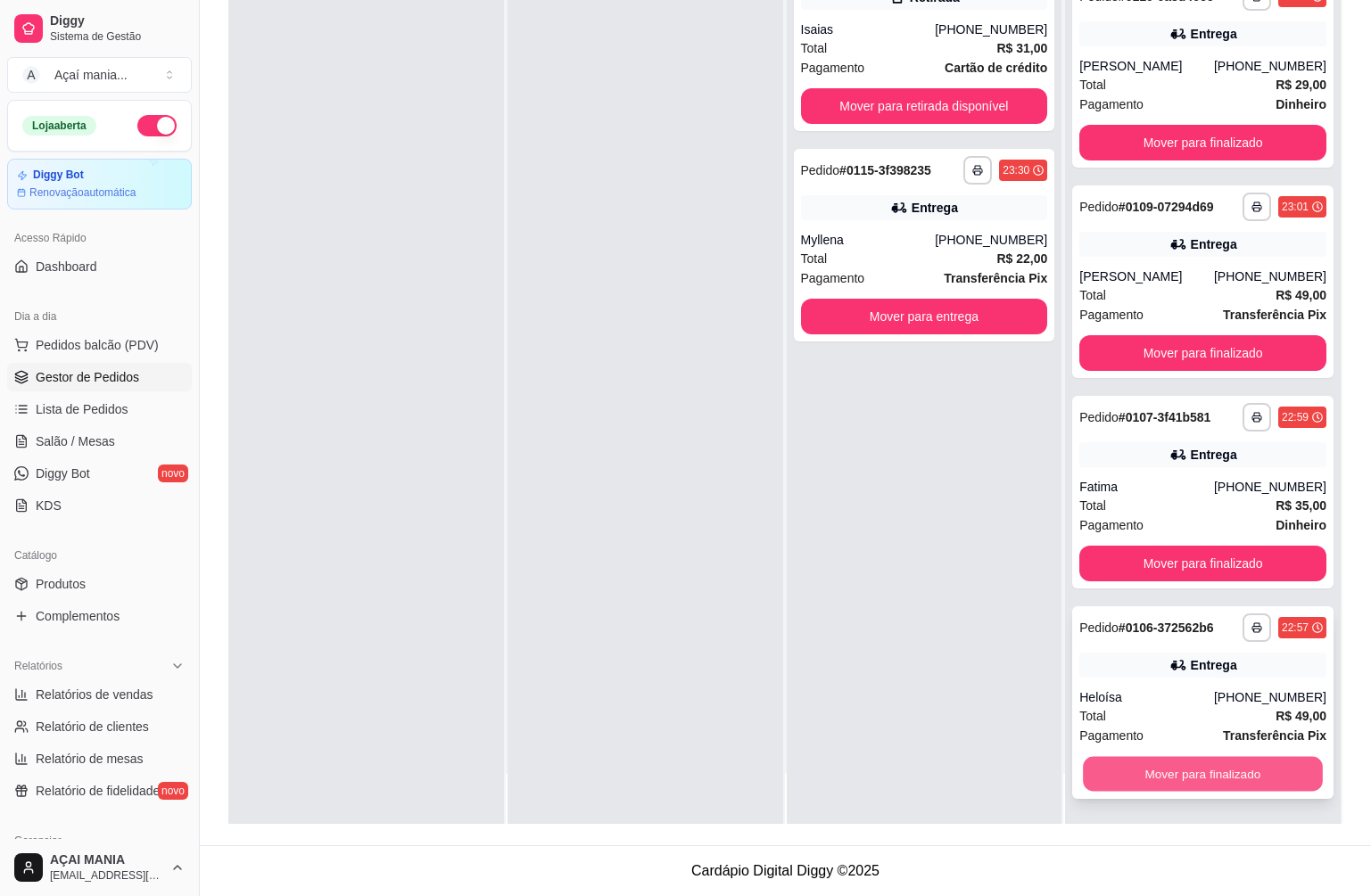
click at [1158, 785] on button "Mover para finalizado" at bounding box center [1202, 774] width 239 height 35
click at [1161, 769] on button "Mover para finalizado" at bounding box center [1202, 774] width 239 height 35
click at [1161, 769] on button "Mover para finalizado" at bounding box center [1204, 774] width 248 height 36
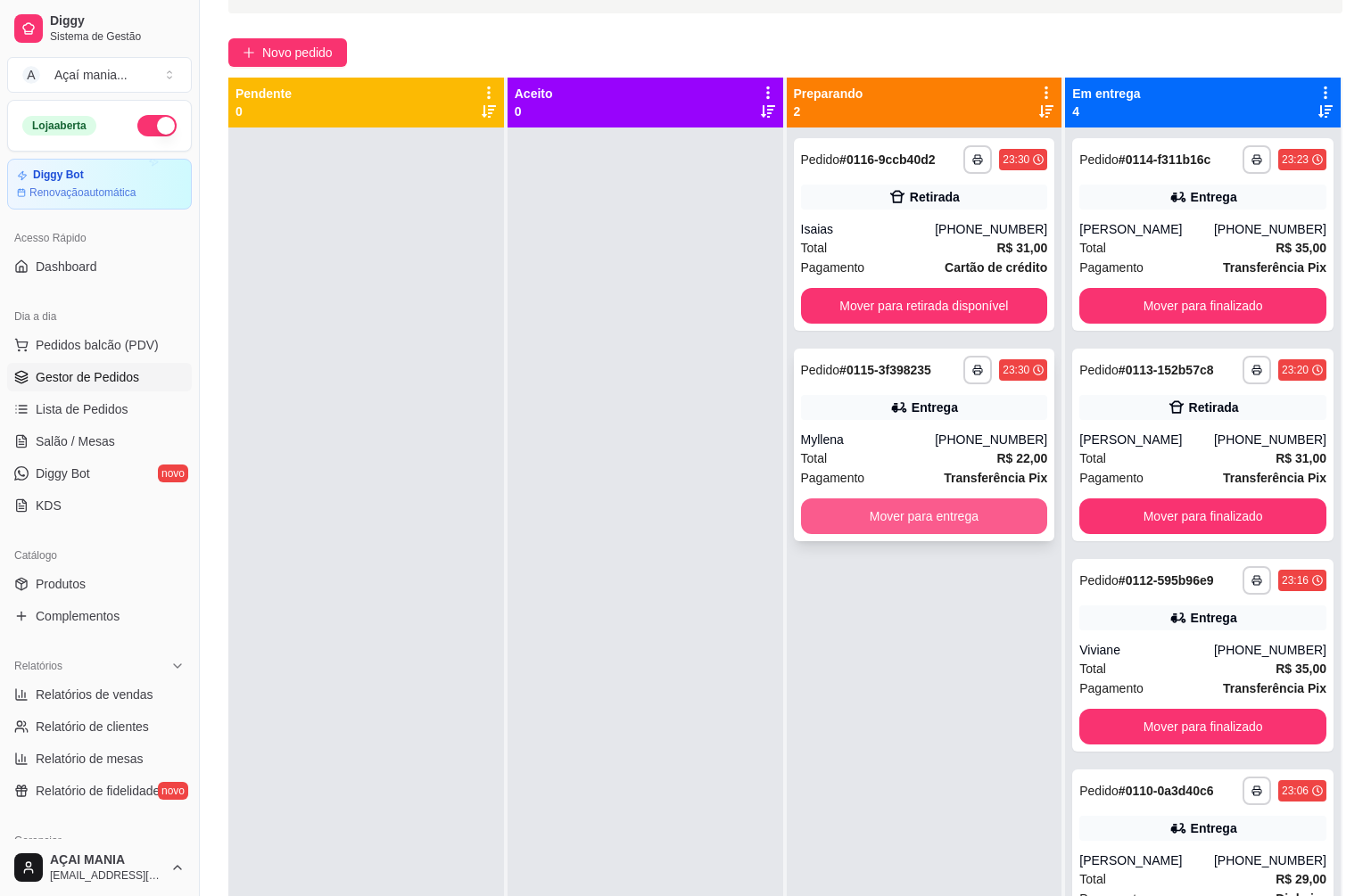
scroll to position [0, 0]
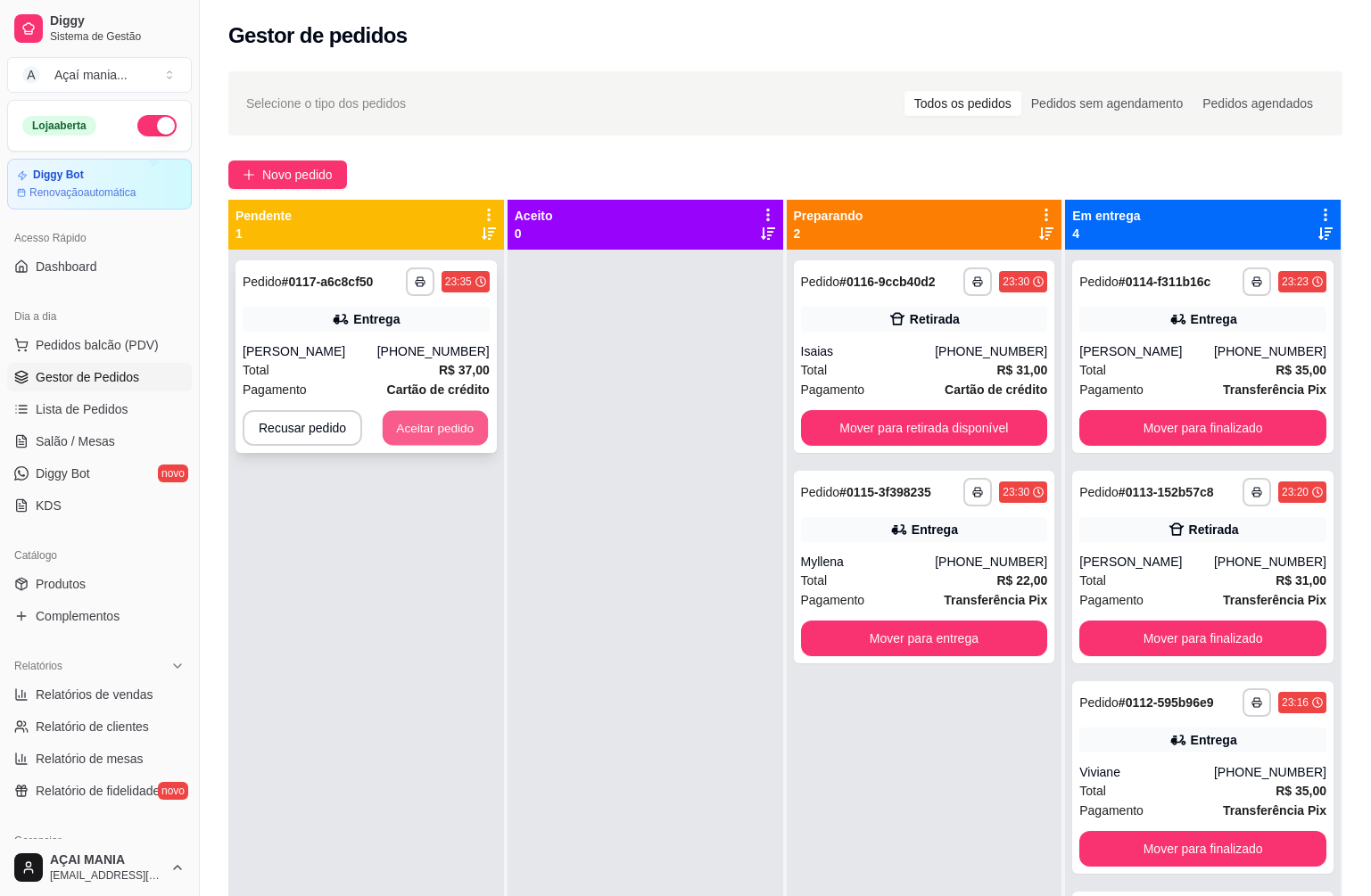
click at [452, 420] on button "Aceitar pedido" at bounding box center [435, 428] width 105 height 35
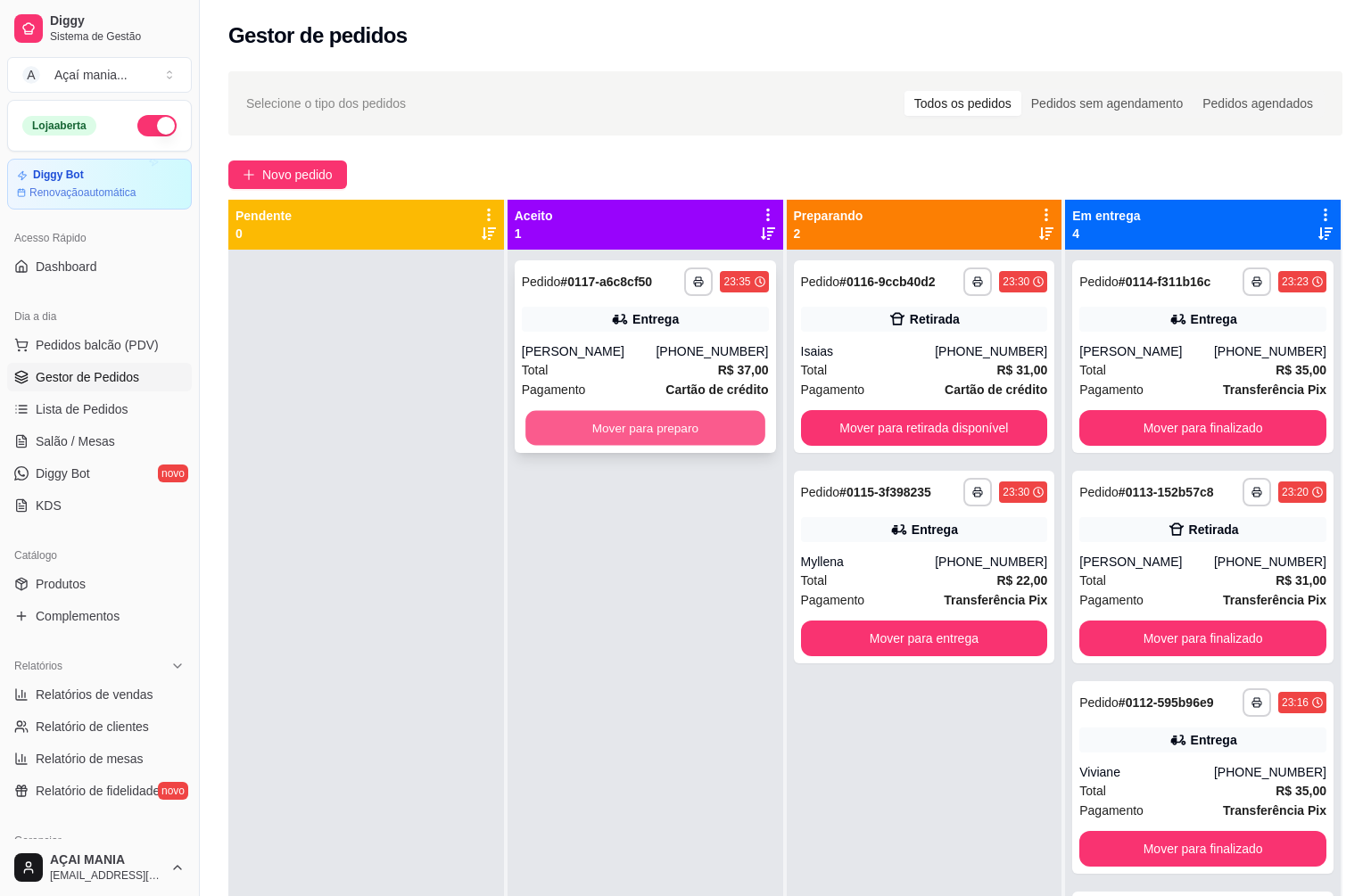
click at [600, 421] on button "Mover para preparo" at bounding box center [645, 428] width 239 height 35
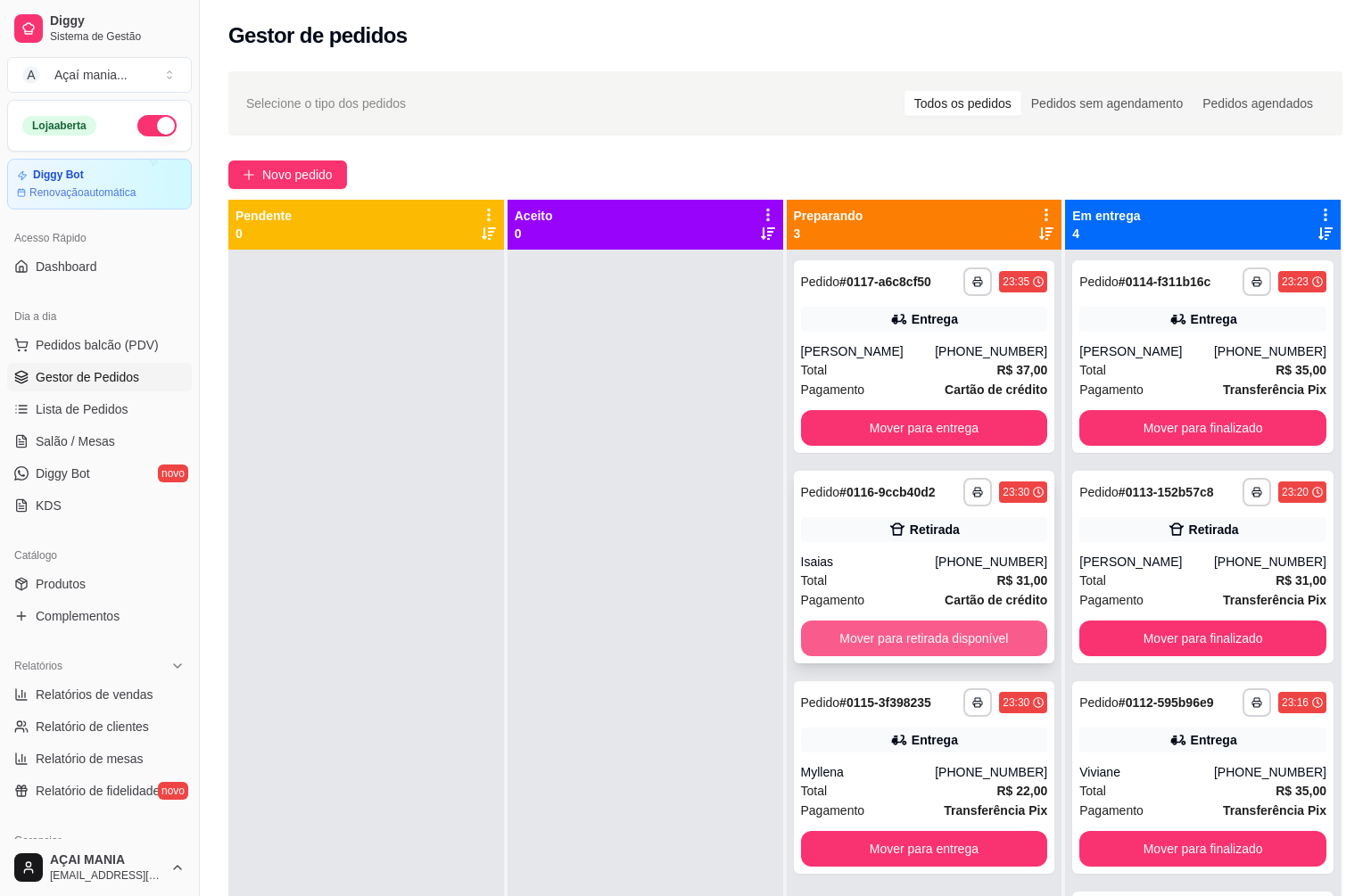
click at [843, 644] on button "Mover para retirada disponível" at bounding box center [925, 638] width 248 height 36
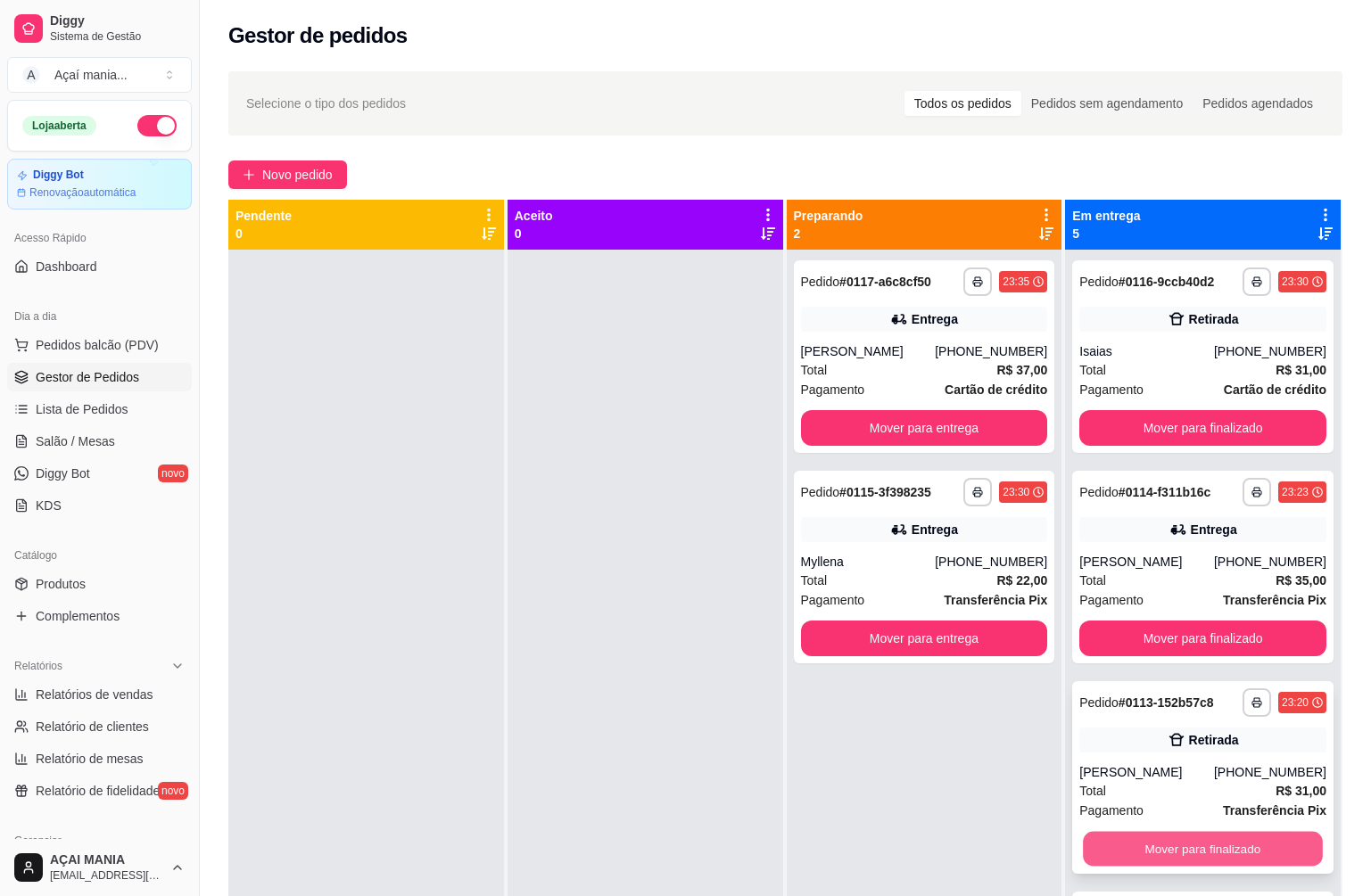
click at [1229, 844] on button "Mover para finalizado" at bounding box center [1202, 850] width 239 height 35
click at [107, 725] on span "Relatório de clientes" at bounding box center [92, 727] width 113 height 17
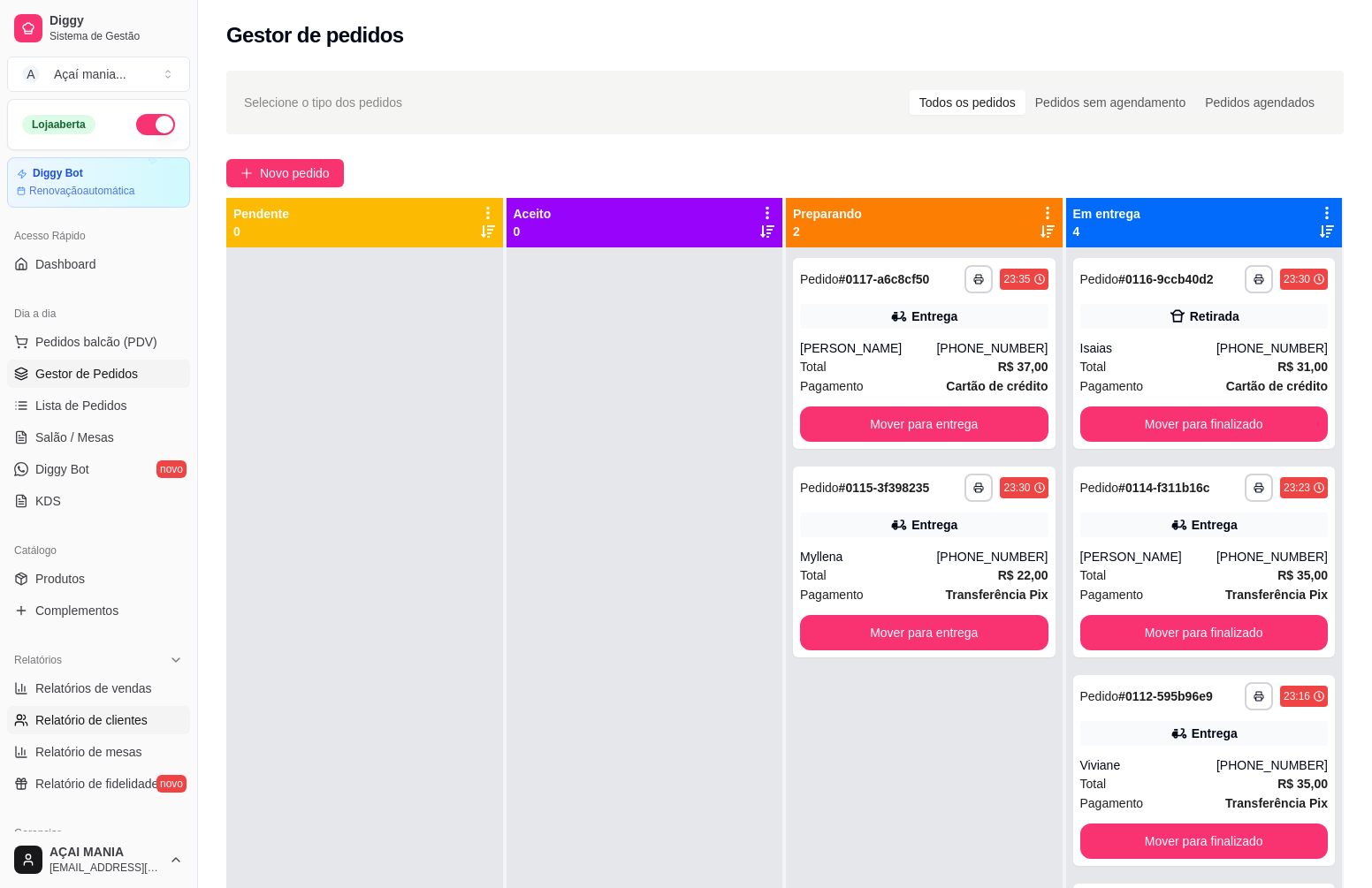
select select "30"
select select "HIGHEST_TOTAL_SPENT_WITH_ORDERS"
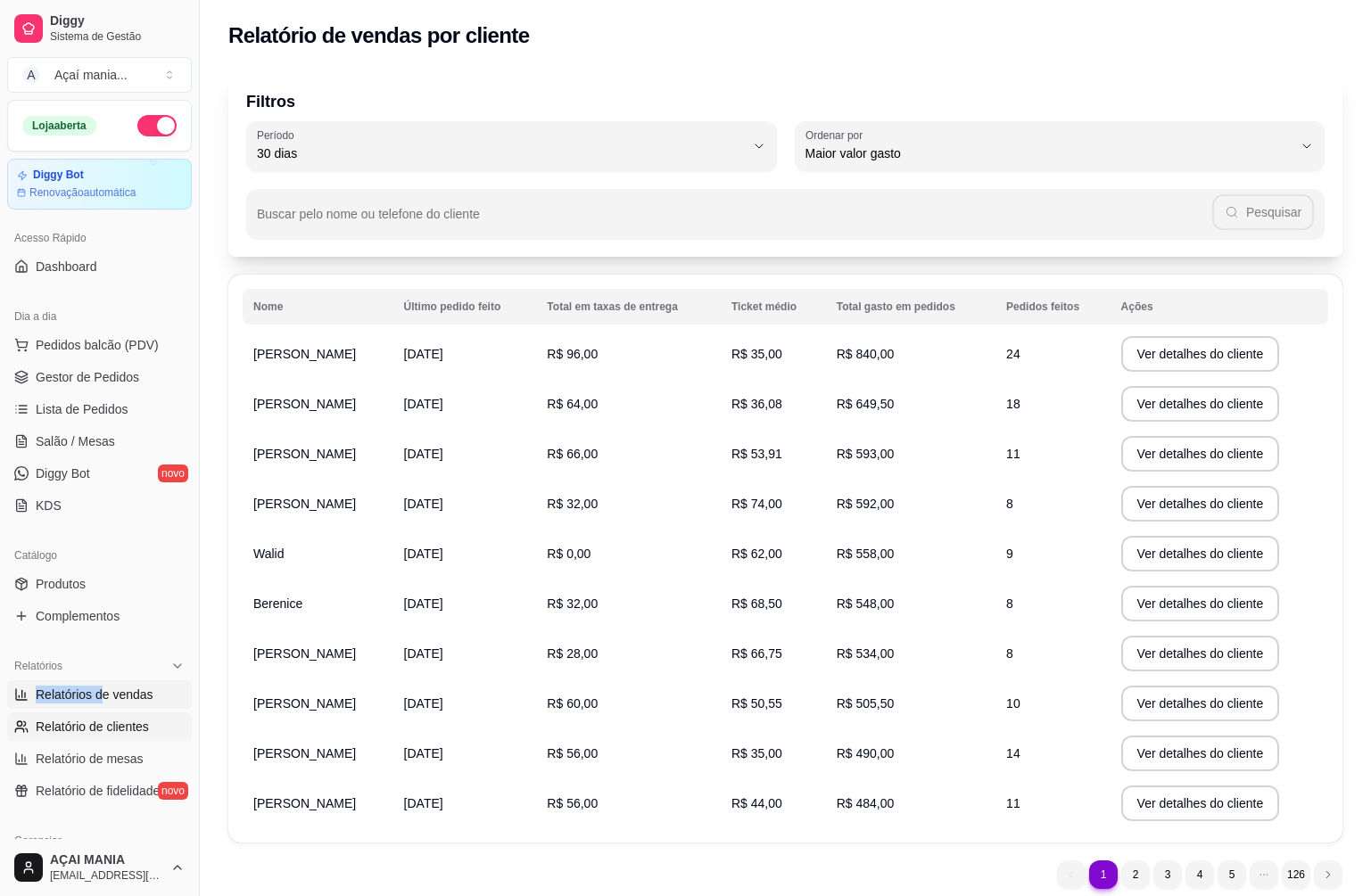
click at [99, 687] on div "Relatórios Relatórios de vendas Relatório de clientes Relatório de mesas Relató…" at bounding box center [99, 729] width 185 height 154
click at [102, 690] on span "Relatórios de vendas" at bounding box center [95, 695] width 118 height 17
select select "ALL"
select select "0"
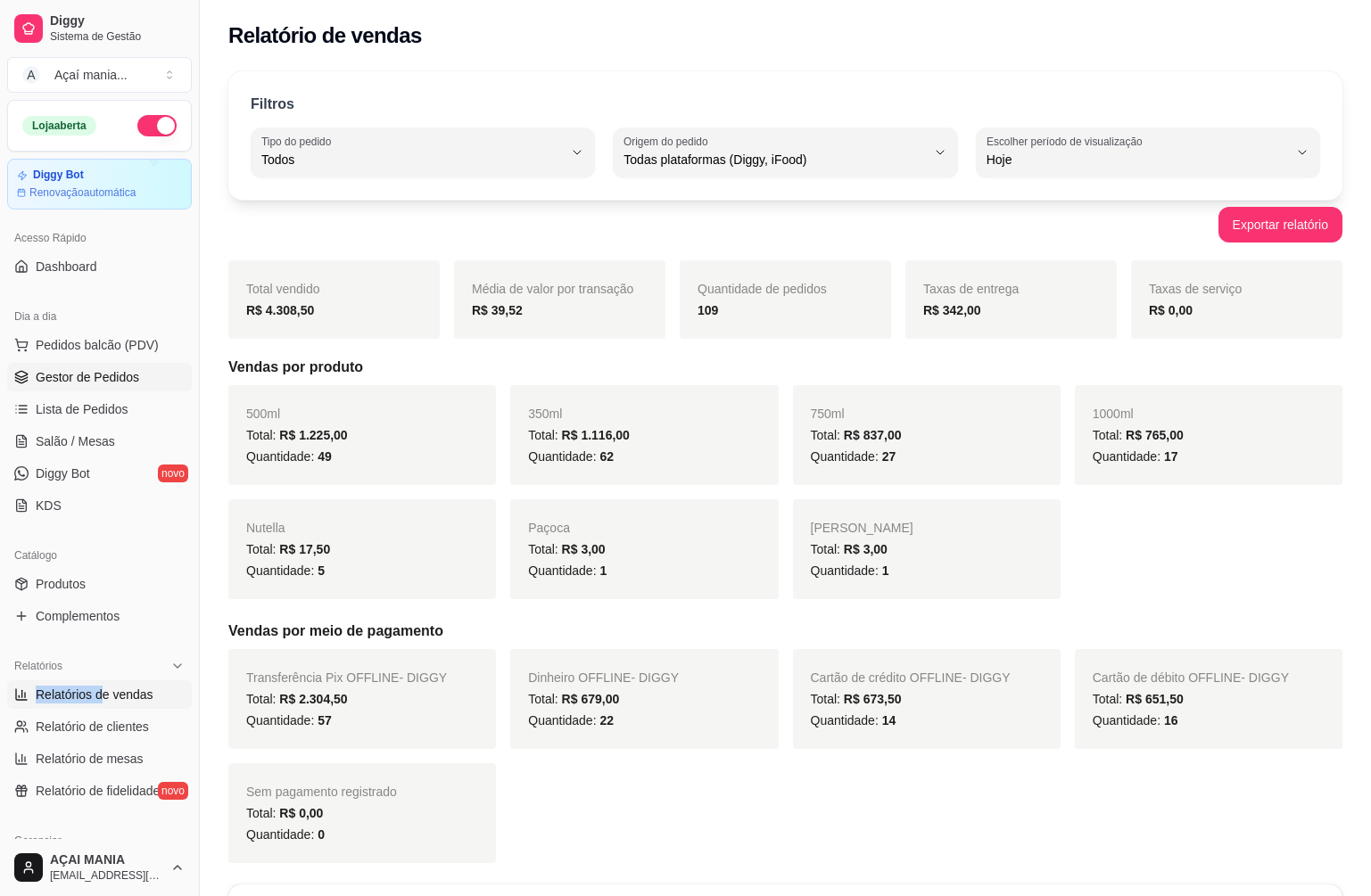
click at [68, 375] on span "Gestor de Pedidos" at bounding box center [87, 377] width 103 height 17
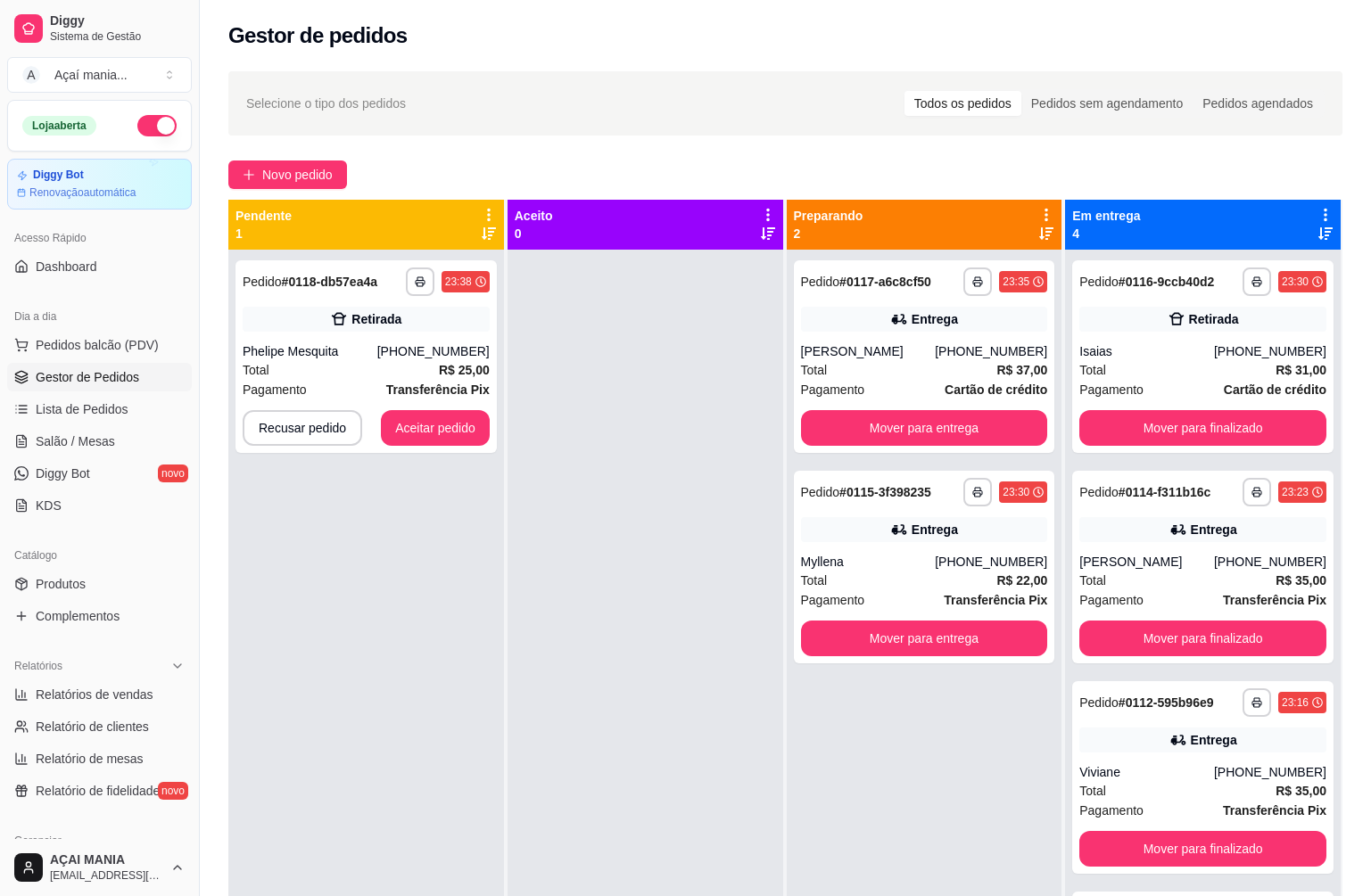
click at [510, 631] on div at bounding box center [645, 697] width 276 height 896
click at [467, 722] on div "**********" at bounding box center [365, 697] width 276 height 896
click at [464, 421] on button "Aceitar pedido" at bounding box center [435, 427] width 109 height 36
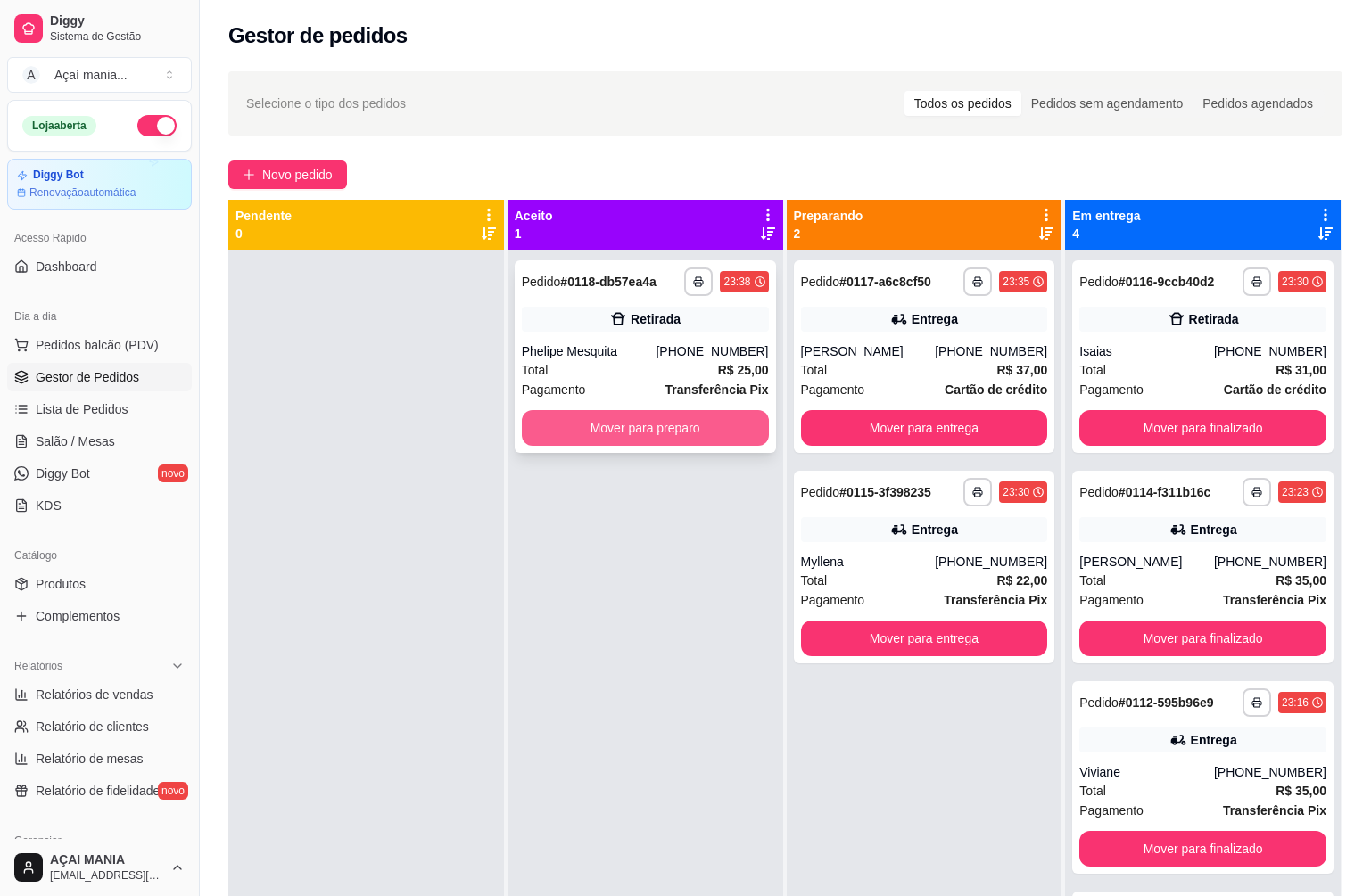
click at [692, 421] on button "Mover para preparo" at bounding box center [646, 427] width 248 height 36
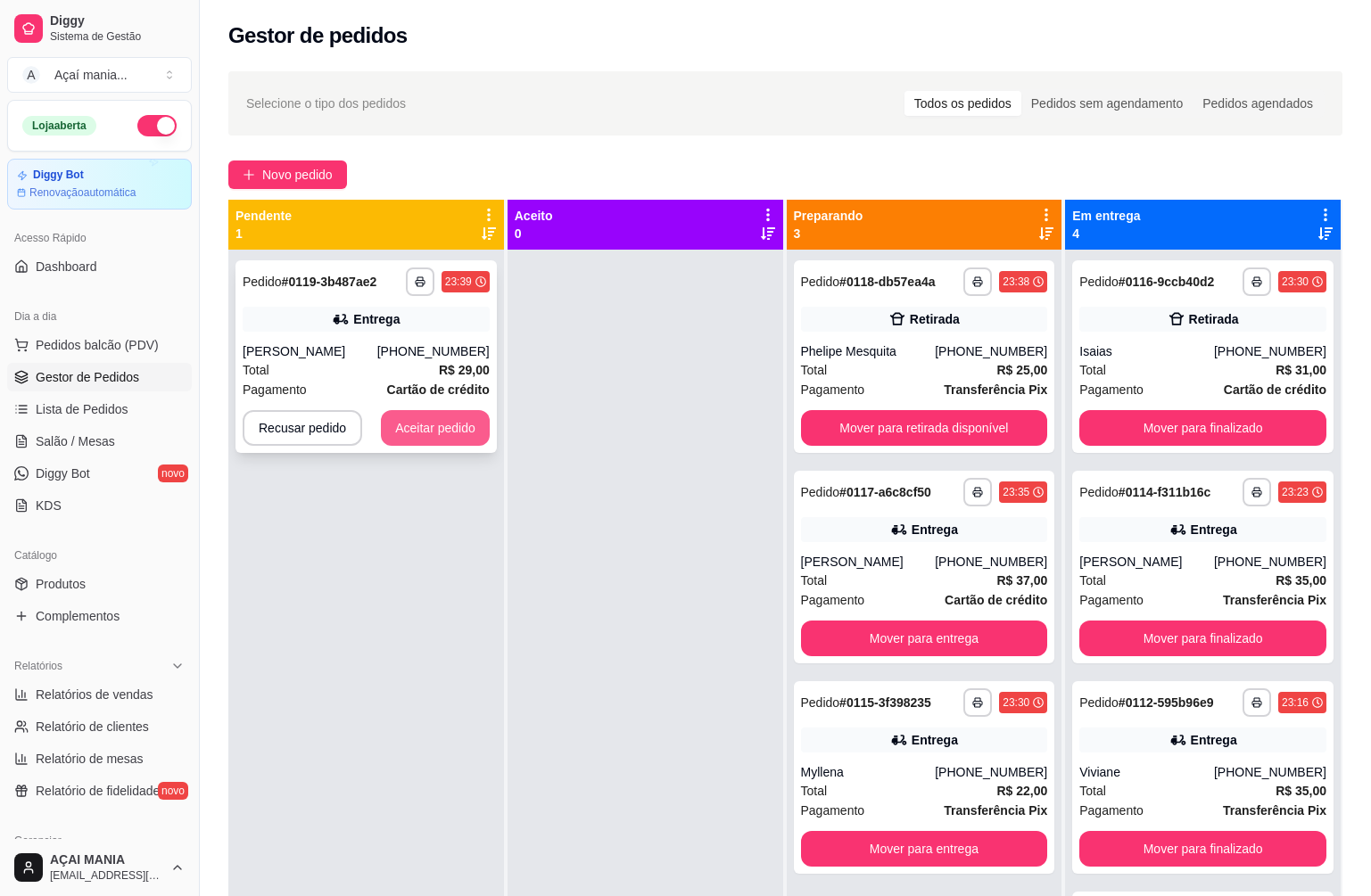
click at [433, 436] on button "Aceitar pedido" at bounding box center [435, 427] width 109 height 36
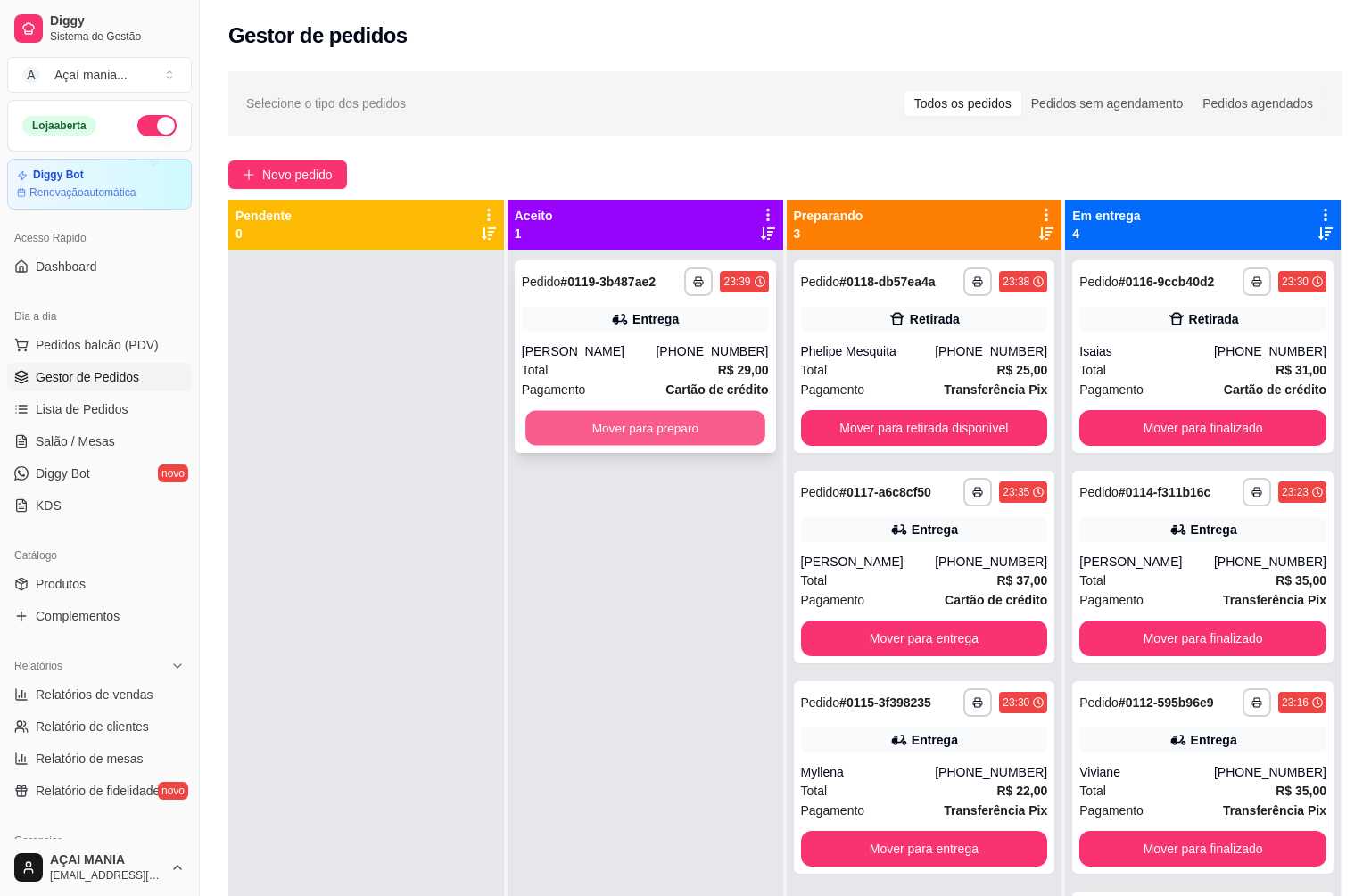
click at [627, 423] on button "Mover para preparo" at bounding box center [645, 428] width 239 height 35
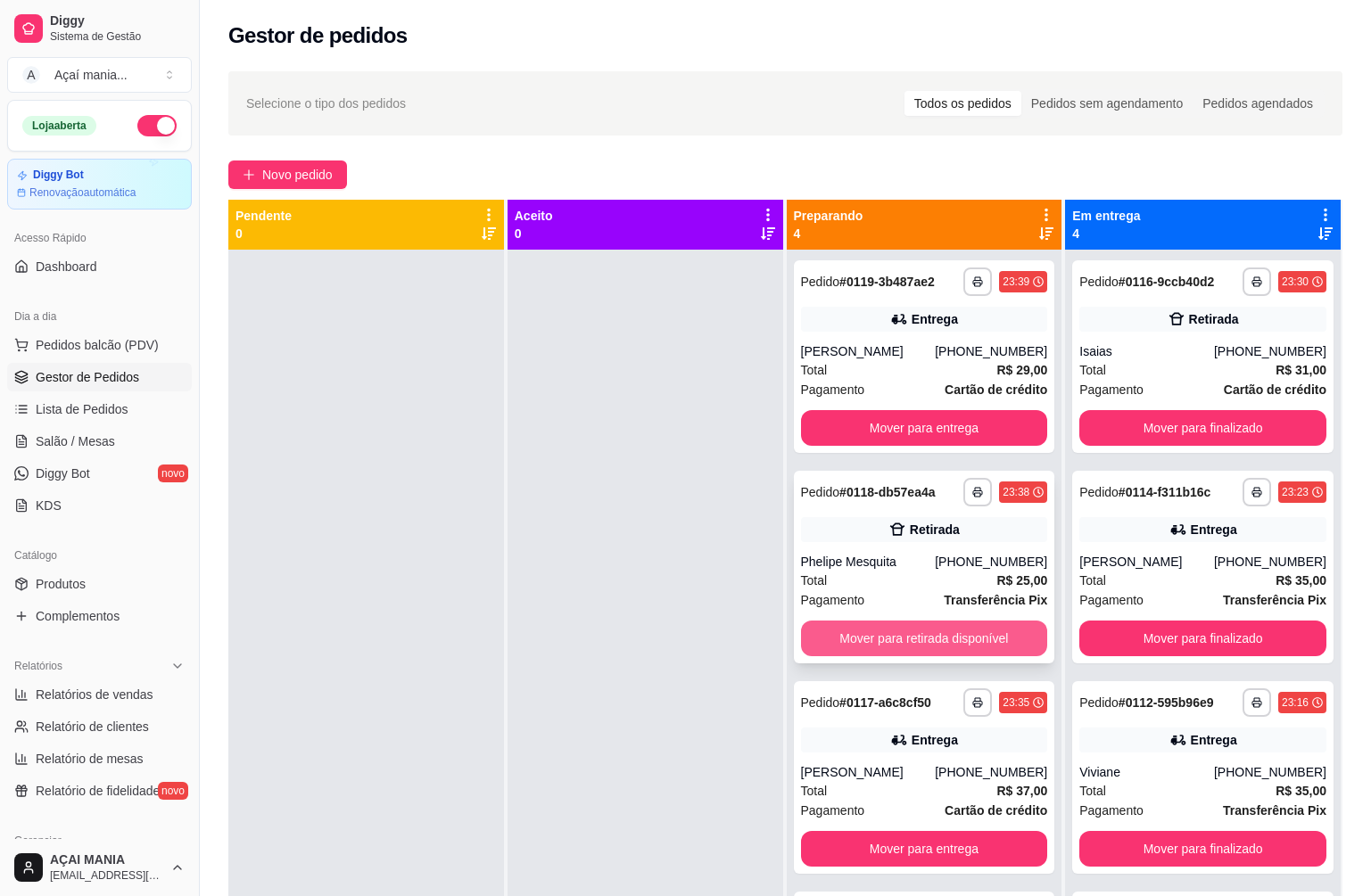
click at [1004, 642] on button "Mover para retirada disponível" at bounding box center [925, 638] width 248 height 36
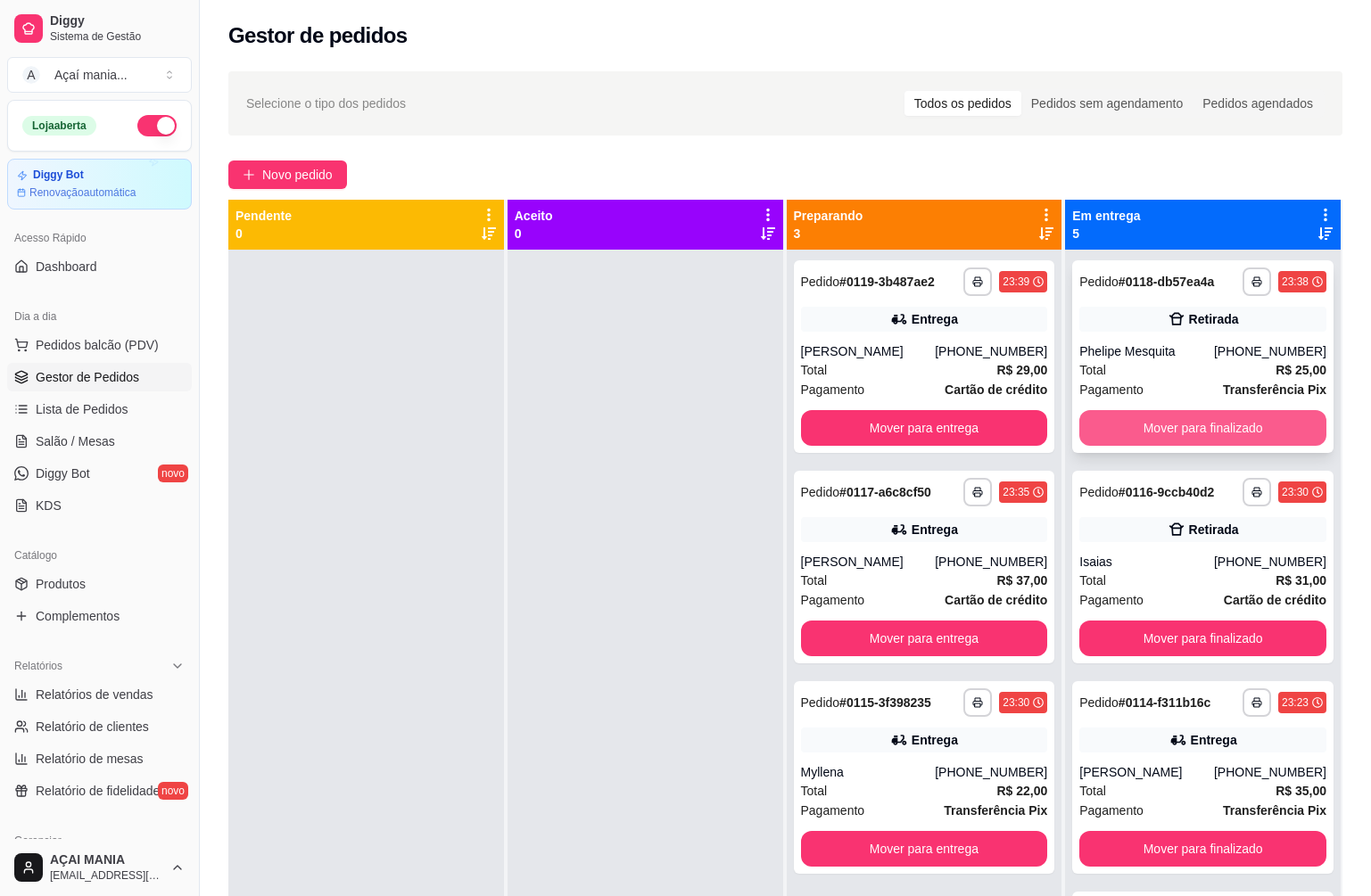
click at [1126, 428] on button "Mover para finalizado" at bounding box center [1204, 427] width 248 height 36
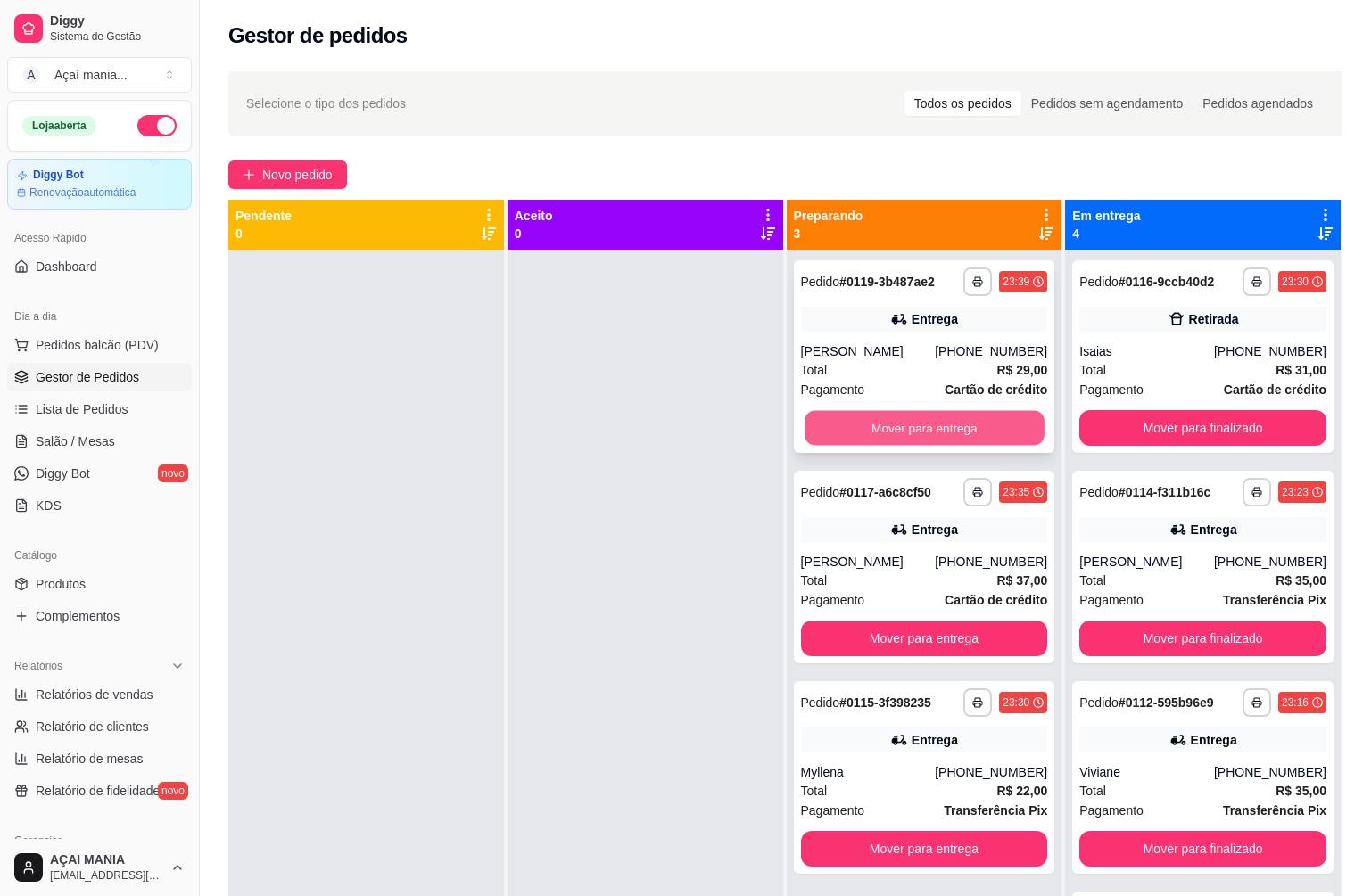
click at [1019, 411] on button "Mover para entrega" at bounding box center [923, 428] width 239 height 35
click at [1014, 419] on button "Mover para entrega" at bounding box center [925, 427] width 248 height 36
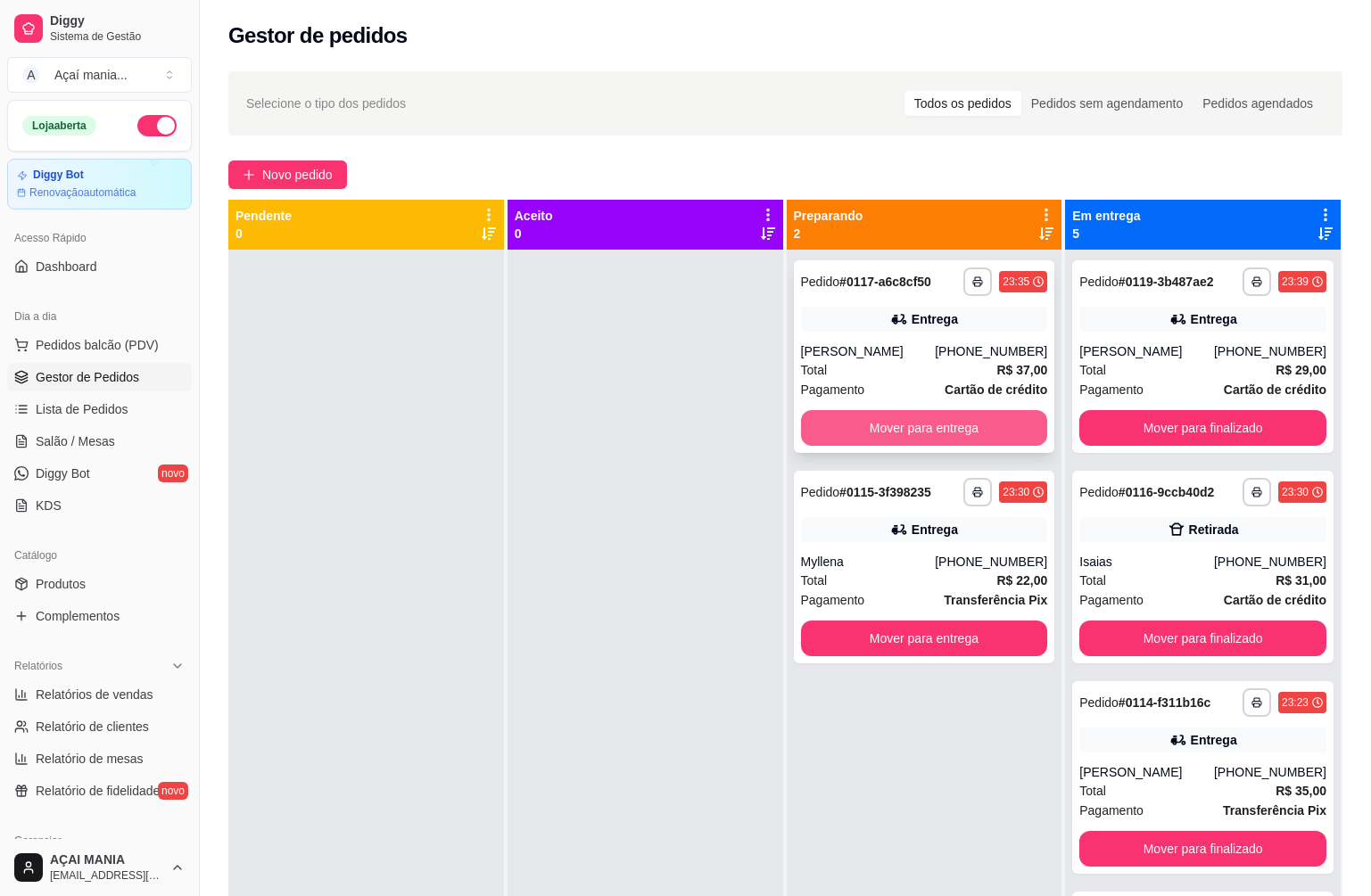
click at [1011, 421] on button "Mover para entrega" at bounding box center [925, 427] width 248 height 36
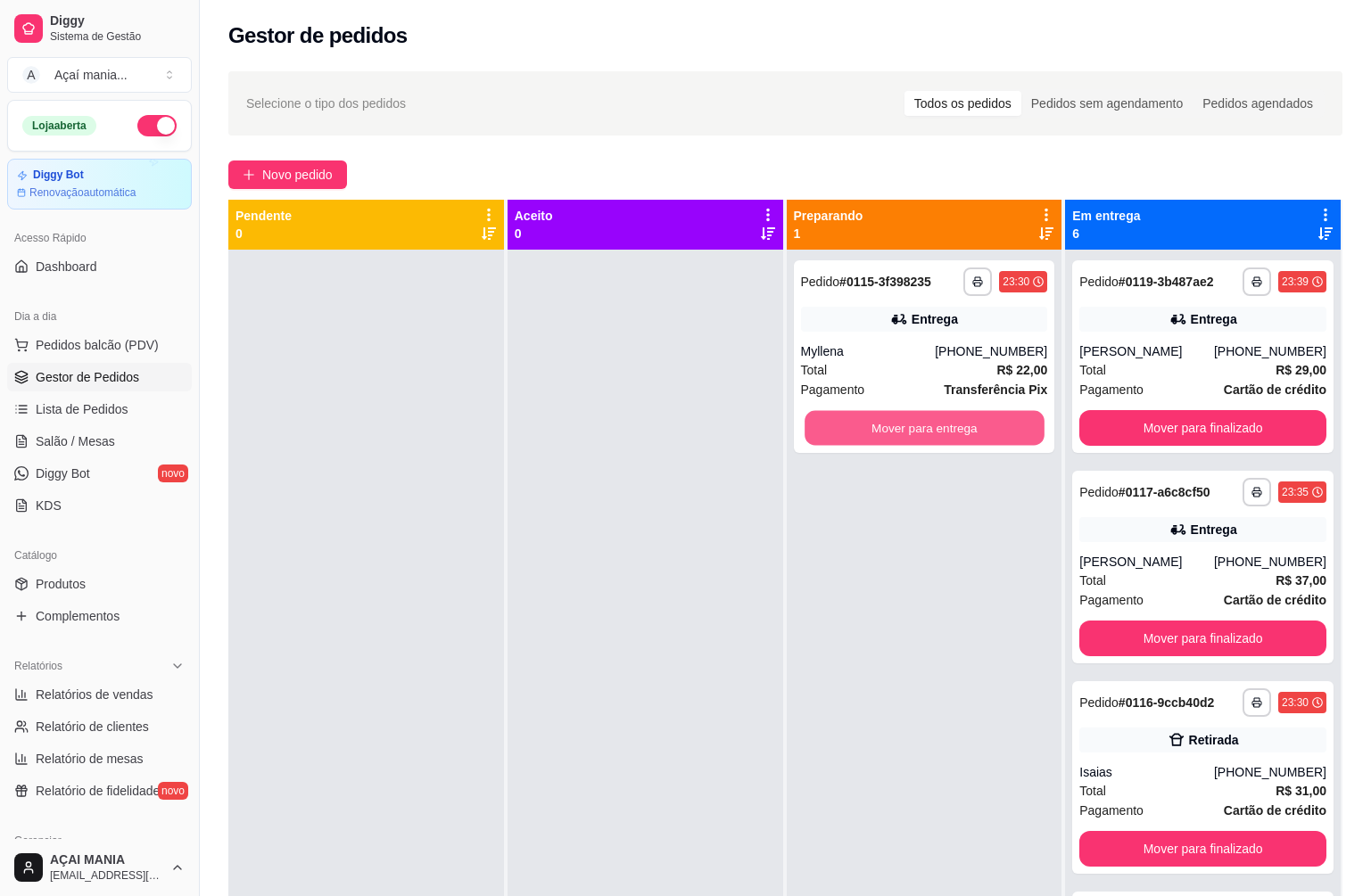
click at [1002, 433] on button "Mover para entrega" at bounding box center [923, 428] width 239 height 35
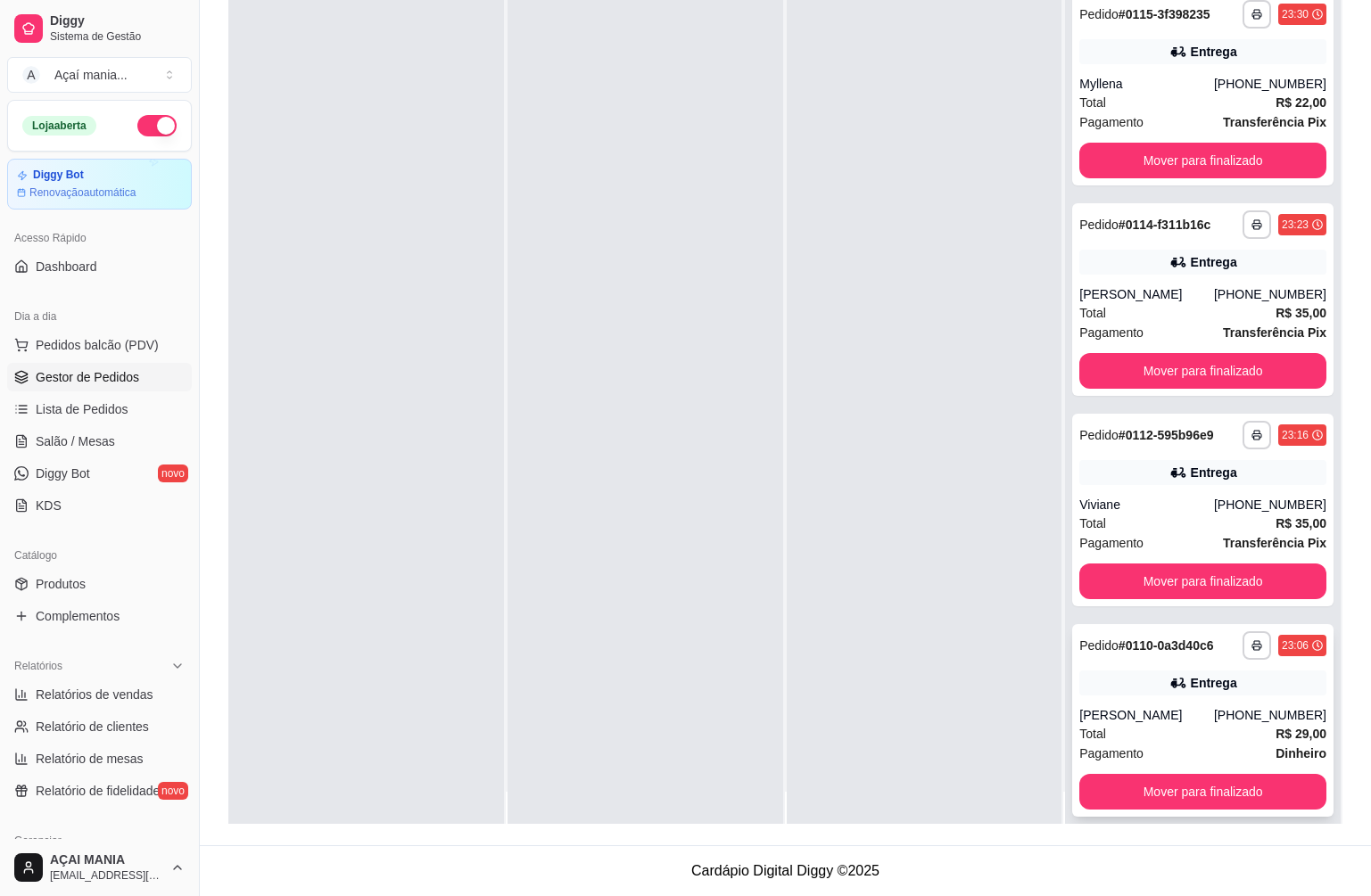
scroll to position [50, 0]
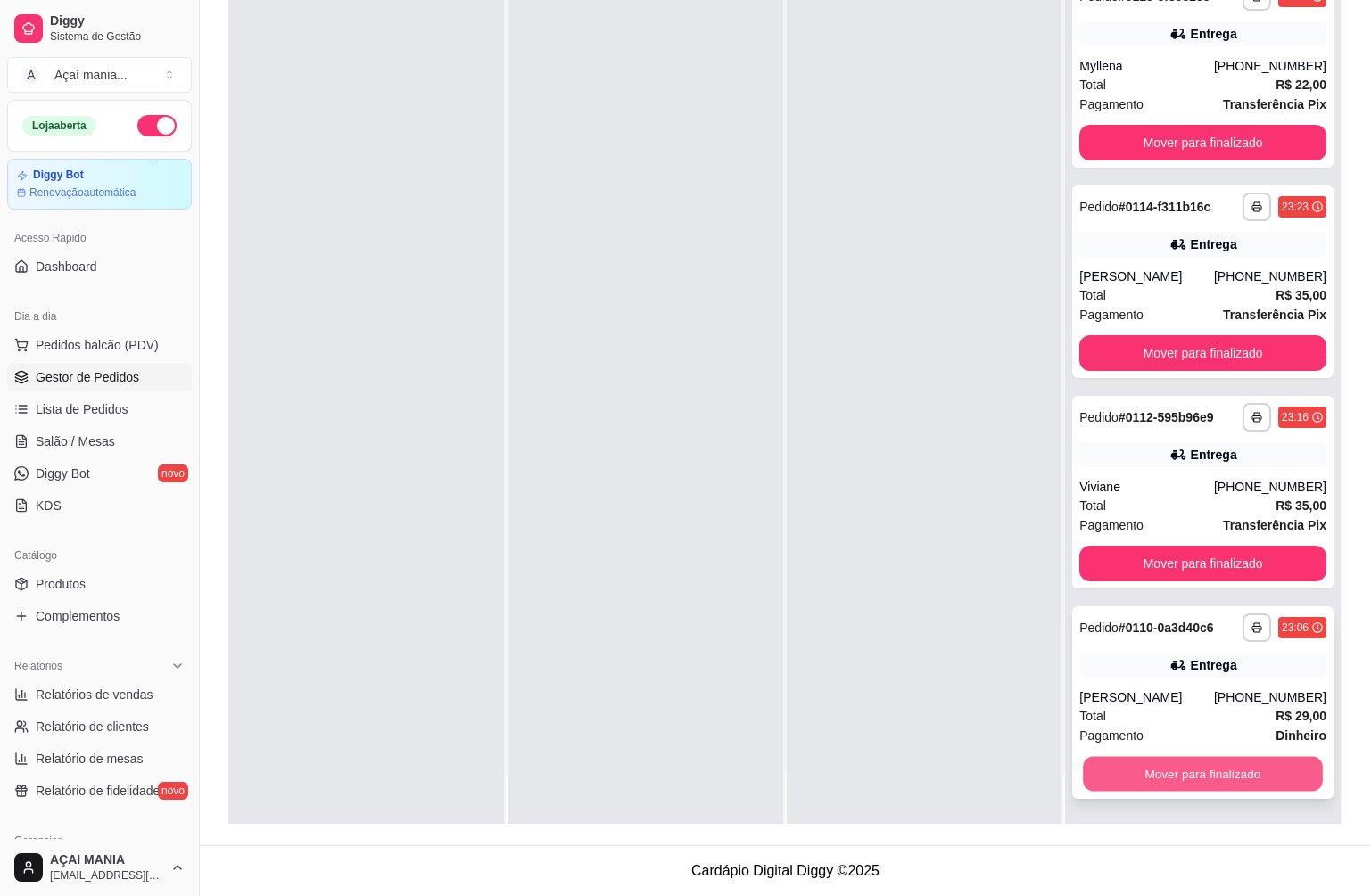
click at [1185, 769] on button "Mover para finalizado" at bounding box center [1202, 774] width 239 height 35
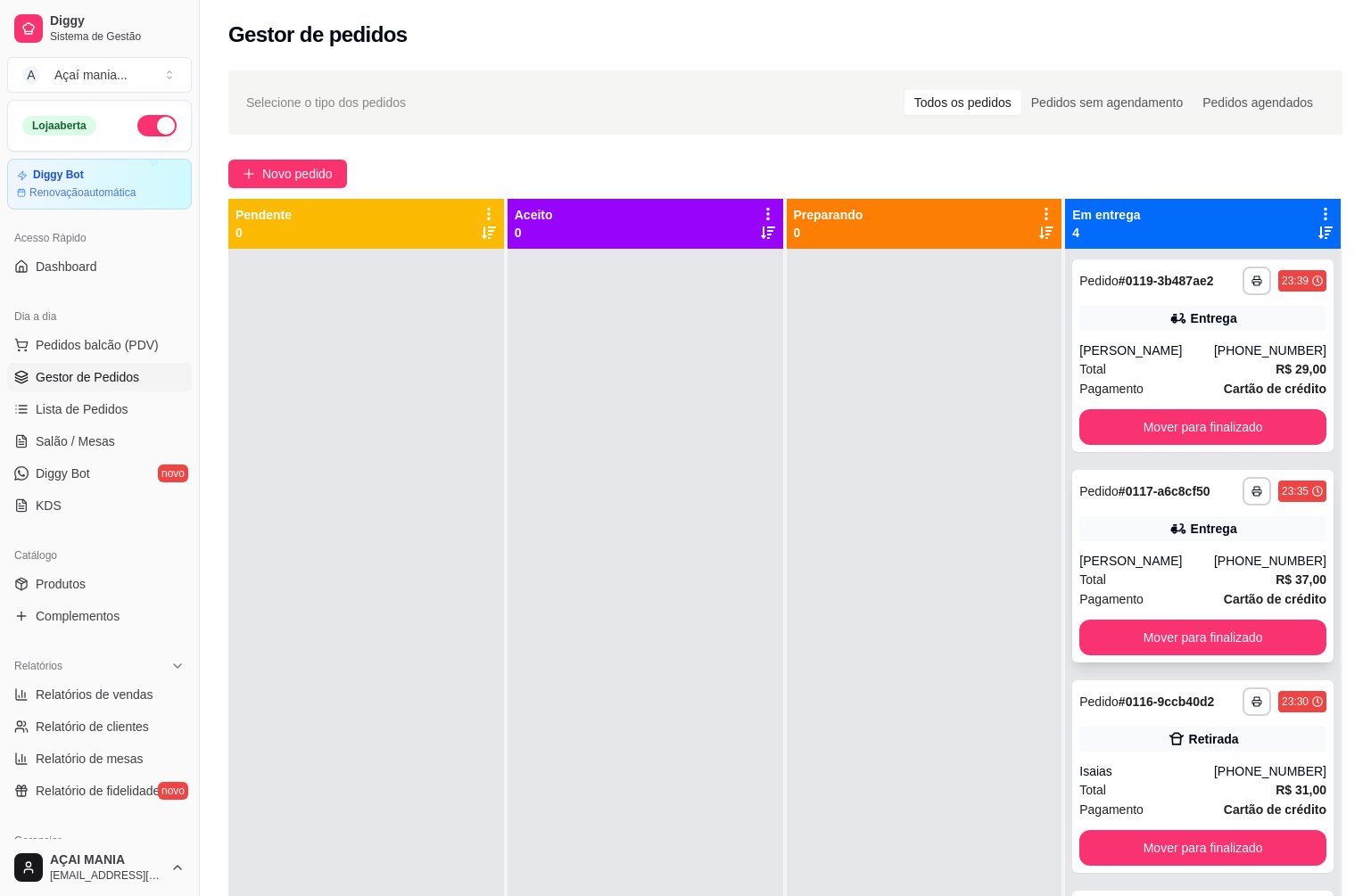
scroll to position [0, 0]
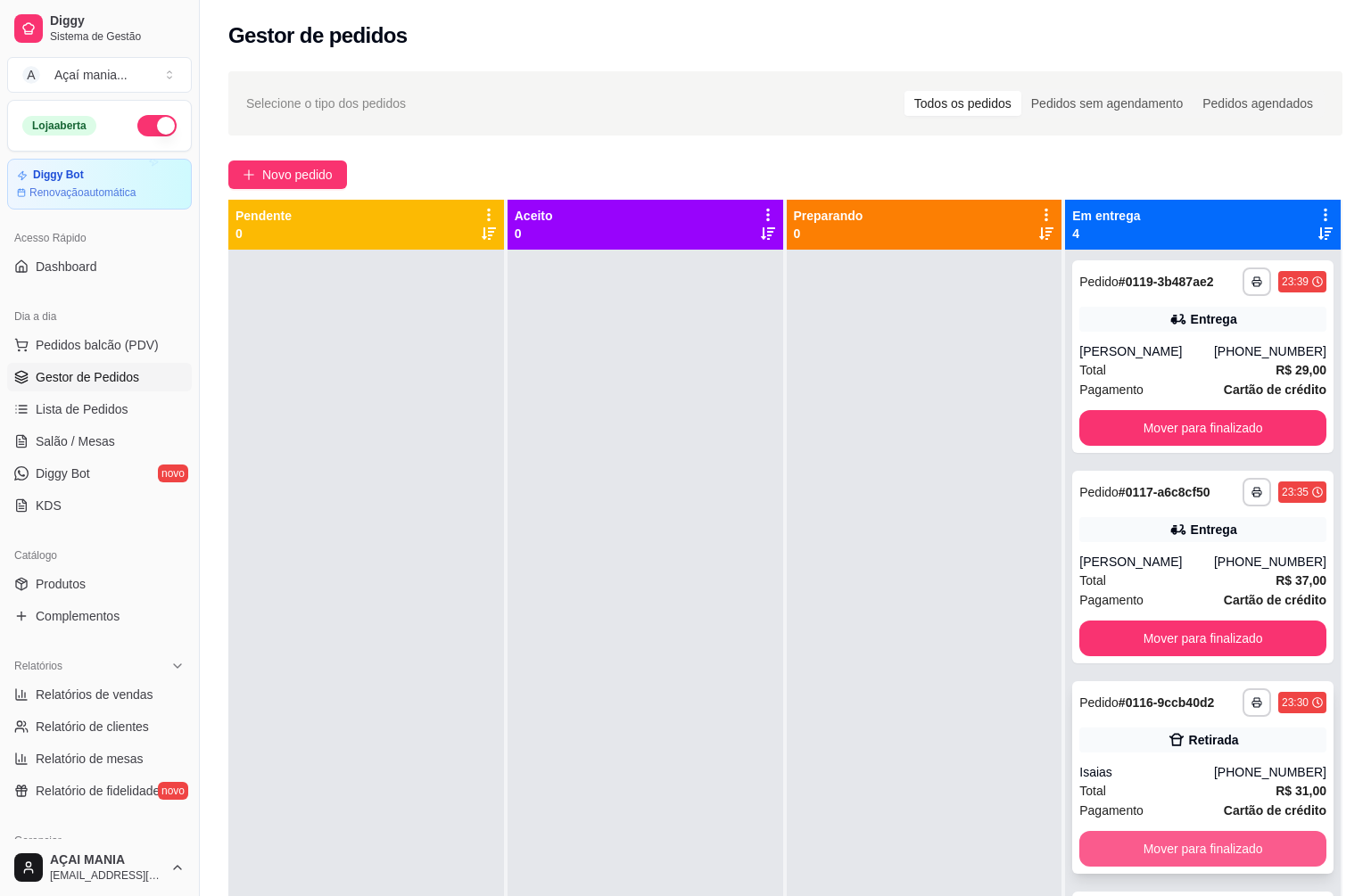
click at [1253, 844] on button "Mover para finalizado" at bounding box center [1204, 849] width 248 height 36
click at [963, 603] on div at bounding box center [924, 697] width 276 height 896
click at [712, 481] on div at bounding box center [645, 697] width 276 height 896
click at [146, 124] on button "button" at bounding box center [157, 126] width 40 height 21
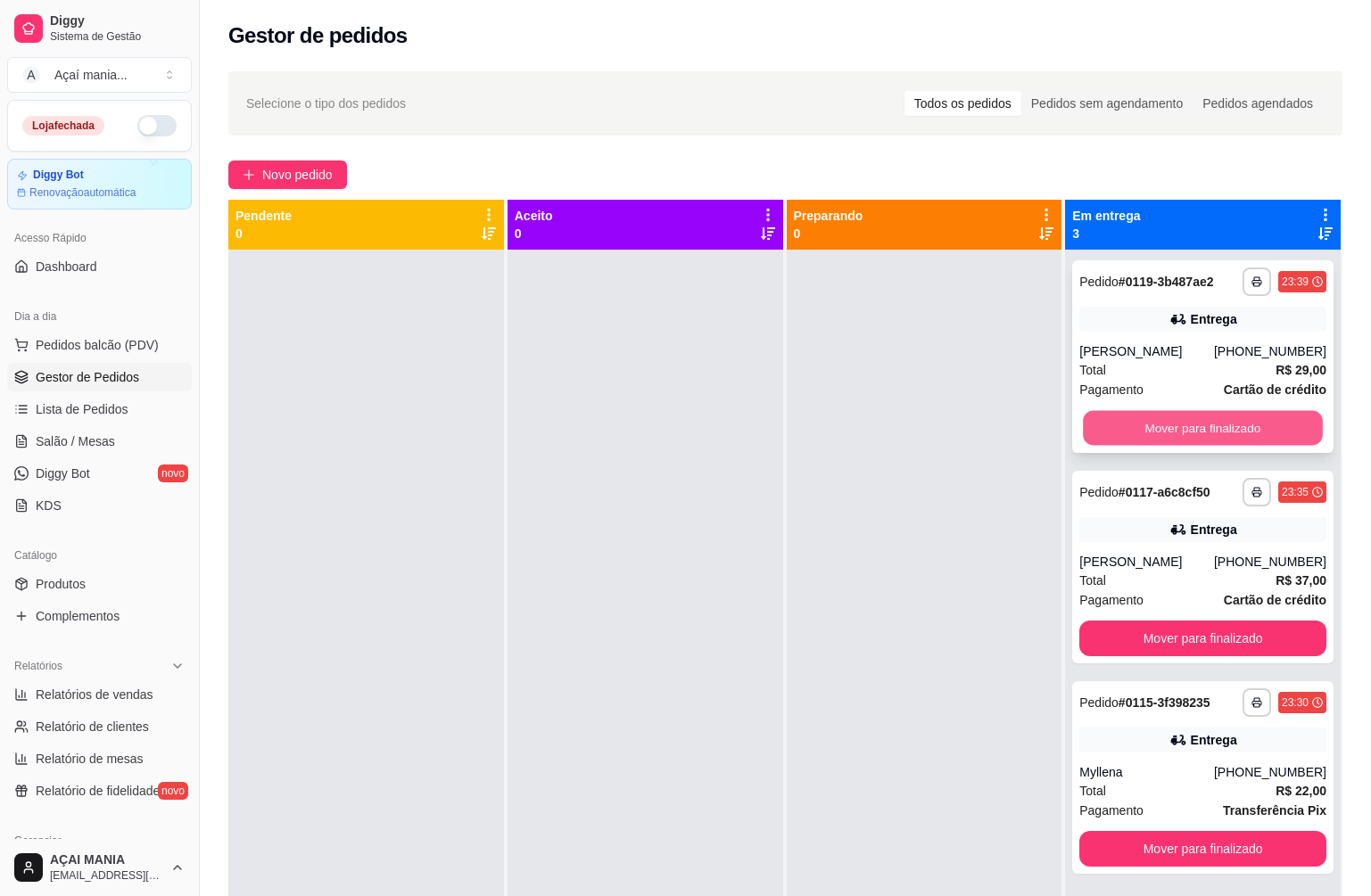
click at [1158, 426] on button "Mover para finalizado" at bounding box center [1202, 428] width 239 height 35
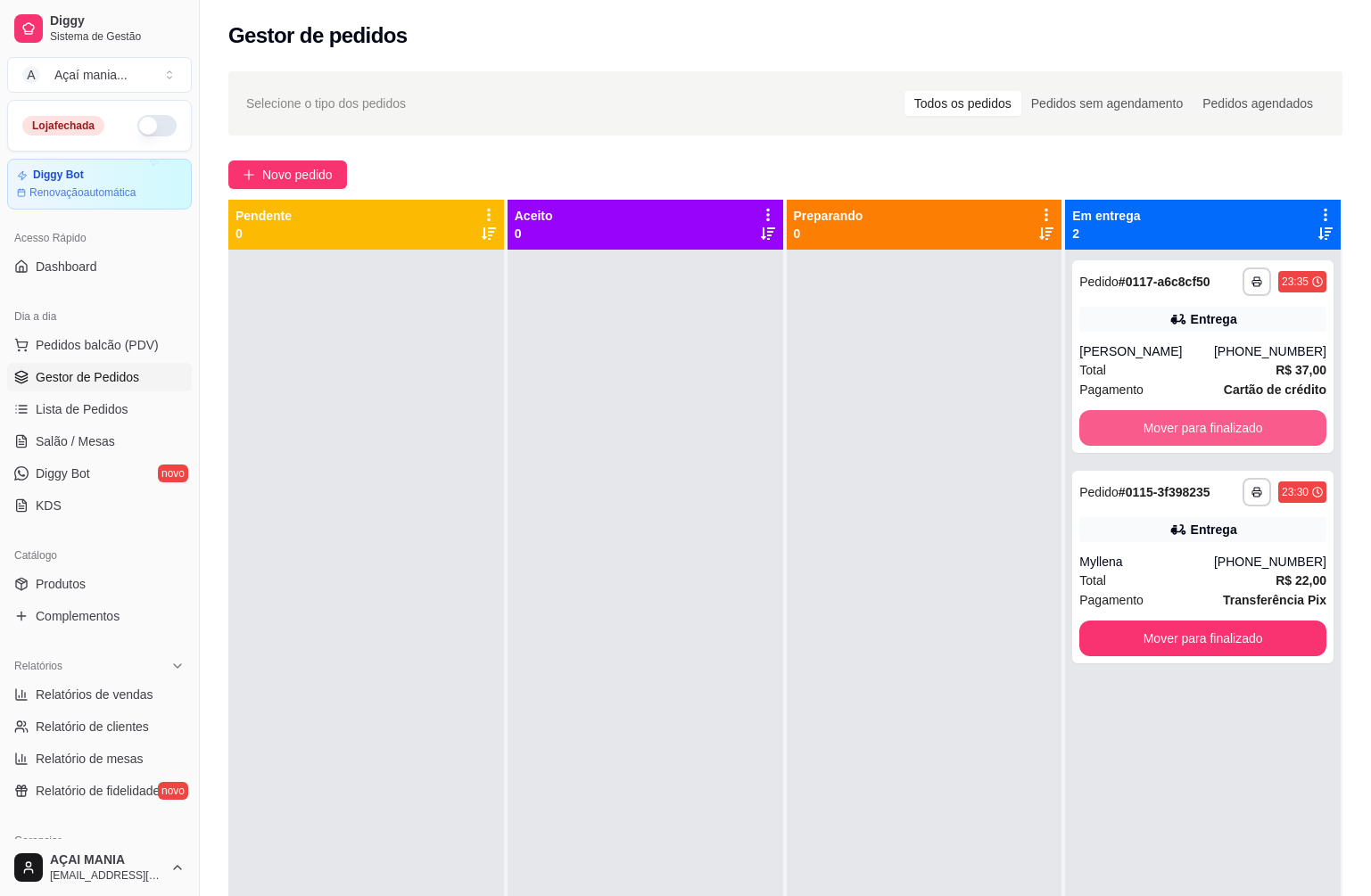
click at [1158, 426] on button "Mover para finalizado" at bounding box center [1204, 427] width 248 height 36
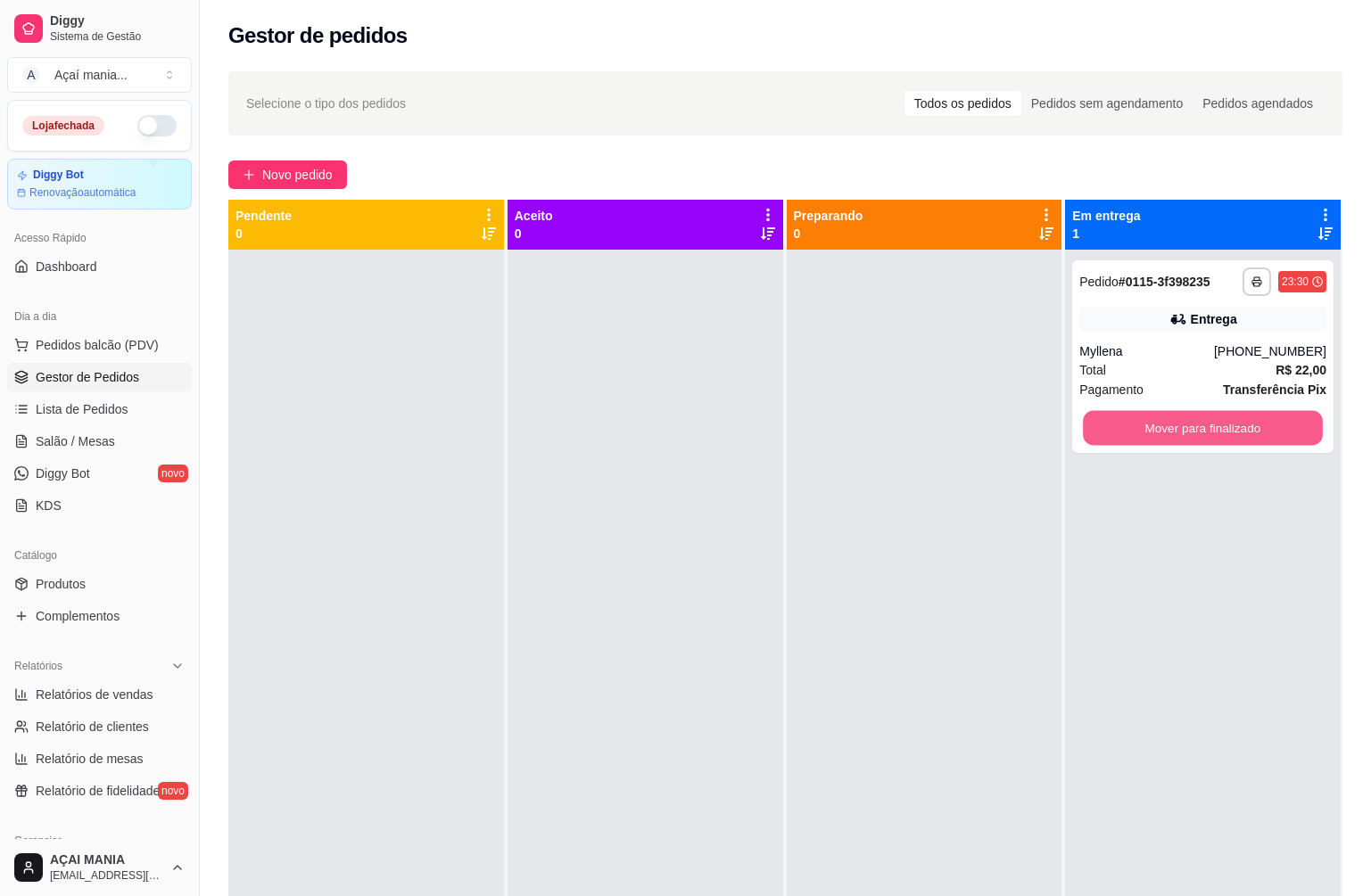
click at [1159, 431] on button "Mover para finalizado" at bounding box center [1202, 428] width 239 height 35
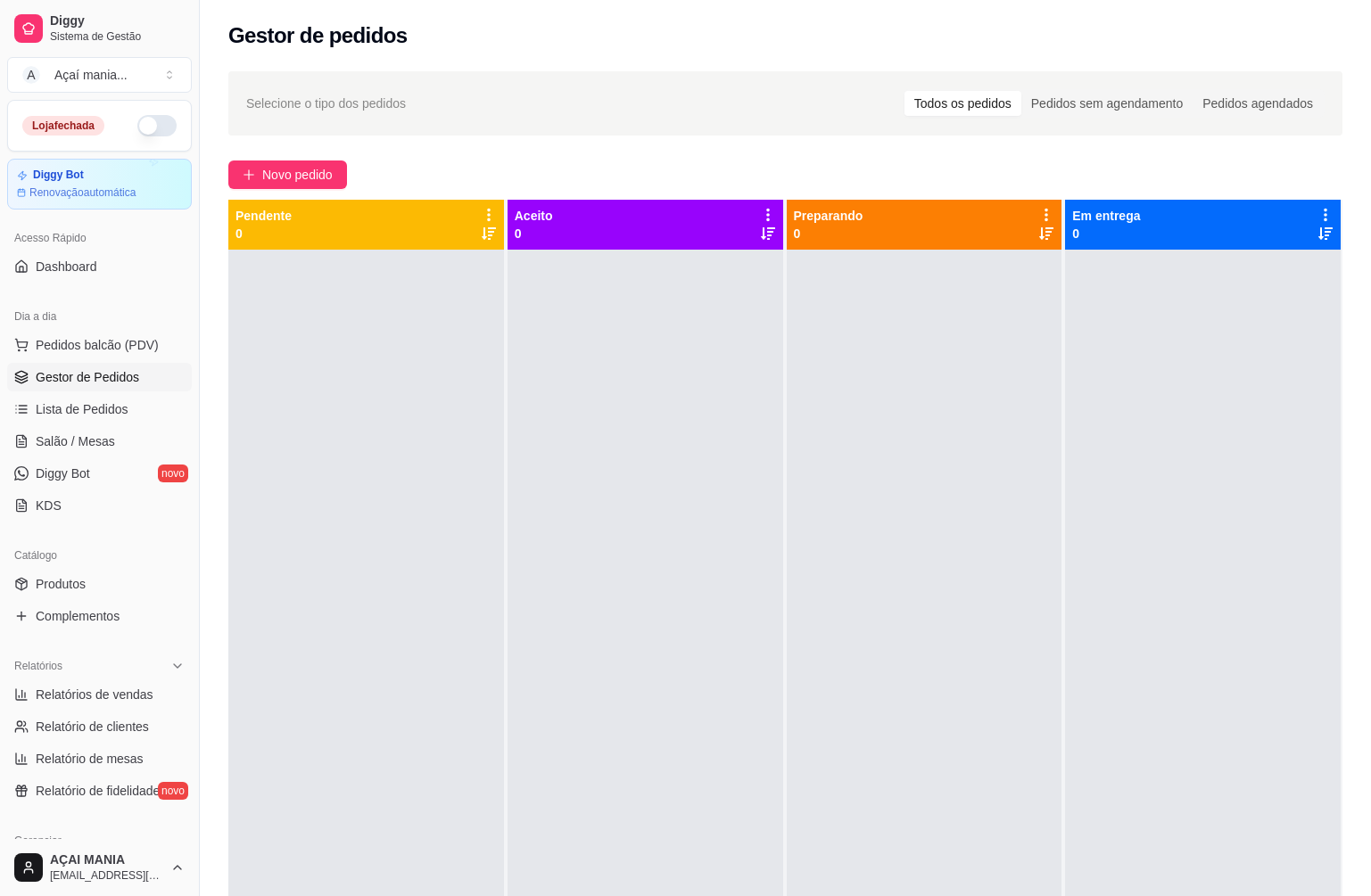
click at [826, 630] on div at bounding box center [924, 697] width 276 height 896
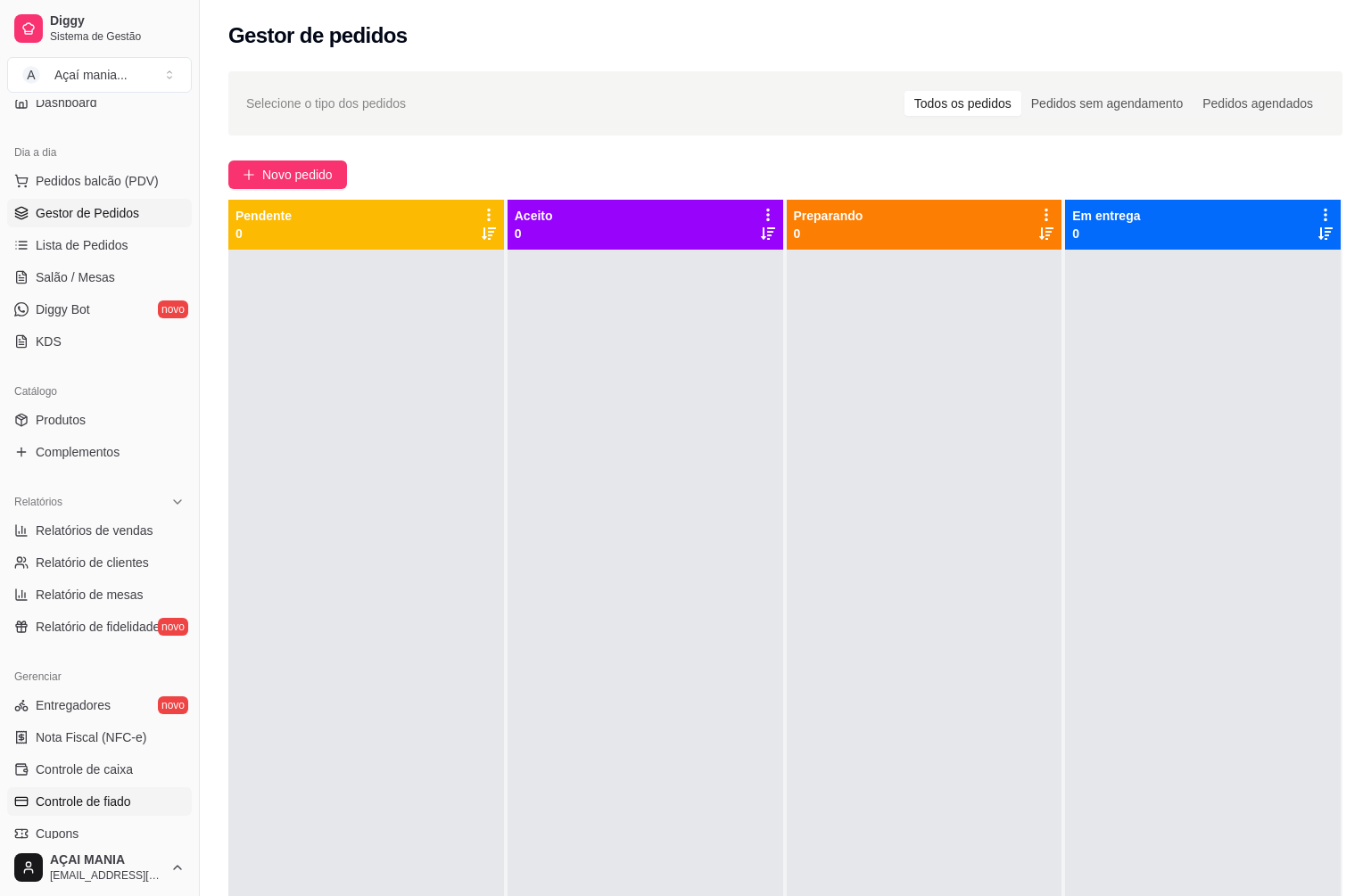
scroll to position [179, 0]
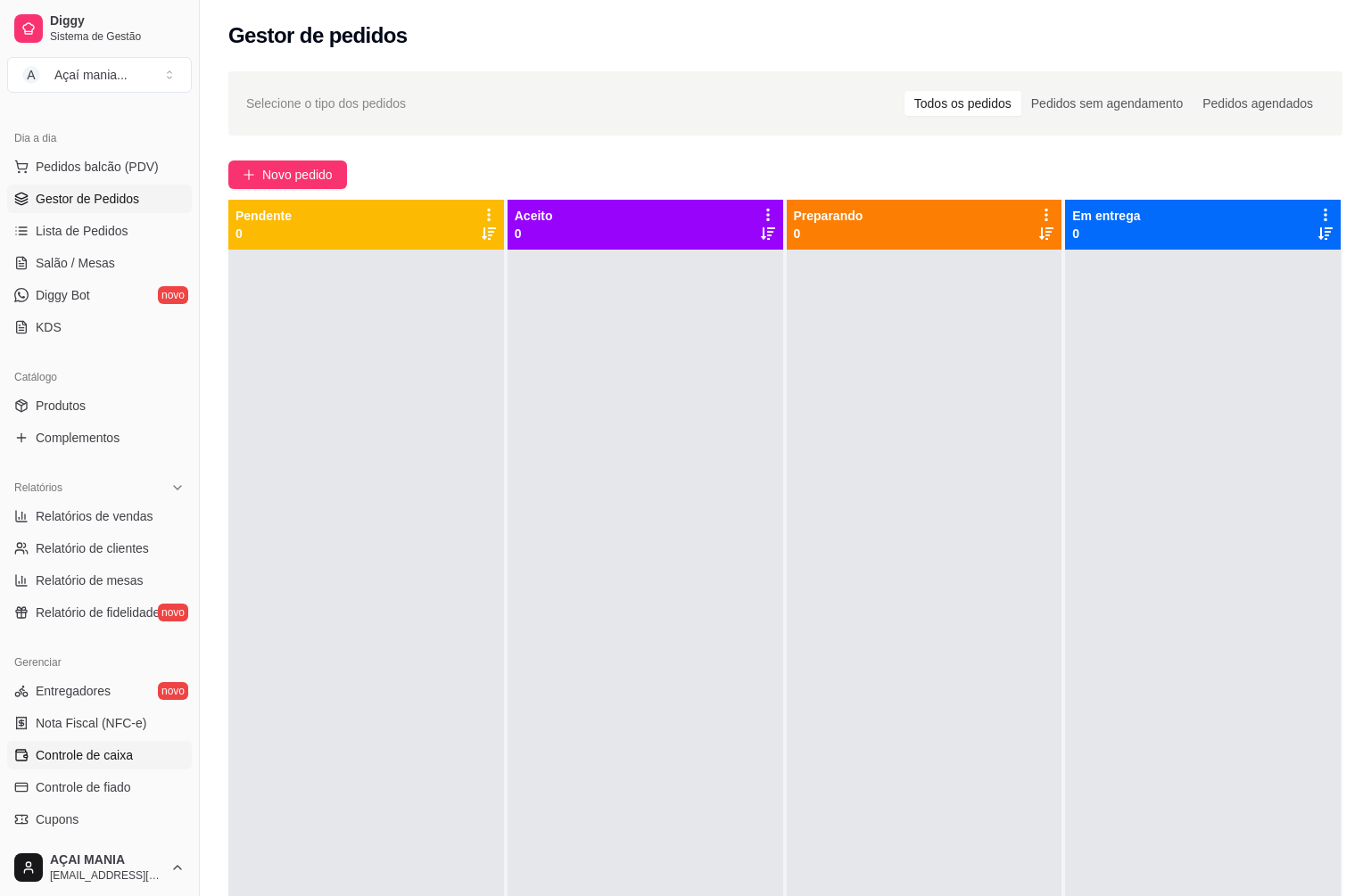
click at [125, 746] on span "Controle de caixa" at bounding box center [84, 755] width 98 height 17
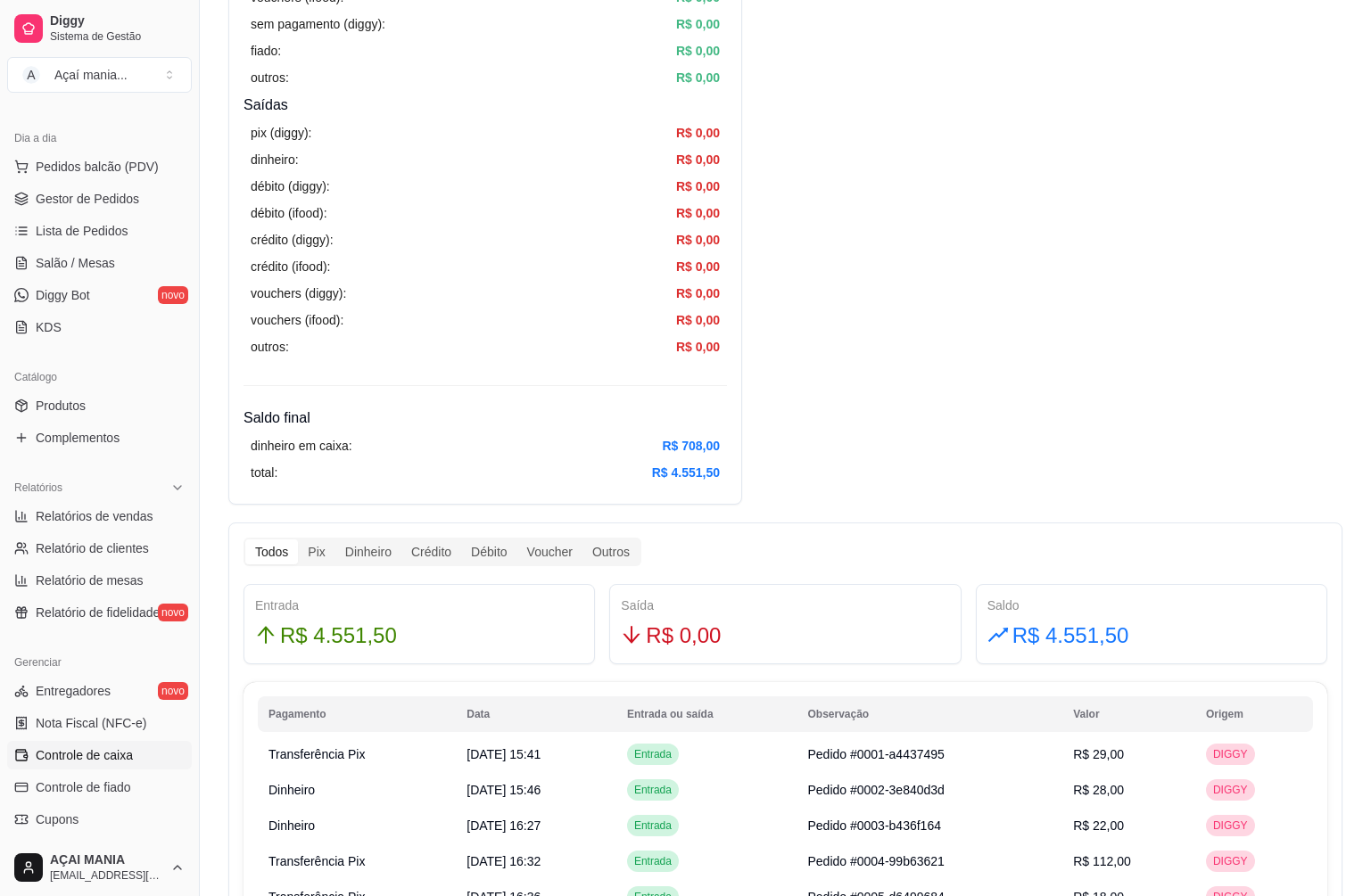
scroll to position [535, 0]
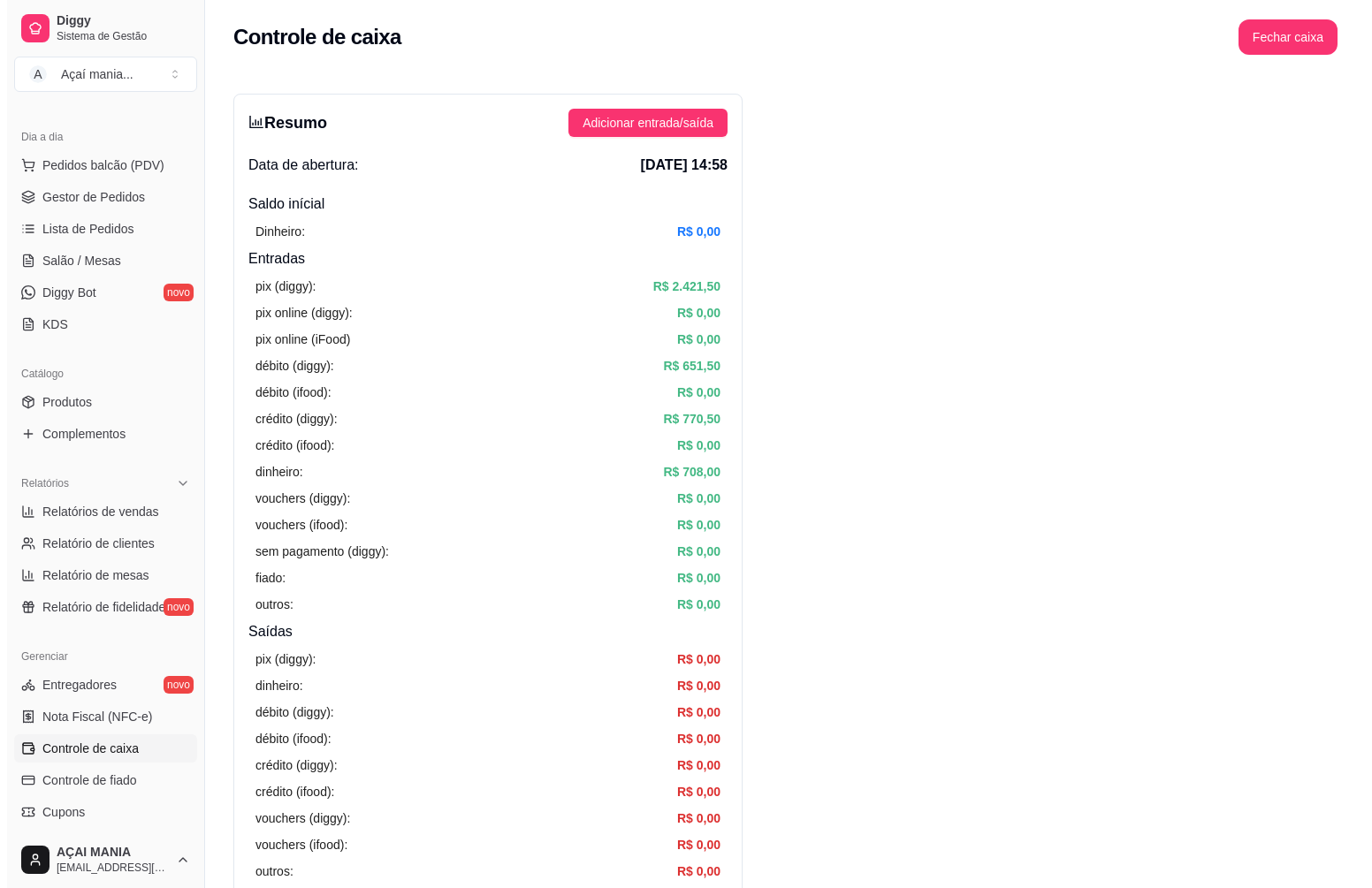
scroll to position [0, 0]
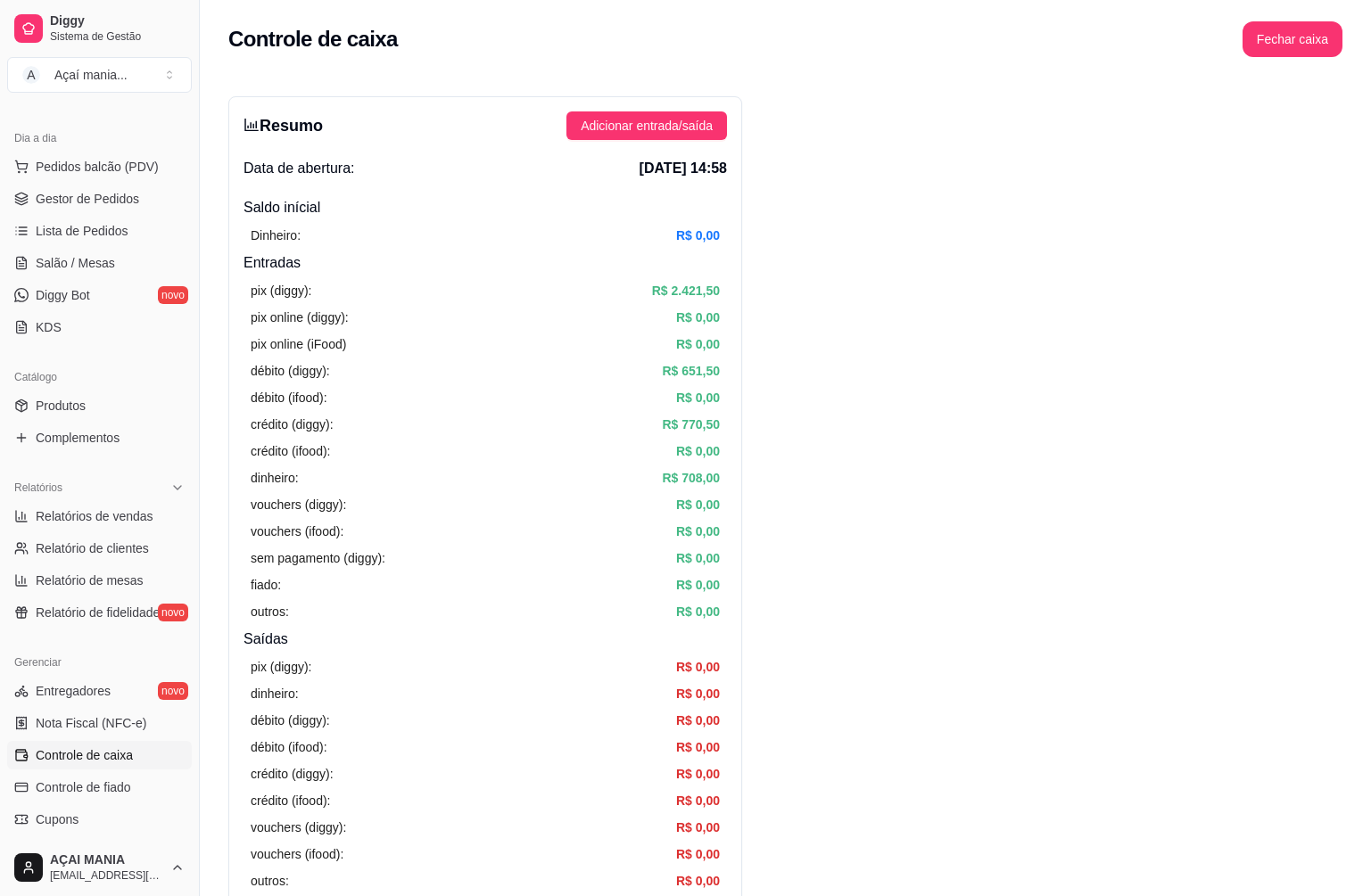
click at [1290, 36] on button "Fechar caixa" at bounding box center [1292, 39] width 100 height 36
click at [1335, 149] on span "Sim" at bounding box center [1343, 159] width 21 height 19
